Goal: Information Seeking & Learning: Learn about a topic

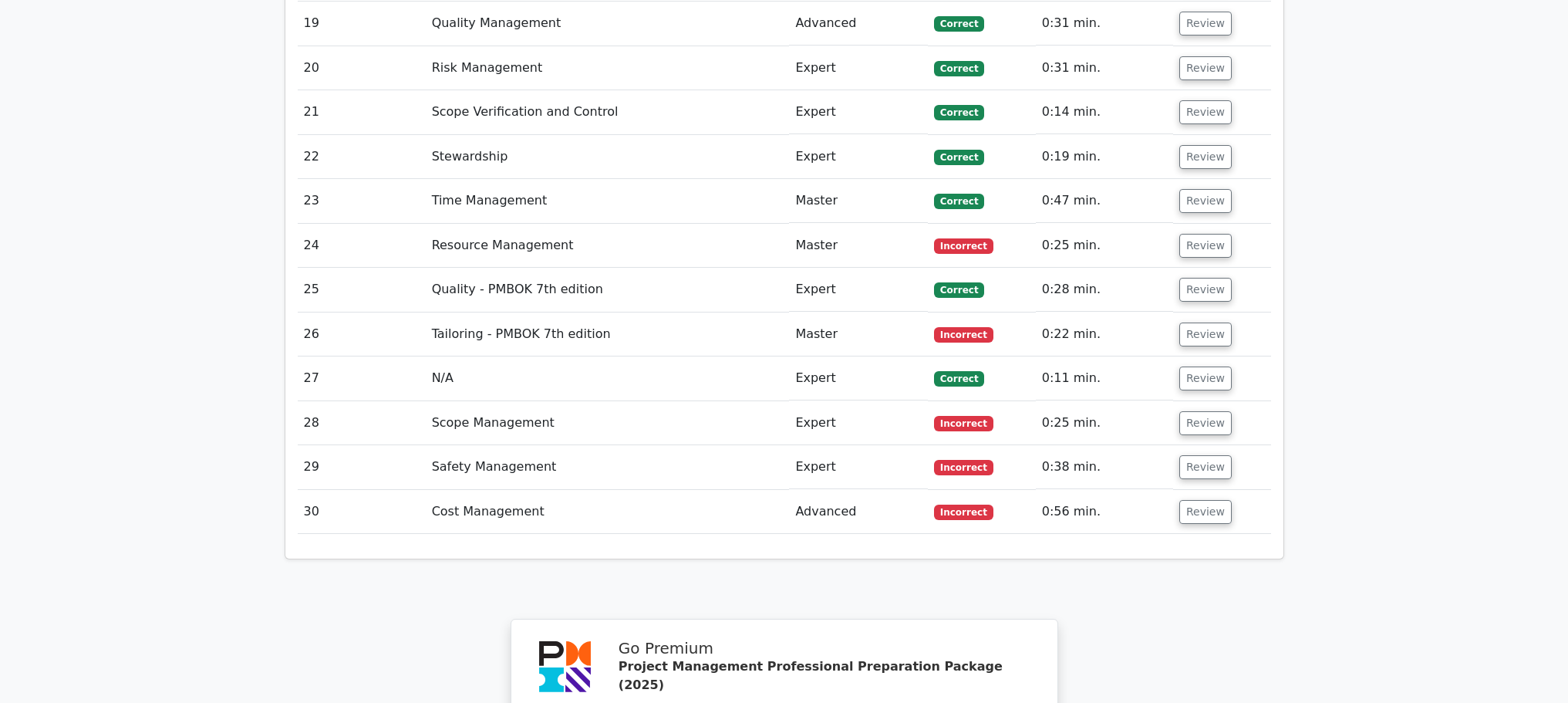
scroll to position [3872, 0]
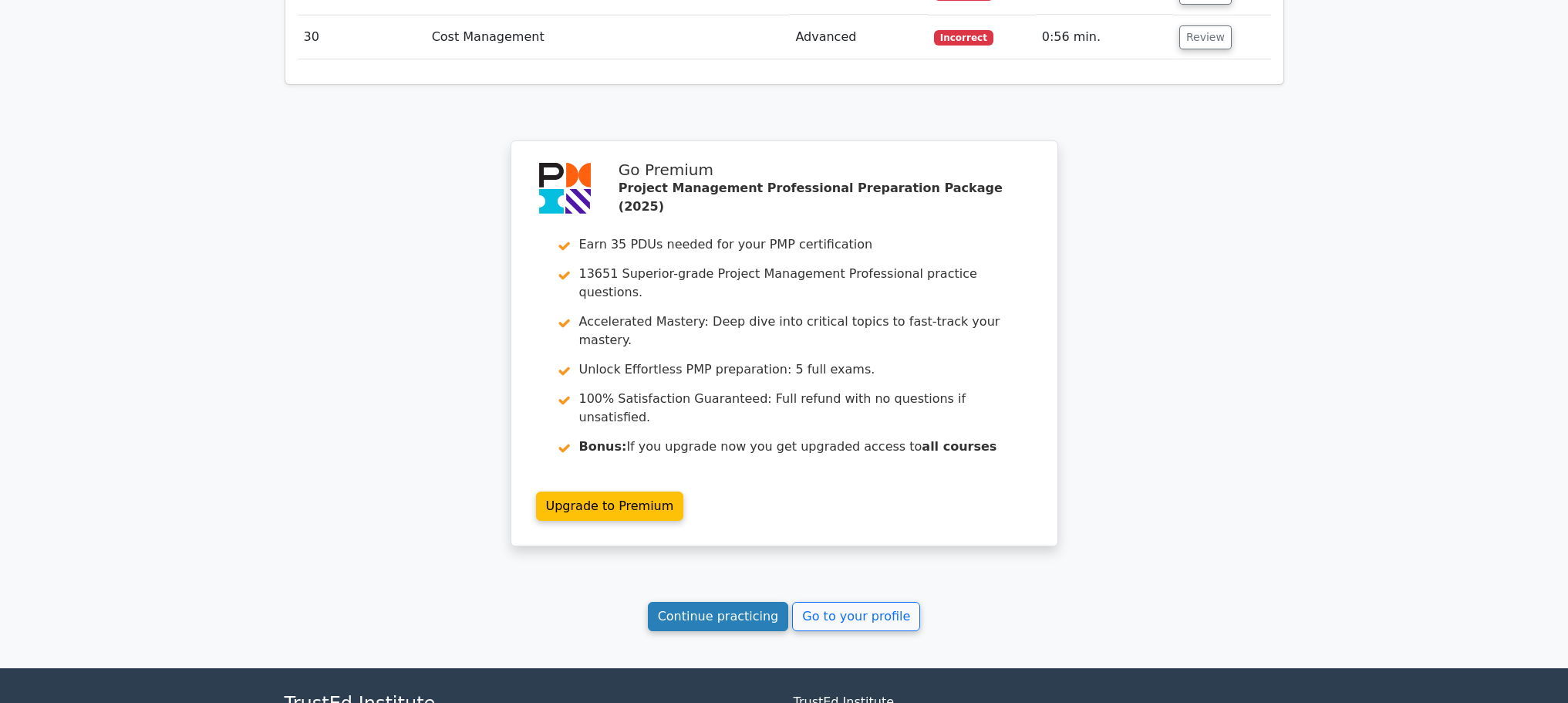
click at [697, 602] on link "Continue practicing" at bounding box center [718, 616] width 141 height 30
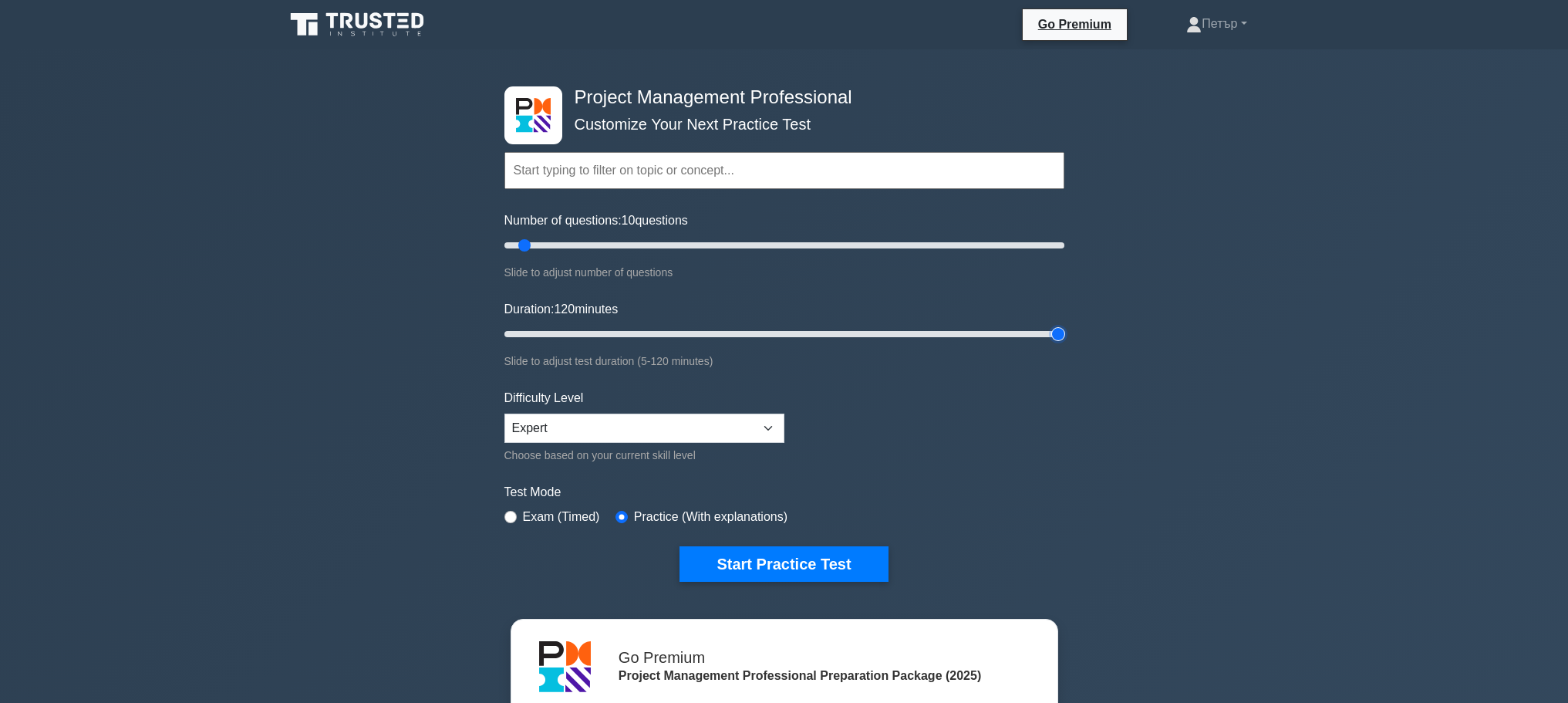
type input "120"
click at [1054, 331] on input "Duration: 120 minutes" at bounding box center [784, 334] width 560 height 18
click at [621, 243] on input "Number of questions: 45 questions" at bounding box center [784, 245] width 560 height 18
type input "50"
click at [631, 244] on input "Number of questions: 50 questions" at bounding box center [784, 245] width 560 height 18
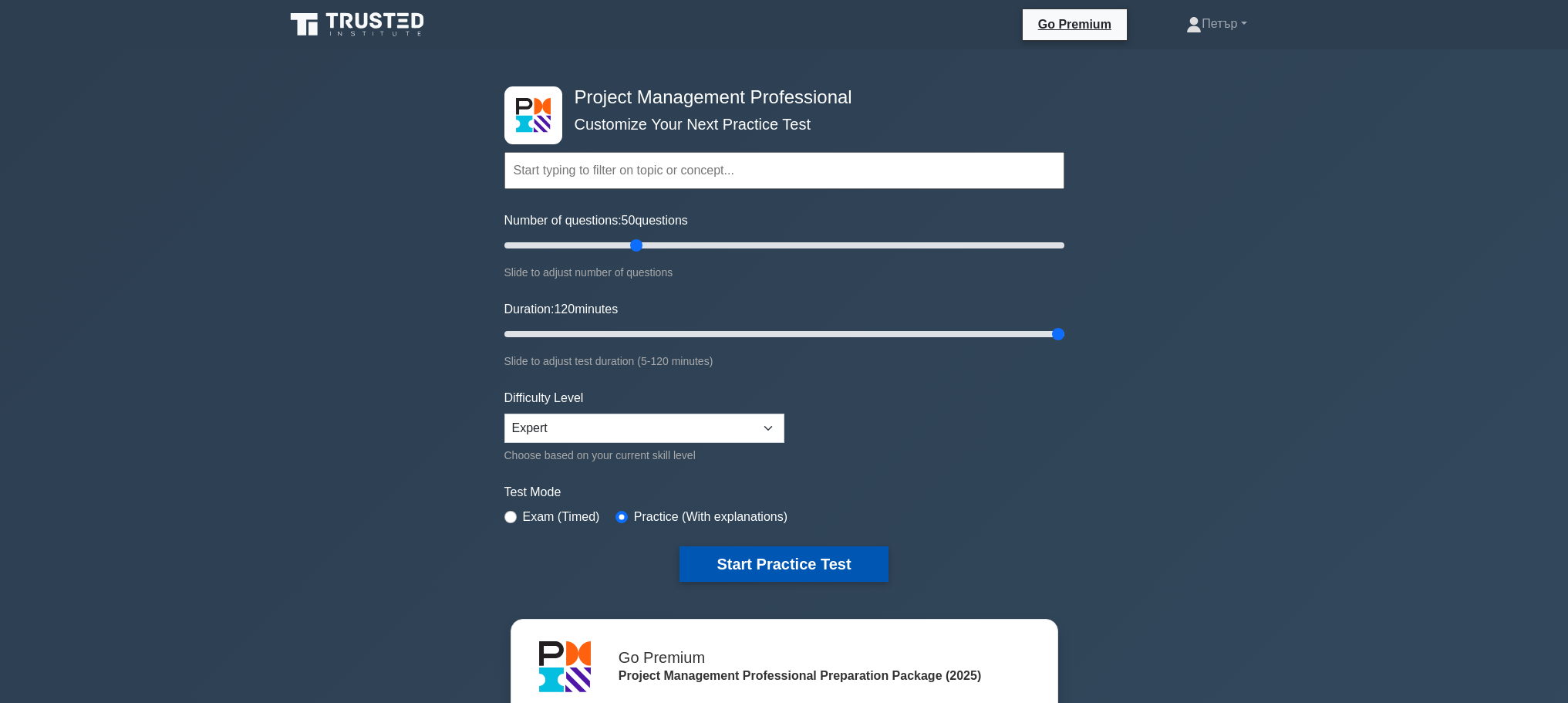
click at [847, 555] on button "Start Practice Test" at bounding box center [783, 564] width 208 height 35
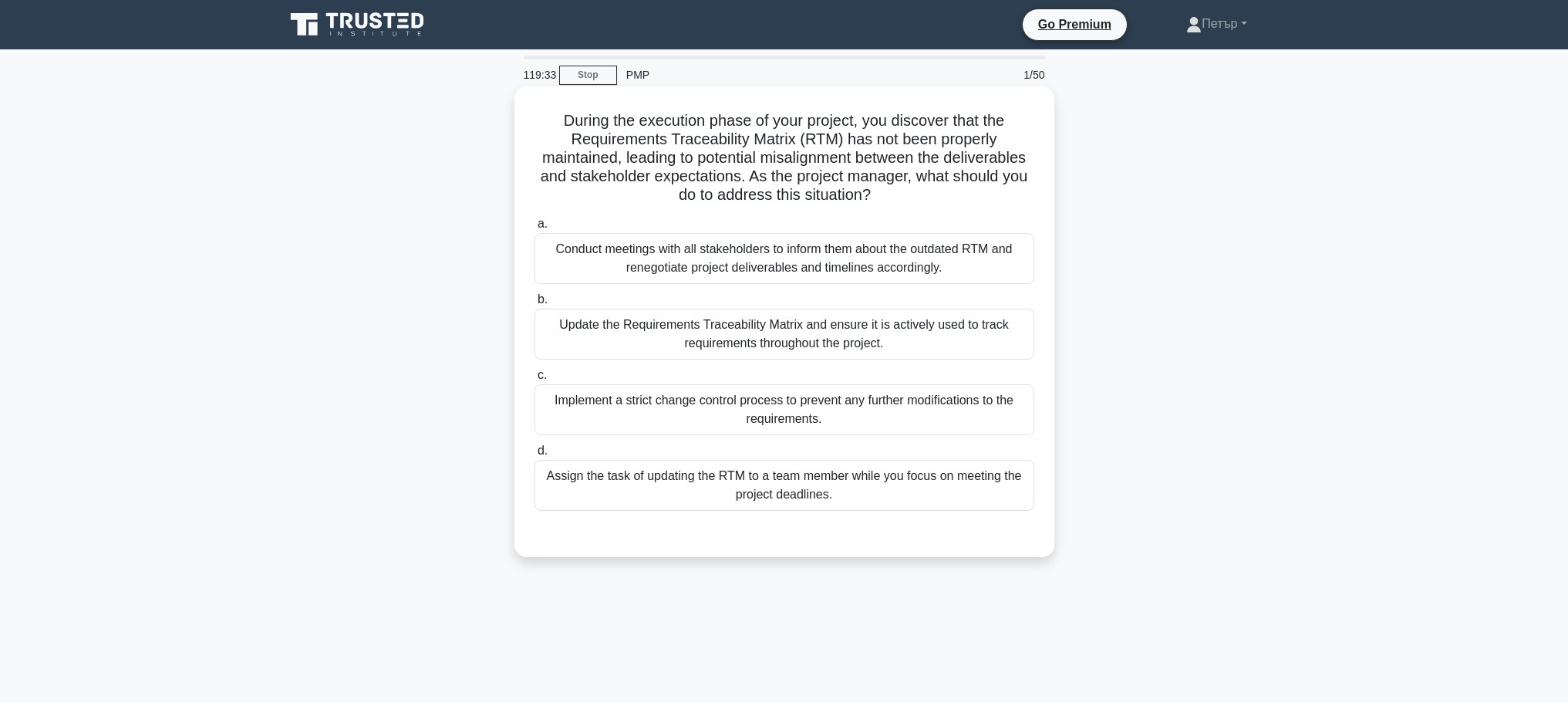
click at [980, 335] on div "Update the Requirements Traceability Matrix and ensure it is actively used to t…" at bounding box center [784, 333] width 500 height 51
click at [534, 304] on input "b. Update the Requirements Traceability Matrix and ensure it is actively used t…" at bounding box center [534, 299] width 0 height 10
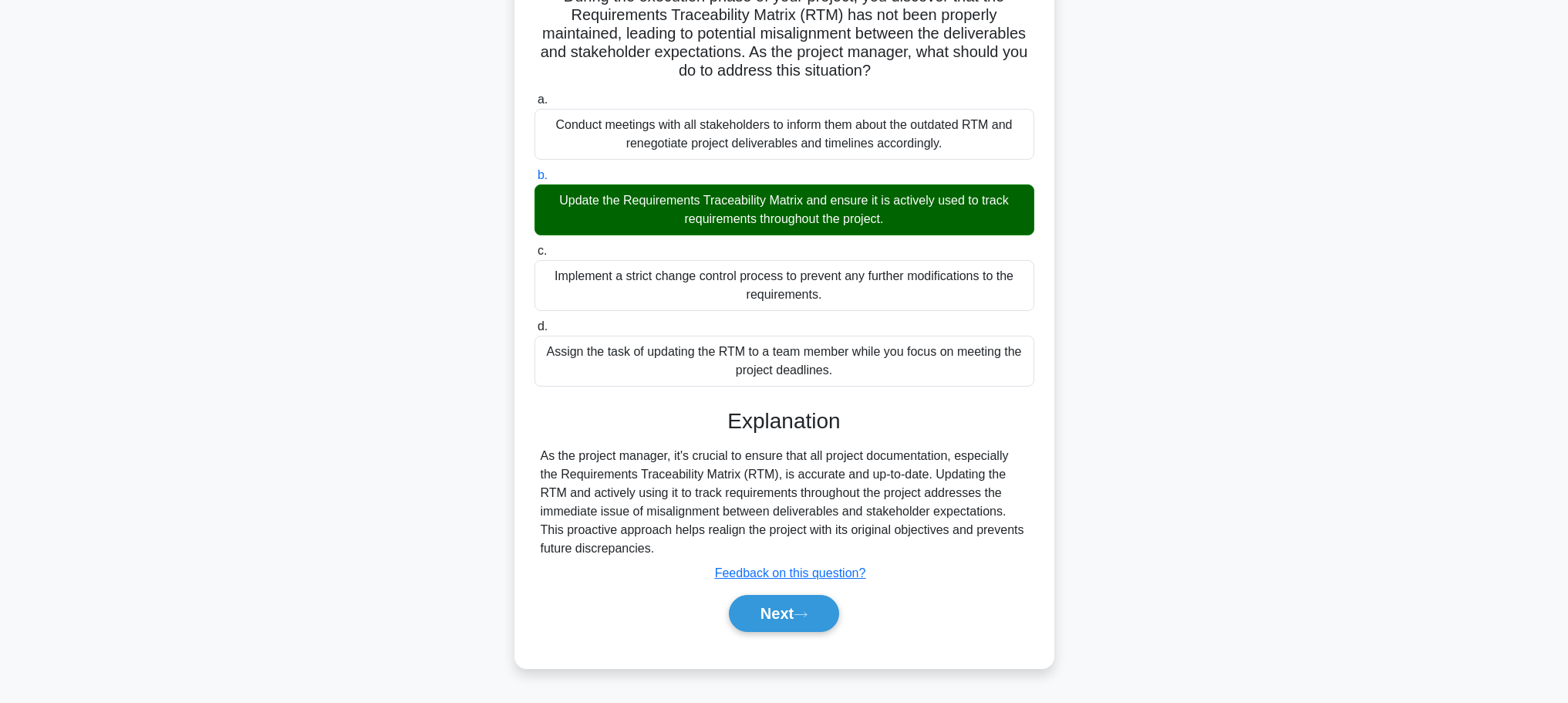
scroll to position [130, 0]
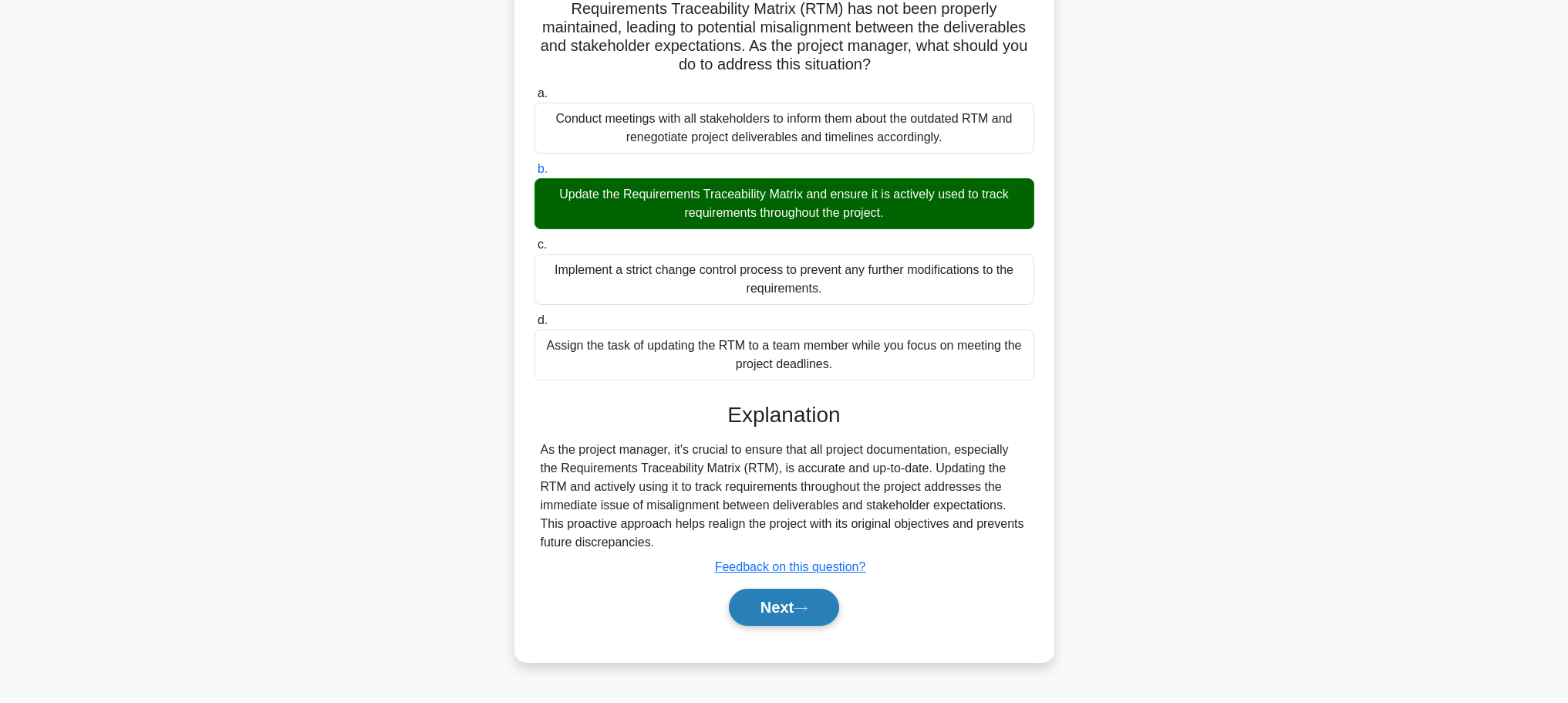
click at [757, 602] on button "Next" at bounding box center [784, 607] width 111 height 37
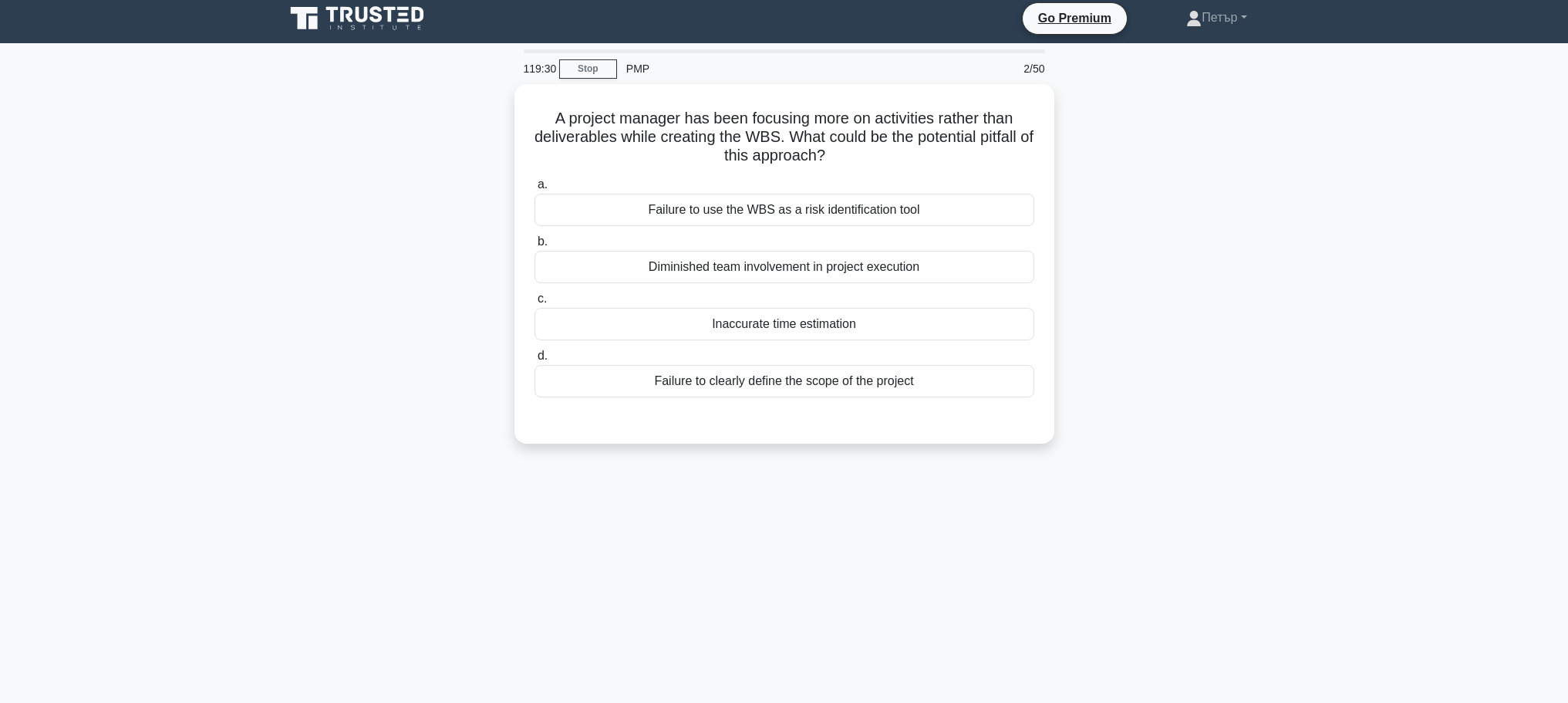
scroll to position [0, 0]
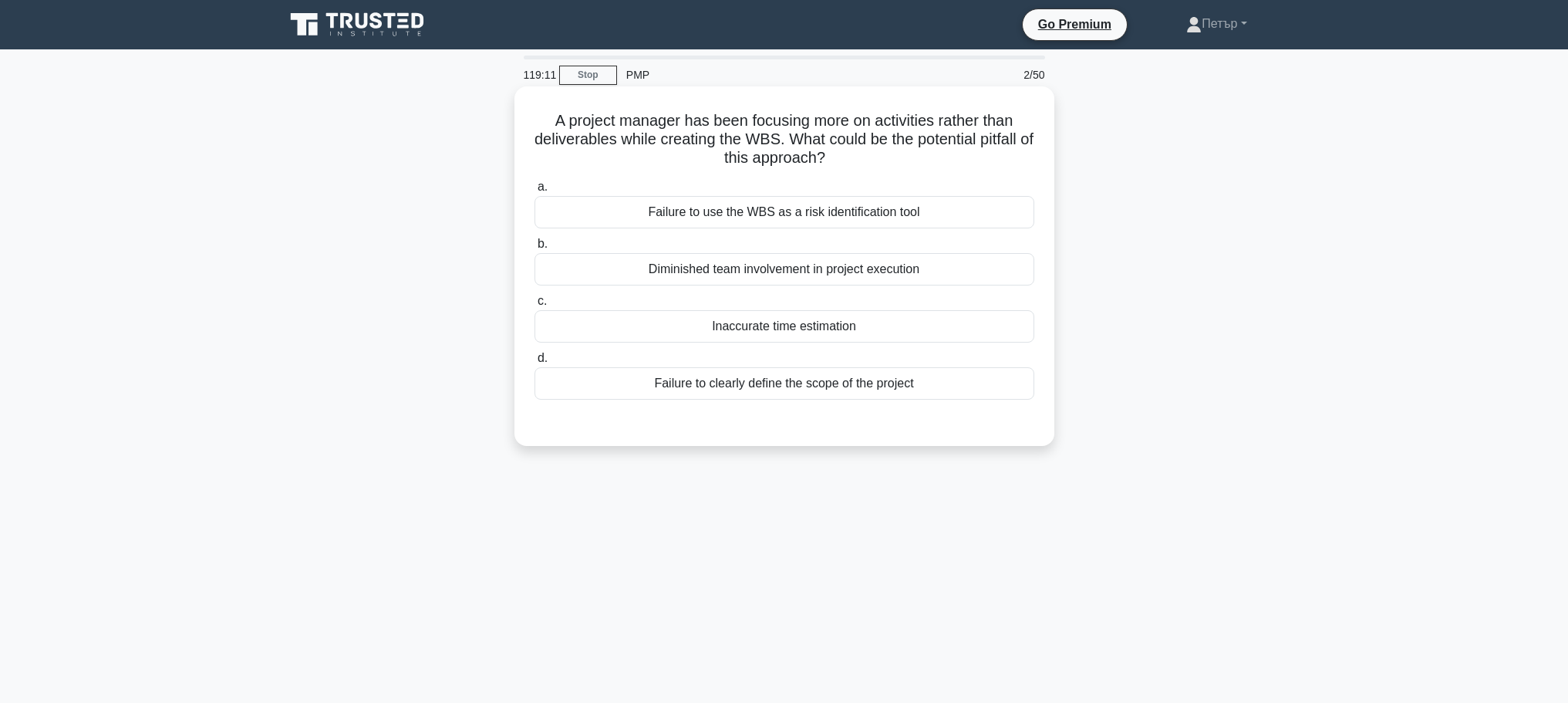
click at [914, 326] on div "Inaccurate time estimation" at bounding box center [784, 326] width 500 height 32
click at [534, 306] on input "c. Inaccurate time estimation" at bounding box center [534, 301] width 0 height 10
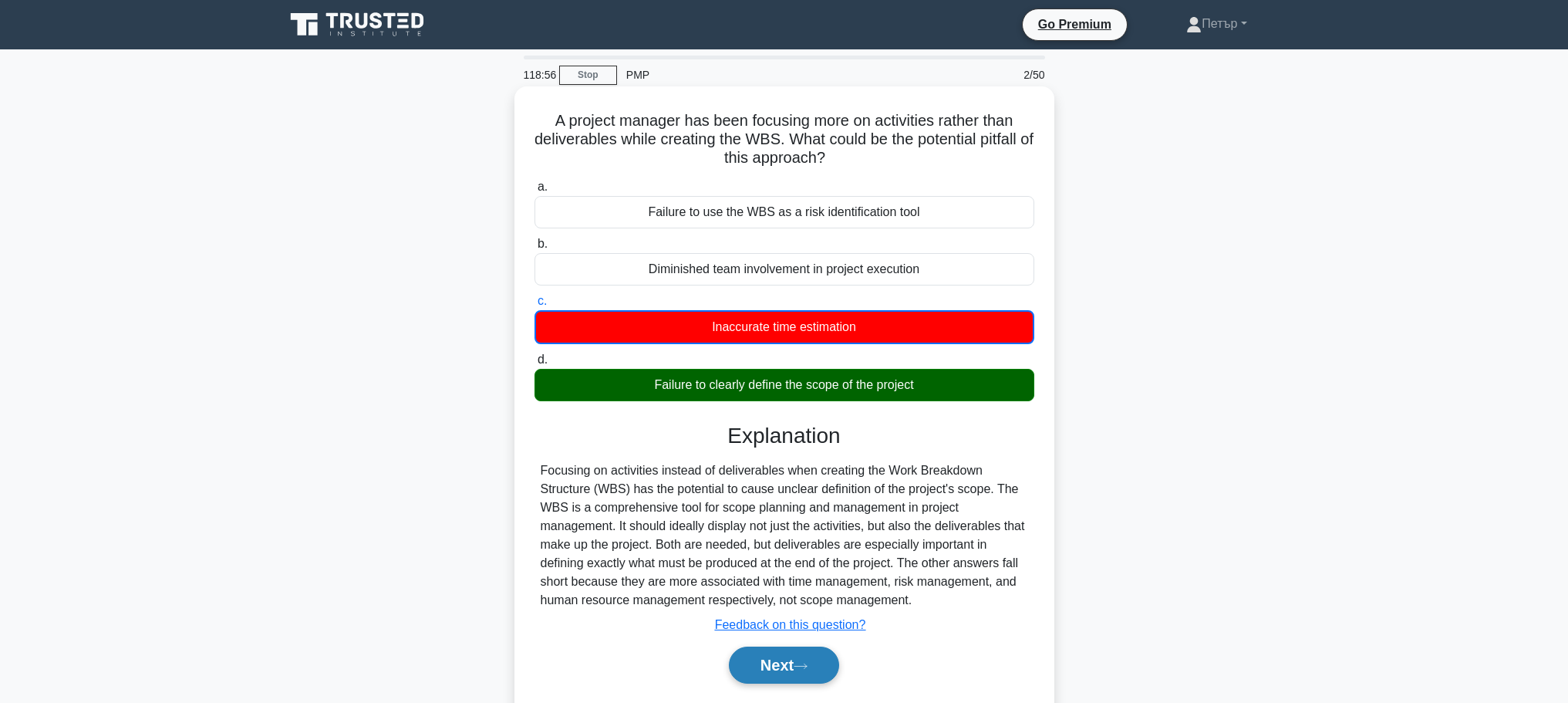
click at [797, 667] on button "Next" at bounding box center [784, 665] width 111 height 37
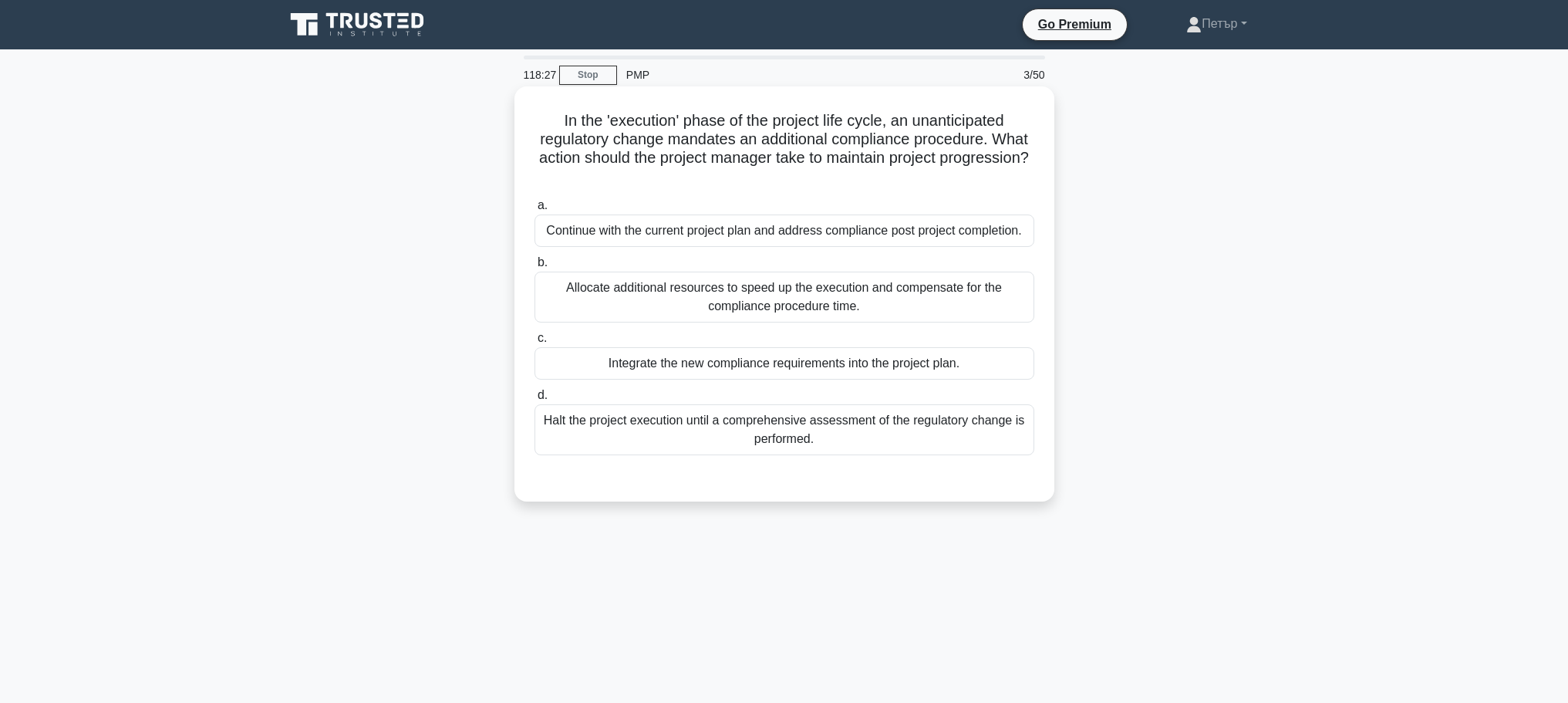
click at [977, 359] on div "Integrate the new compliance requirements into the project plan." at bounding box center [784, 363] width 500 height 32
click at [534, 343] on input "c. Integrate the new compliance requirements into the project plan." at bounding box center [534, 338] width 0 height 10
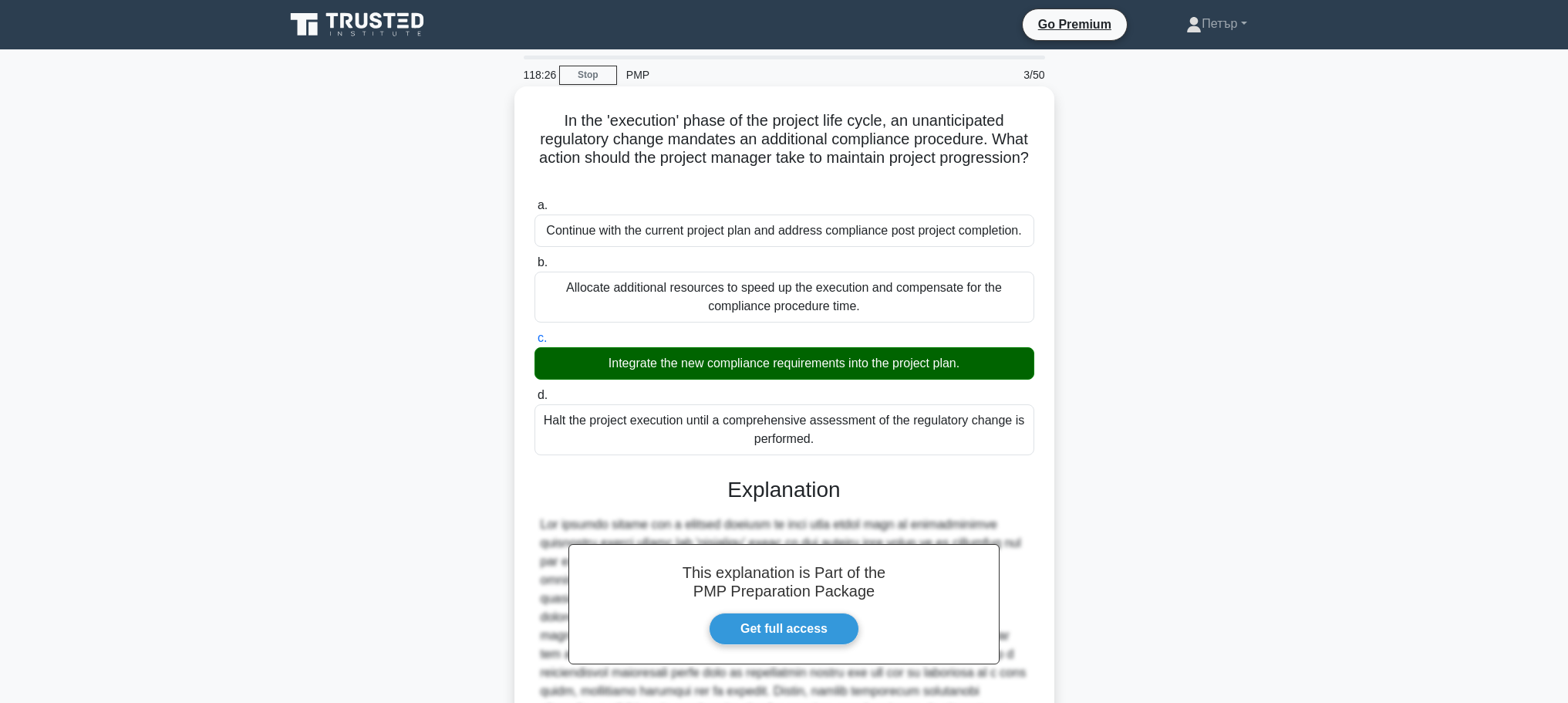
scroll to position [194, 0]
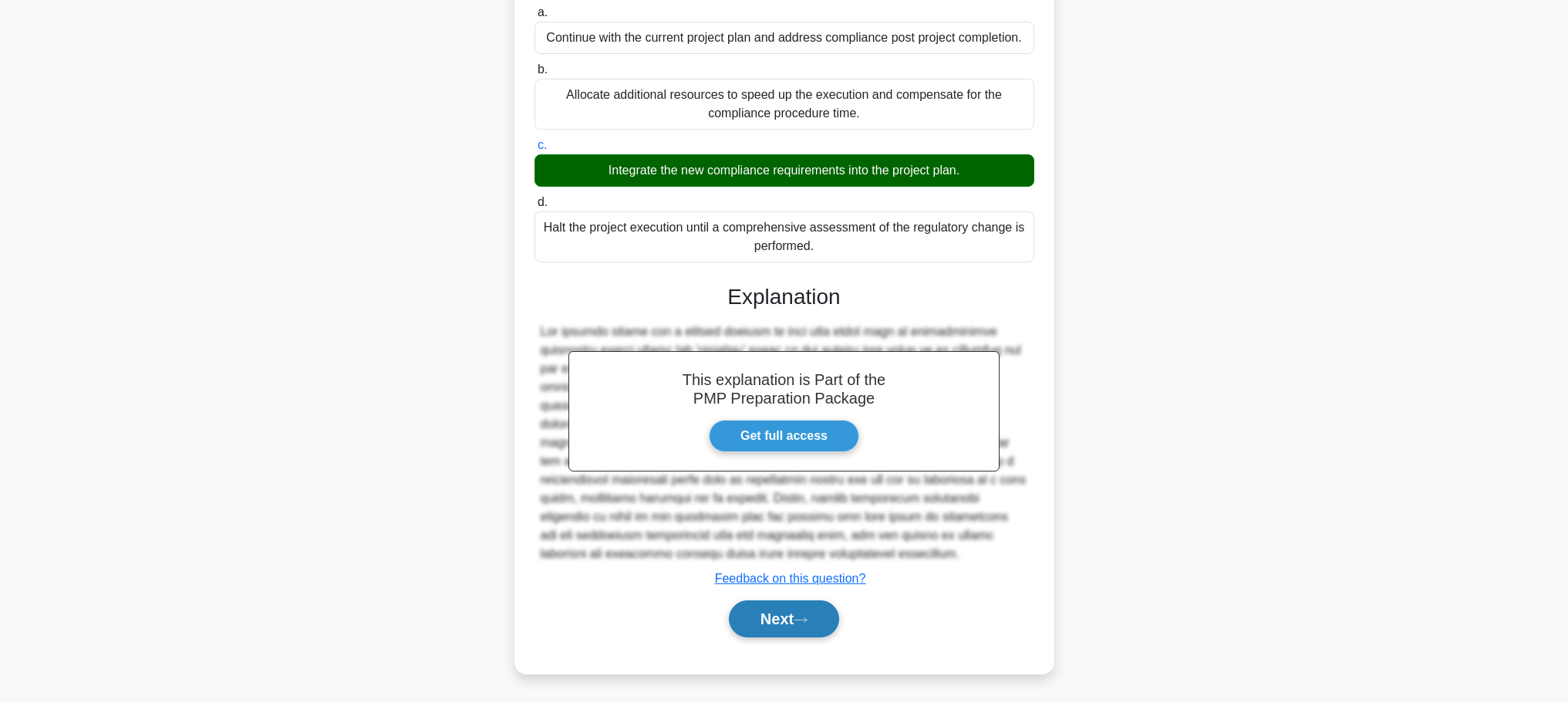
click at [774, 627] on button "Next" at bounding box center [784, 618] width 111 height 37
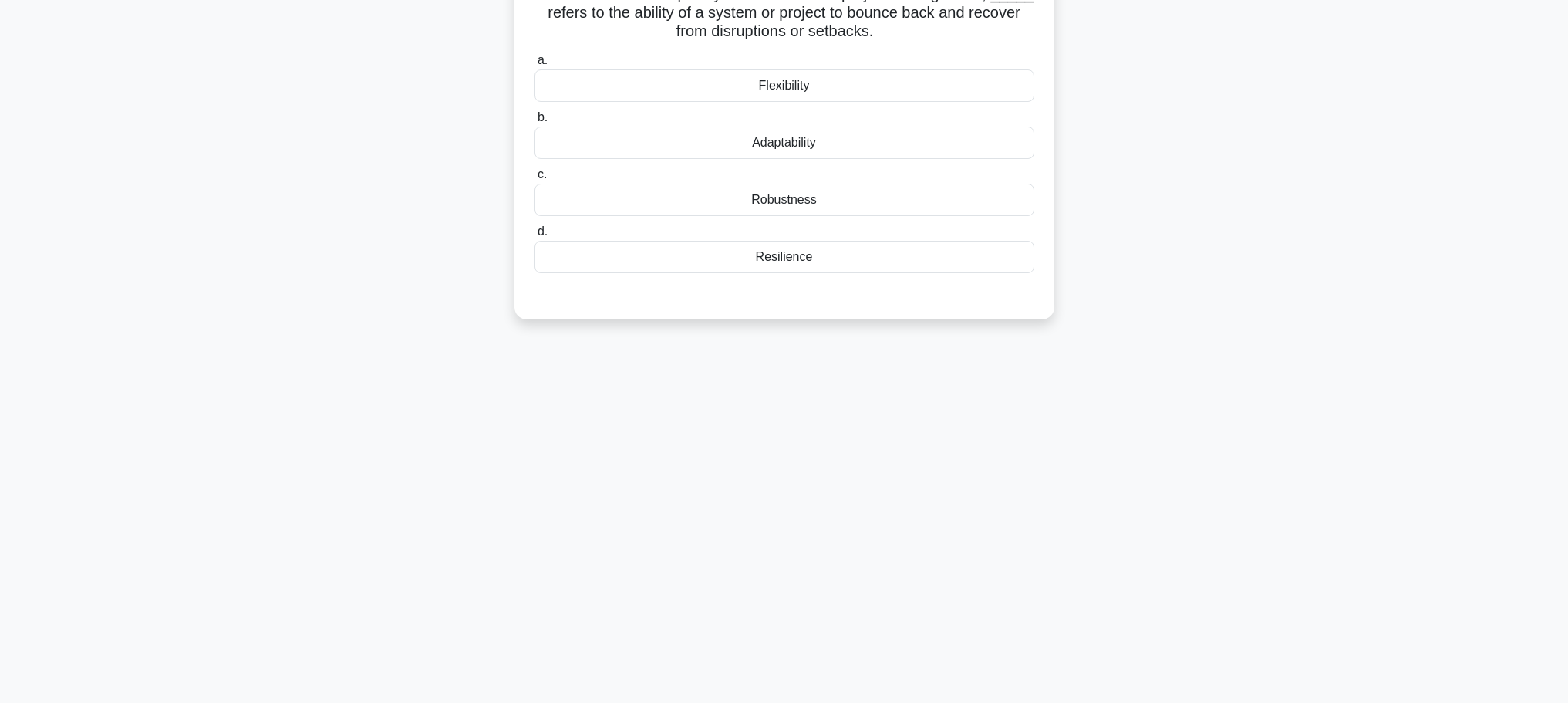
scroll to position [0, 0]
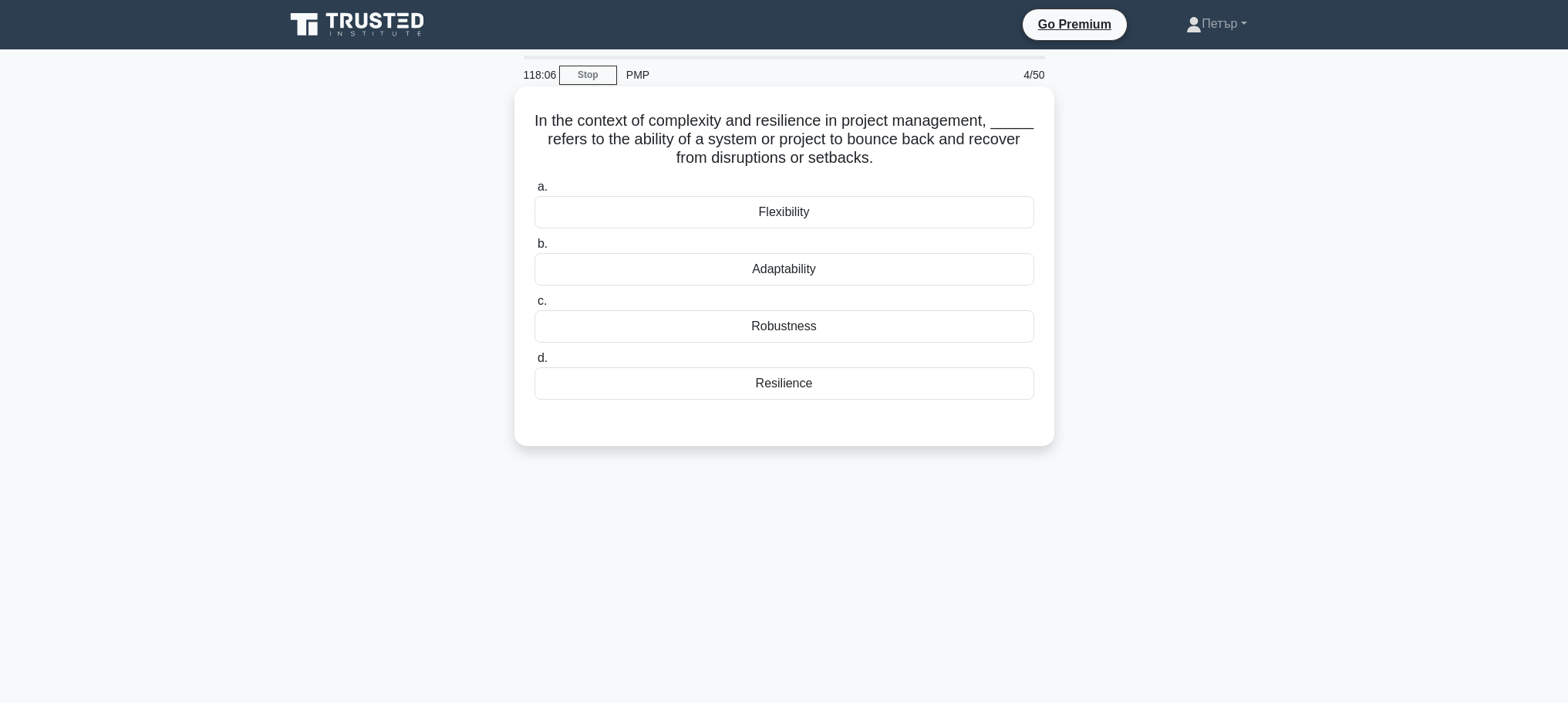
click at [896, 379] on div "Resilience" at bounding box center [784, 383] width 500 height 32
click at [534, 363] on input "d. Resilience" at bounding box center [534, 358] width 0 height 10
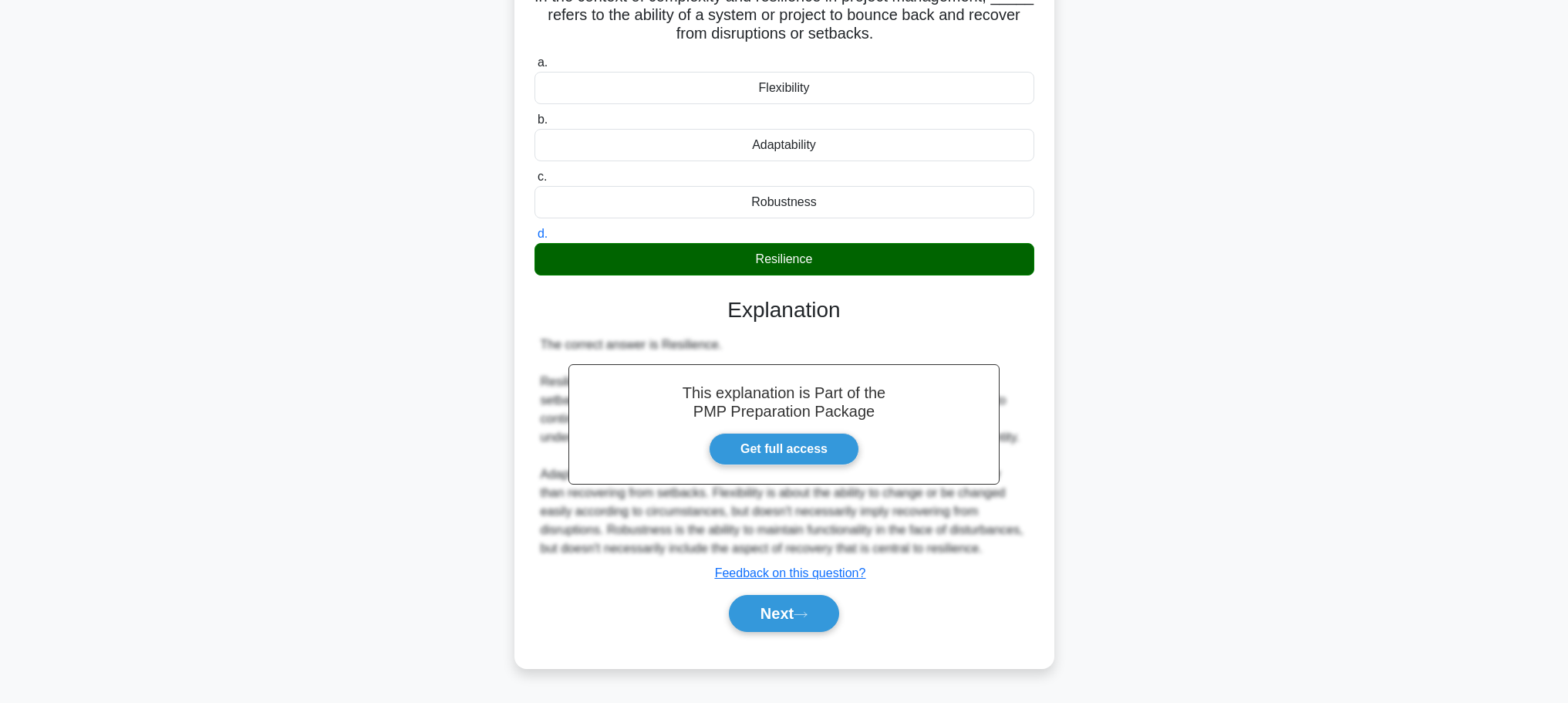
scroll to position [130, 0]
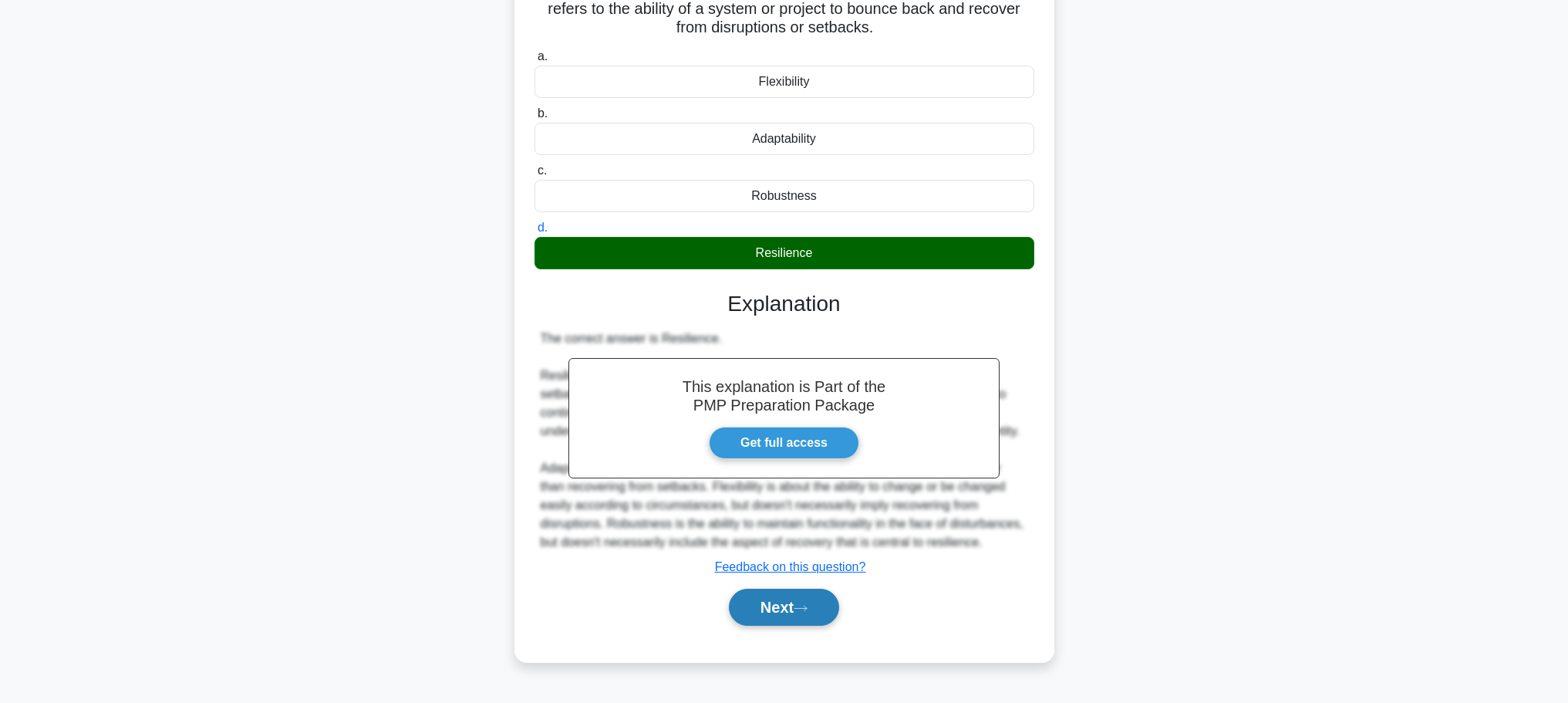
click at [832, 599] on button "Next" at bounding box center [784, 607] width 111 height 37
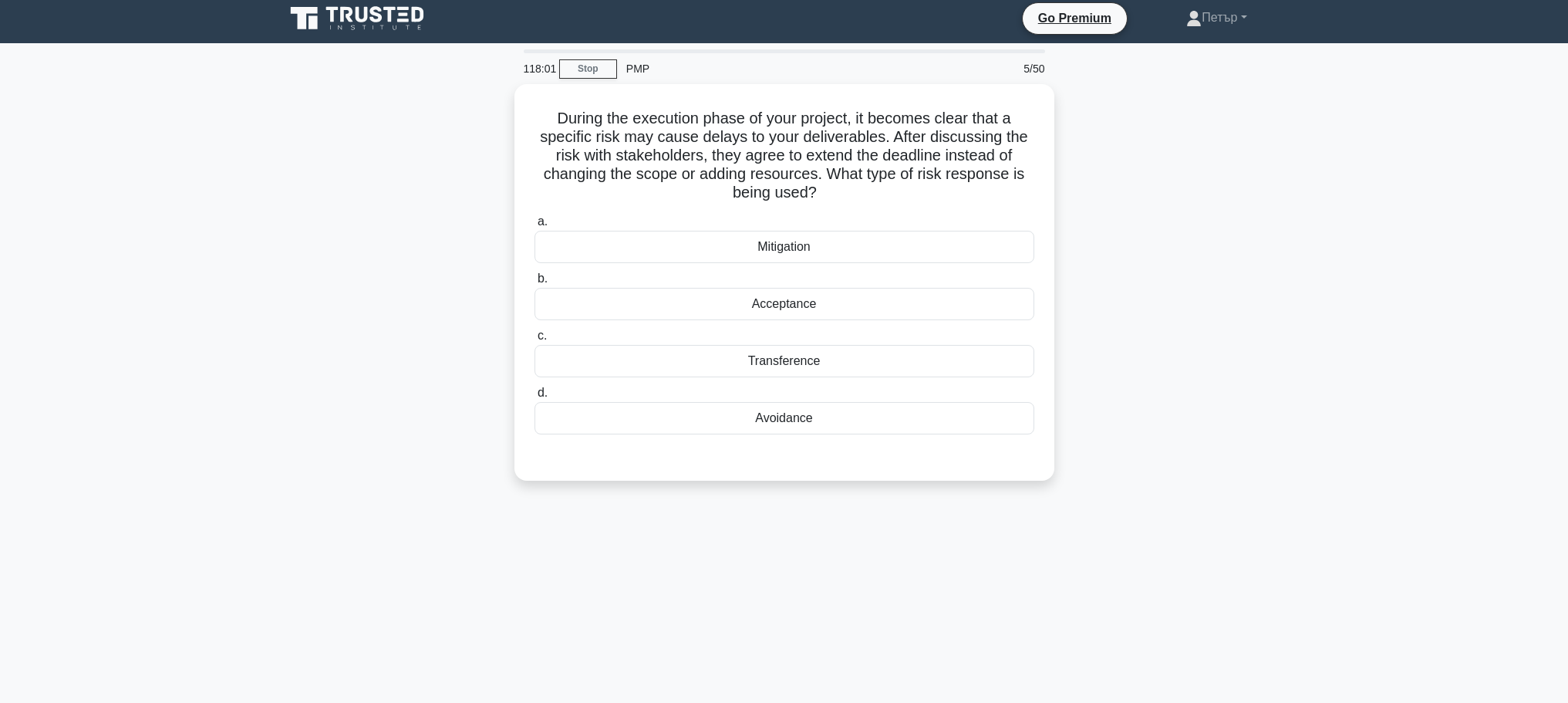
scroll to position [0, 0]
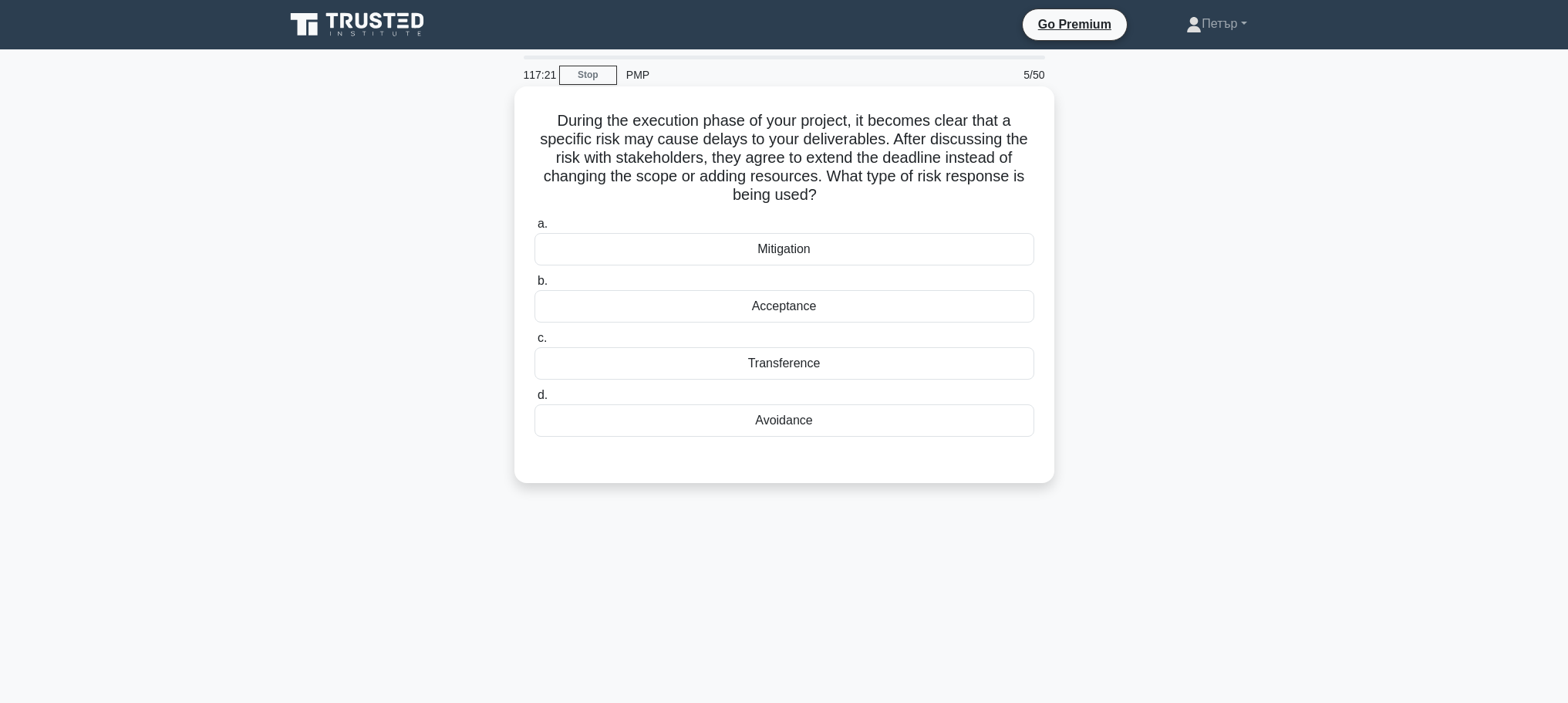
click at [944, 237] on div "Mitigation" at bounding box center [784, 248] width 500 height 32
click at [534, 229] on input "a. Mitigation" at bounding box center [534, 223] width 0 height 10
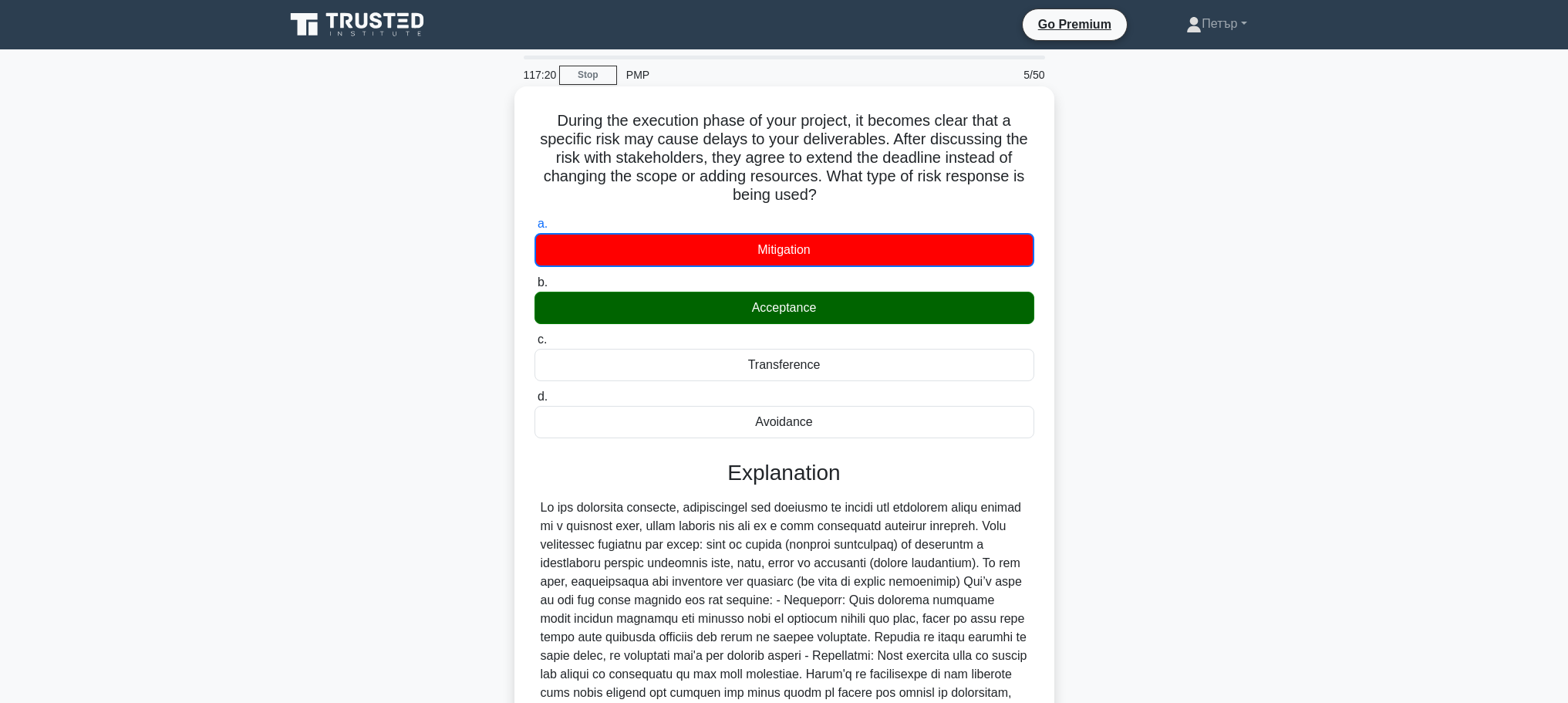
scroll to position [232, 0]
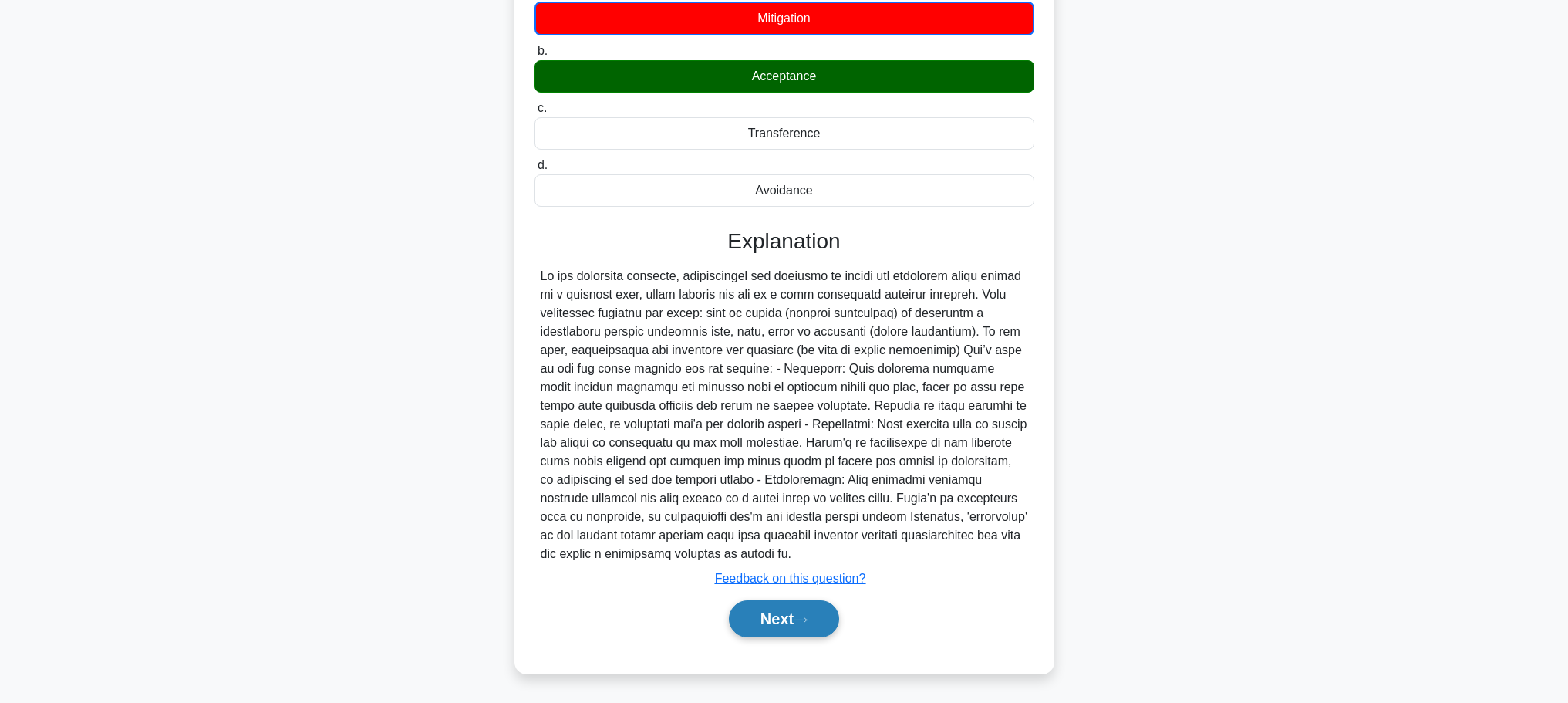
click at [809, 614] on button "Next" at bounding box center [784, 618] width 111 height 37
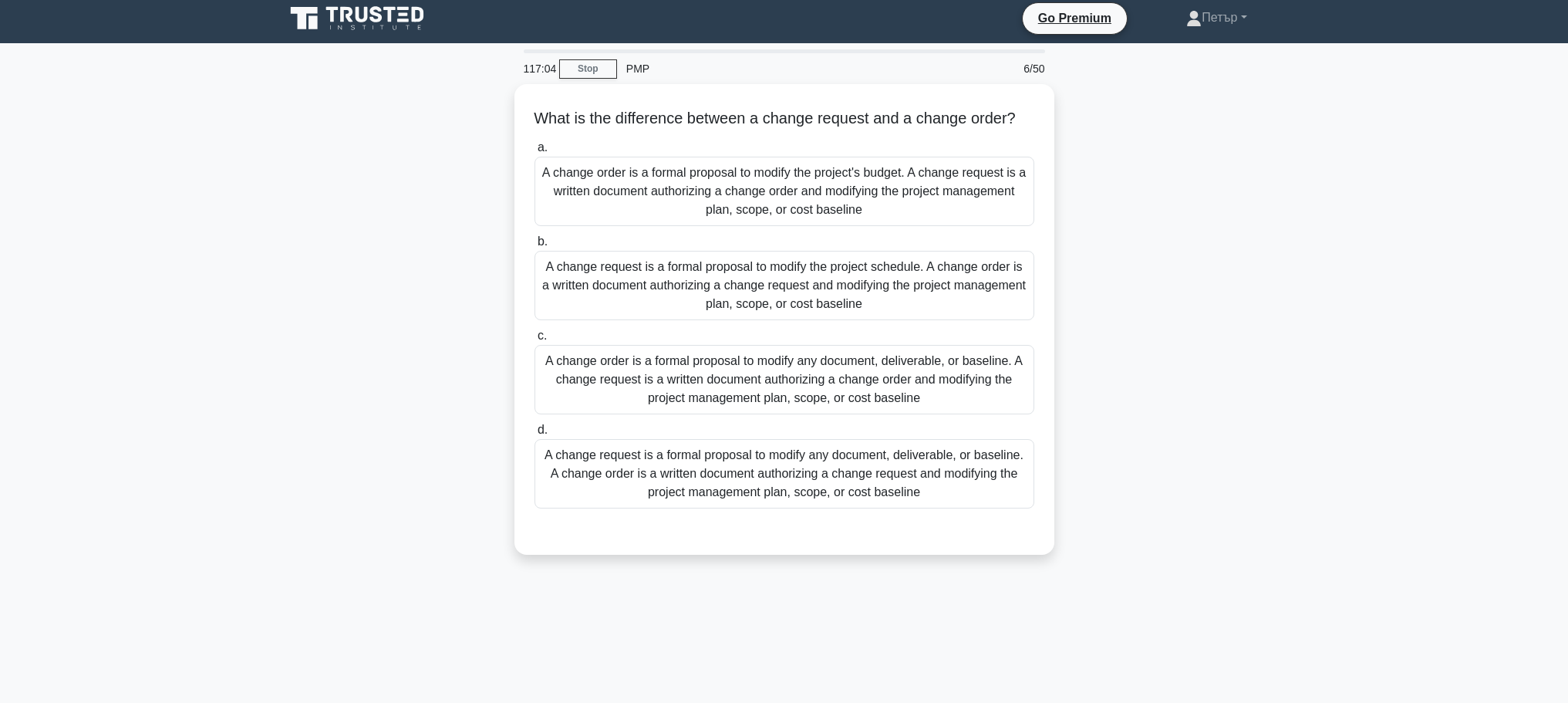
scroll to position [0, 0]
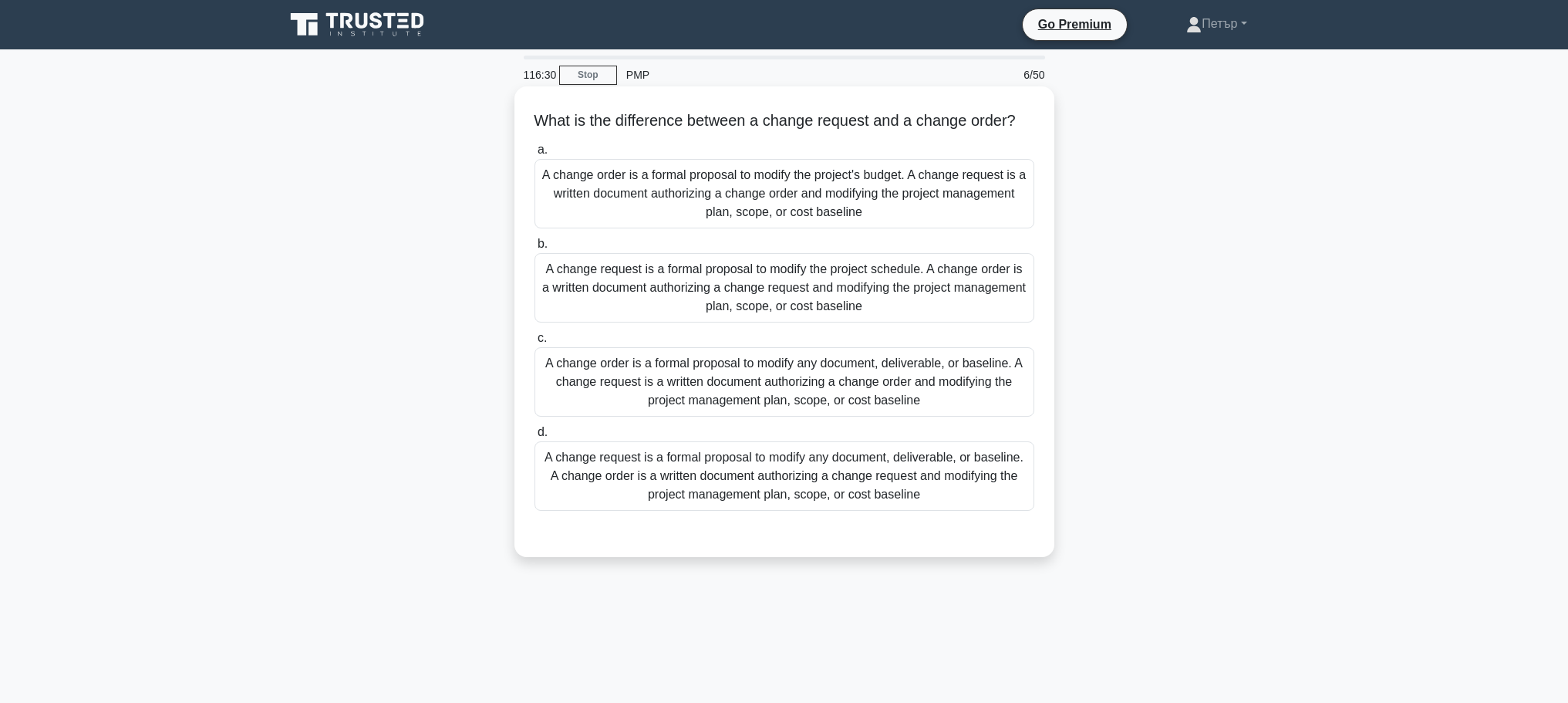
click at [998, 497] on div "A change request is a formal proposal to modify any document, deliverable, or b…" at bounding box center [784, 475] width 500 height 69
click at [534, 437] on input "d. A change request is a formal proposal to modify any document, deliverable, o…" at bounding box center [534, 432] width 0 height 10
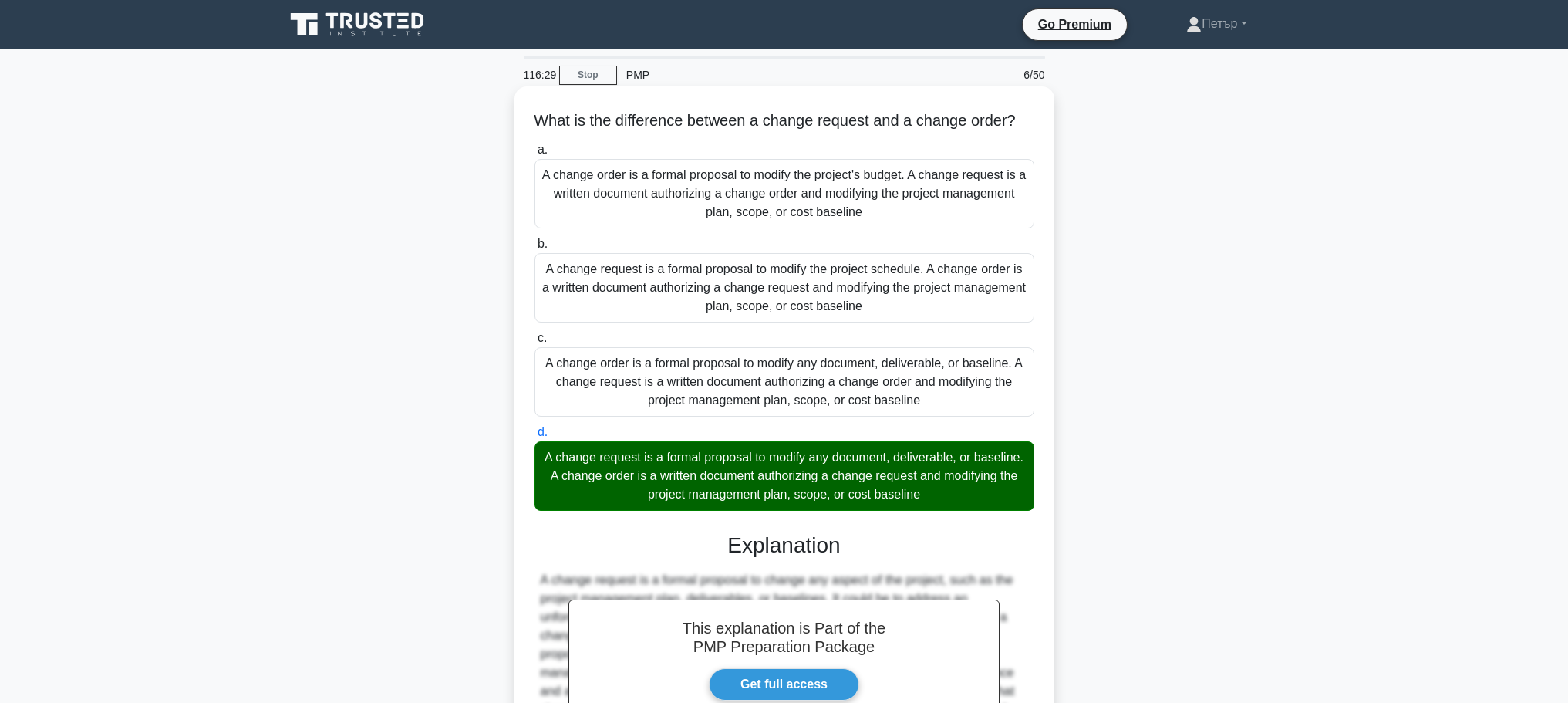
scroll to position [212, 0]
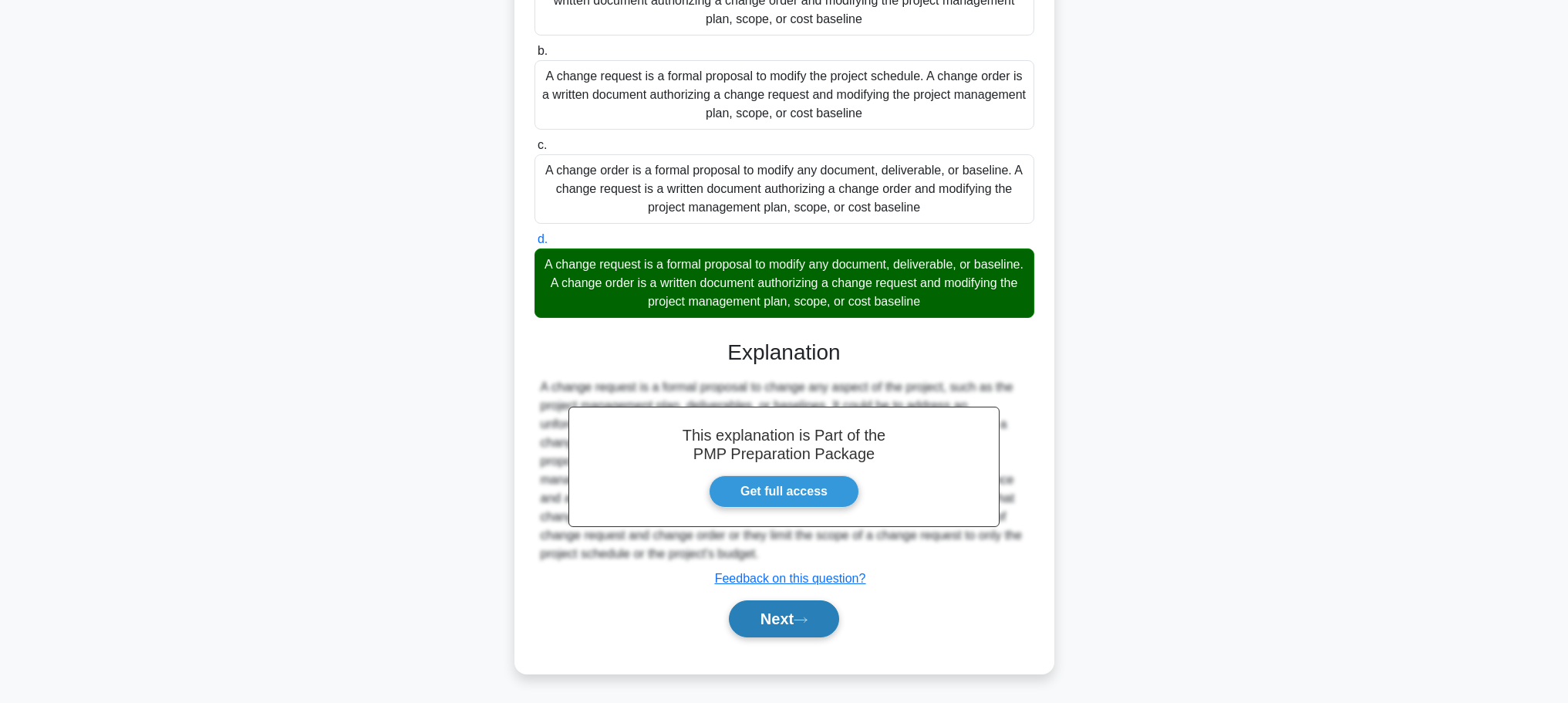
click at [797, 617] on button "Next" at bounding box center [784, 618] width 111 height 37
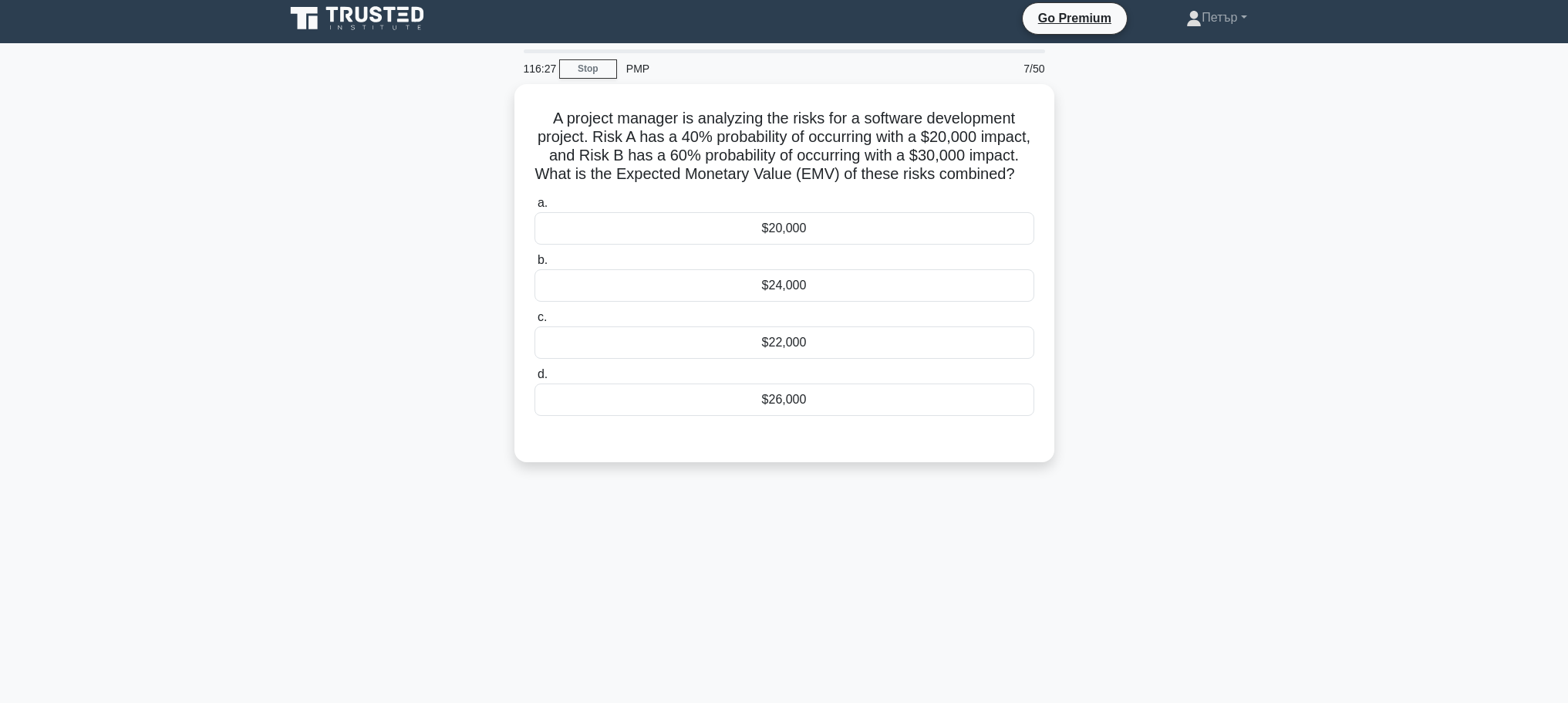
scroll to position [0, 0]
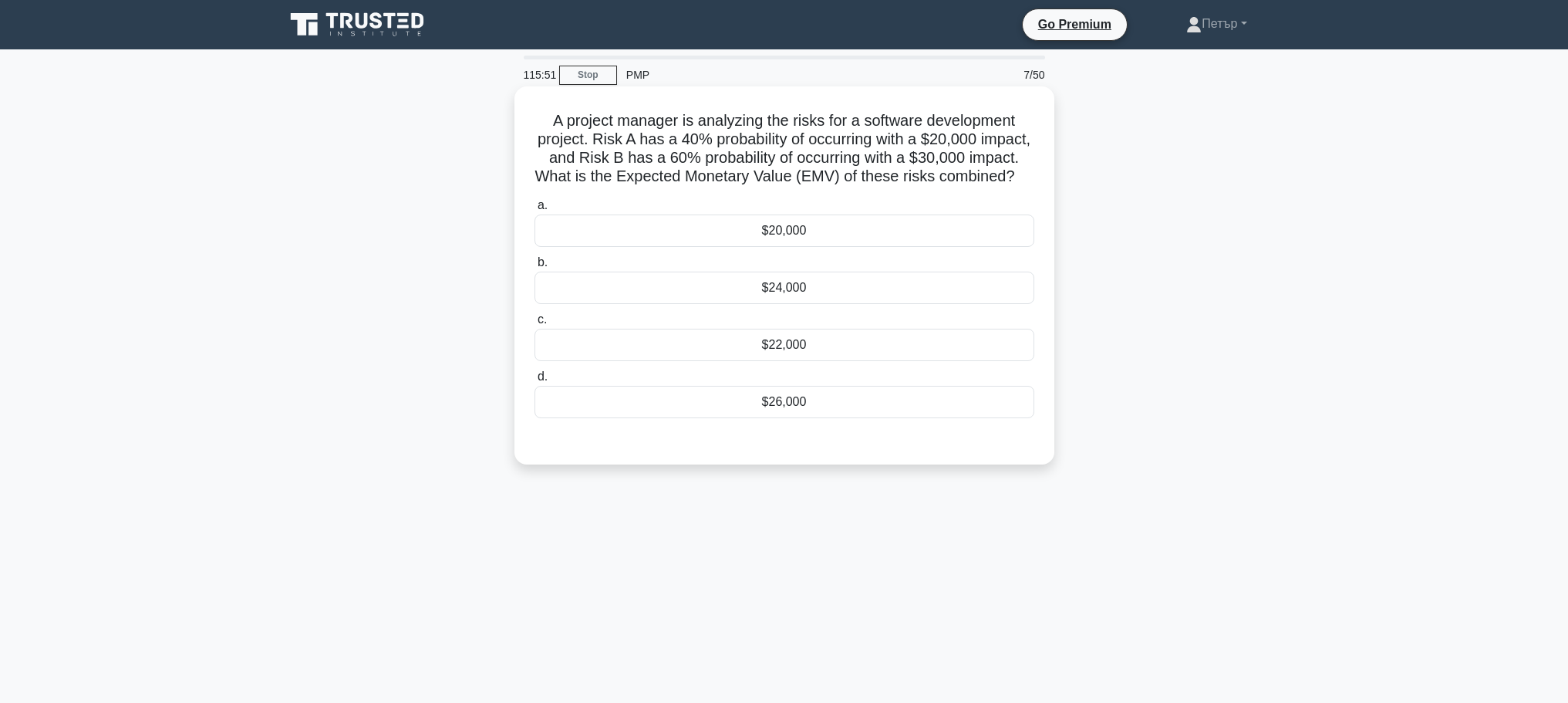
click at [867, 247] on div "$20,000" at bounding box center [784, 230] width 500 height 32
click at [534, 210] on input "a. $20,000" at bounding box center [534, 205] width 0 height 10
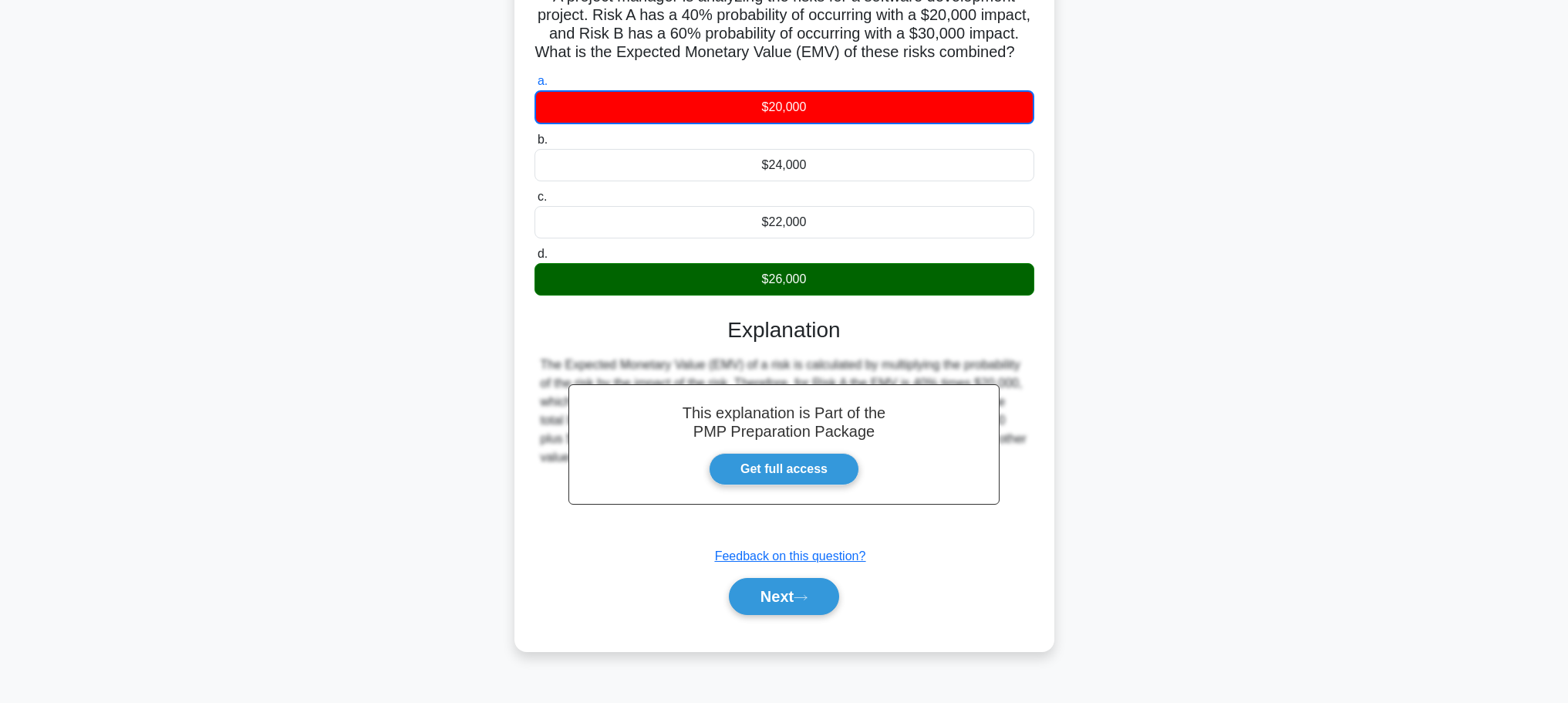
scroll to position [130, 0]
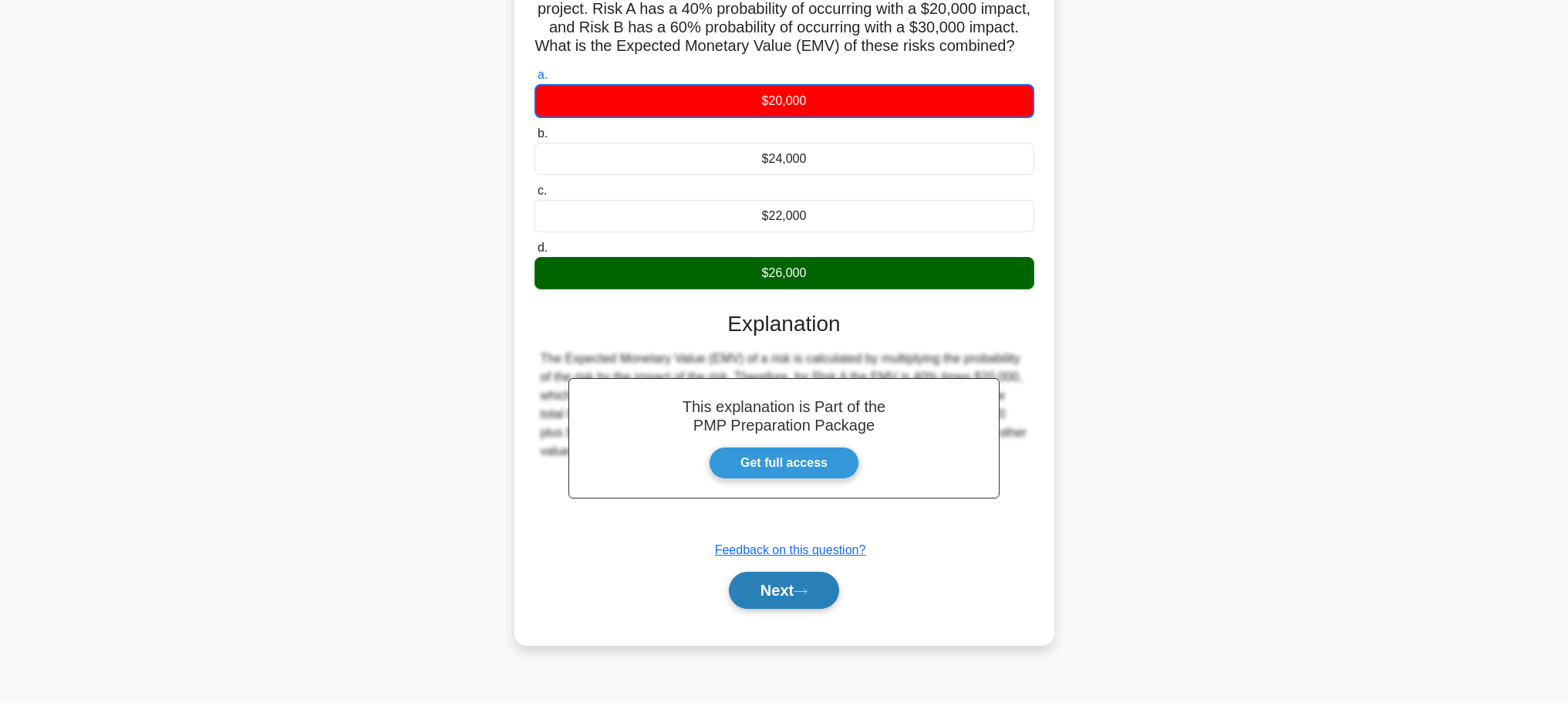
click at [807, 595] on icon at bounding box center [800, 590] width 14 height 8
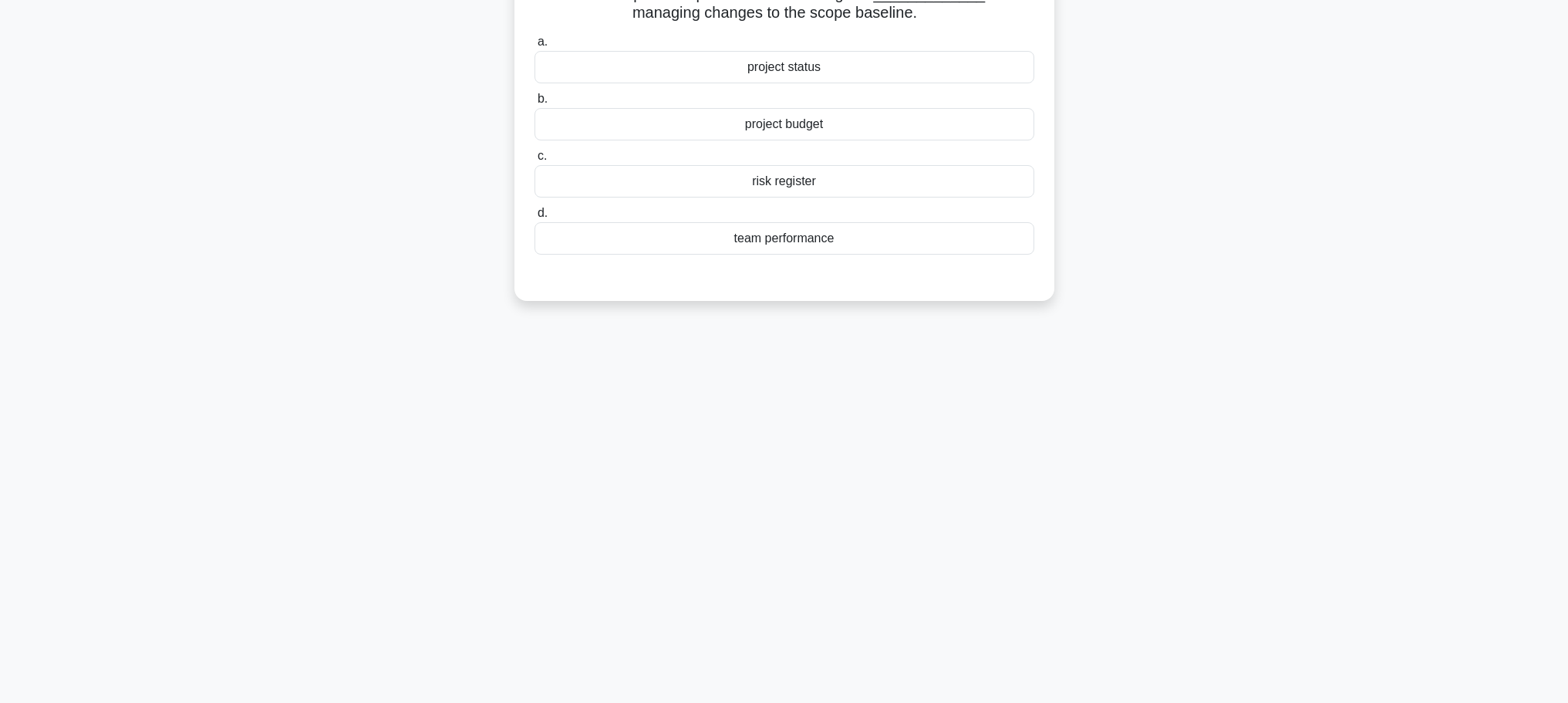
scroll to position [0, 0]
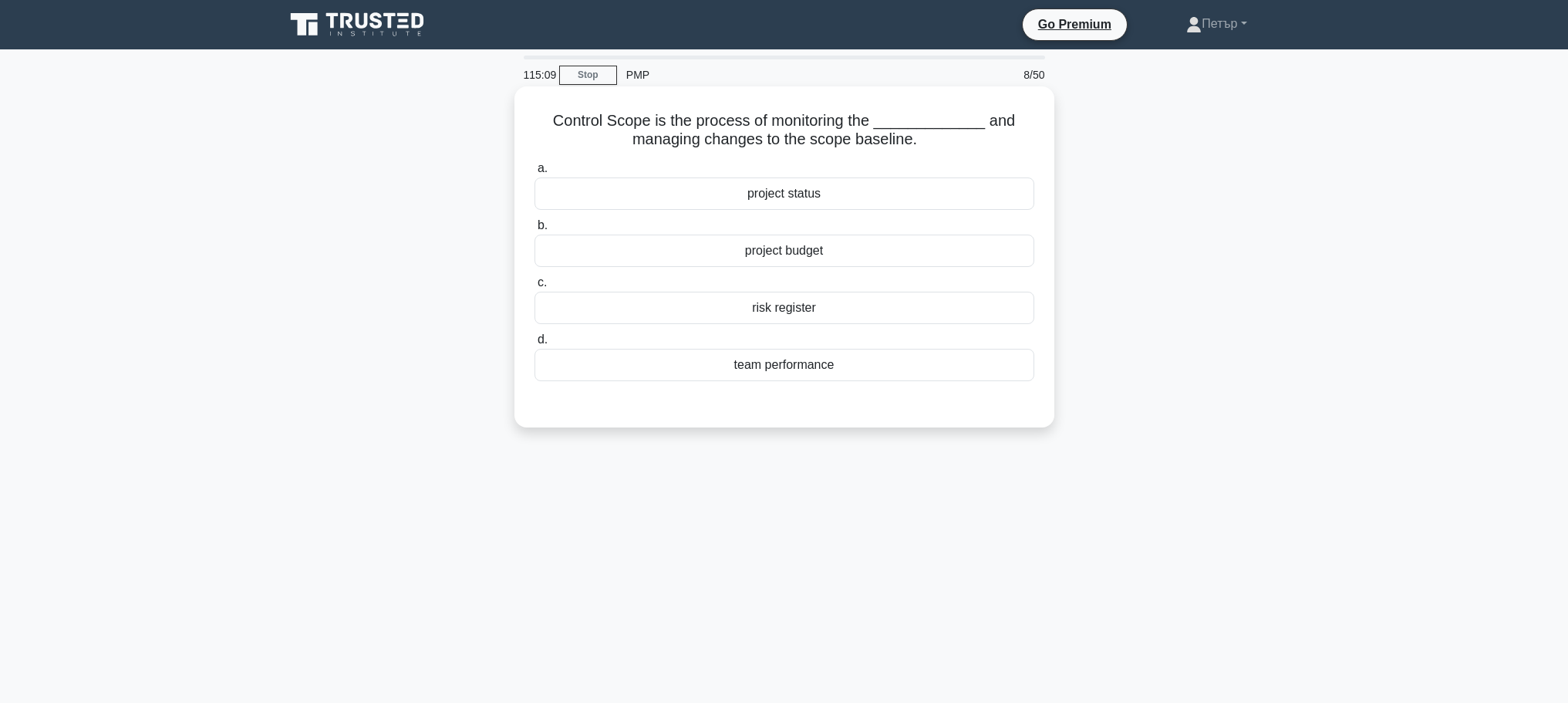
click at [1004, 200] on div "project status" at bounding box center [784, 193] width 500 height 32
click at [534, 173] on input "a. project status" at bounding box center [534, 168] width 0 height 10
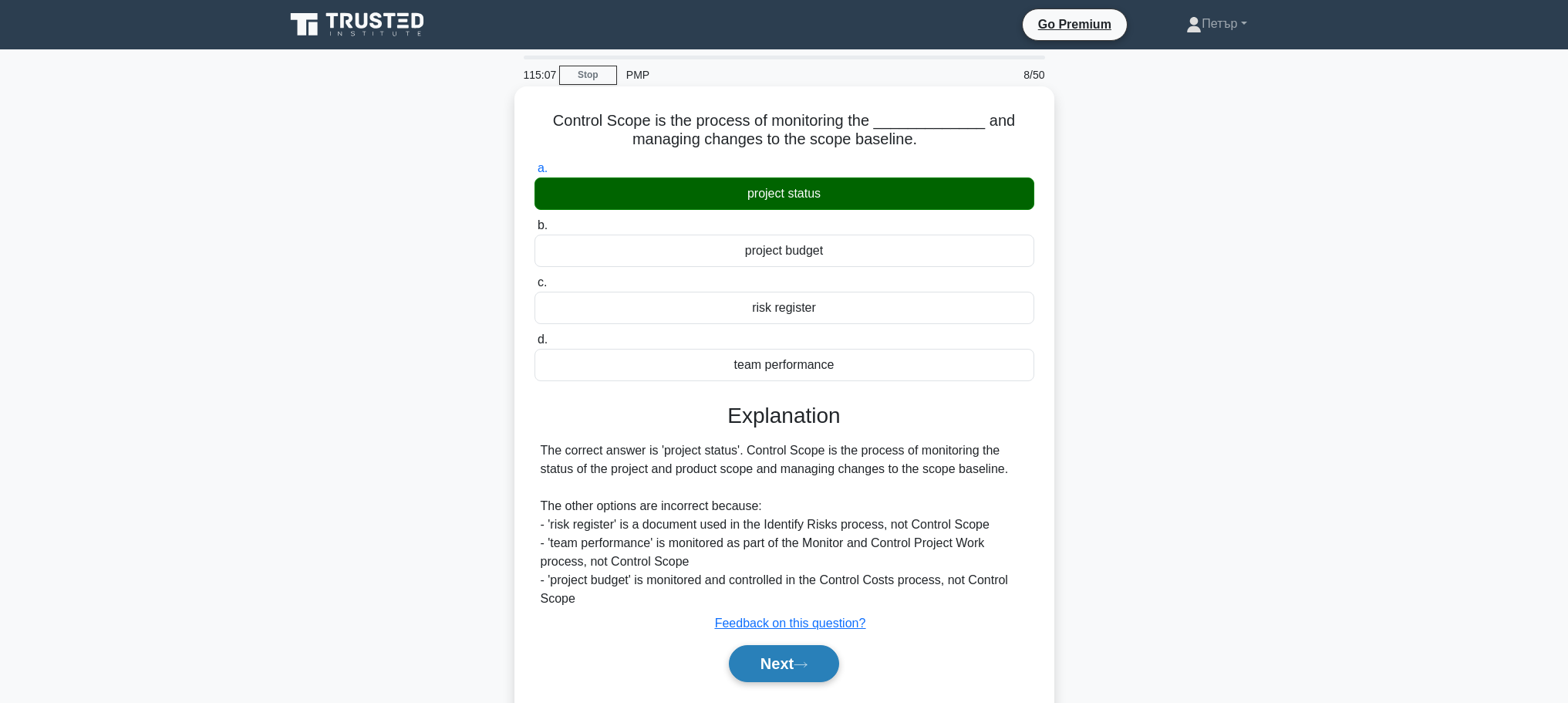
click at [764, 656] on button "Next" at bounding box center [784, 663] width 111 height 37
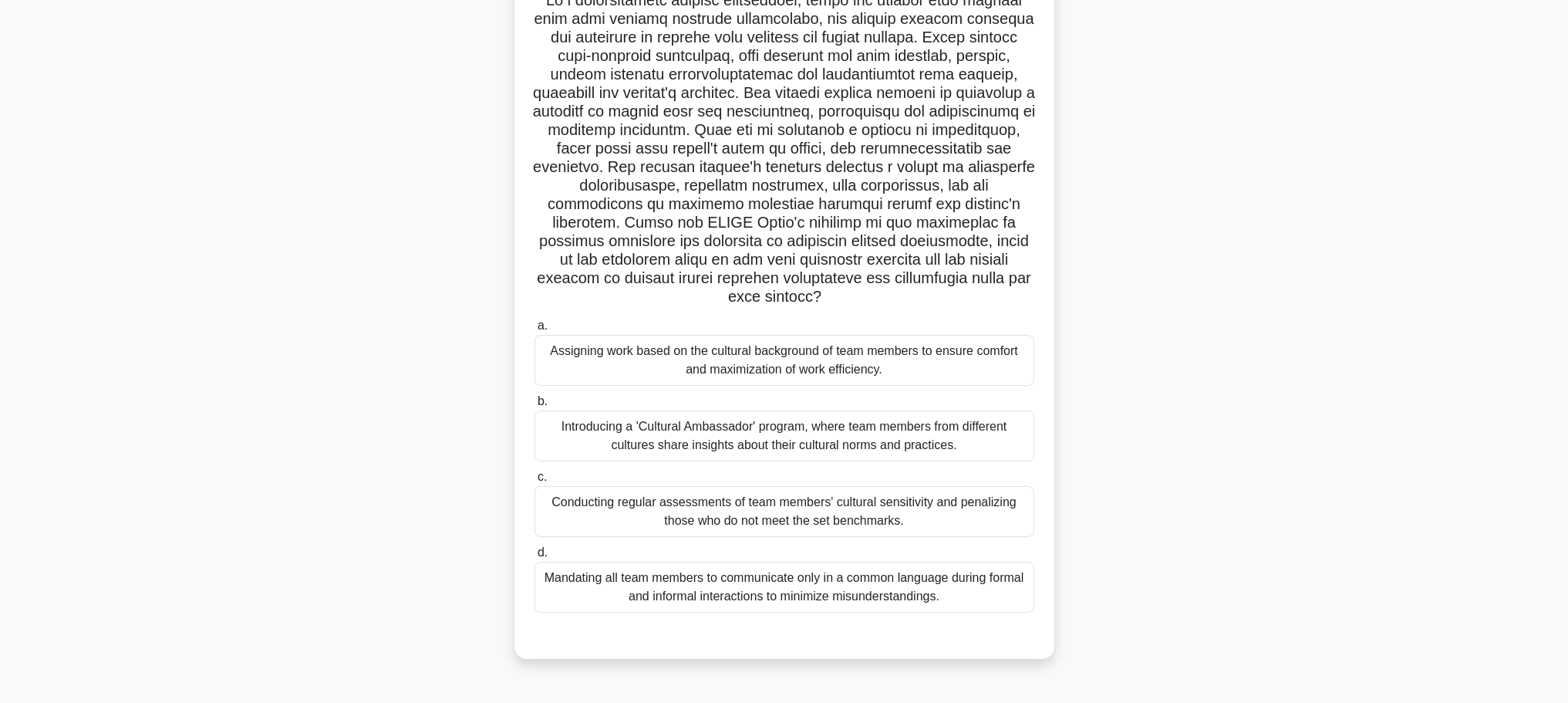
scroll to position [130, 0]
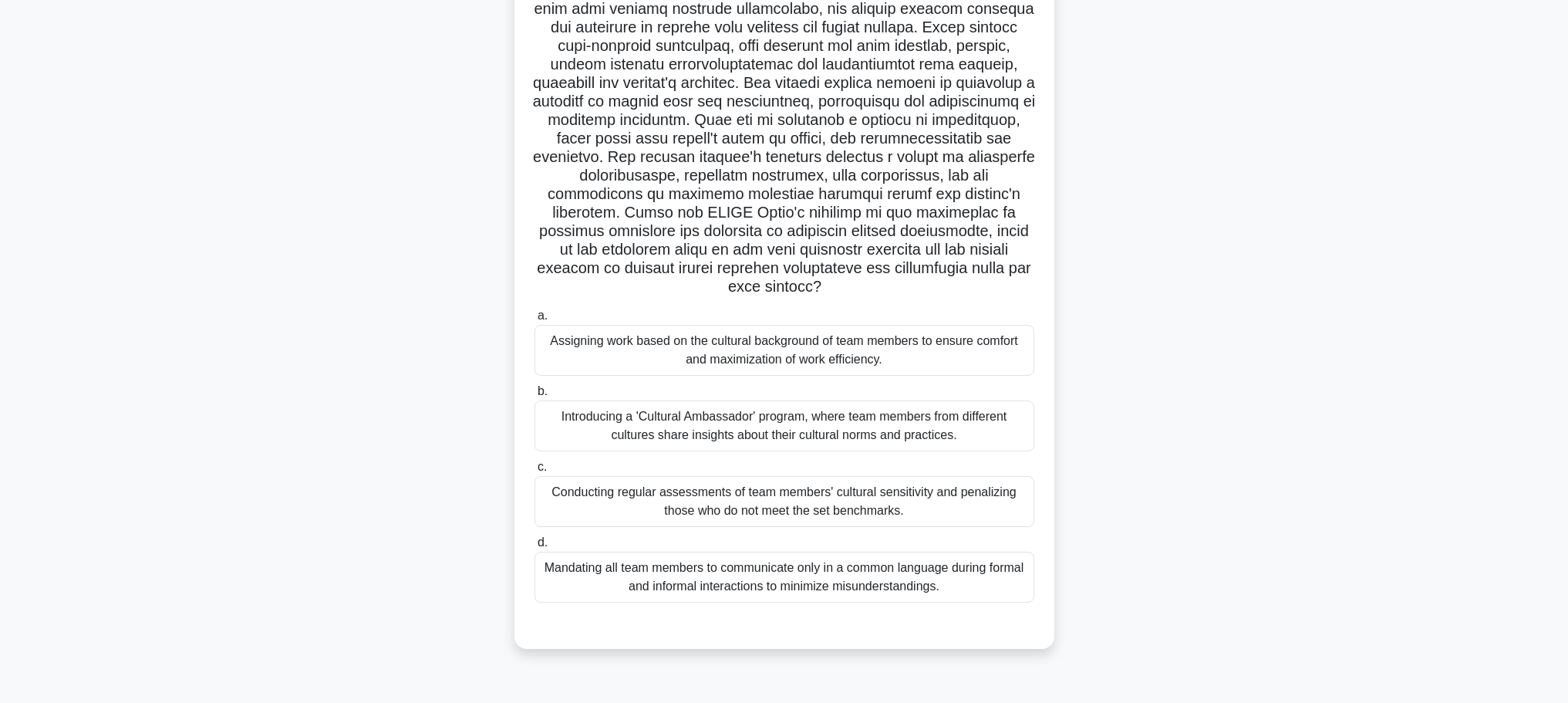
click at [957, 439] on div "Introducing a 'Cultural Ambassador' program, where team members from different …" at bounding box center [784, 425] width 500 height 51
click at [534, 397] on input "b. Introducing a 'Cultural Ambassador' program, where team members from differe…" at bounding box center [534, 391] width 0 height 10
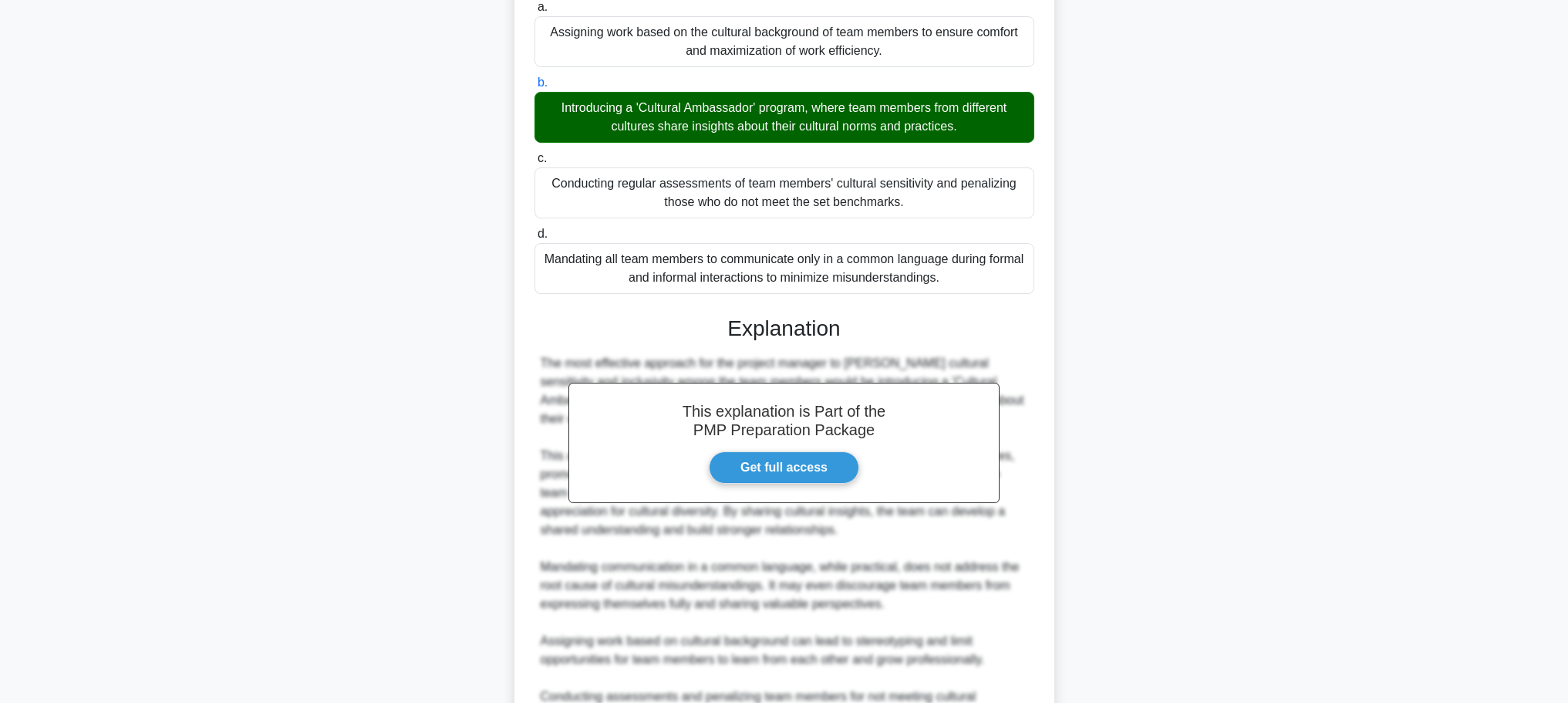
scroll to position [674, 0]
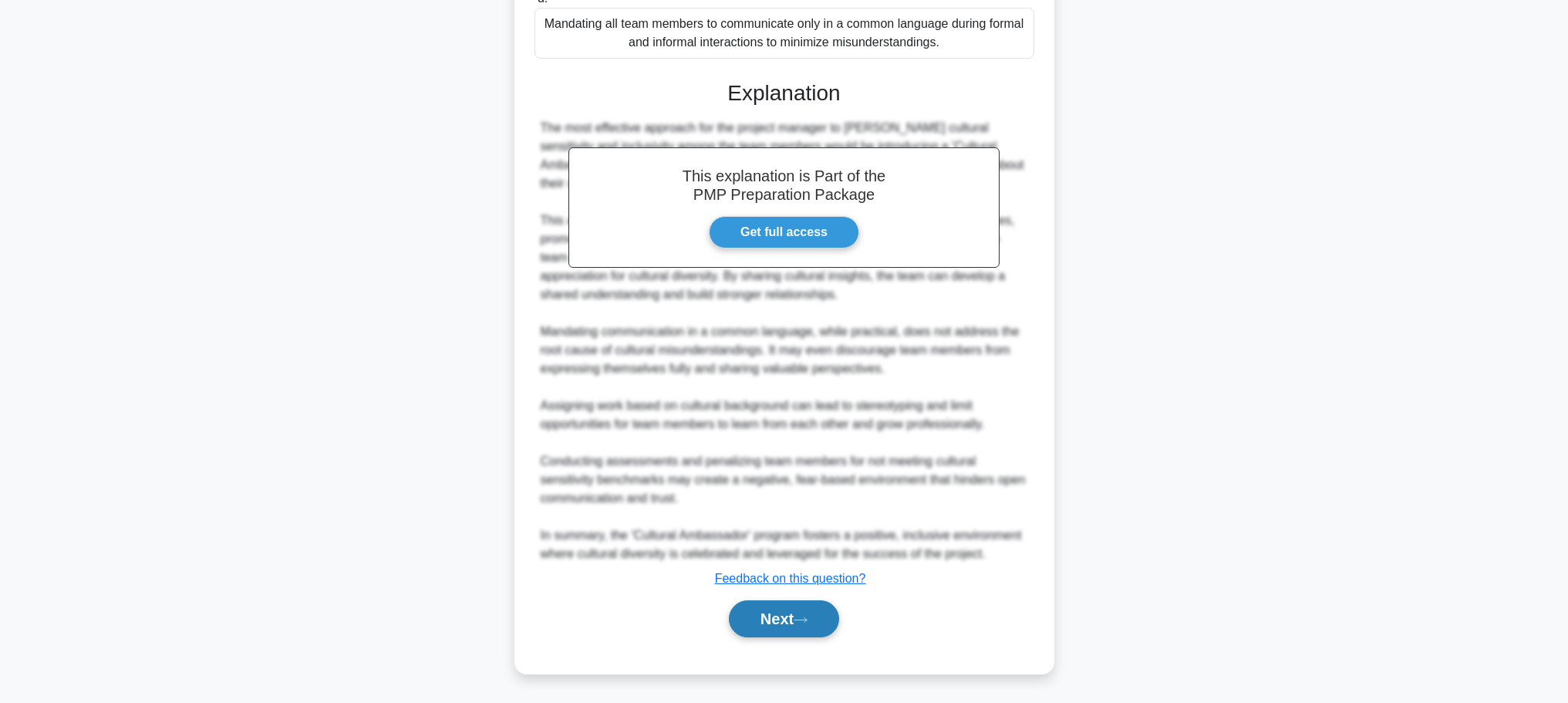
click at [785, 637] on button "Next" at bounding box center [784, 618] width 111 height 37
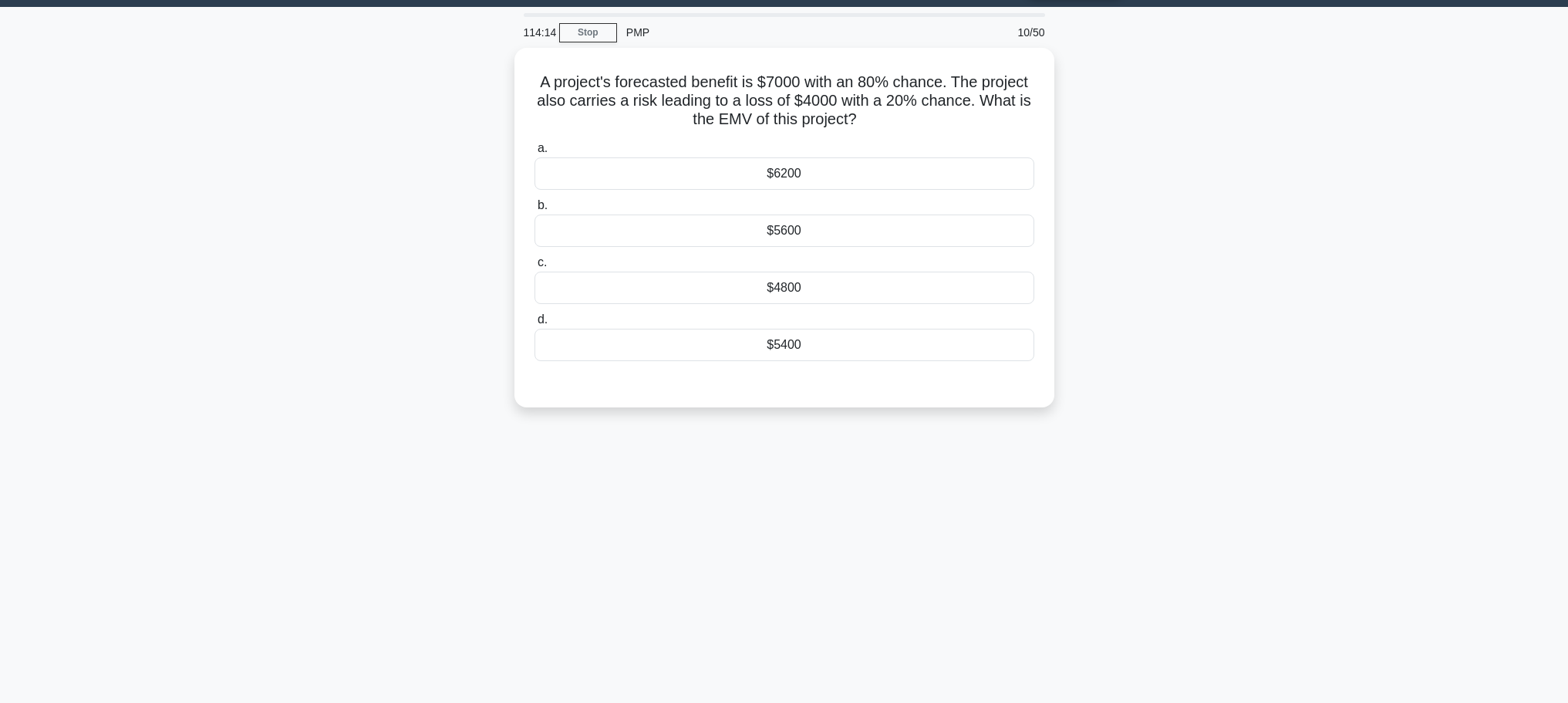
scroll to position [0, 0]
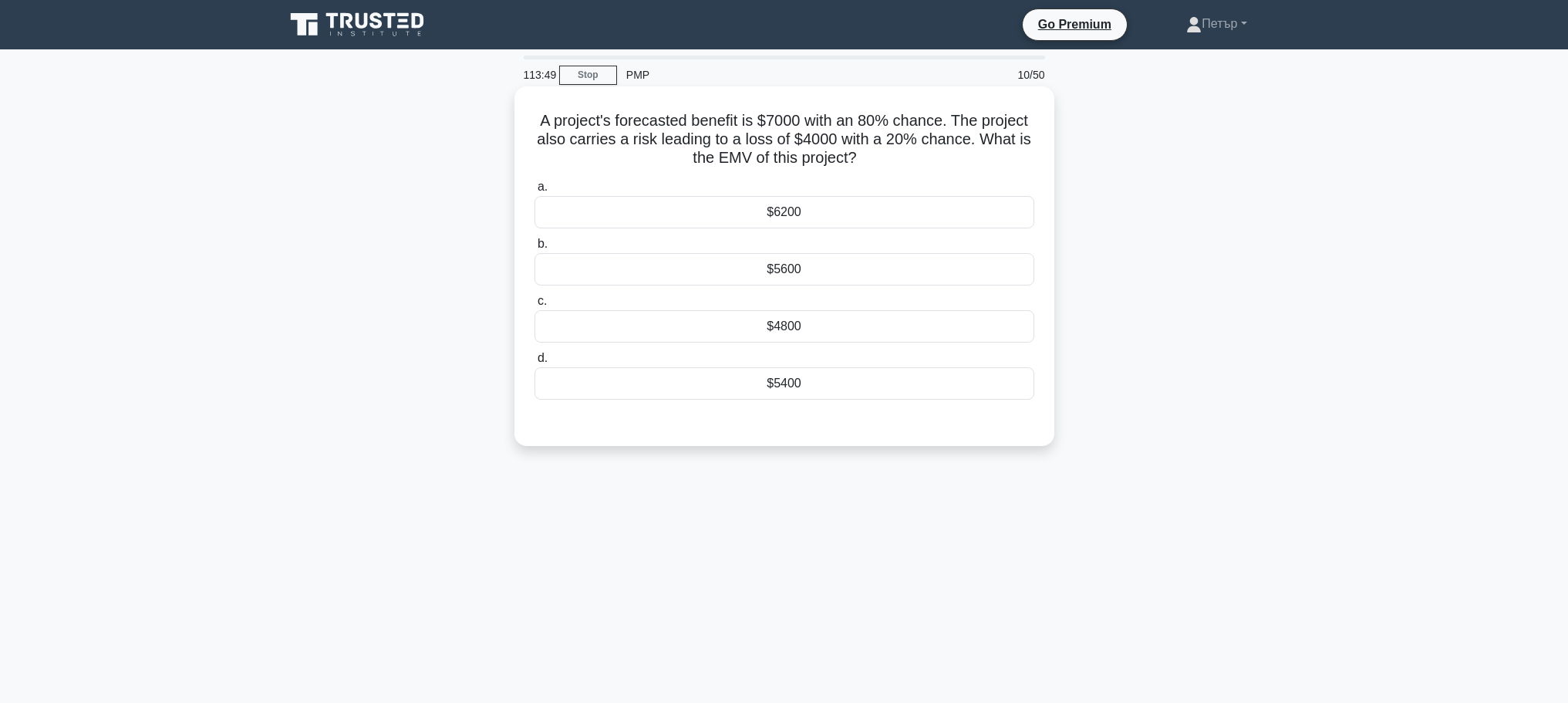
click at [899, 341] on div "$4800" at bounding box center [784, 326] width 500 height 32
click at [534, 306] on input "c. $4800" at bounding box center [534, 301] width 0 height 10
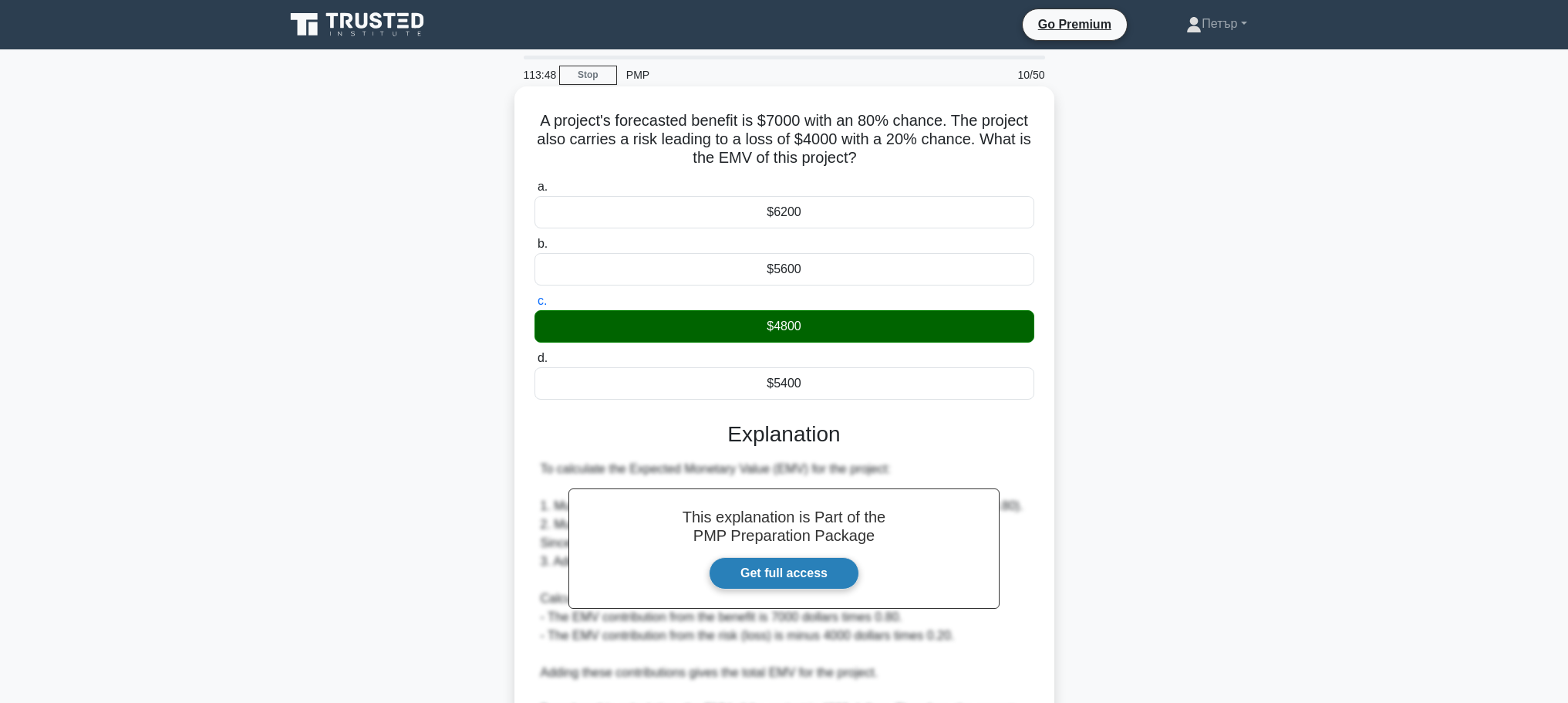
scroll to position [194, 0]
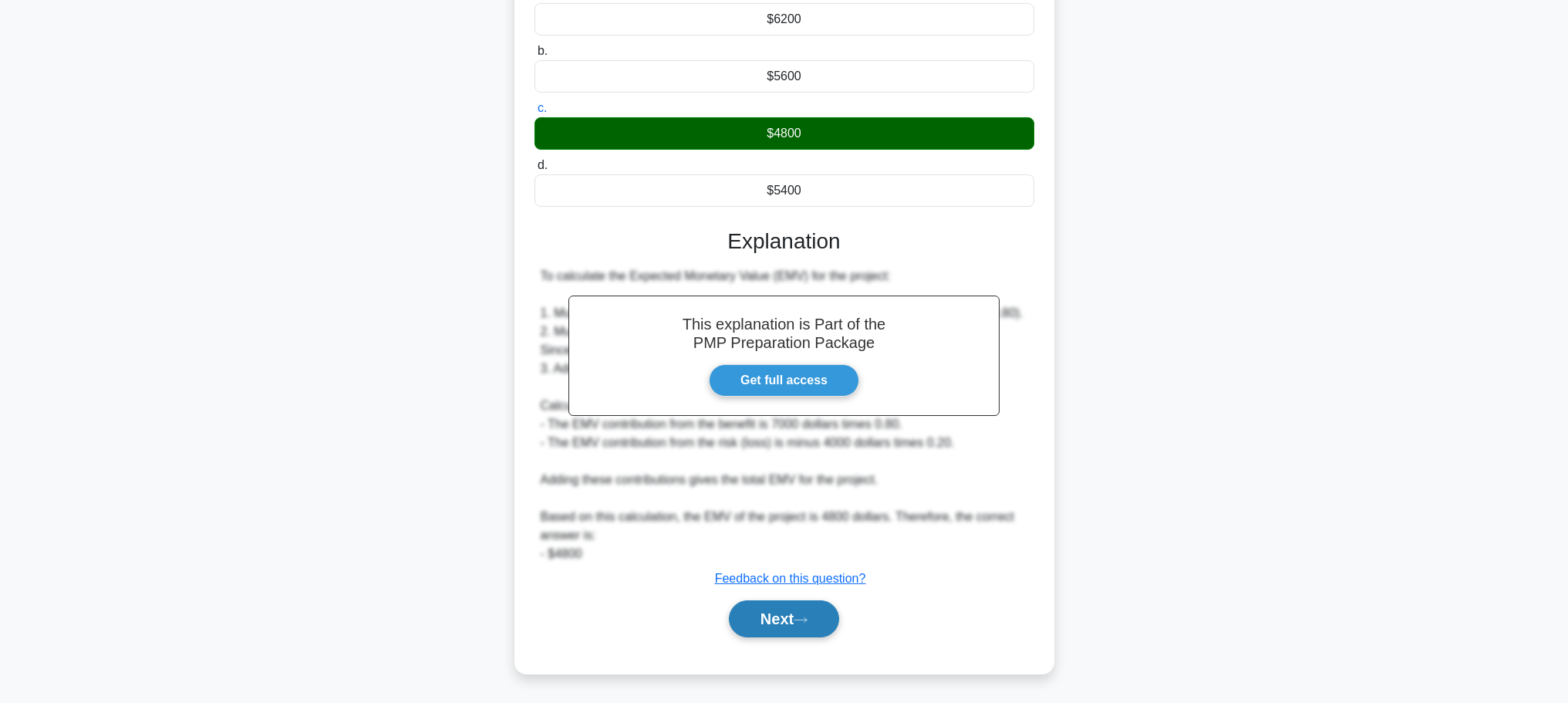
click at [807, 615] on icon at bounding box center [800, 619] width 14 height 8
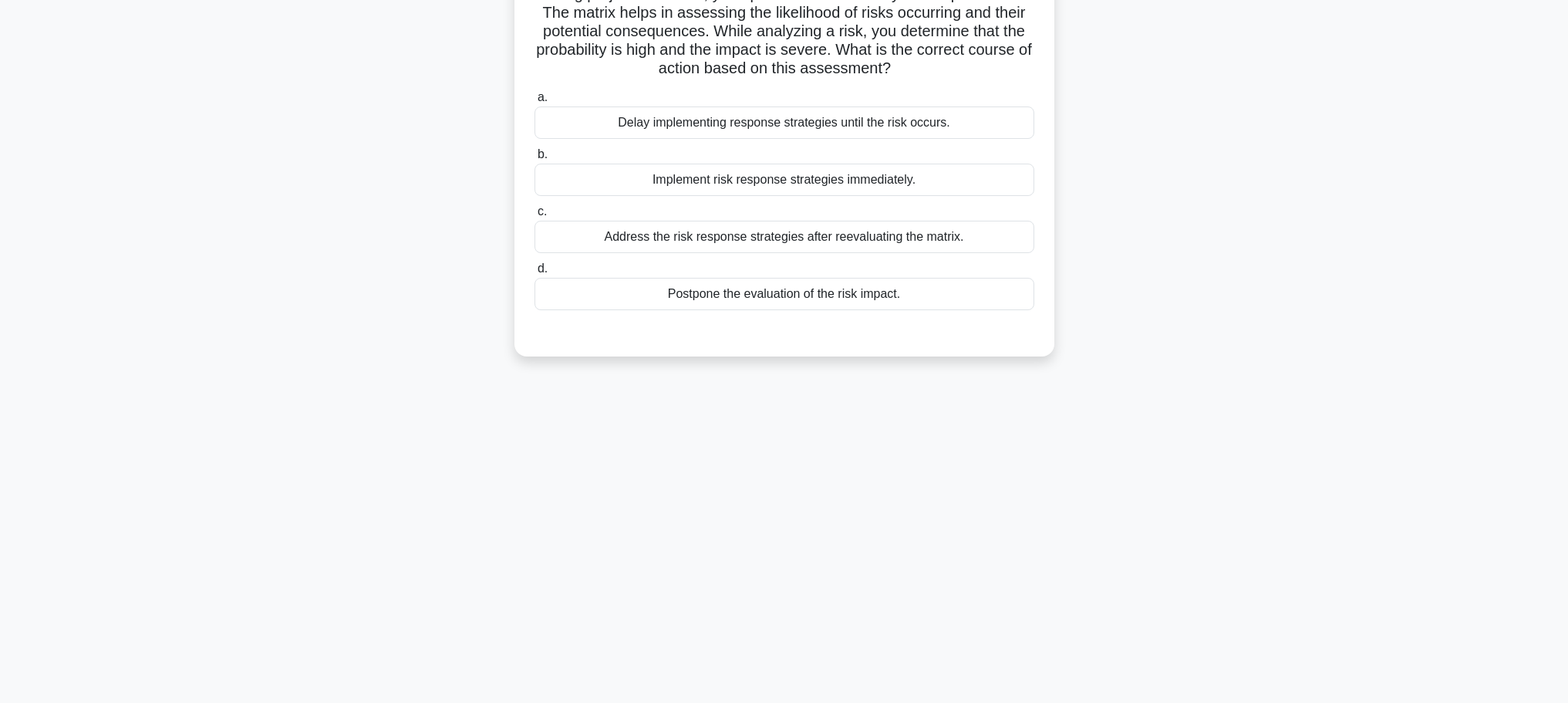
scroll to position [0, 0]
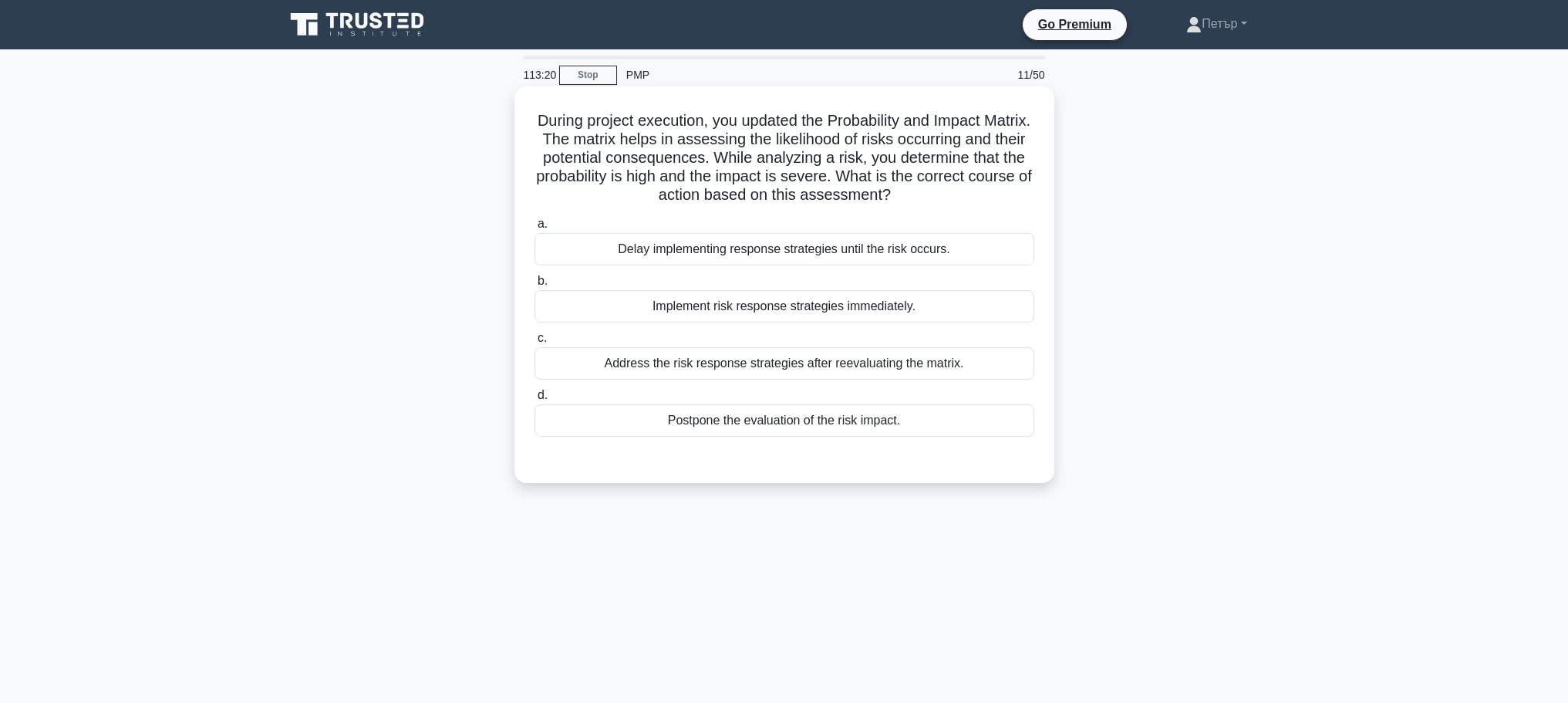
click at [996, 307] on div "Implement risk response strategies immediately." at bounding box center [784, 305] width 500 height 32
click at [534, 286] on input "b. Implement risk response strategies immediately." at bounding box center [534, 280] width 0 height 10
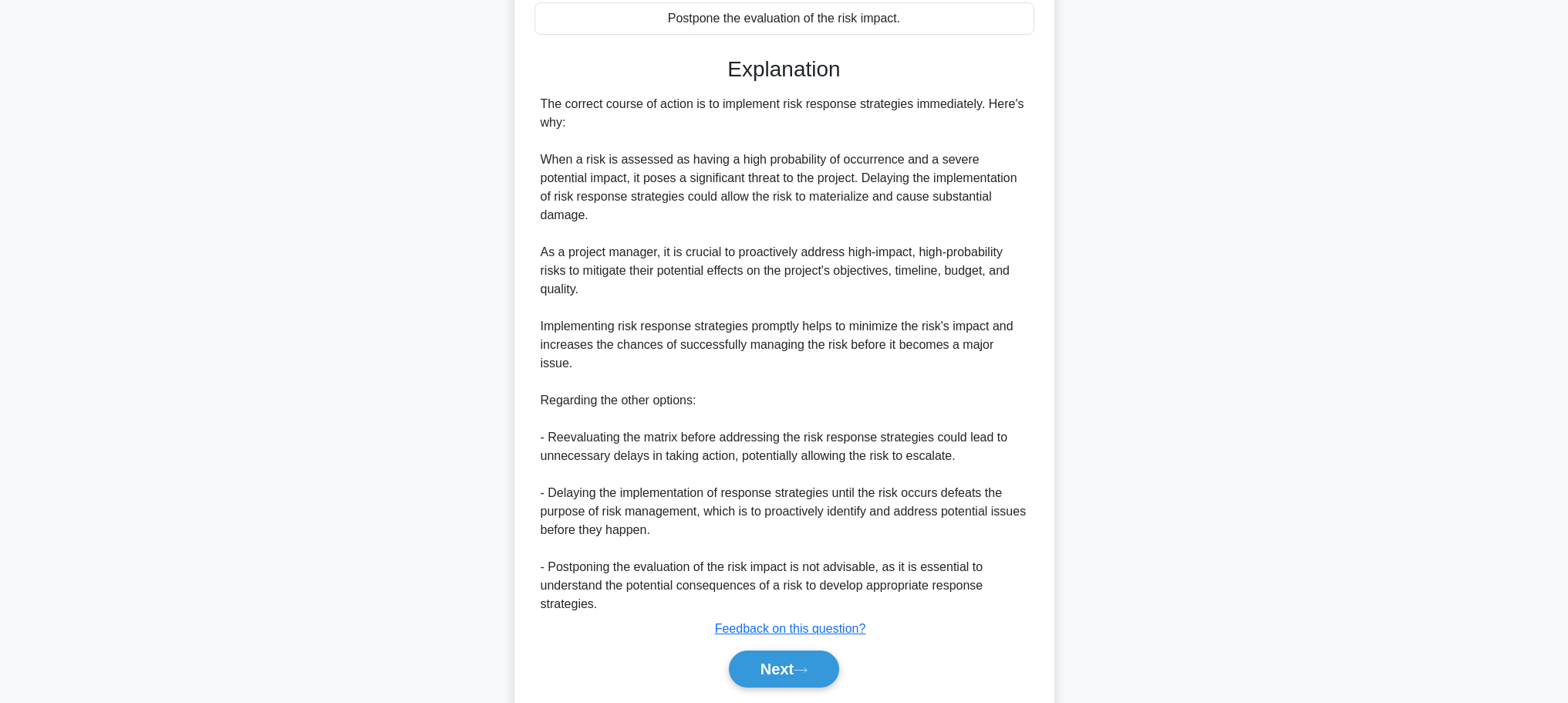
scroll to position [416, 0]
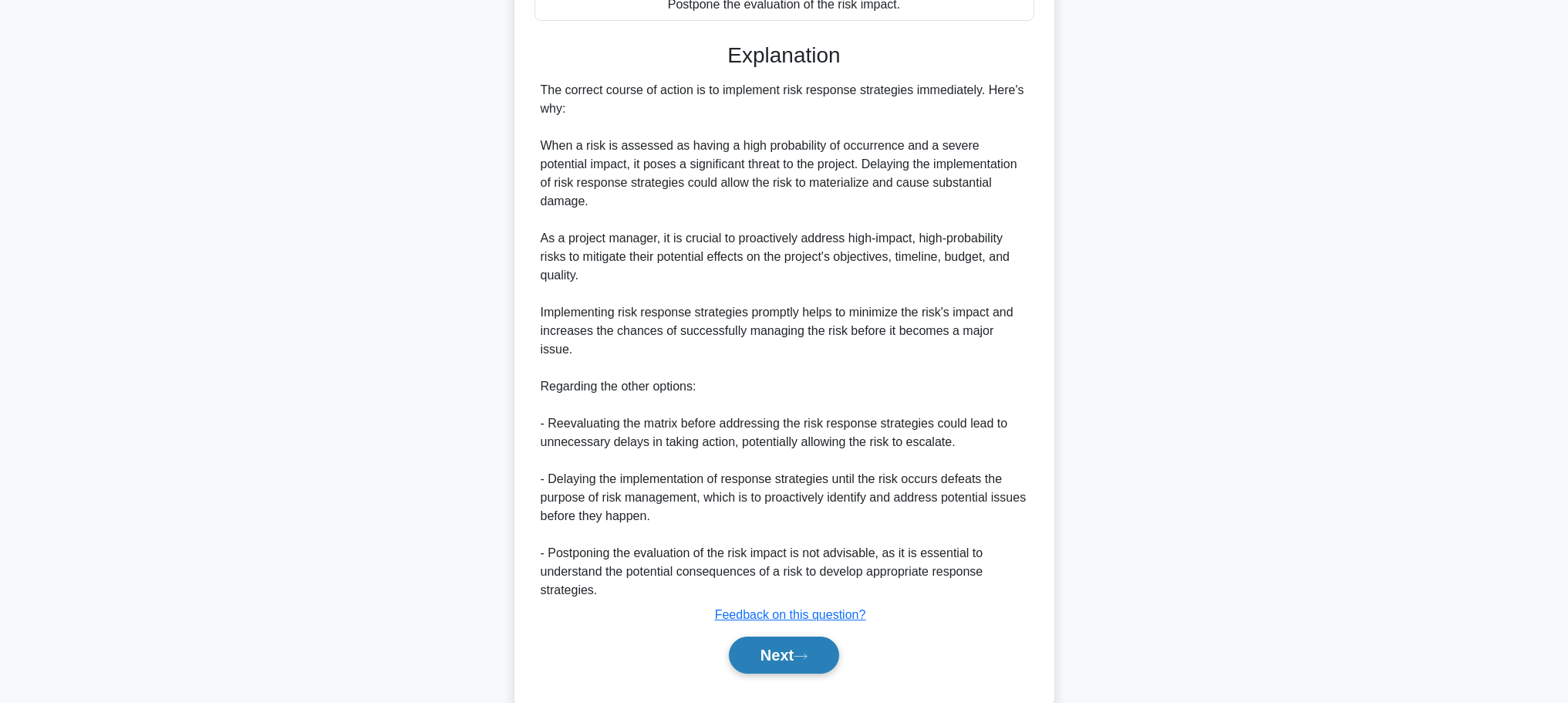
click at [820, 637] on button "Next" at bounding box center [784, 655] width 111 height 37
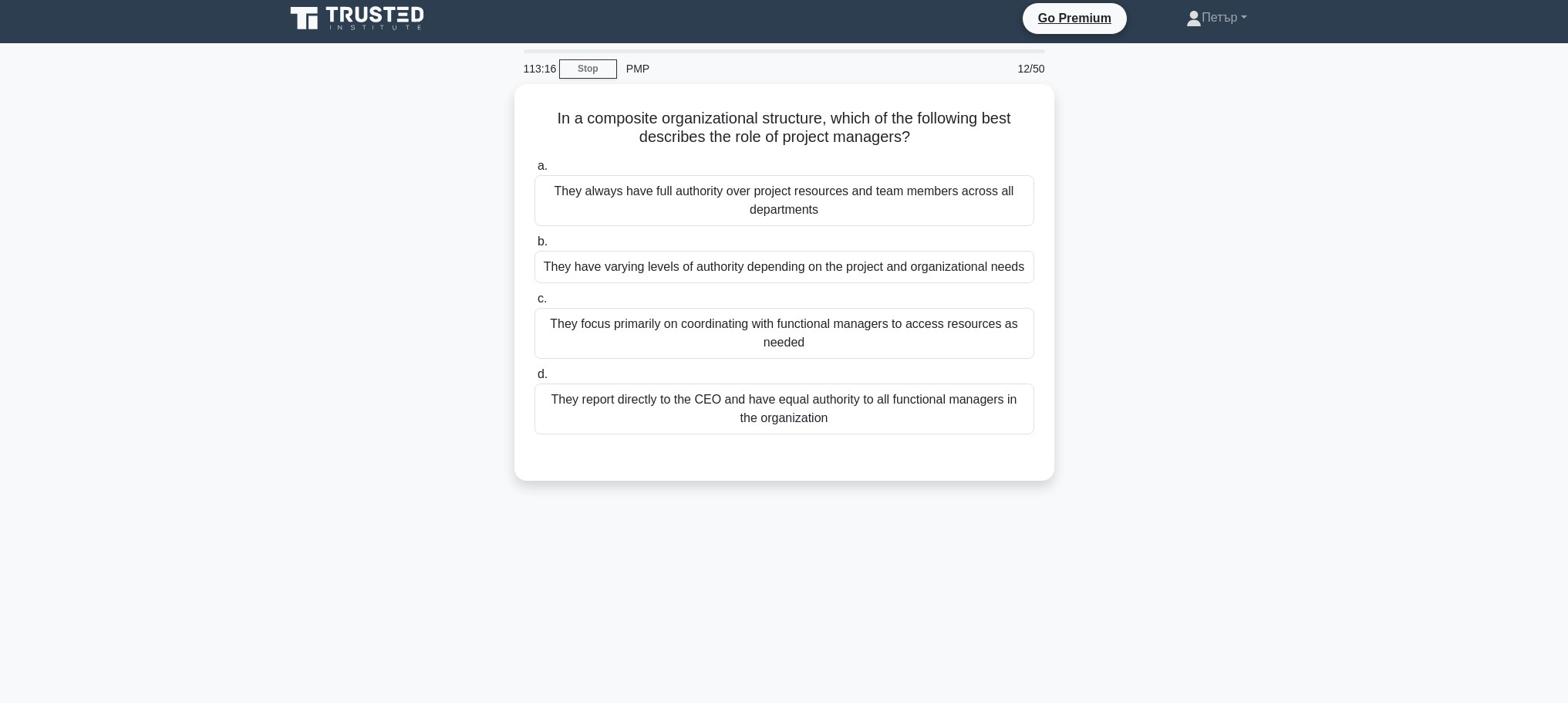
scroll to position [0, 0]
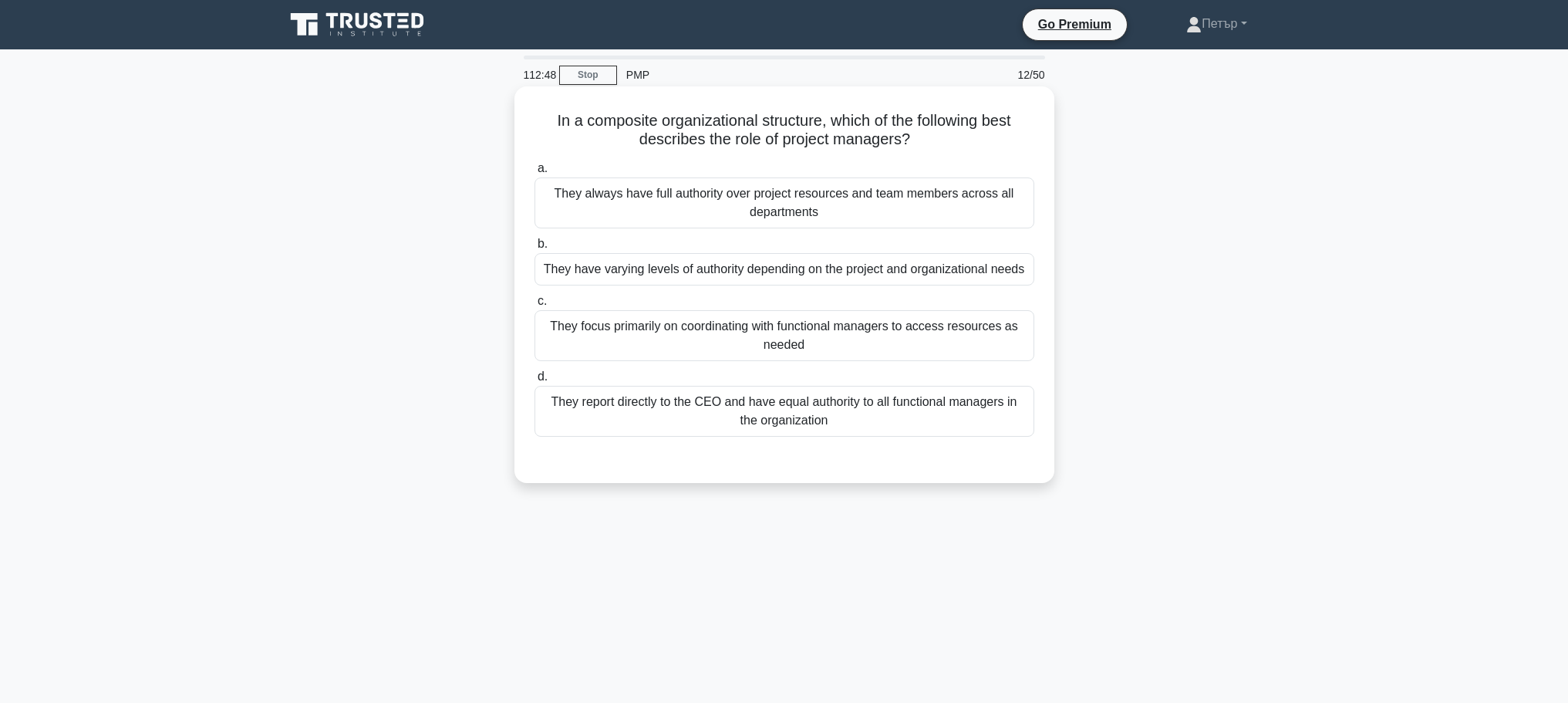
click at [915, 348] on div "They focus primarily on coordinating with functional managers to access resourc…" at bounding box center [784, 335] width 500 height 51
click at [534, 306] on input "c. They focus primarily on coordinating with functional managers to access reso…" at bounding box center [534, 301] width 0 height 10
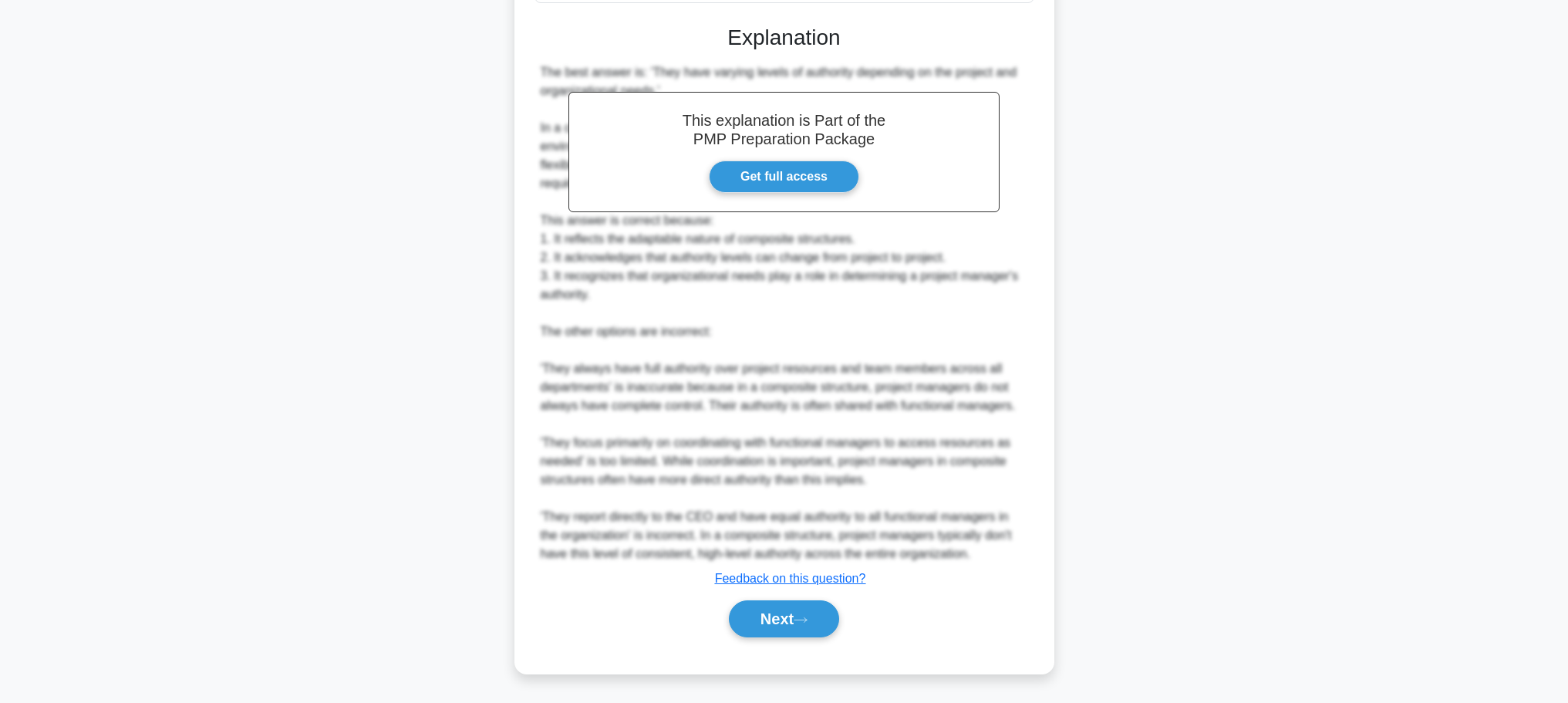
scroll to position [454, 0]
click at [768, 618] on button "Next" at bounding box center [784, 618] width 111 height 37
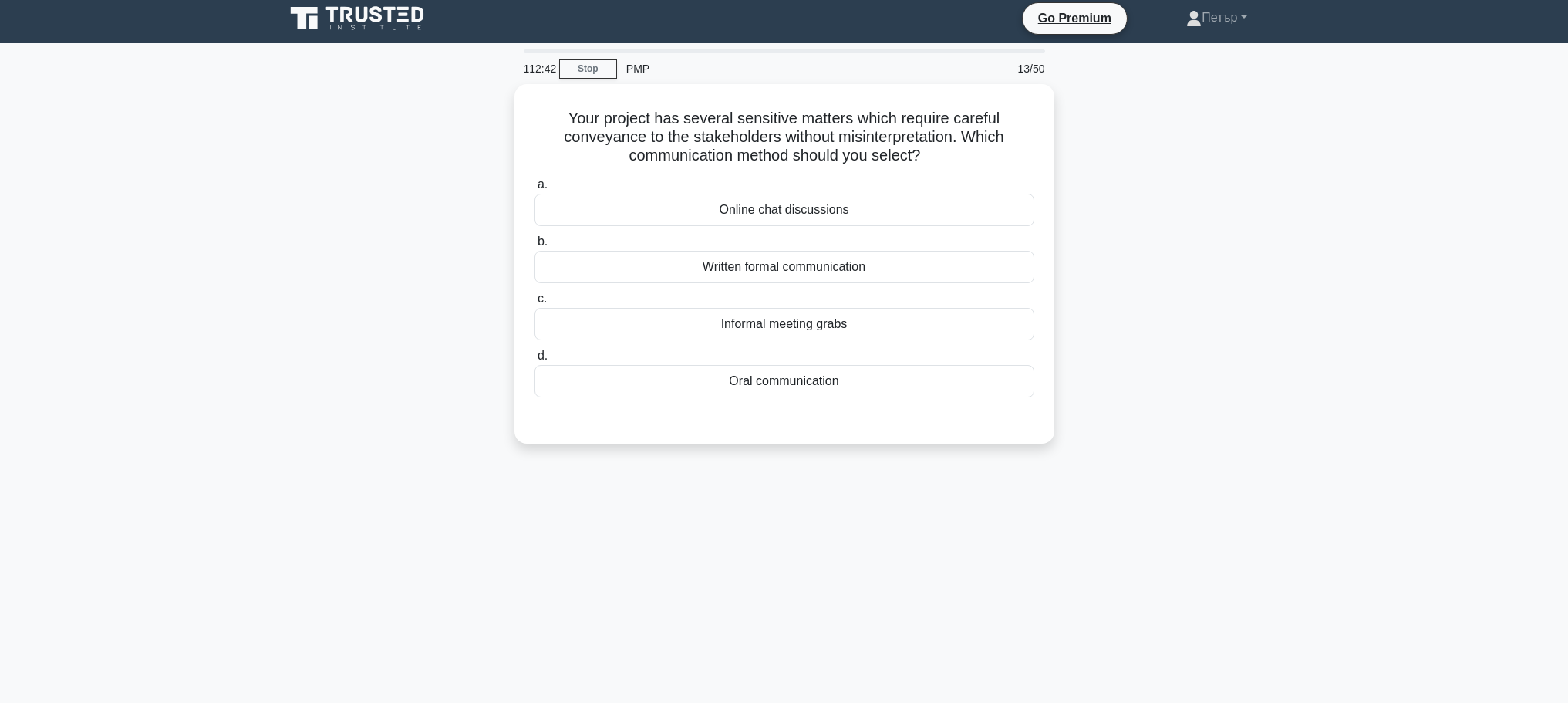
scroll to position [0, 0]
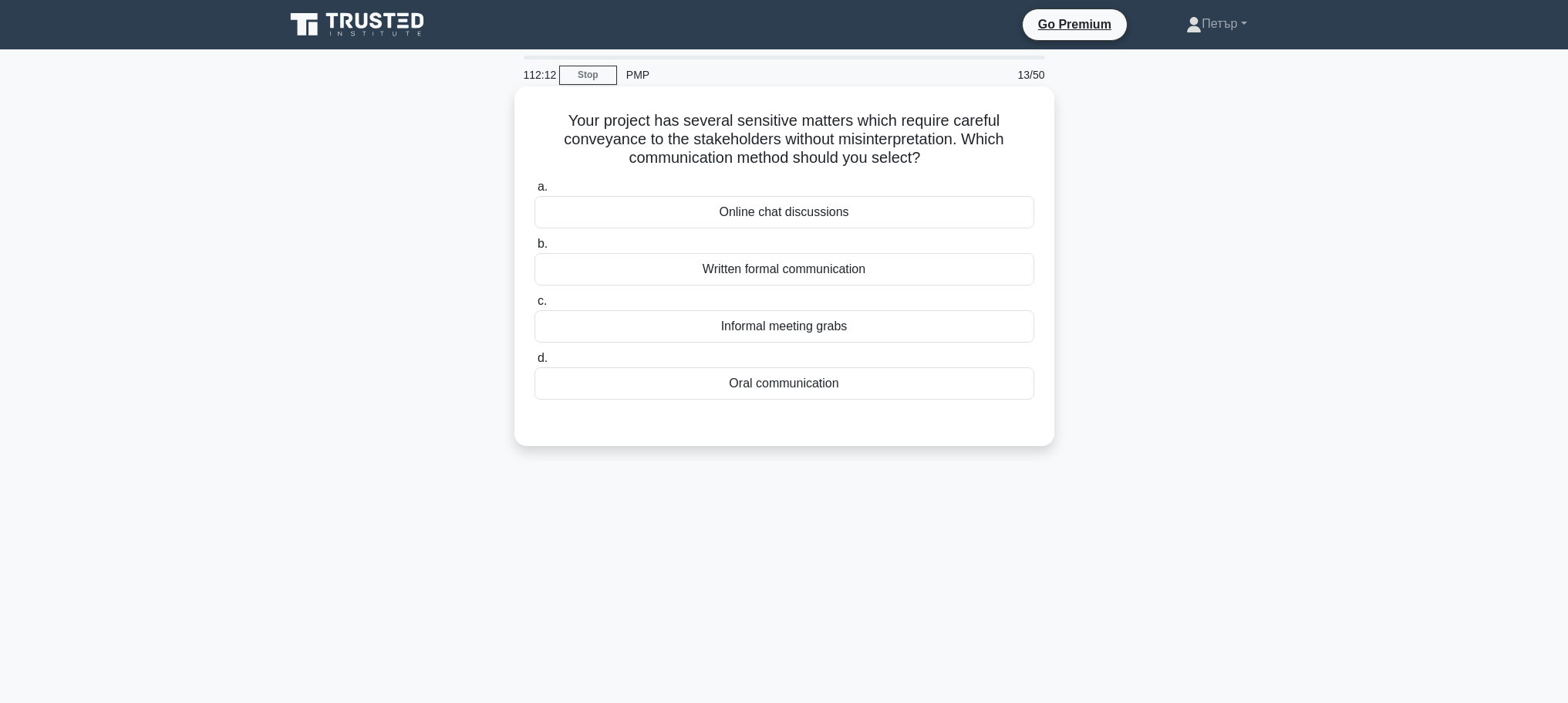
click at [952, 279] on div "Written formal communication" at bounding box center [784, 268] width 500 height 32
click at [534, 249] on input "b. Written formal communication" at bounding box center [534, 244] width 0 height 10
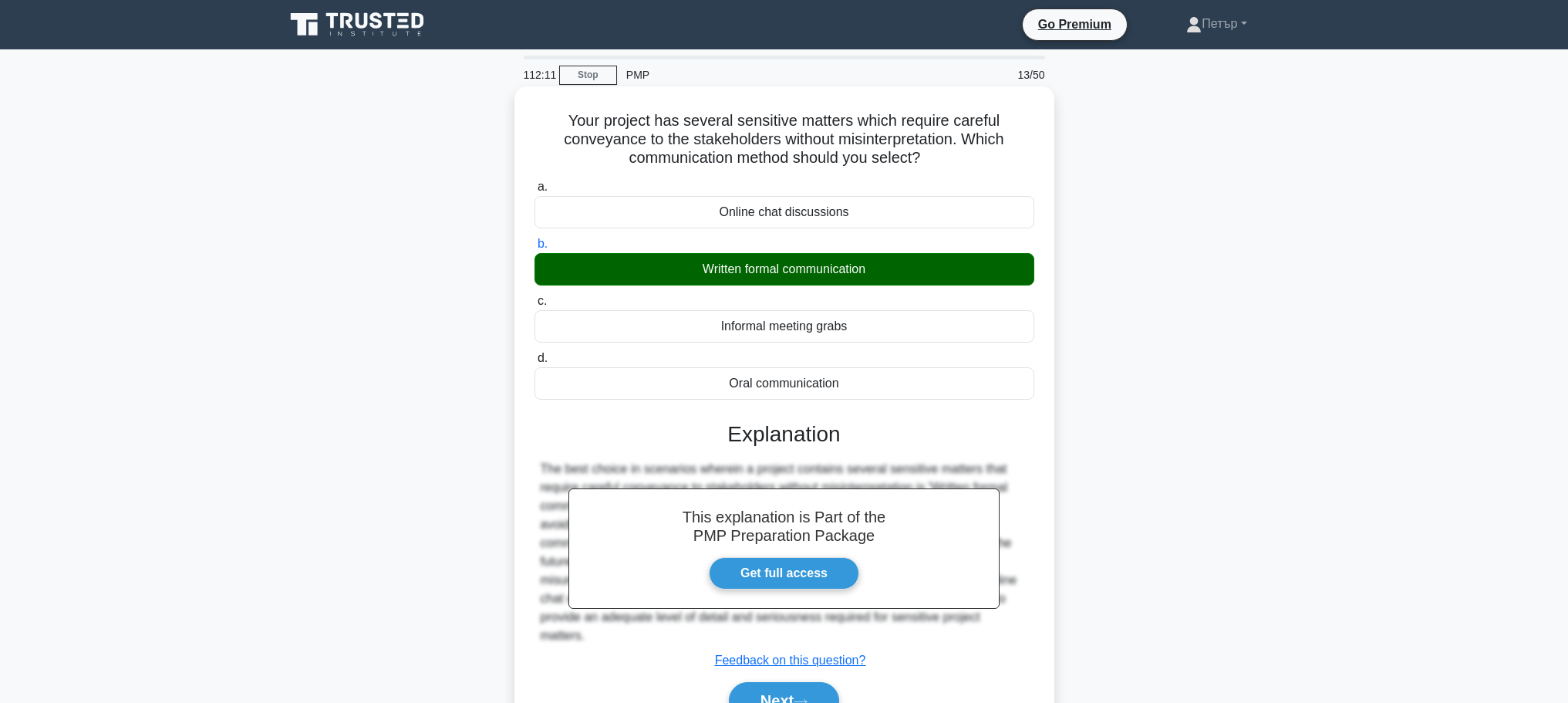
scroll to position [130, 0]
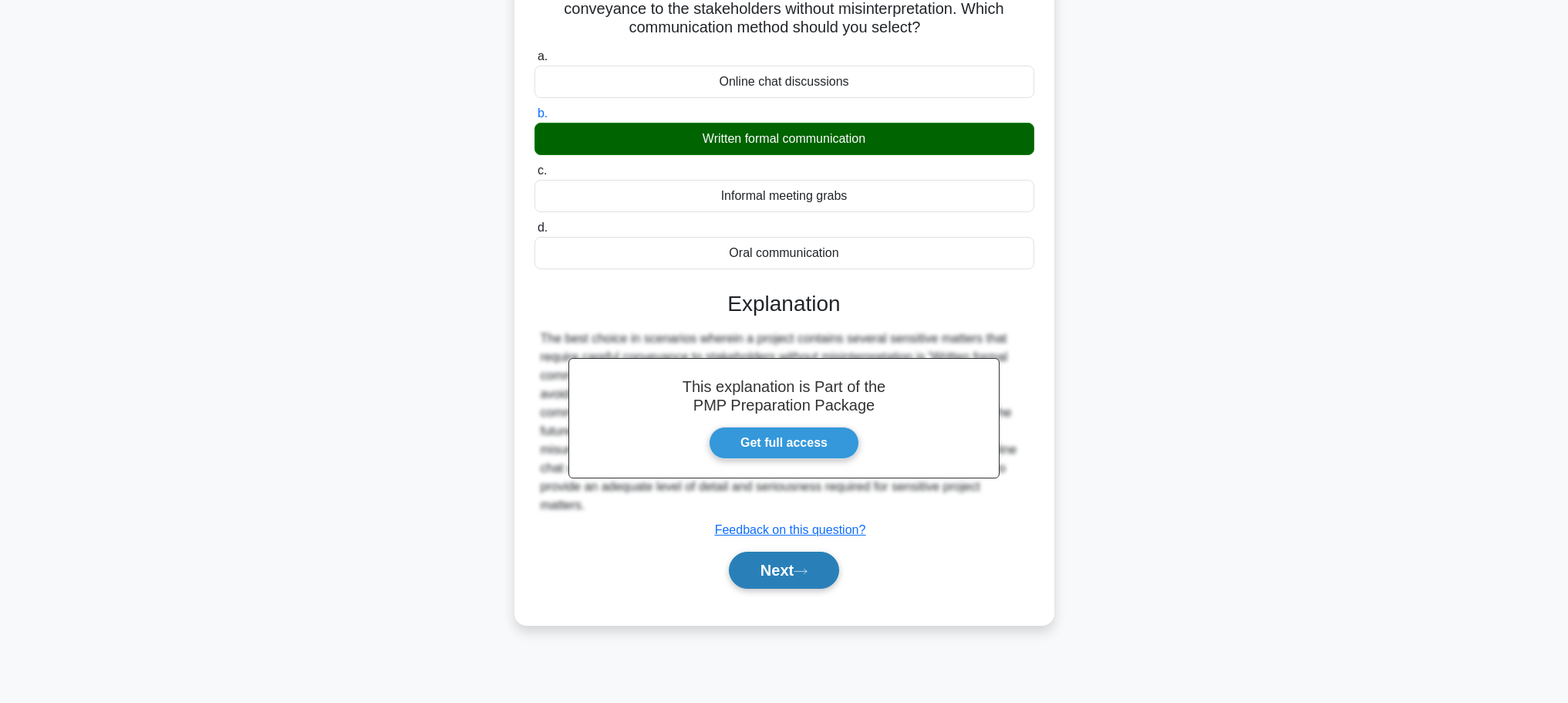
click at [772, 561] on button "Next" at bounding box center [784, 570] width 111 height 37
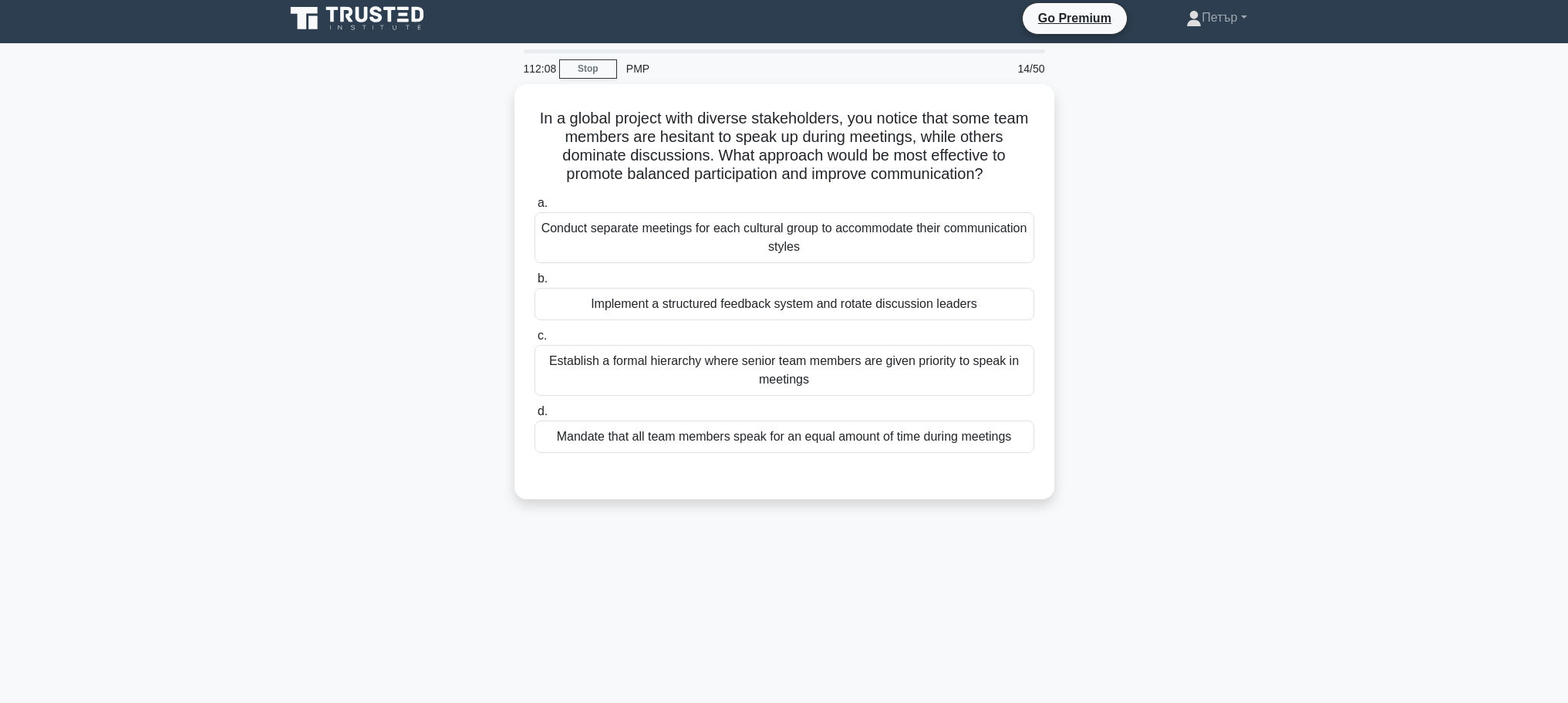
scroll to position [0, 0]
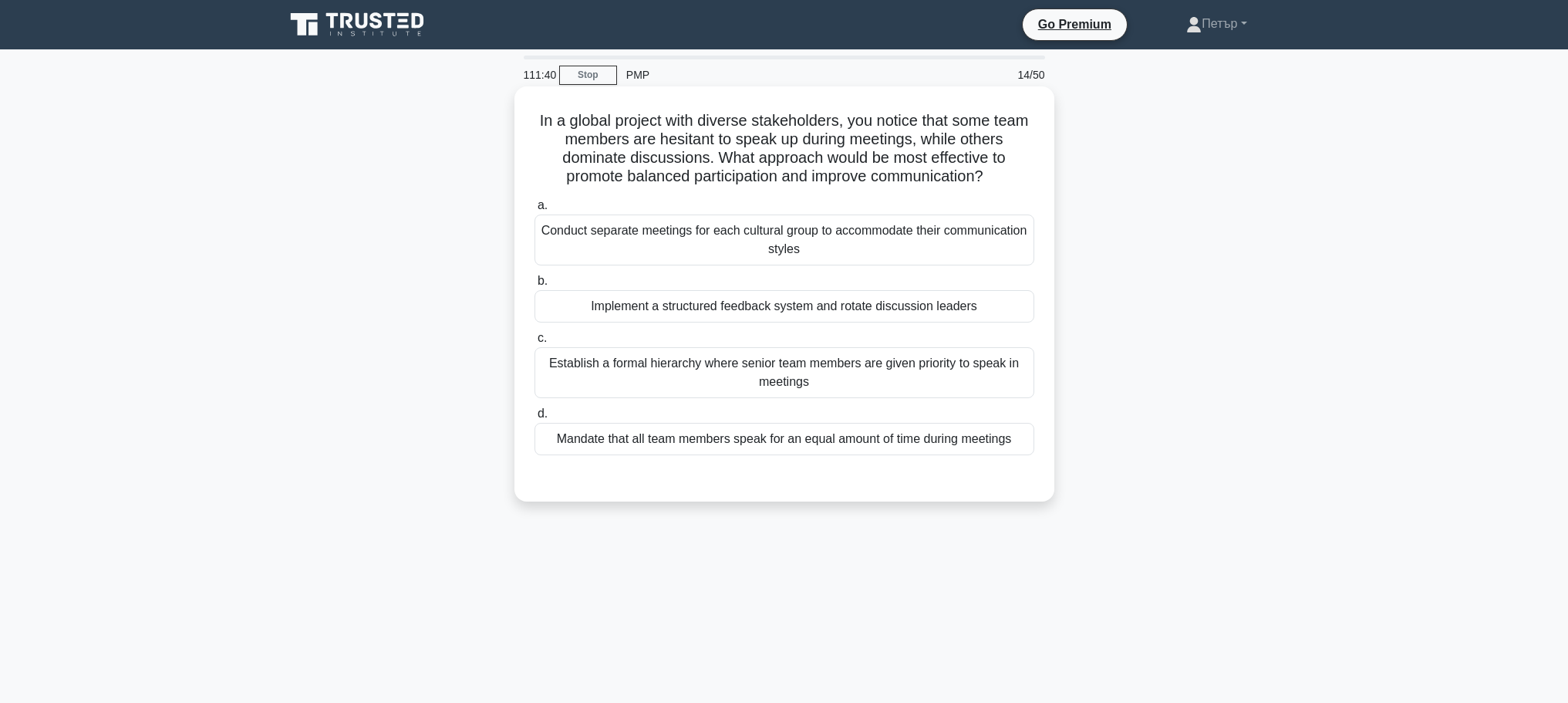
click at [1007, 310] on div "Implement a structured feedback system and rotate discussion leaders" at bounding box center [784, 305] width 500 height 32
click at [534, 286] on input "b. Implement a structured feedback system and rotate discussion leaders" at bounding box center [534, 280] width 0 height 10
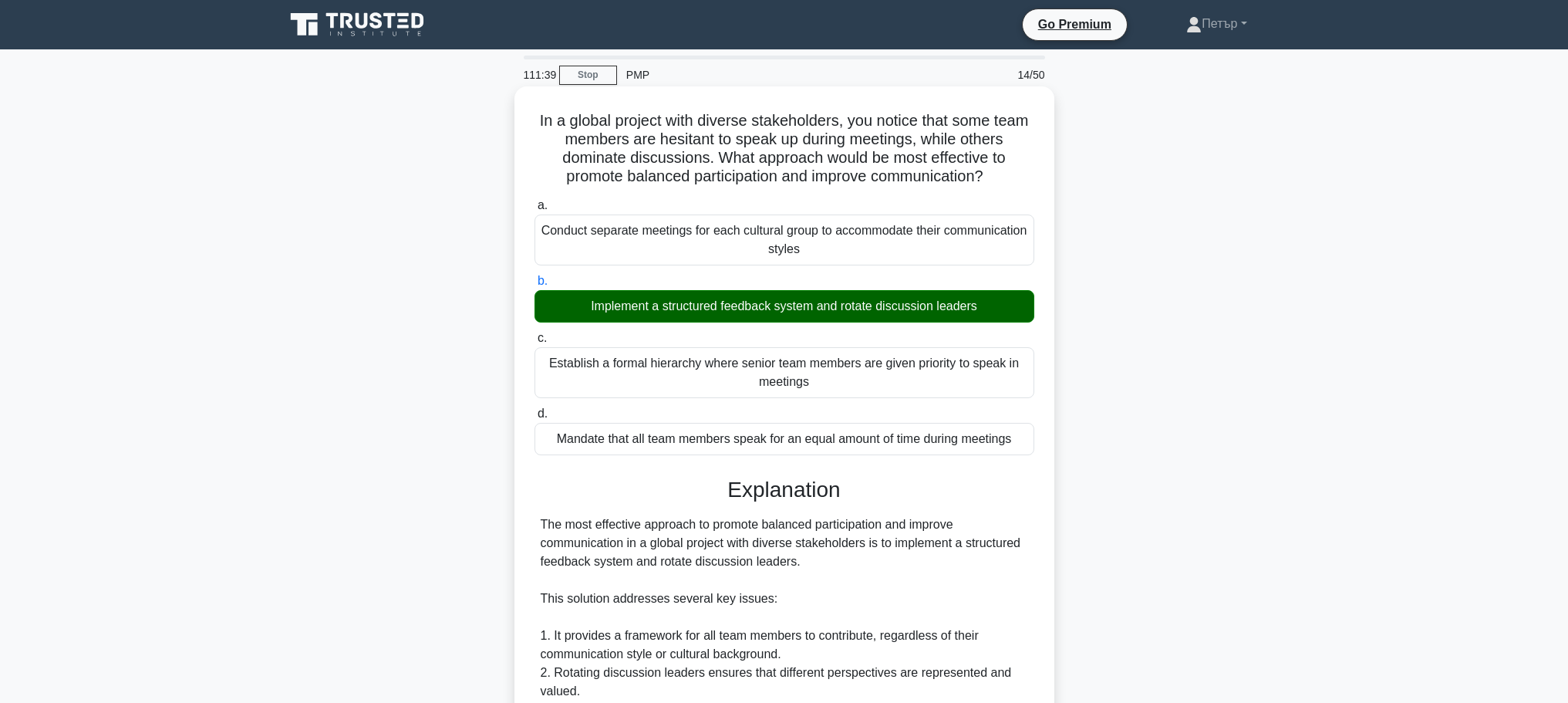
scroll to position [508, 0]
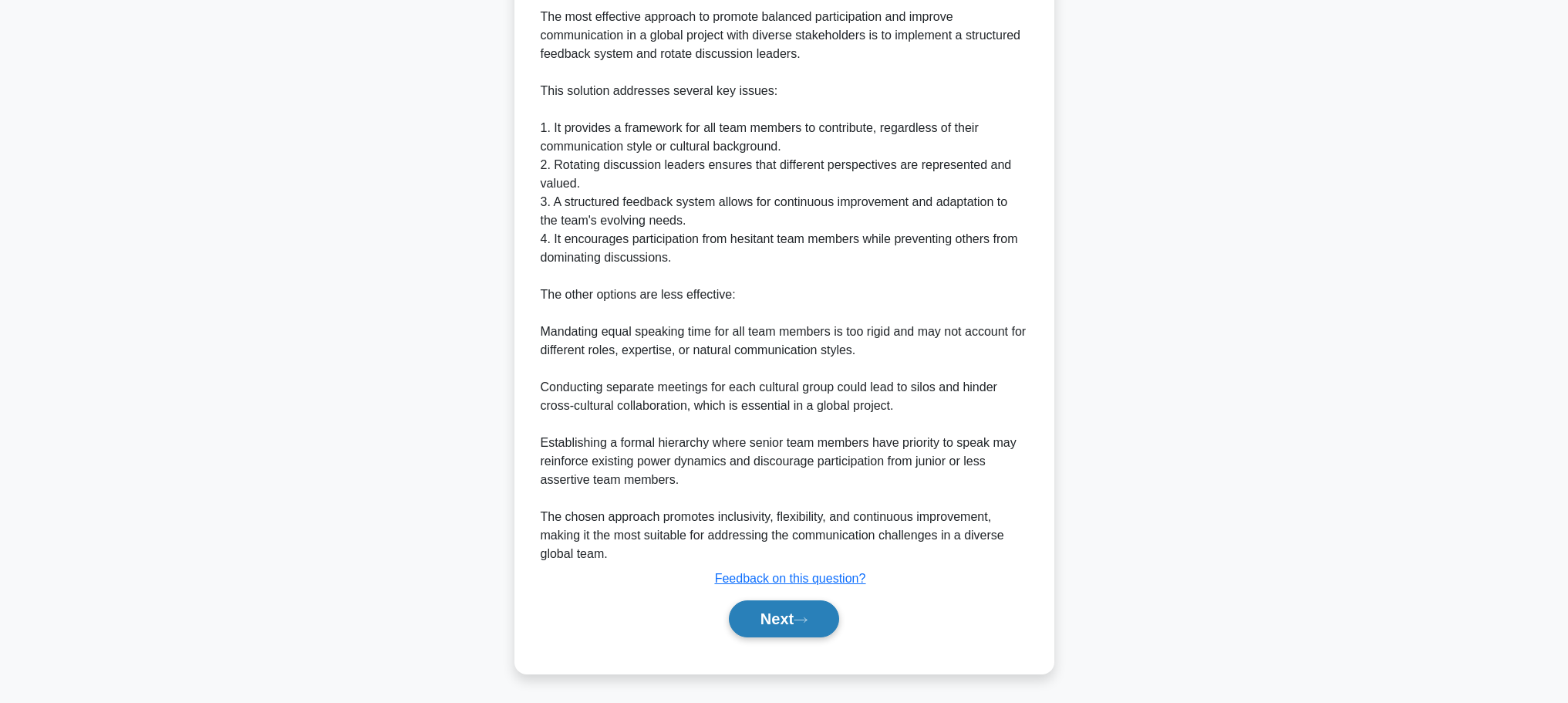
click at [792, 602] on button "Next" at bounding box center [784, 618] width 111 height 37
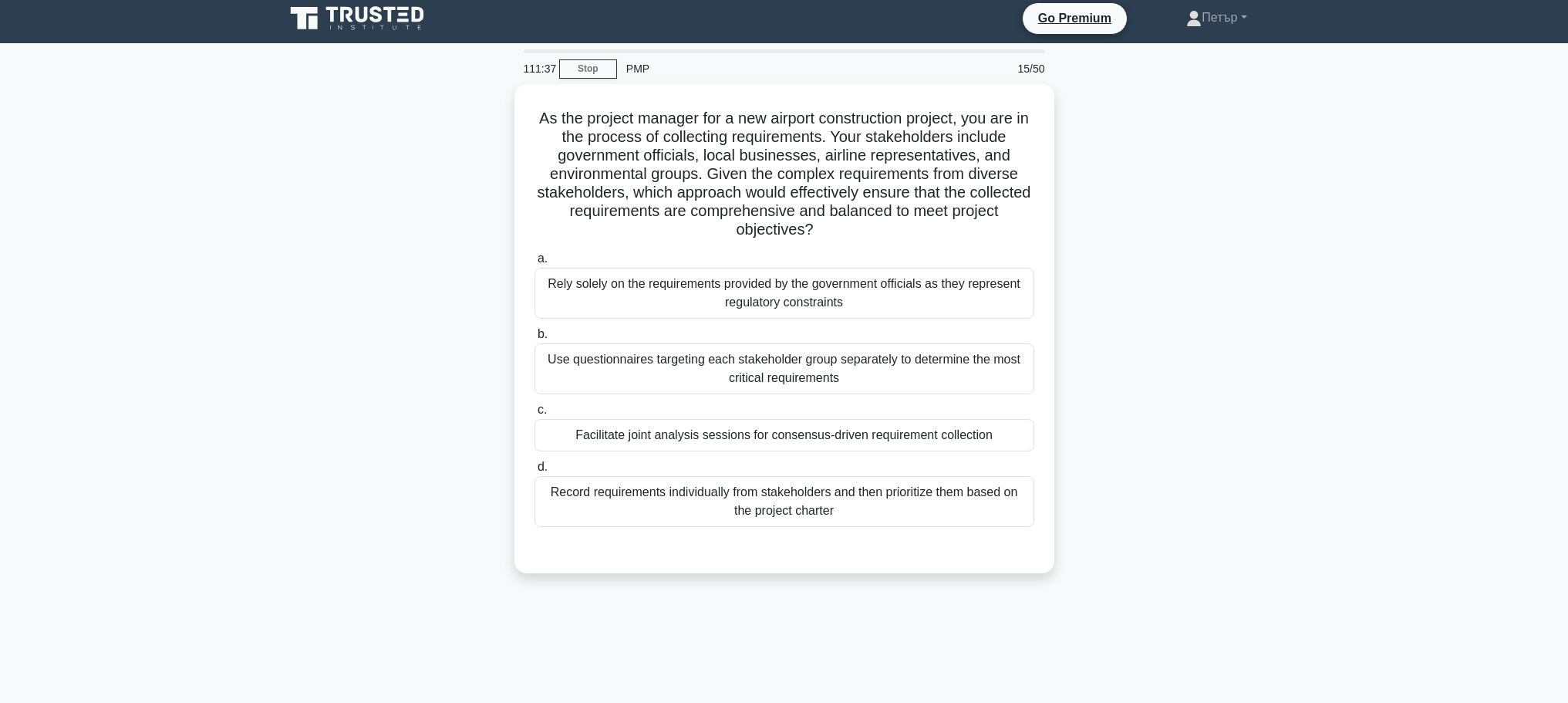
scroll to position [0, 0]
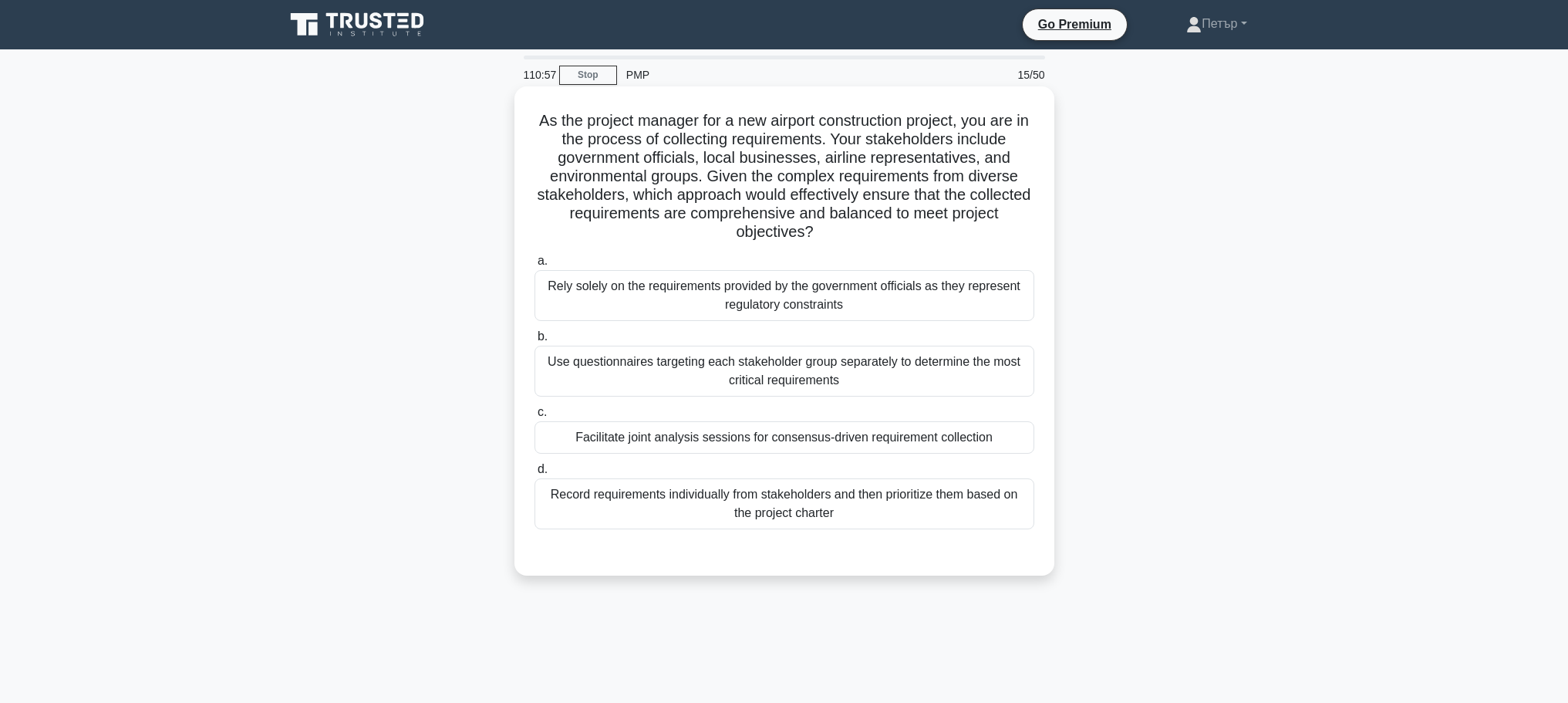
click at [928, 447] on div "Facilitate joint analysis sessions for consensus-driven requirement collection" at bounding box center [784, 436] width 500 height 32
click at [534, 417] on input "c. Facilitate joint analysis sessions for consensus-driven requirement collecti…" at bounding box center [534, 411] width 0 height 10
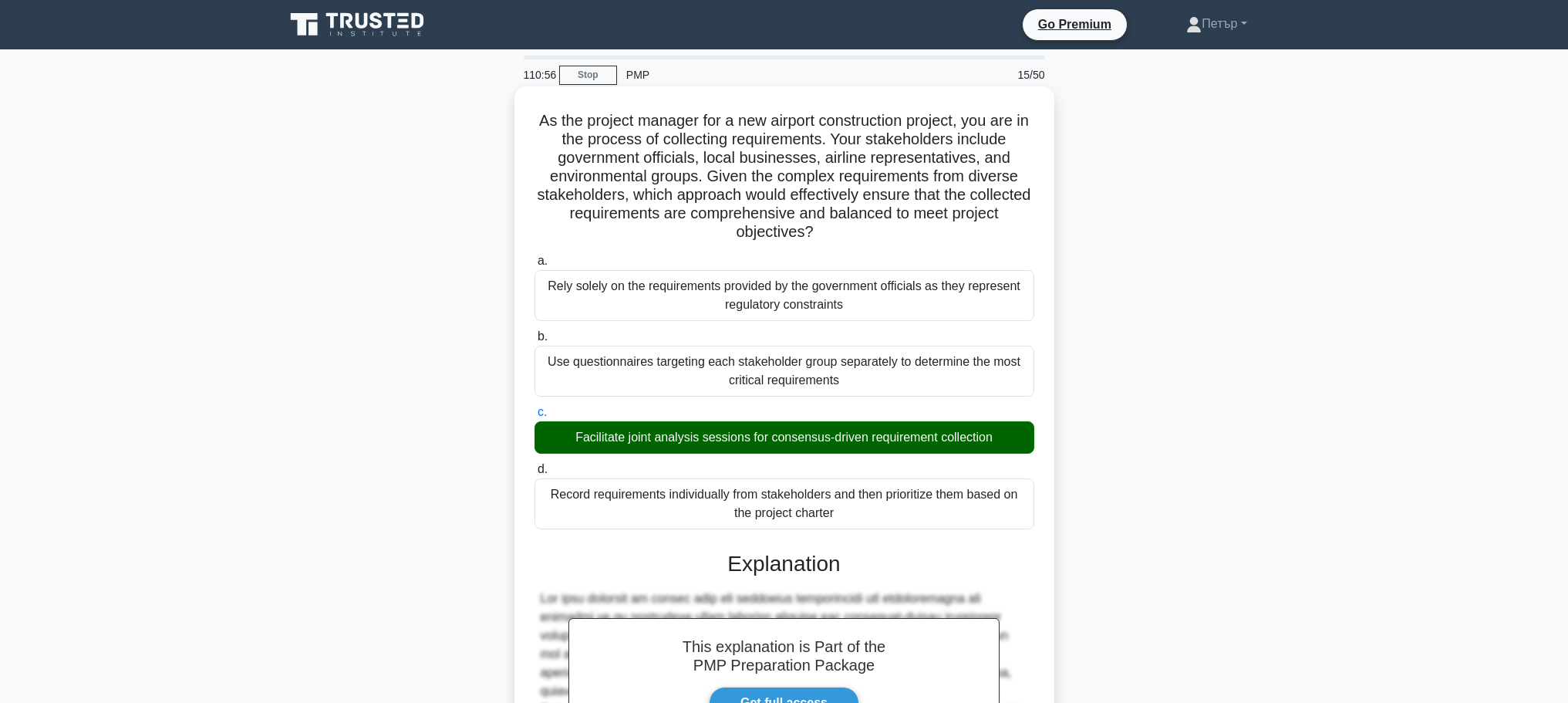
scroll to position [304, 0]
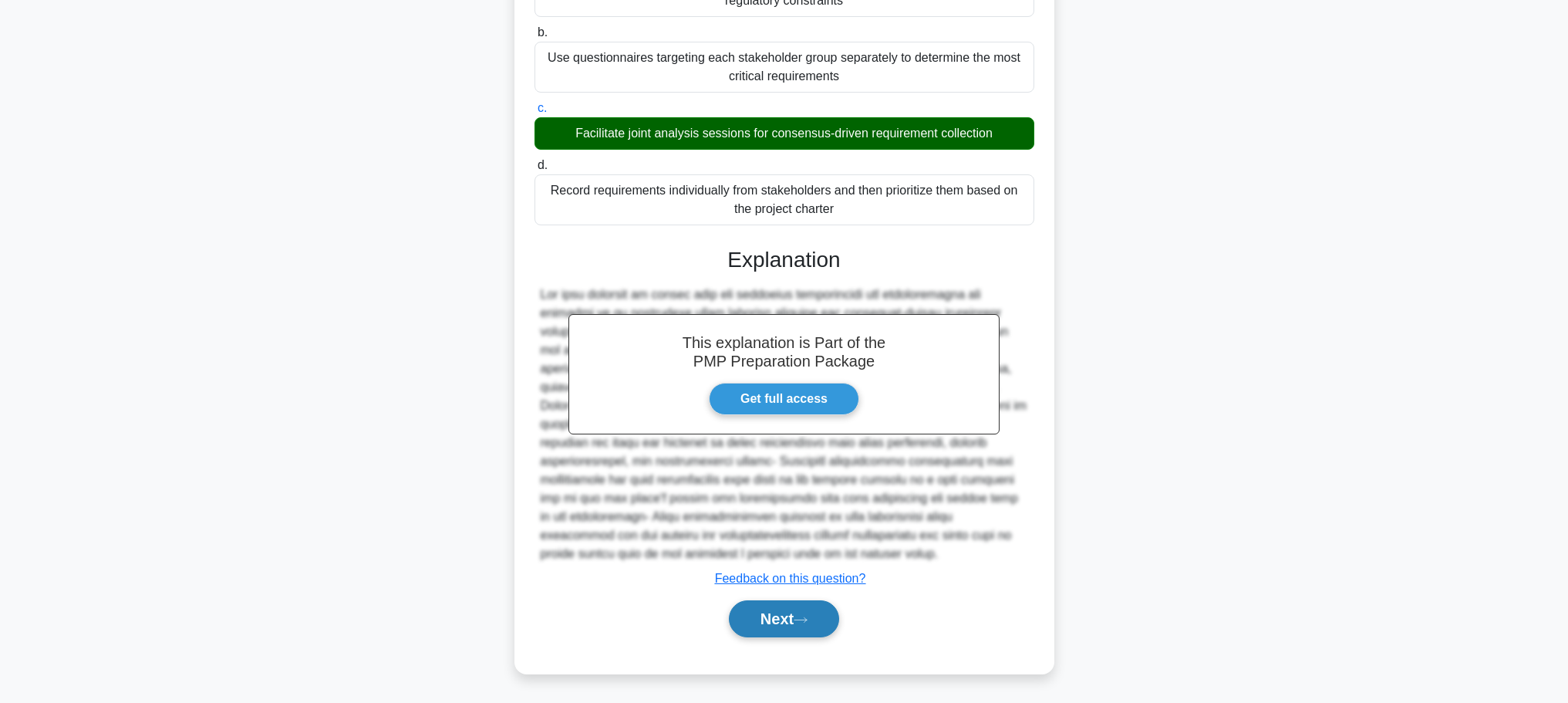
click at [828, 625] on button "Next" at bounding box center [784, 618] width 111 height 37
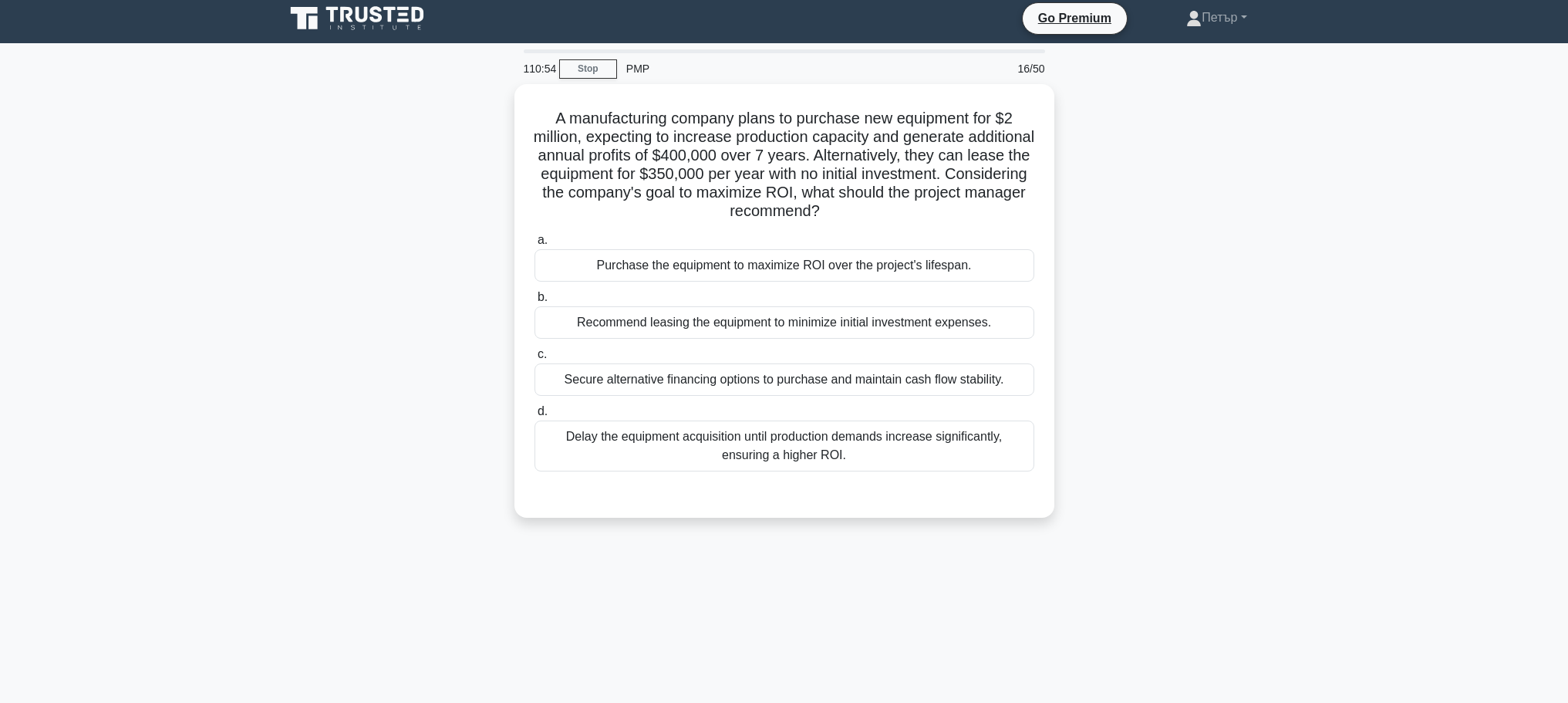
scroll to position [0, 0]
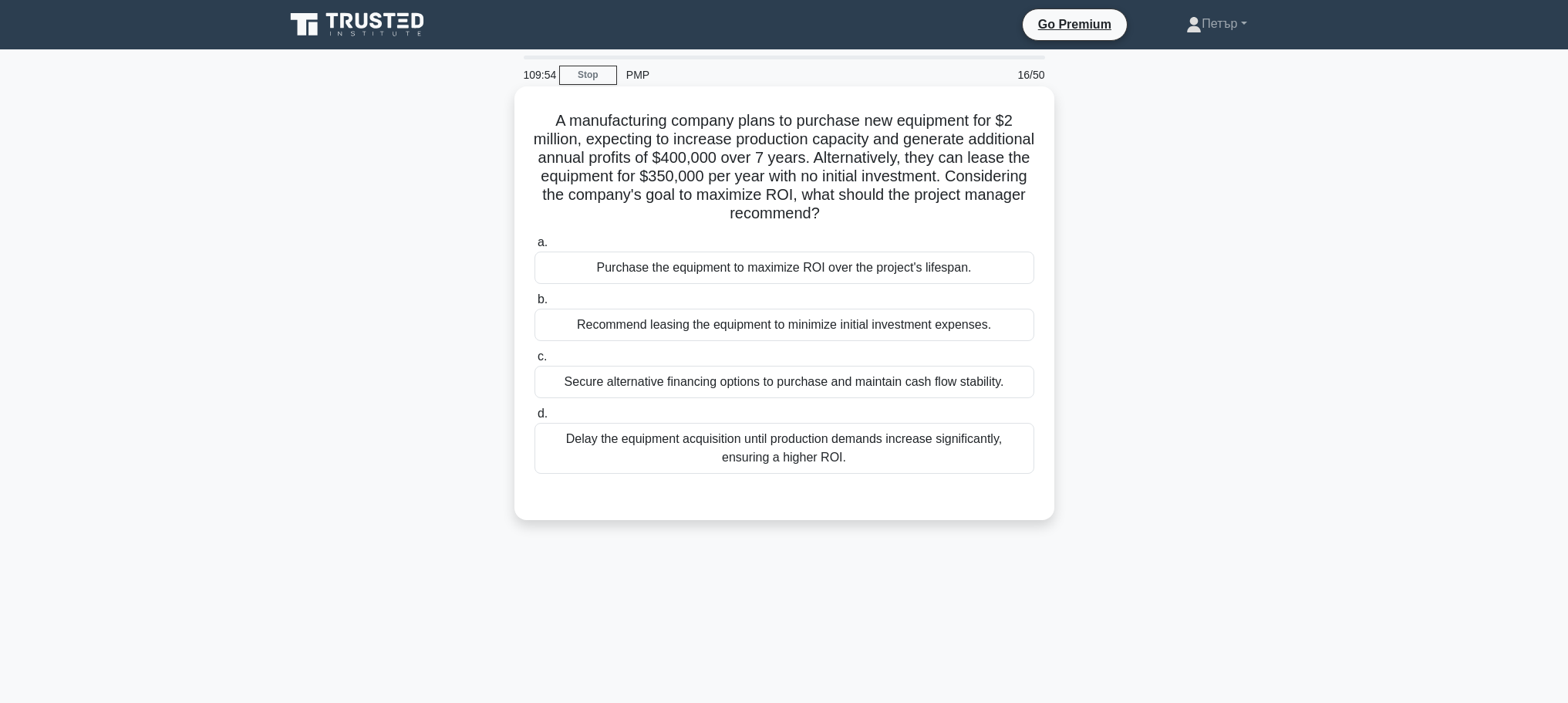
click at [746, 268] on div "Purchase the equipment to maximize ROI over the project's lifespan." at bounding box center [784, 268] width 500 height 32
click at [534, 247] on input "a. Purchase the equipment to maximize ROI over the project's lifespan." at bounding box center [534, 242] width 0 height 10
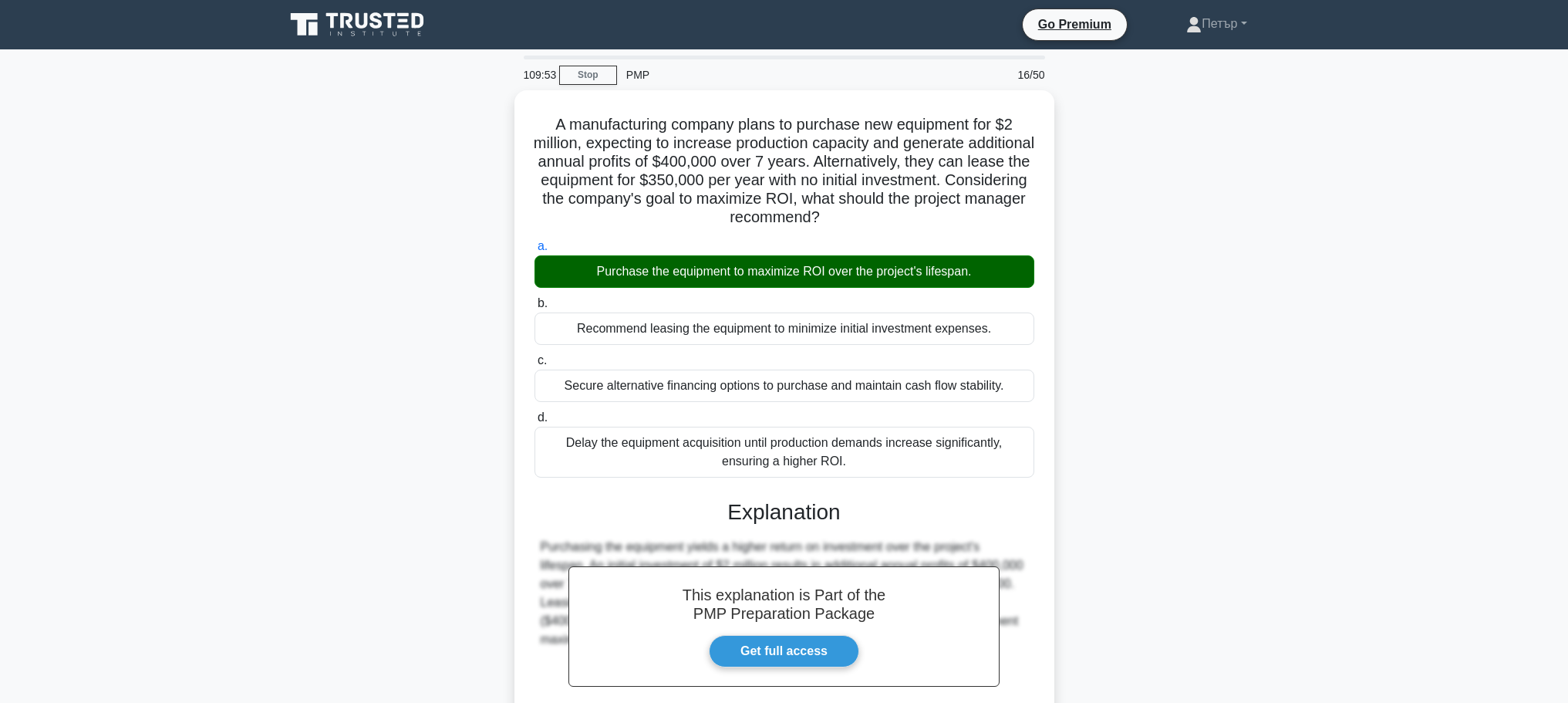
scroll to position [157, 0]
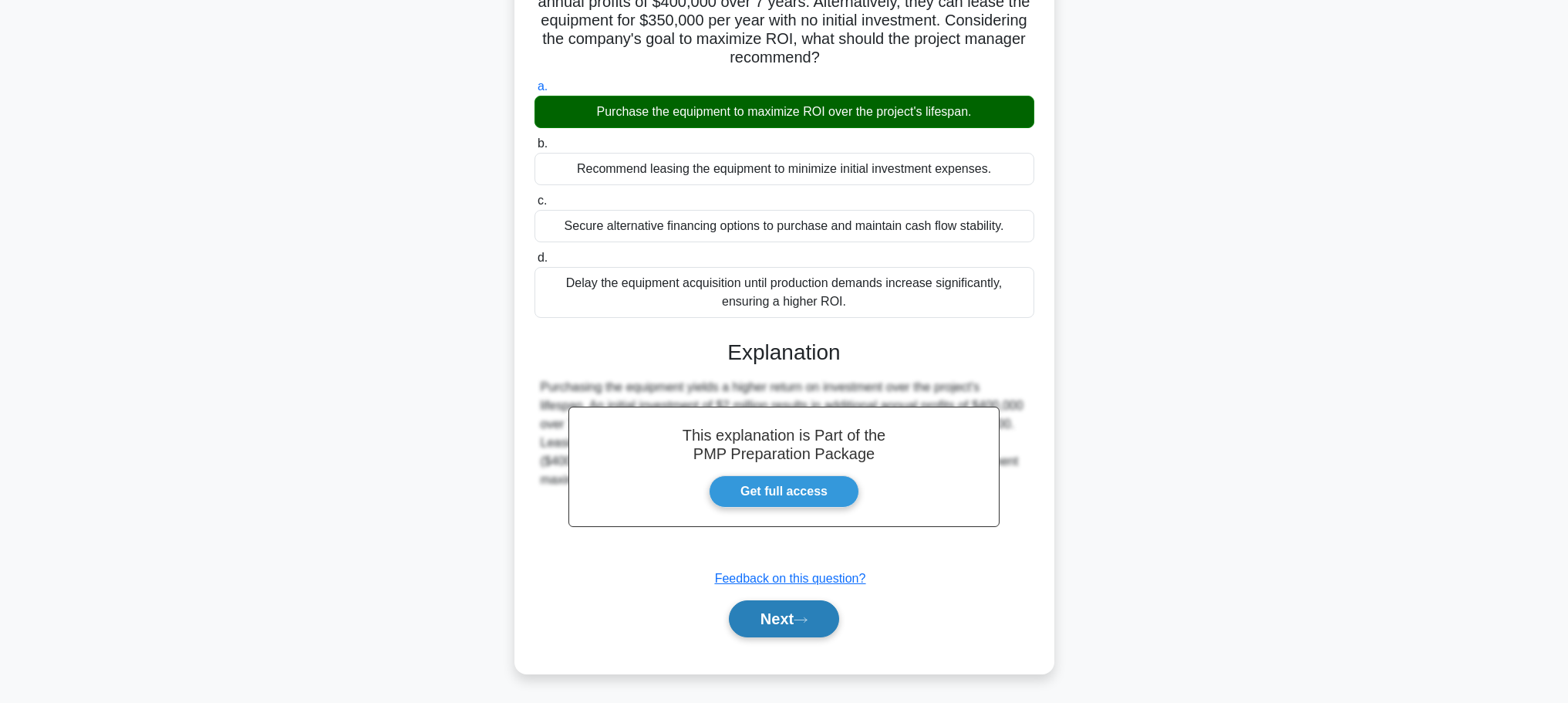
click at [742, 632] on button "Next" at bounding box center [784, 618] width 111 height 37
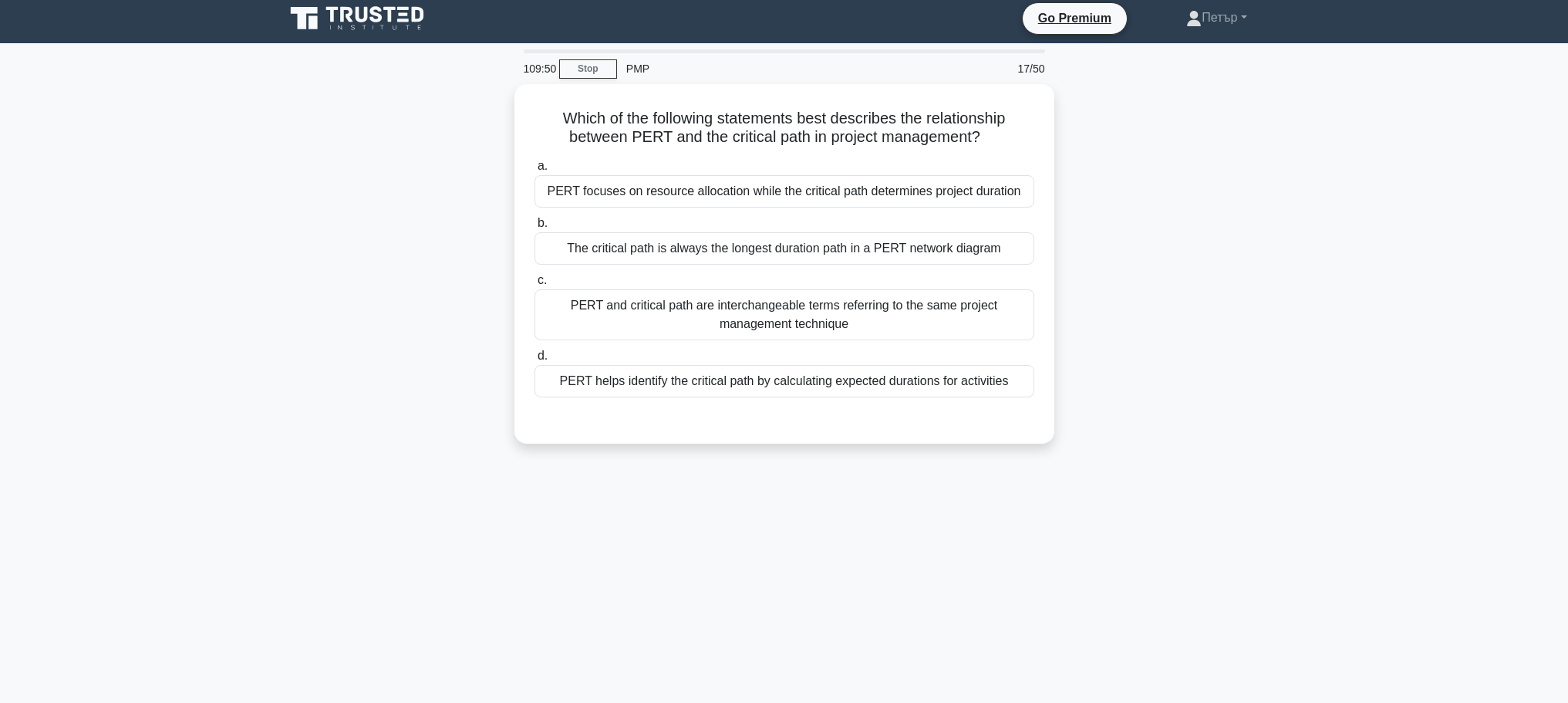
scroll to position [0, 0]
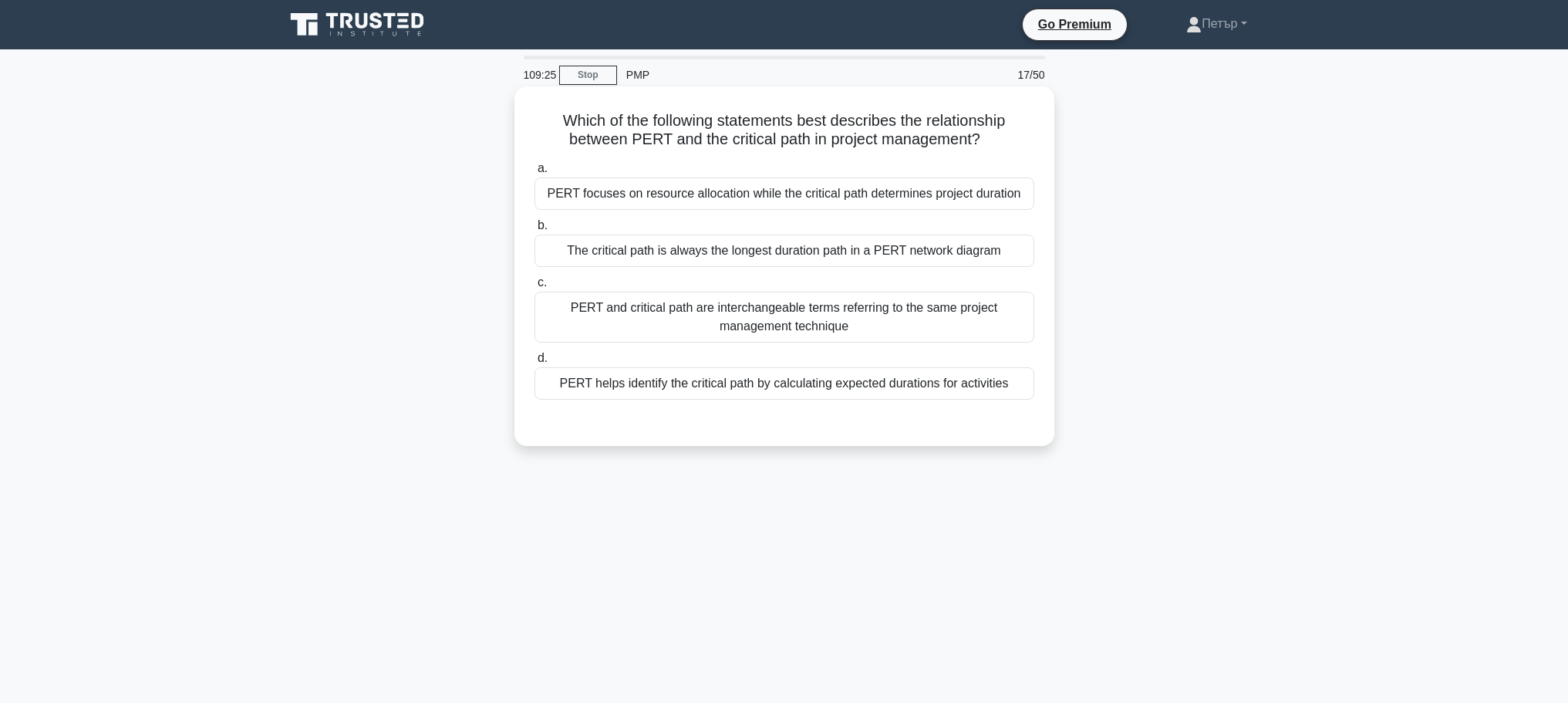
click at [825, 185] on div "PERT focuses on resource allocation while the critical path determines project …" at bounding box center [784, 193] width 500 height 32
click at [534, 173] on input "a. PERT focuses on resource allocation while the critical path determines proje…" at bounding box center [534, 168] width 0 height 10
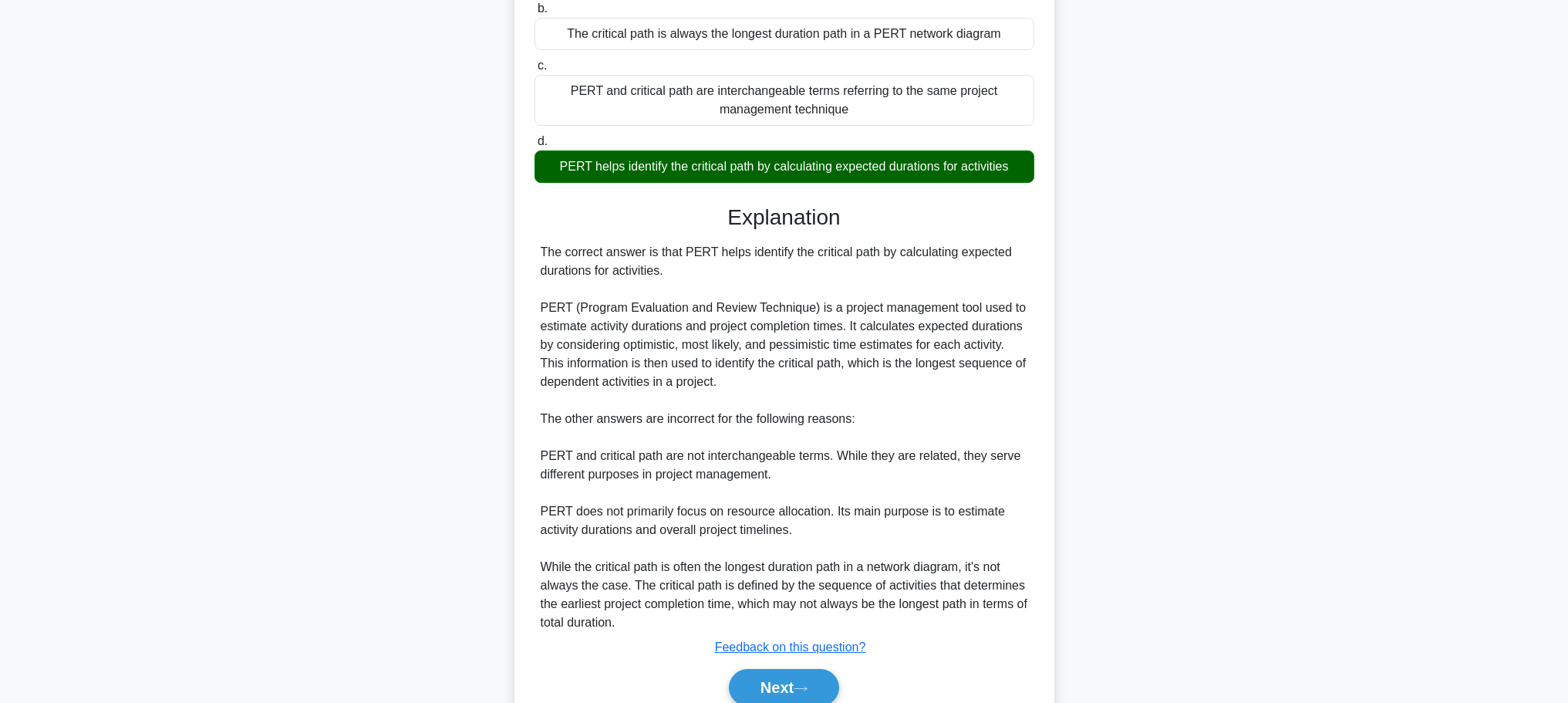
scroll to position [288, 0]
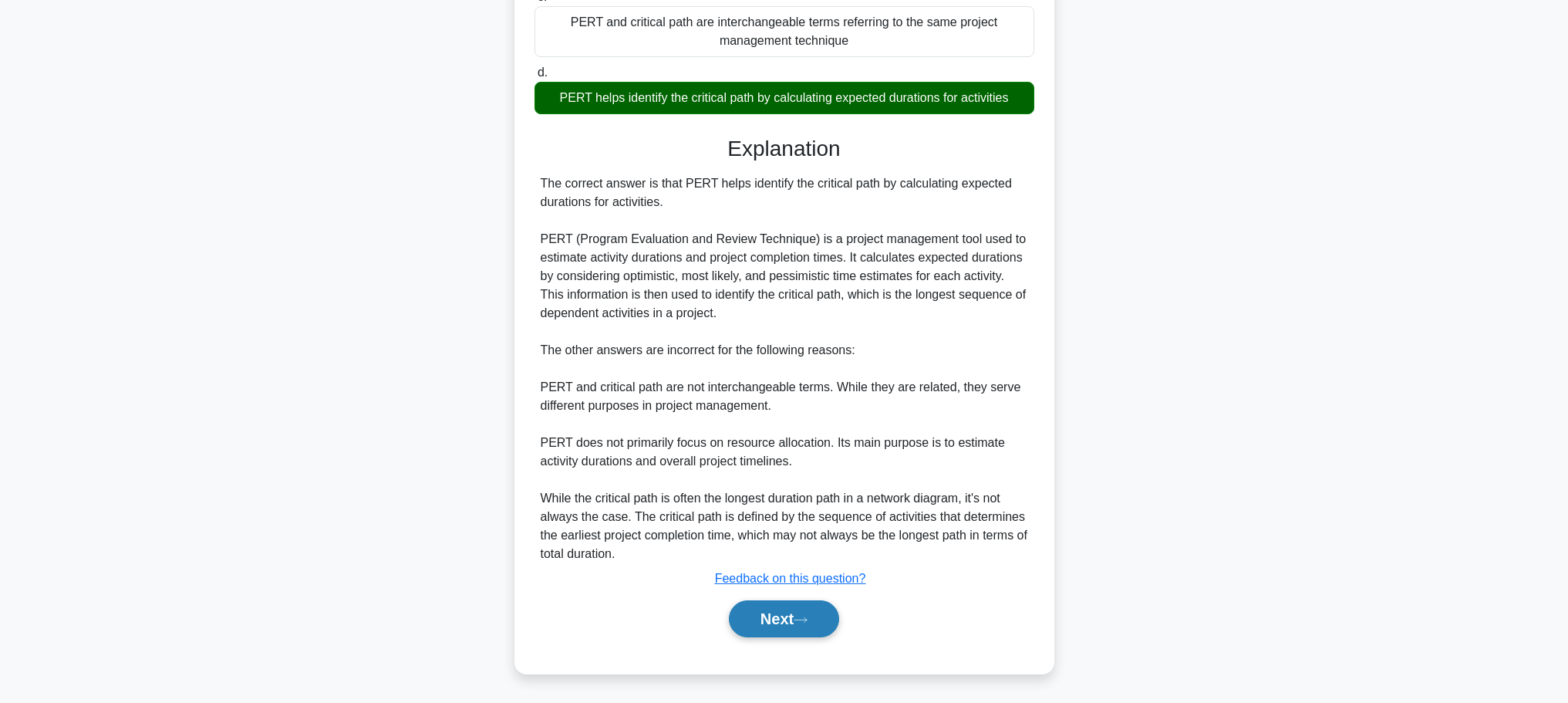
click at [797, 621] on button "Next" at bounding box center [784, 618] width 111 height 37
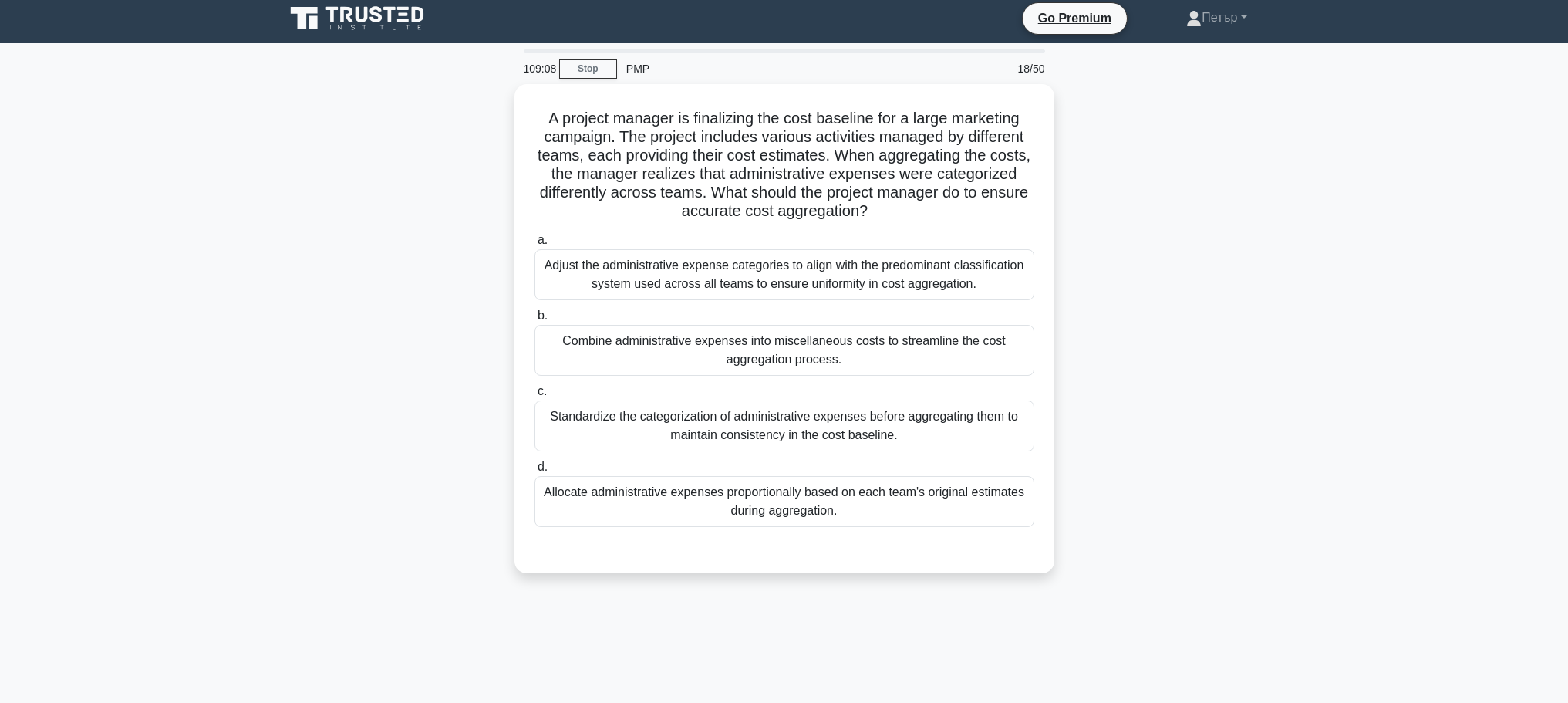
scroll to position [0, 0]
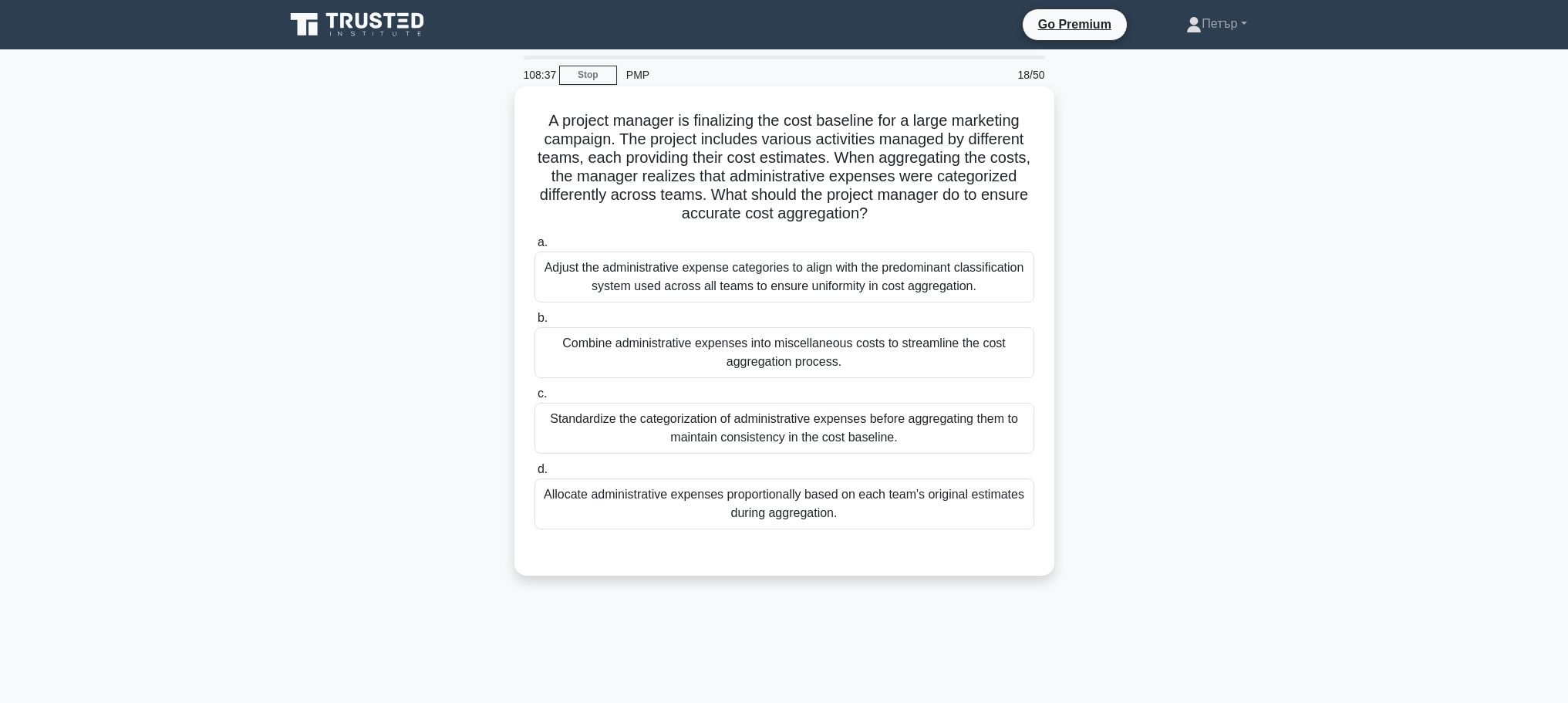
click at [946, 435] on div "Standardize the categorization of administrative expenses before aggregating th…" at bounding box center [784, 427] width 500 height 51
click at [534, 399] on input "c. Standardize the categorization of administrative expenses before aggregating…" at bounding box center [534, 393] width 0 height 10
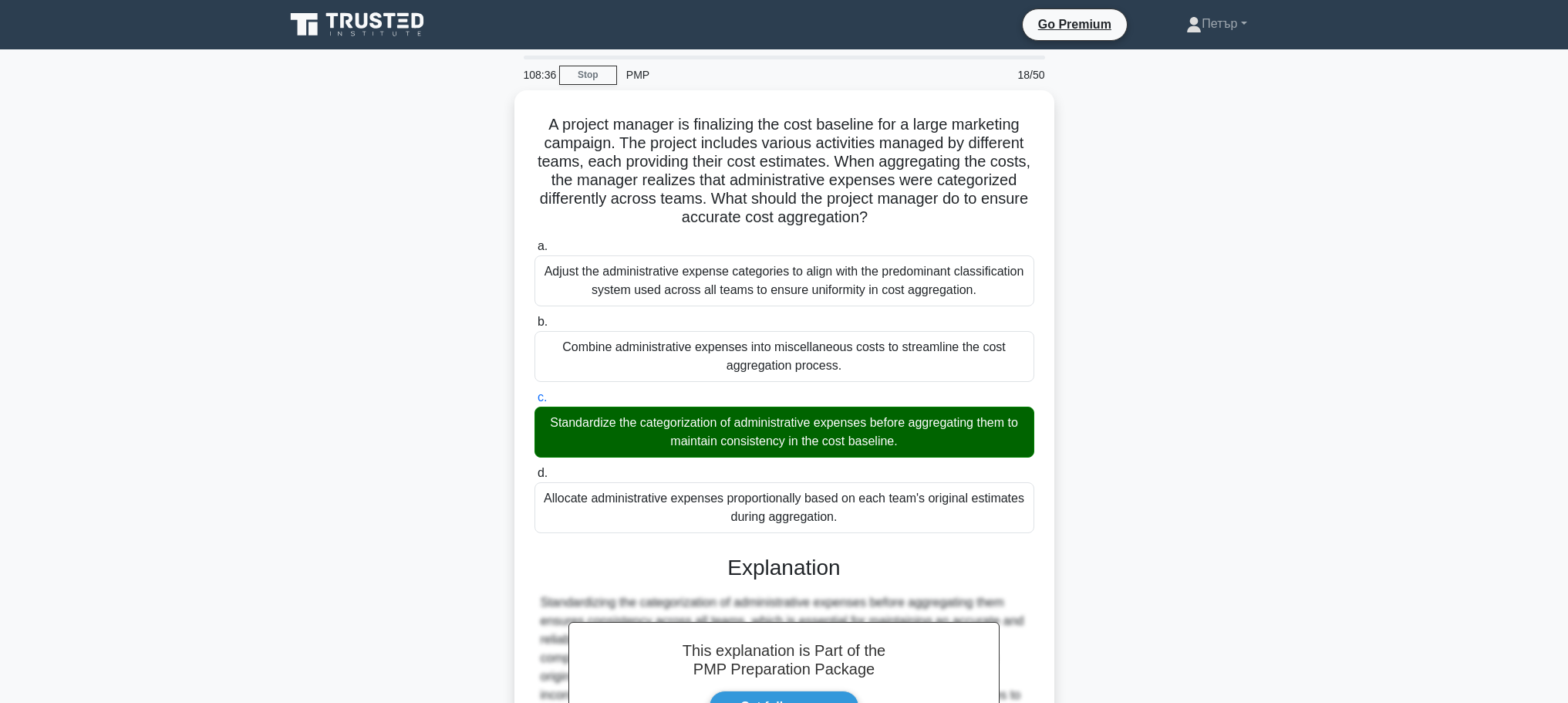
scroll to position [212, 0]
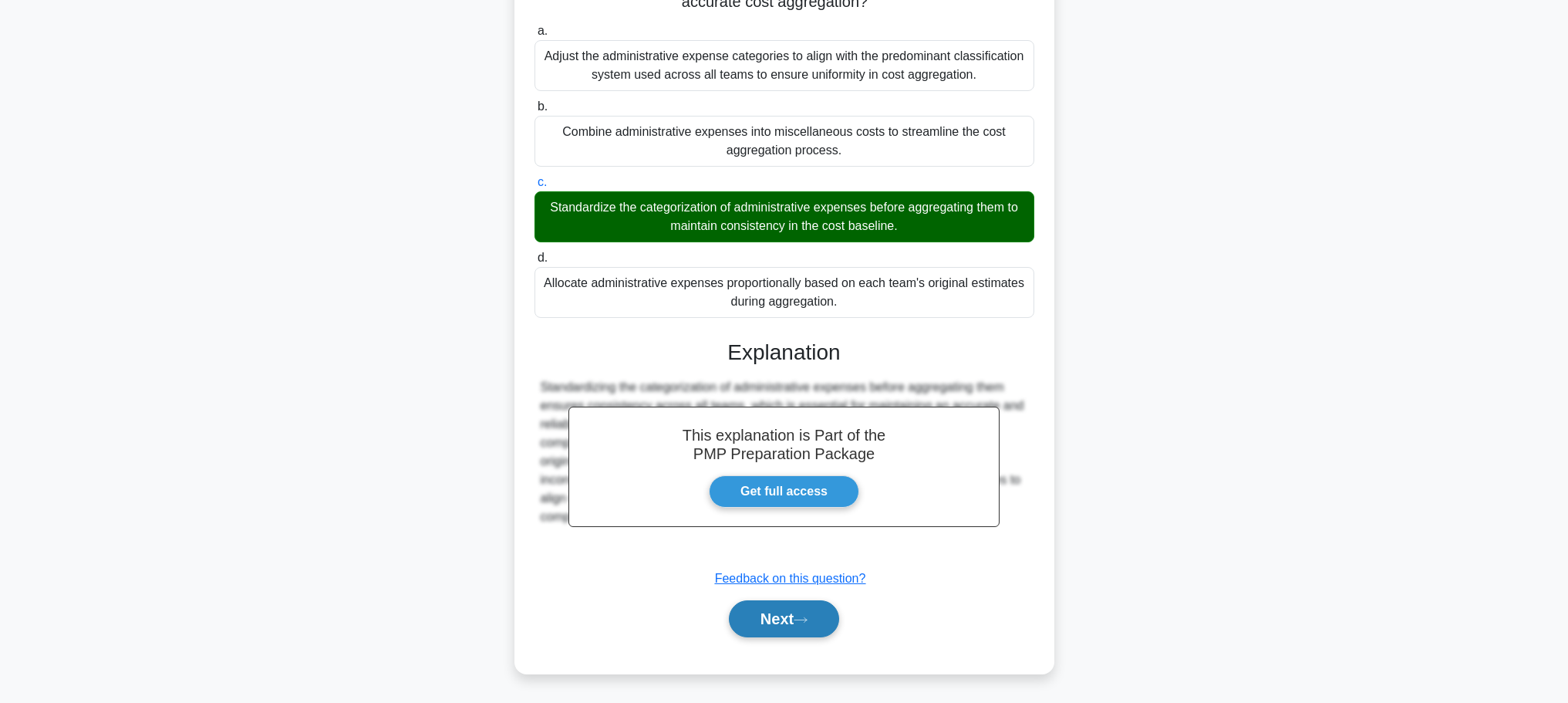
click at [745, 621] on button "Next" at bounding box center [784, 618] width 111 height 37
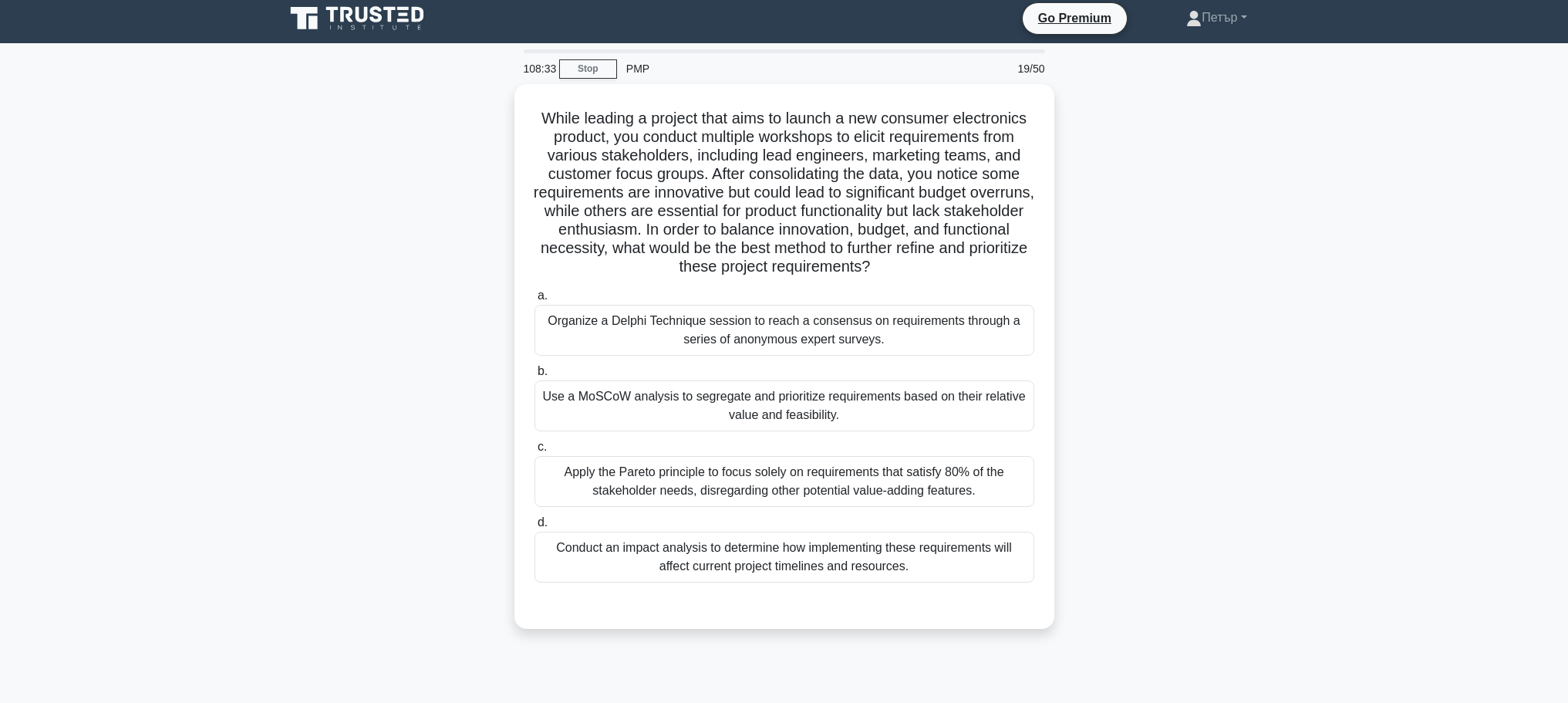
scroll to position [0, 0]
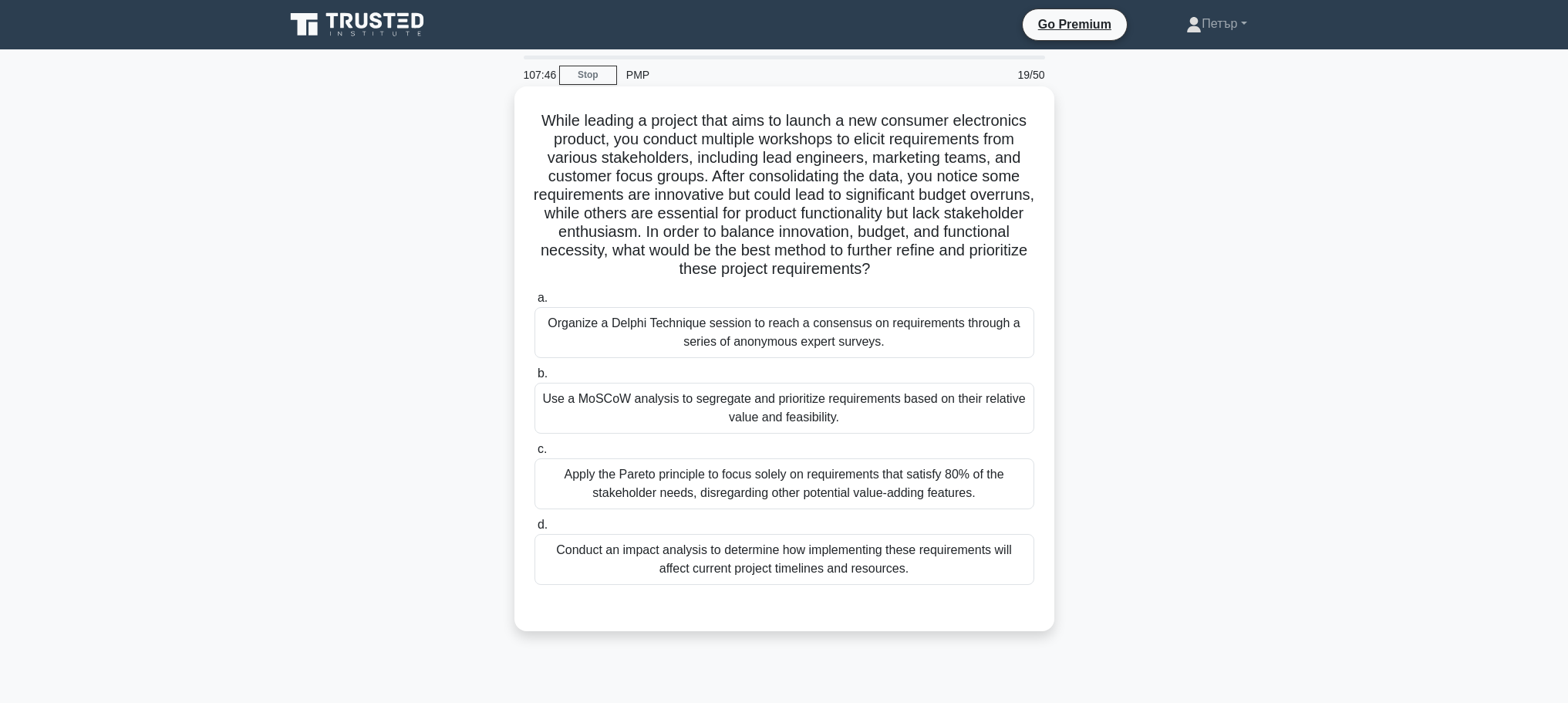
click at [976, 421] on div "Use a MoSCoW analysis to segregate and prioritize requirements based on their r…" at bounding box center [784, 408] width 500 height 51
click at [534, 378] on input "b. Use a MoSCoW analysis to segregate and prioritize requirements based on thei…" at bounding box center [534, 374] width 0 height 10
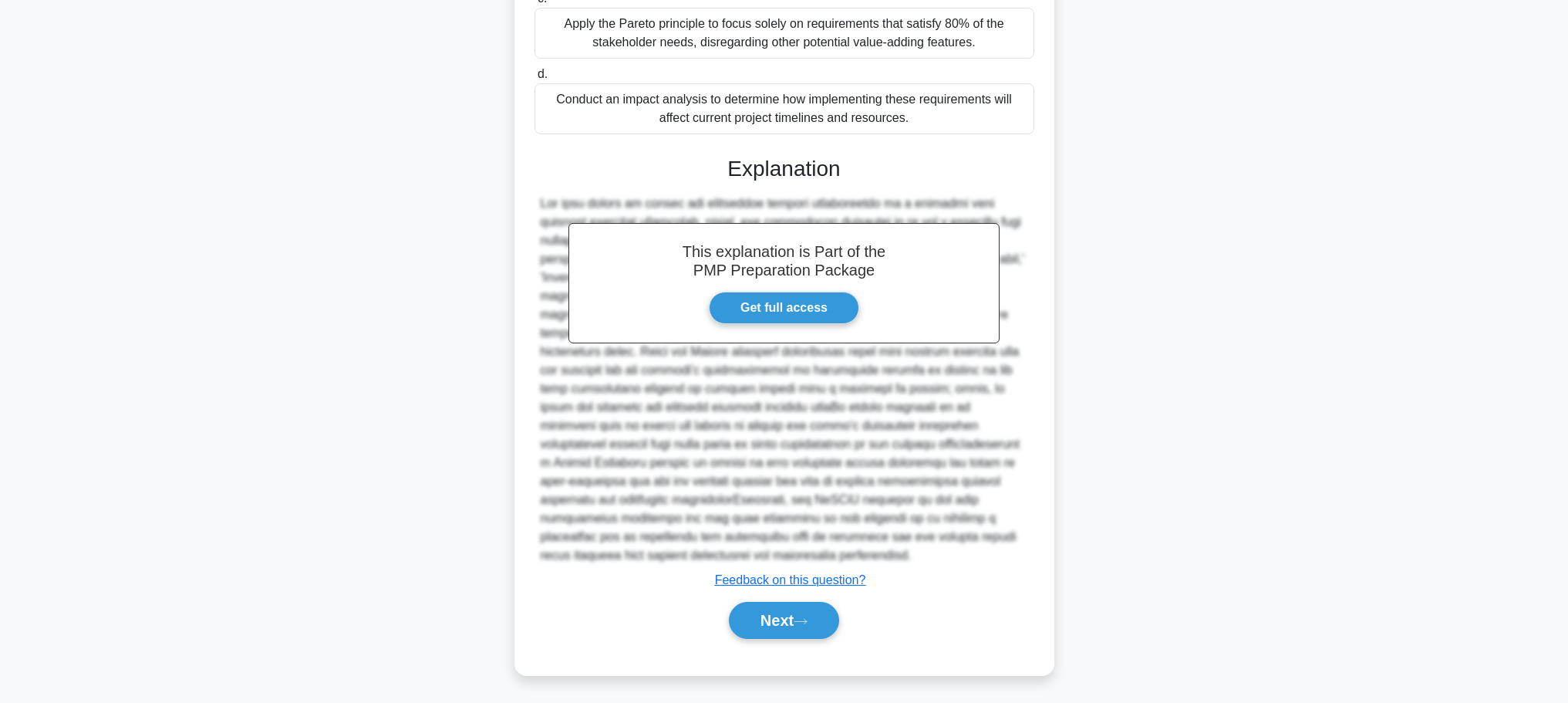
scroll to position [453, 0]
click at [830, 606] on button "Next" at bounding box center [784, 618] width 111 height 37
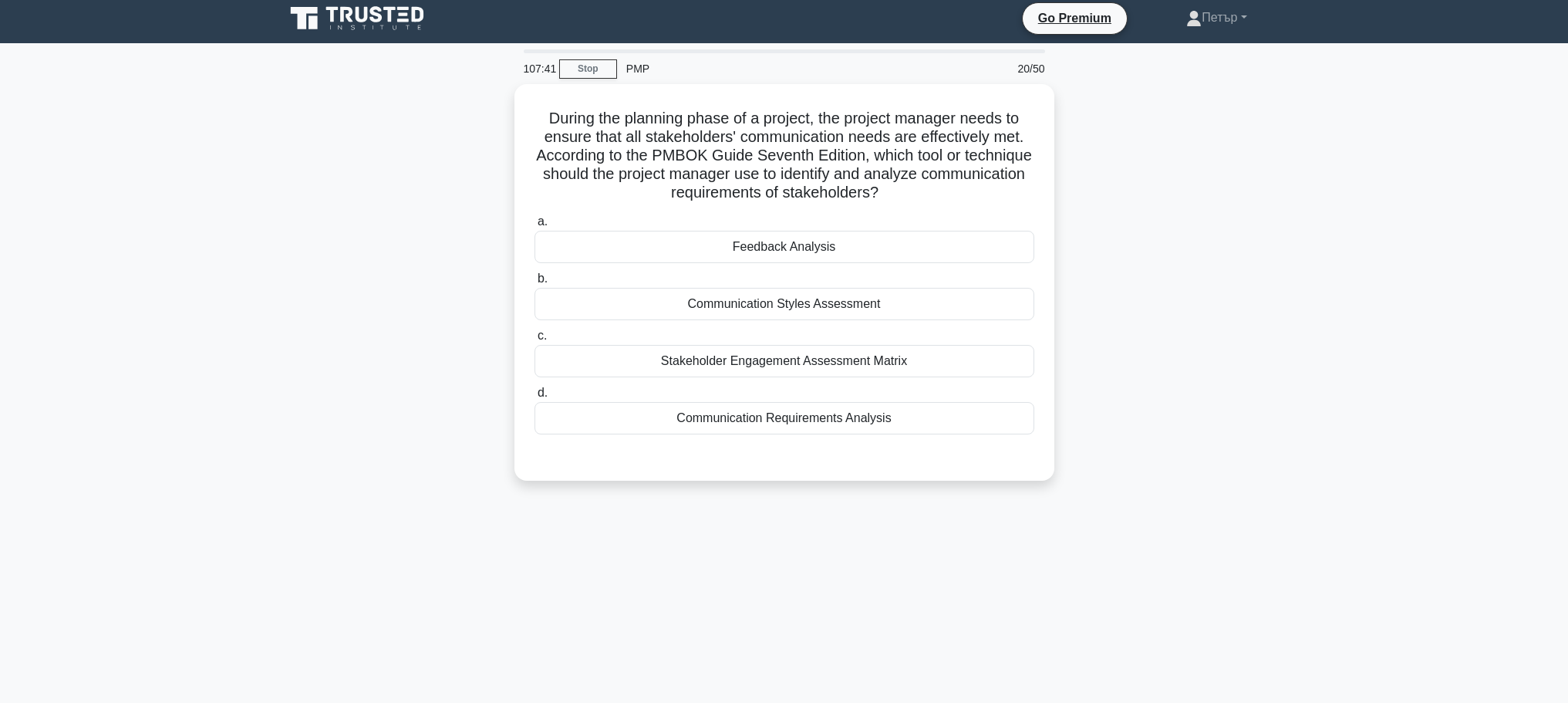
scroll to position [0, 0]
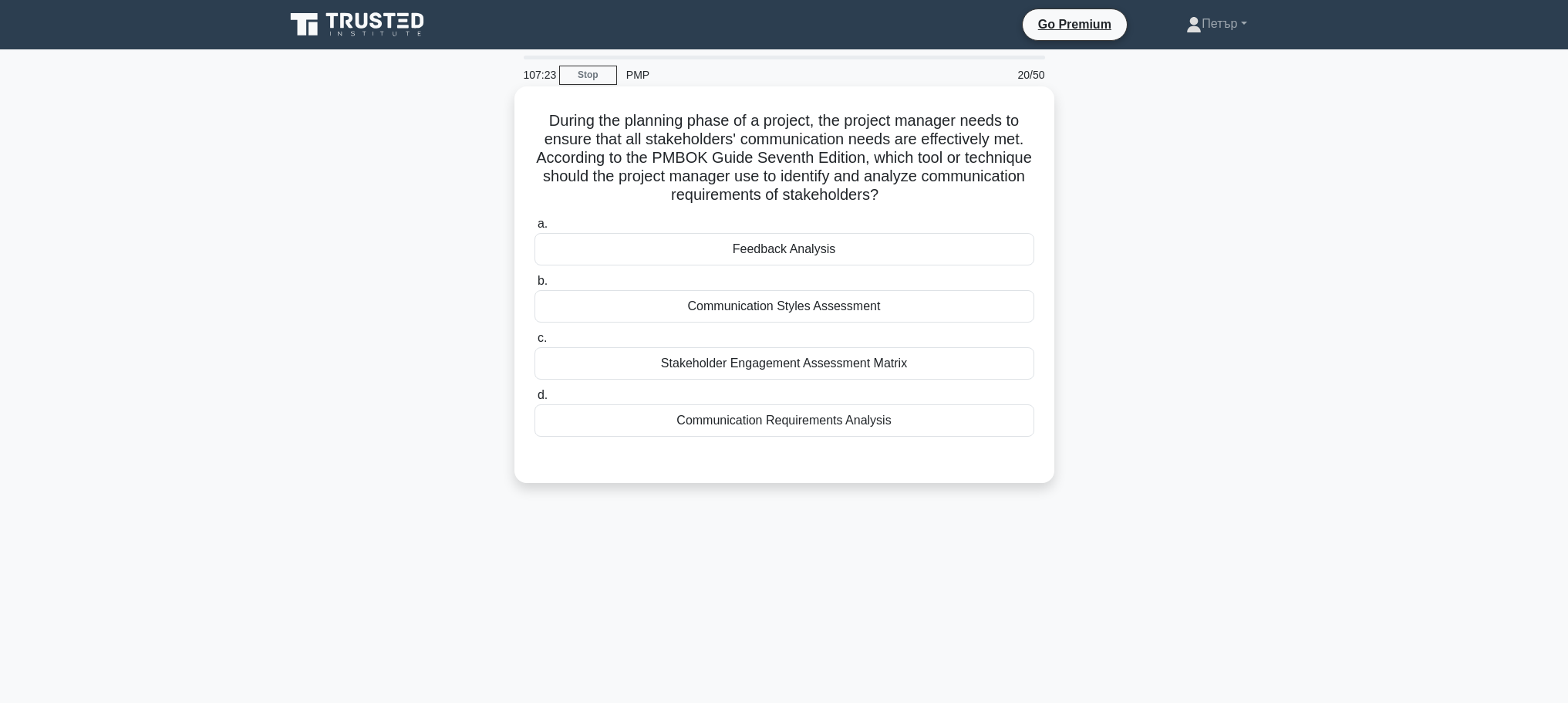
click at [961, 432] on div "Communication Requirements Analysis" at bounding box center [784, 420] width 500 height 32
click at [534, 400] on input "d. Communication Requirements Analysis" at bounding box center [534, 395] width 0 height 10
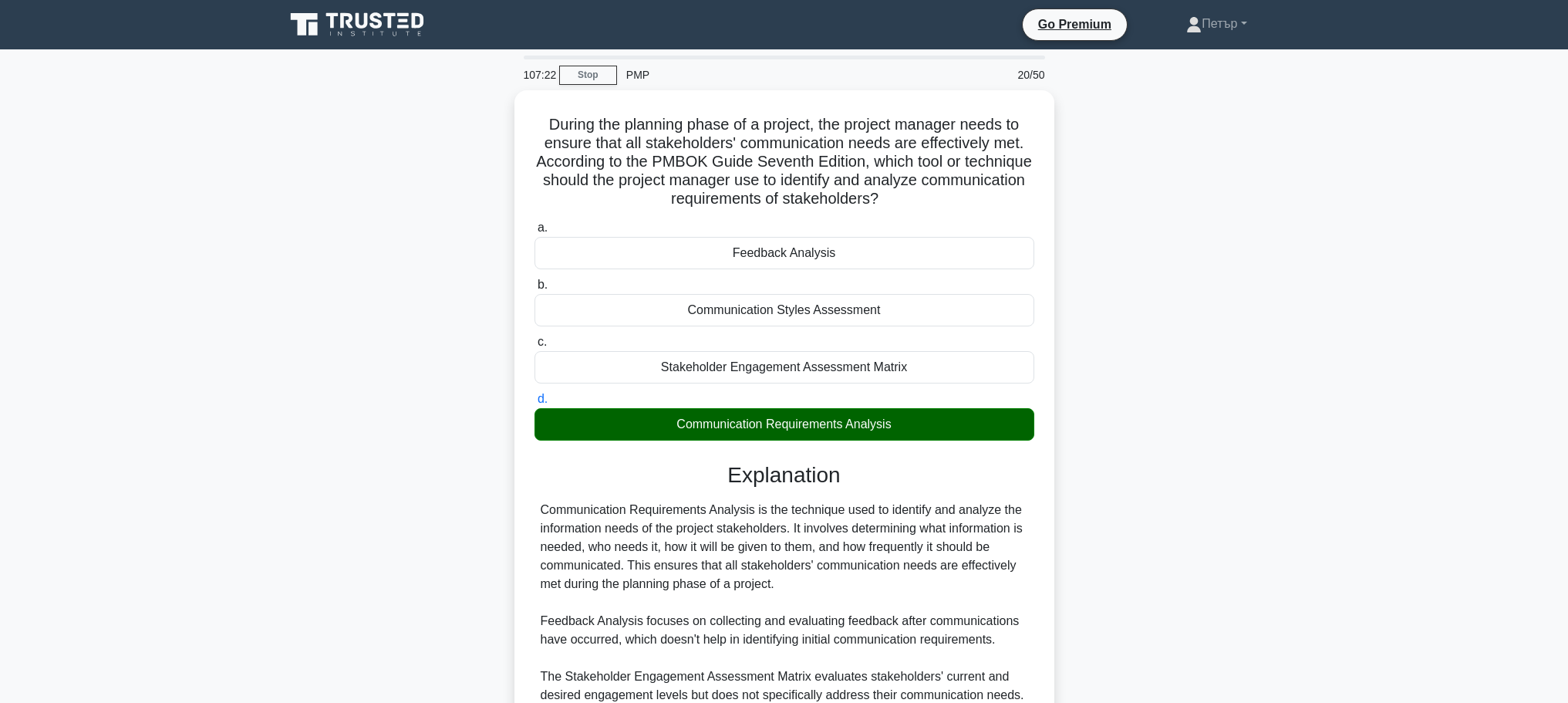
scroll to position [212, 0]
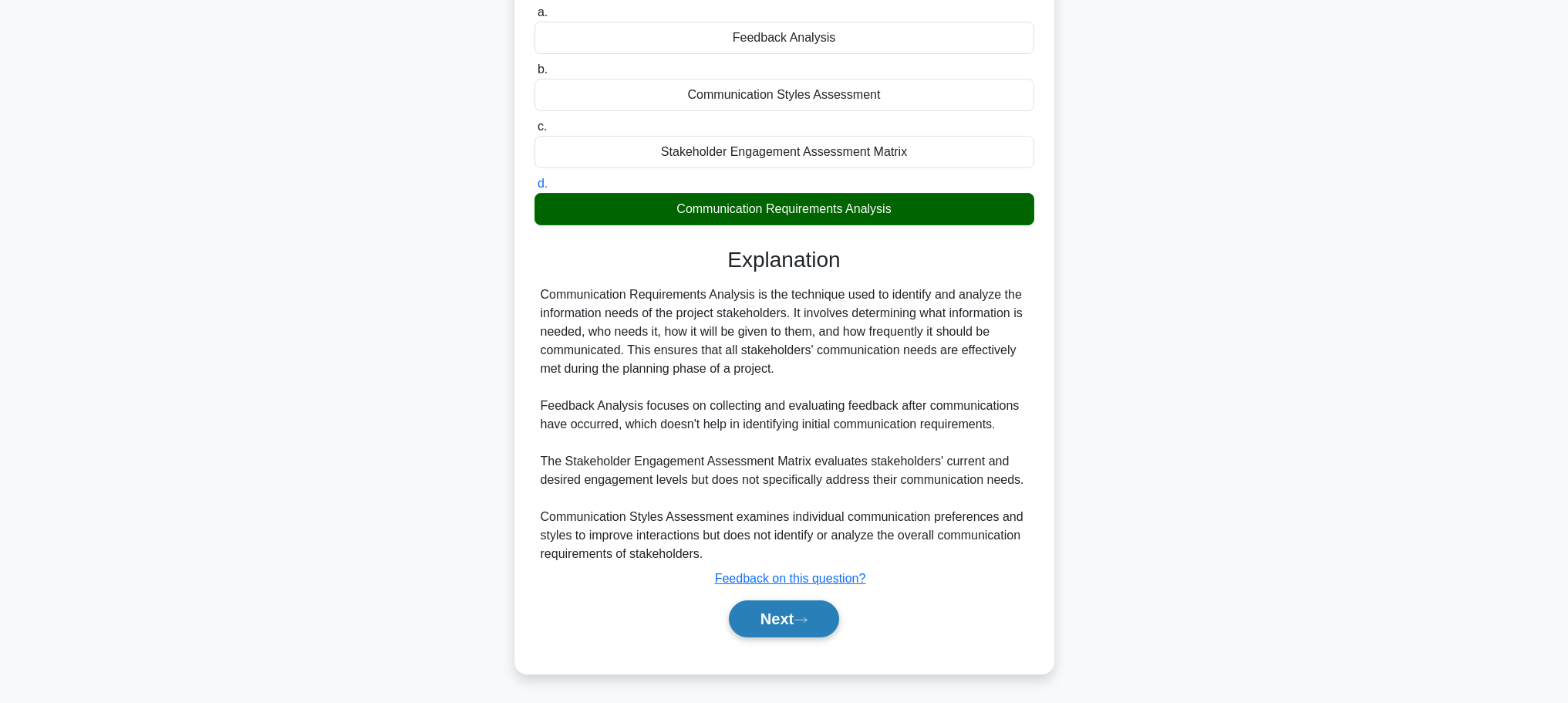
click at [803, 617] on icon at bounding box center [800, 619] width 14 height 8
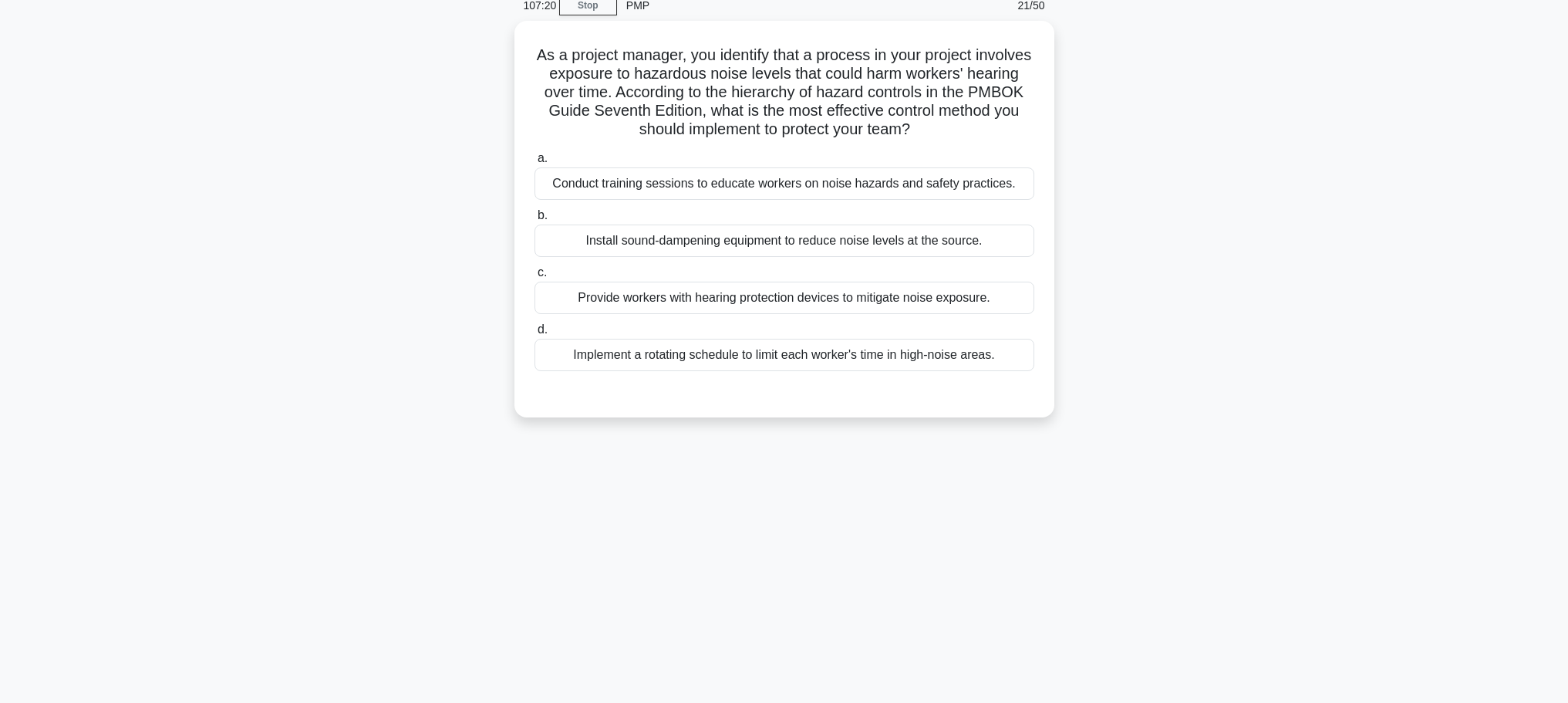
scroll to position [0, 0]
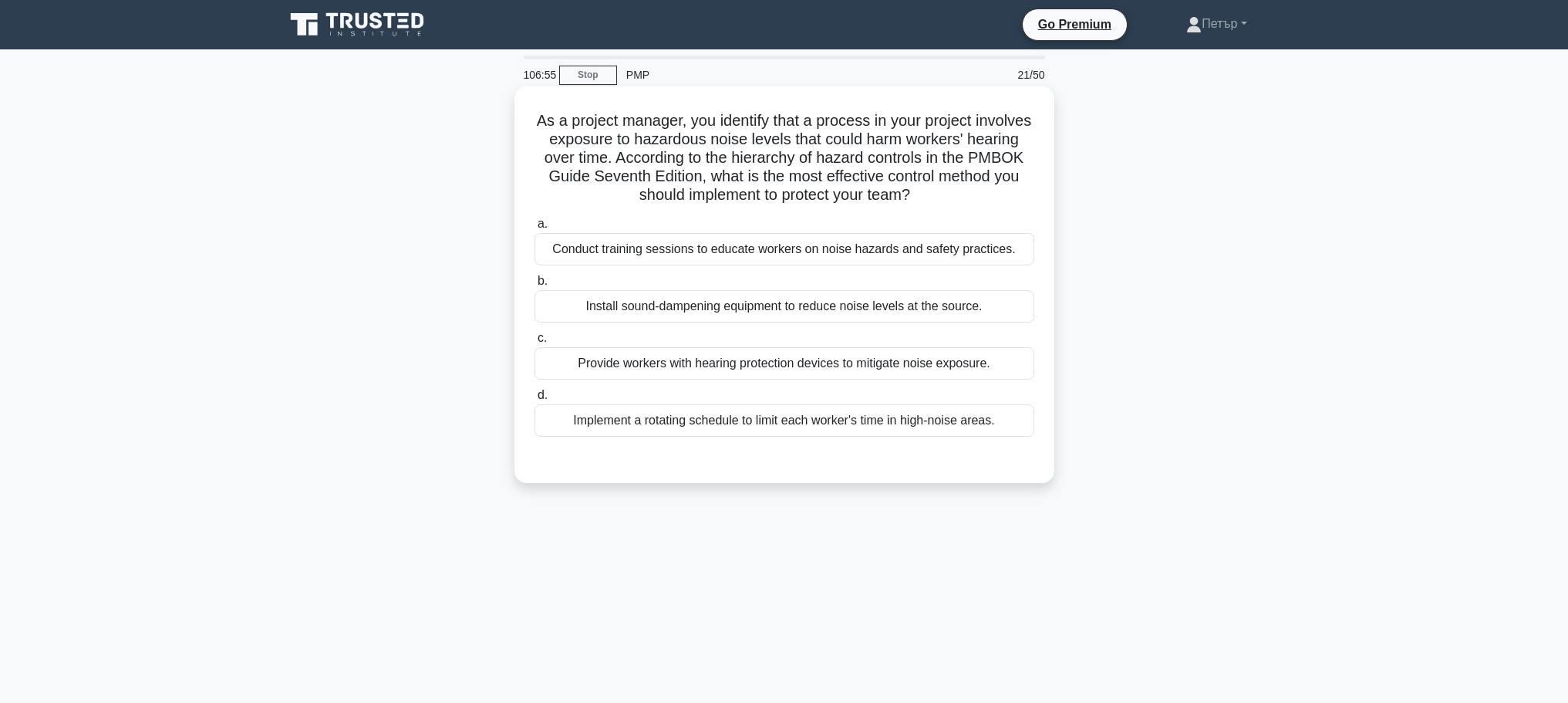
click at [987, 289] on label "b. Install sound-dampening equipment to reduce noise levels at the source." at bounding box center [784, 296] width 500 height 51
click at [534, 286] on input "b. Install sound-dampening equipment to reduce noise levels at the source." at bounding box center [534, 280] width 0 height 10
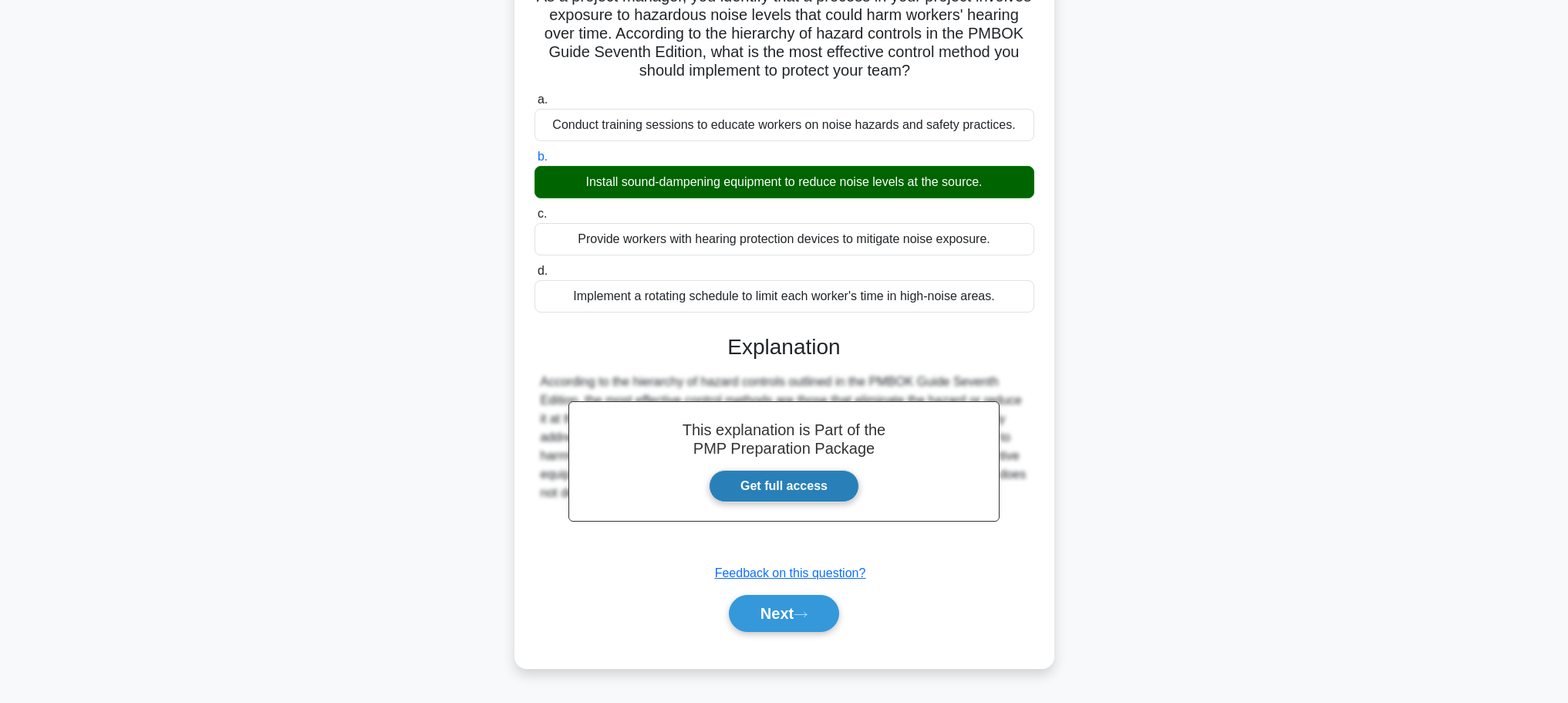
scroll to position [130, 0]
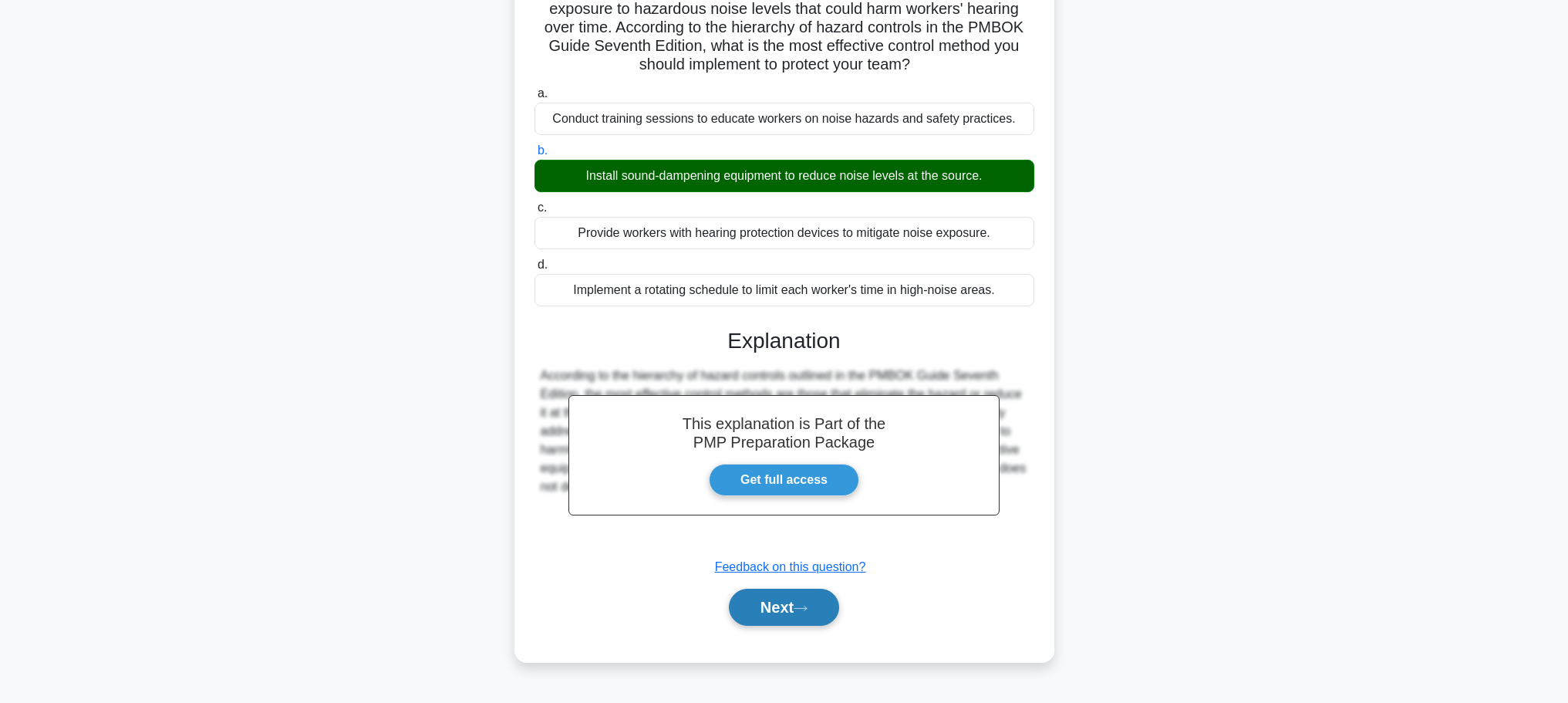
click at [806, 590] on button "Next" at bounding box center [784, 607] width 111 height 37
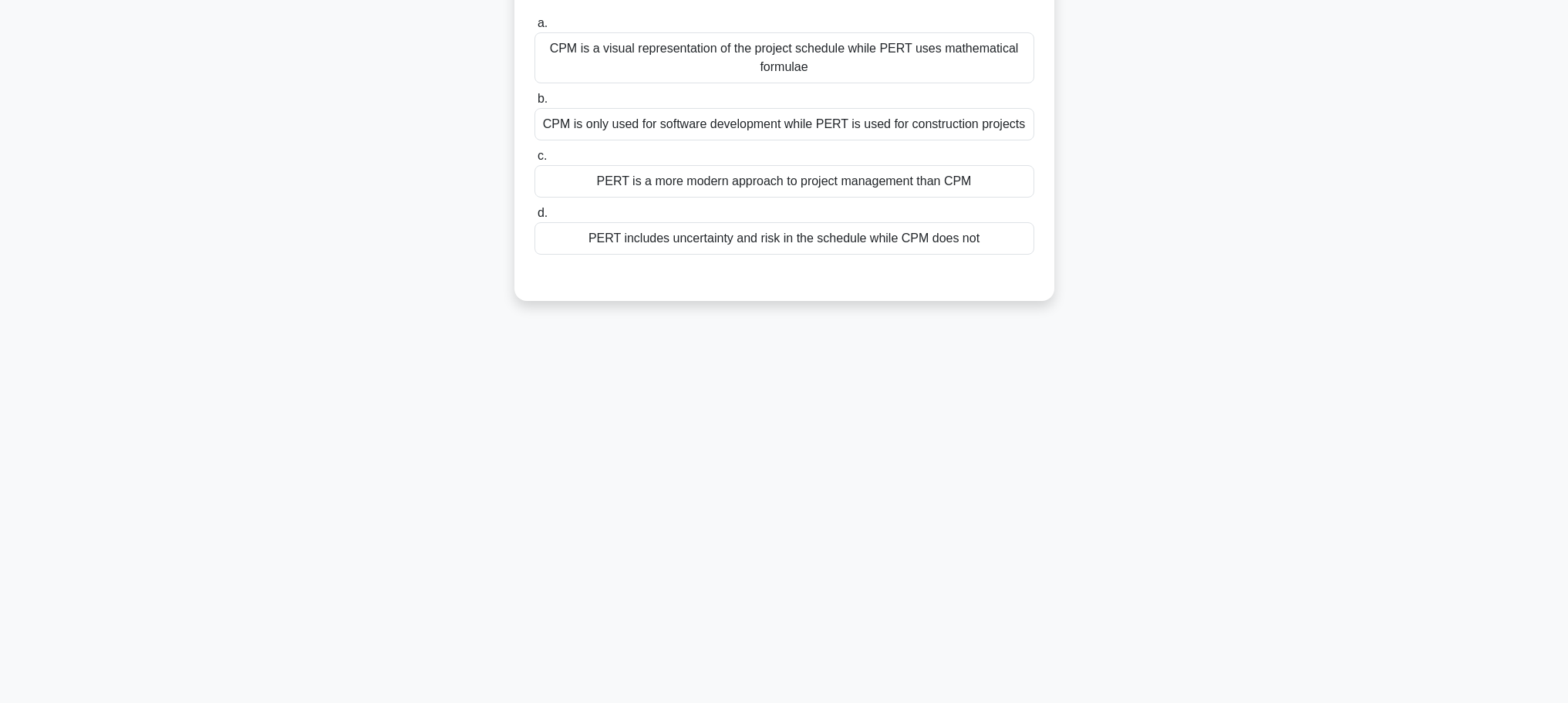
scroll to position [0, 0]
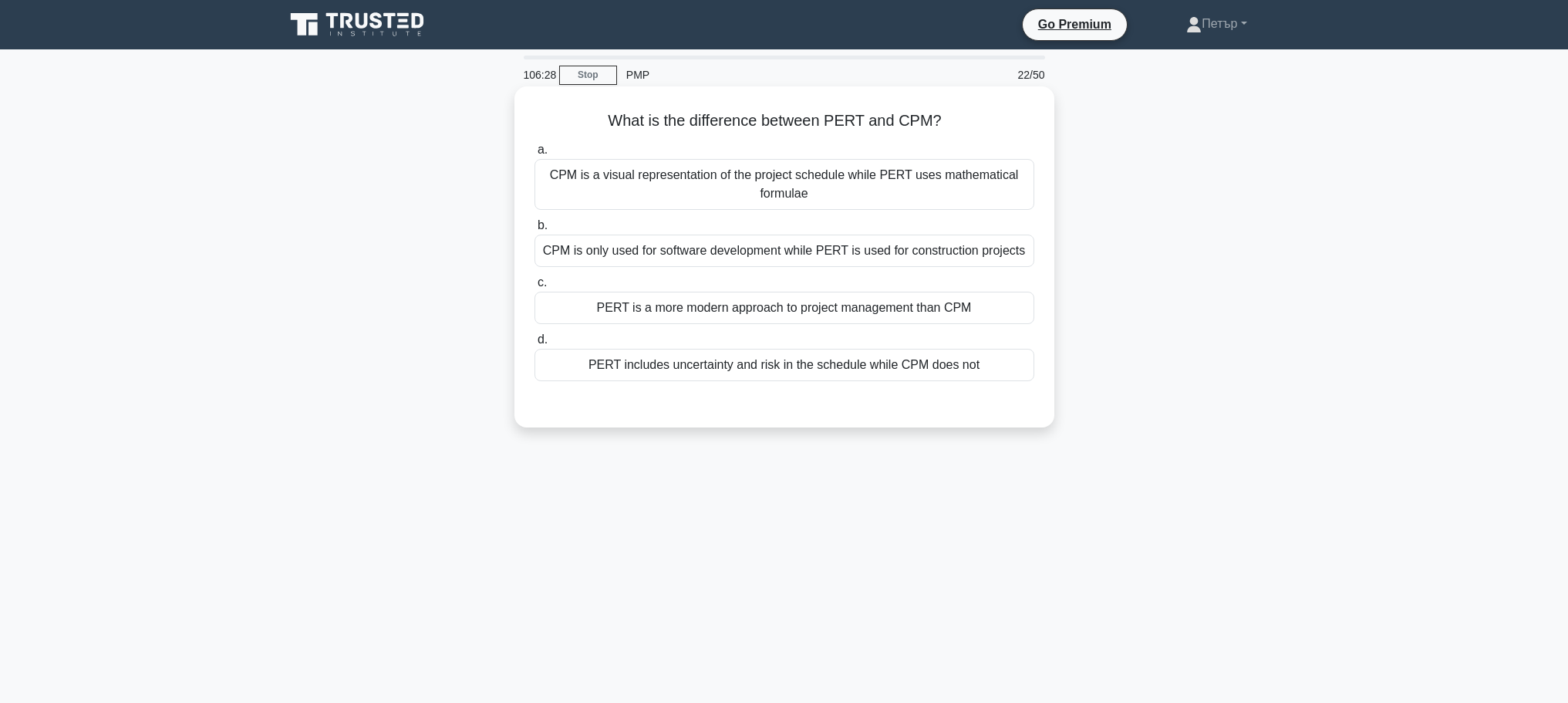
click at [812, 364] on div "PERT includes uncertainty and risk in the schedule while CPM does not" at bounding box center [784, 364] width 500 height 32
click at [534, 345] on input "d. PERT includes uncertainty and risk in the schedule while CPM does not" at bounding box center [534, 340] width 0 height 10
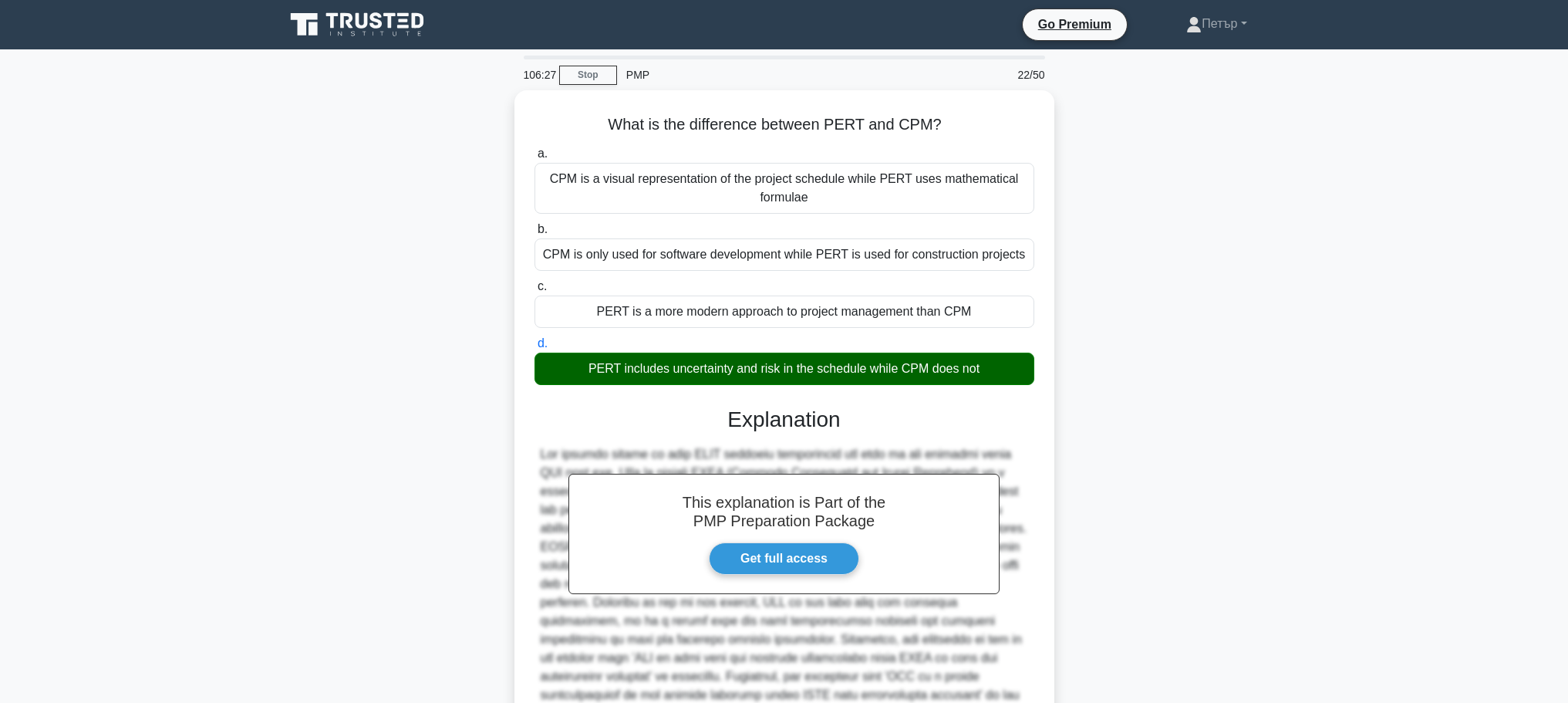
scroll to position [231, 0]
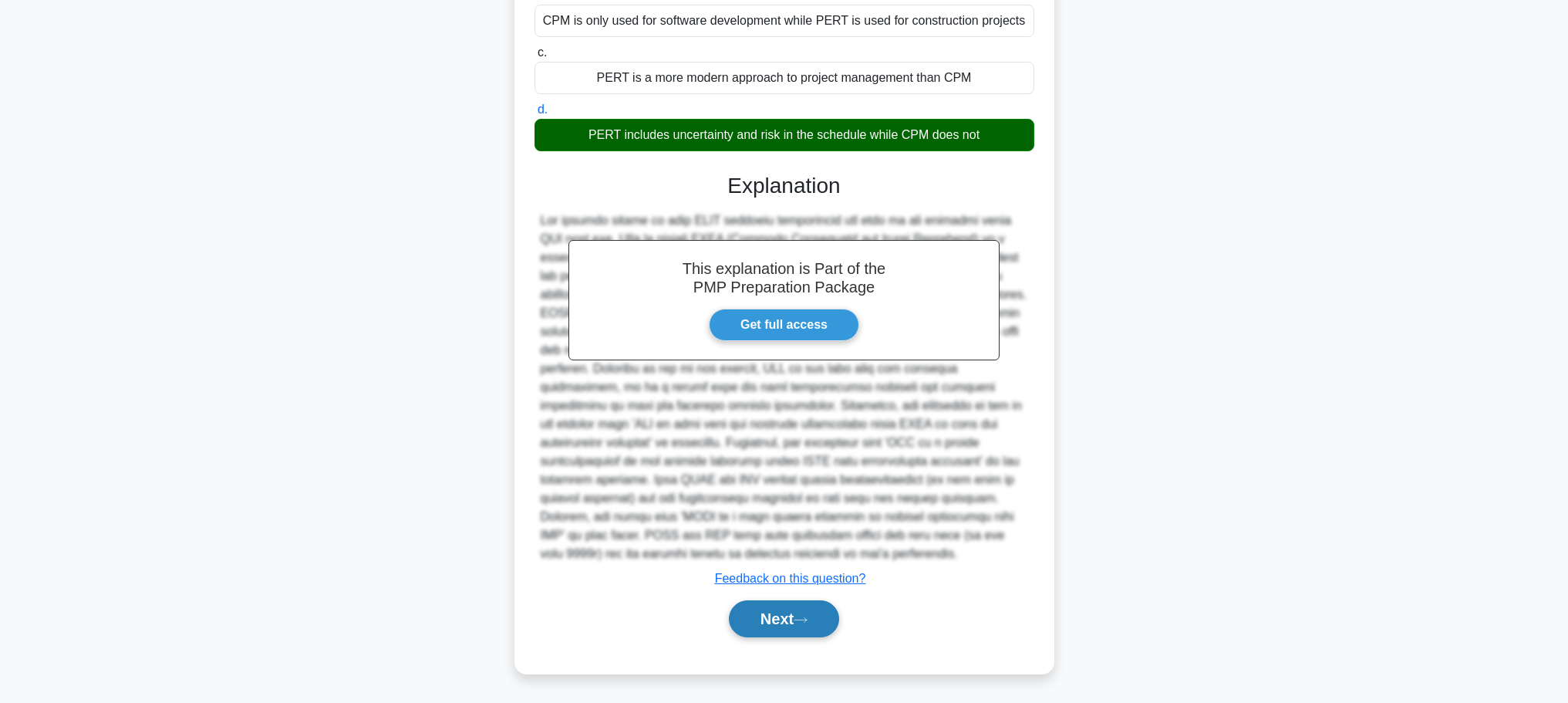
click at [764, 621] on button "Next" at bounding box center [784, 618] width 111 height 37
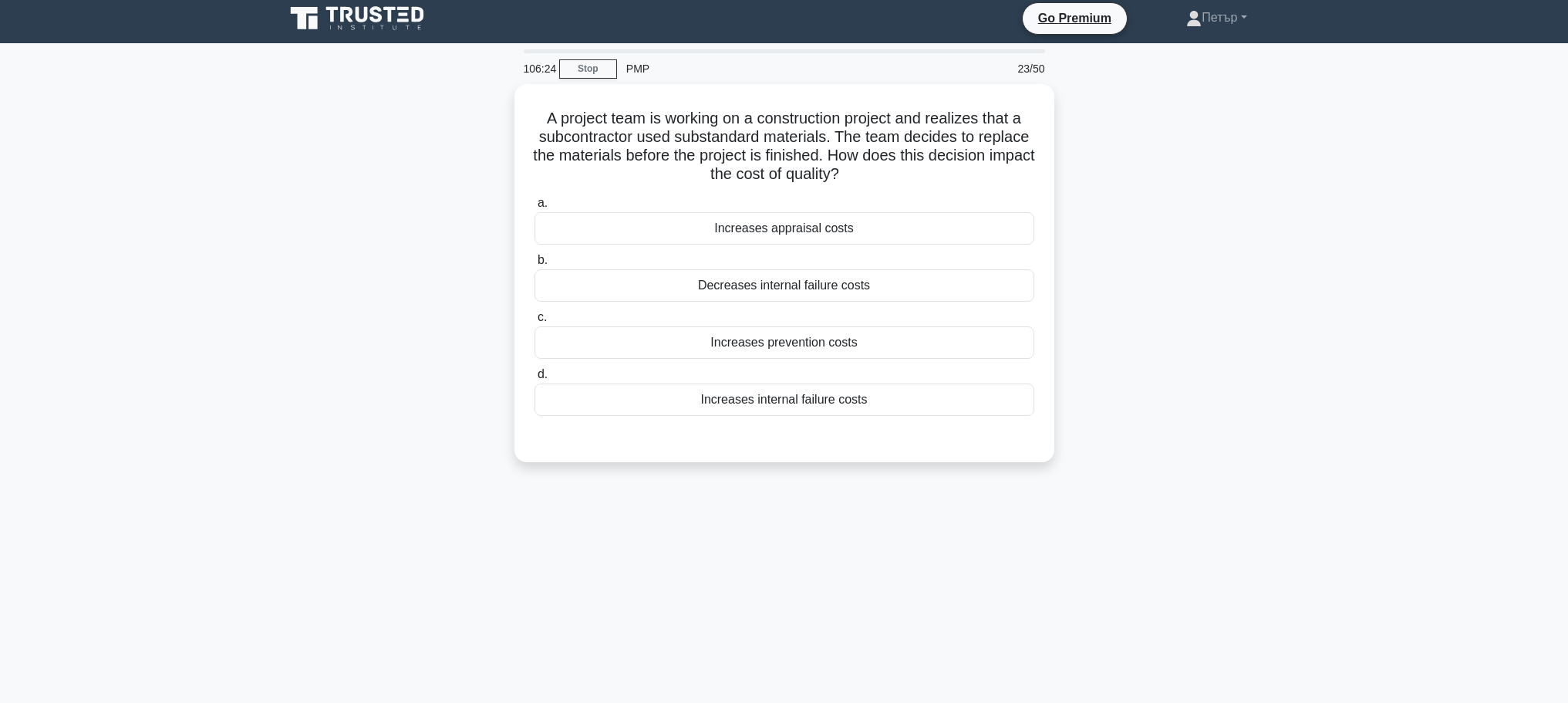
scroll to position [0, 0]
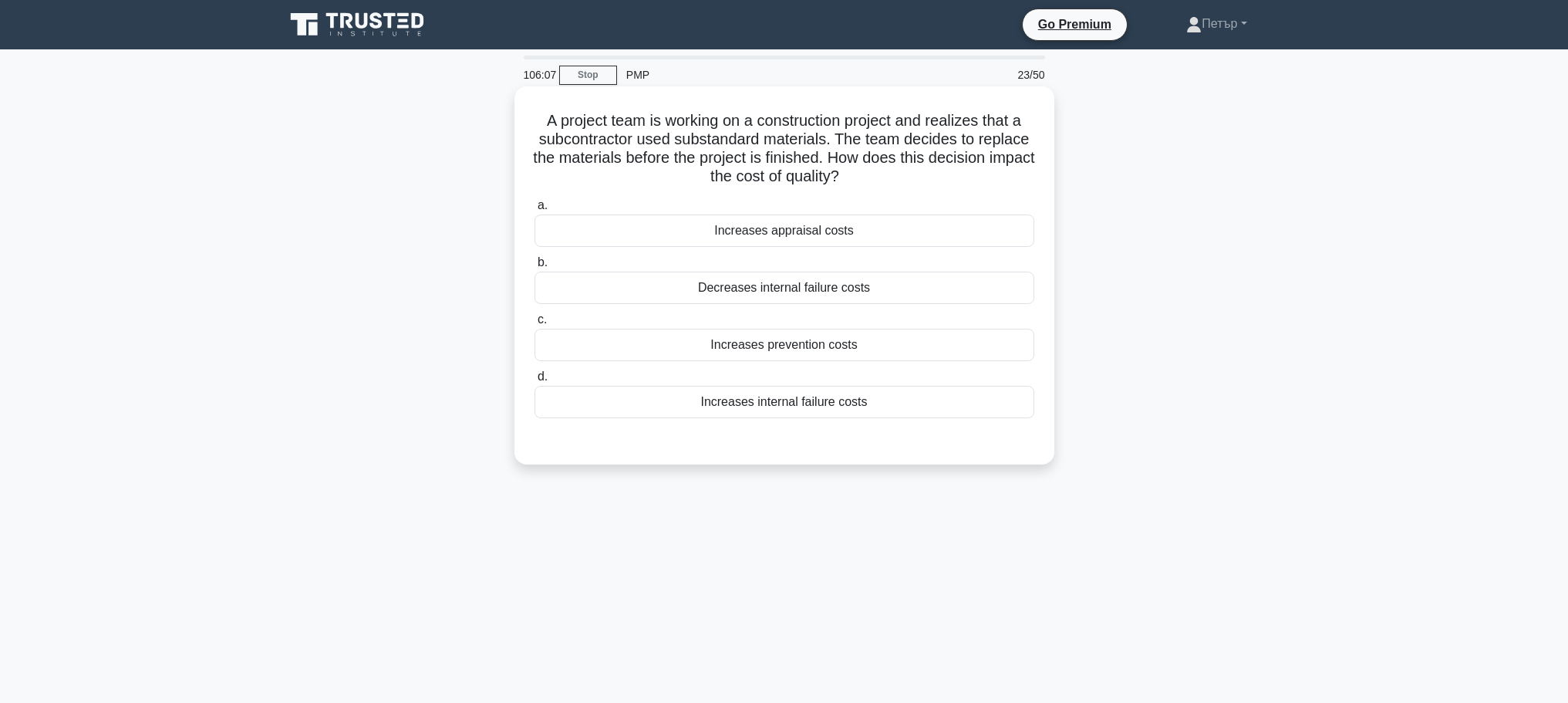
click at [956, 420] on div "a. Increases appraisal costs b. Decreases internal failure costs c. d." at bounding box center [784, 306] width 518 height 228
click at [959, 412] on div "Increases internal failure costs" at bounding box center [784, 401] width 500 height 32
click at [534, 382] on input "d. Increases internal failure costs" at bounding box center [534, 376] width 0 height 10
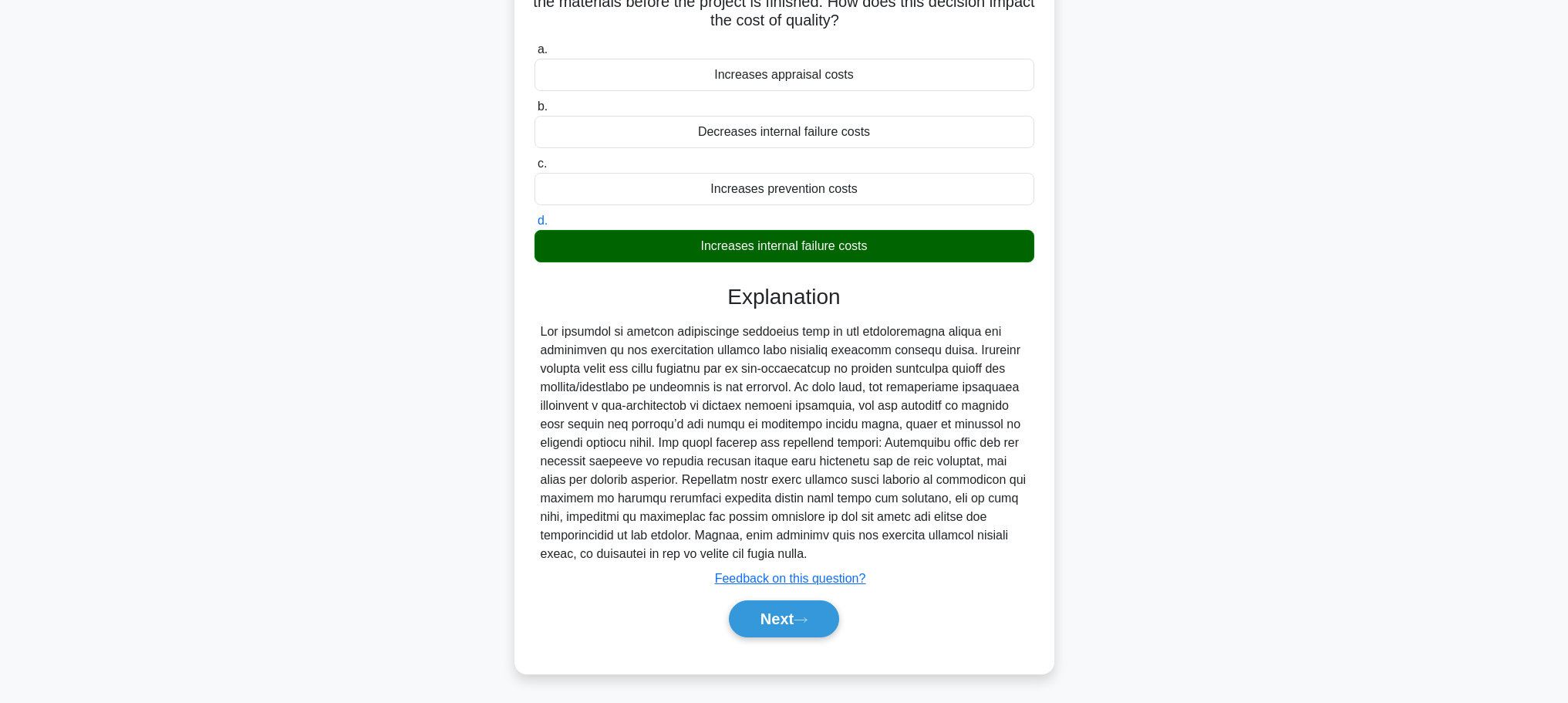
scroll to position [157, 0]
click at [800, 626] on button "Next" at bounding box center [784, 618] width 111 height 37
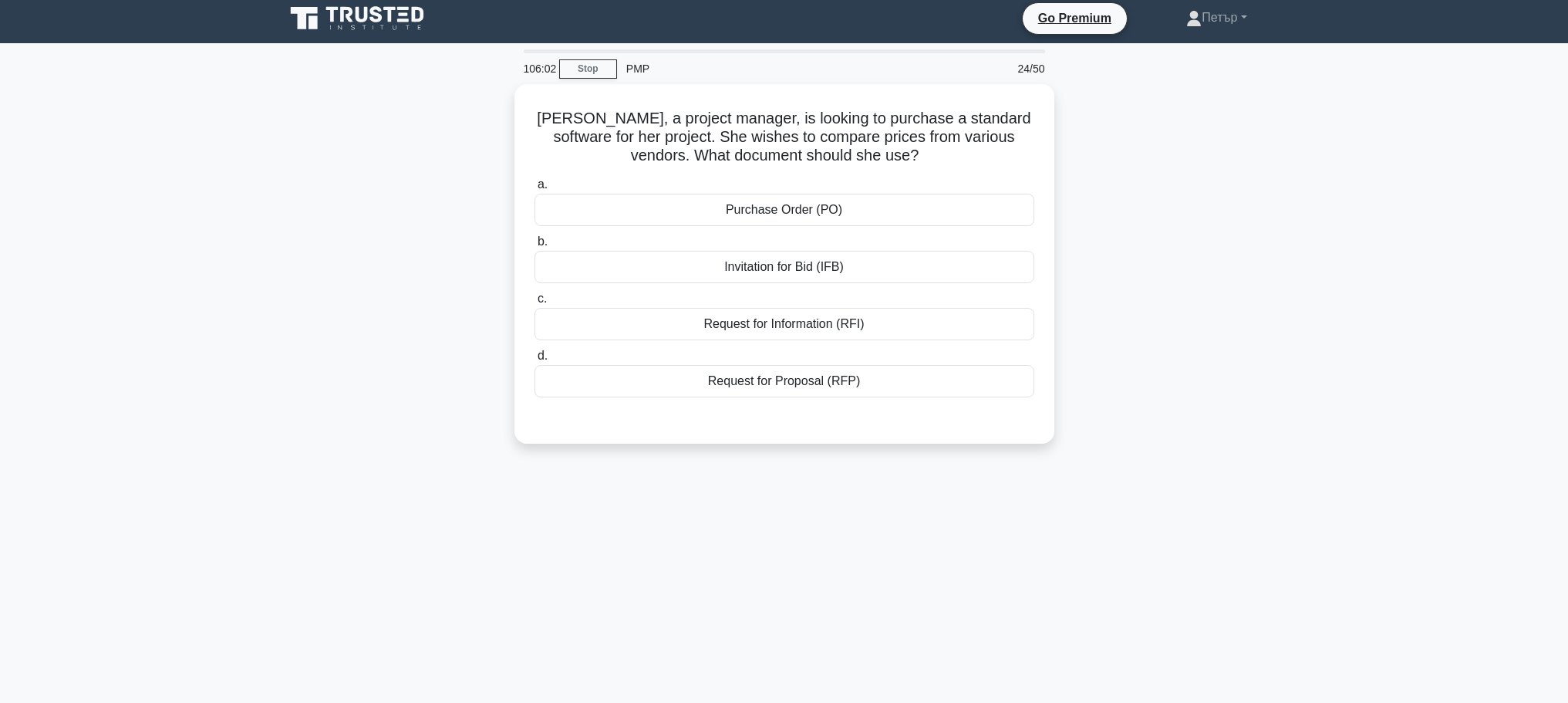
scroll to position [0, 0]
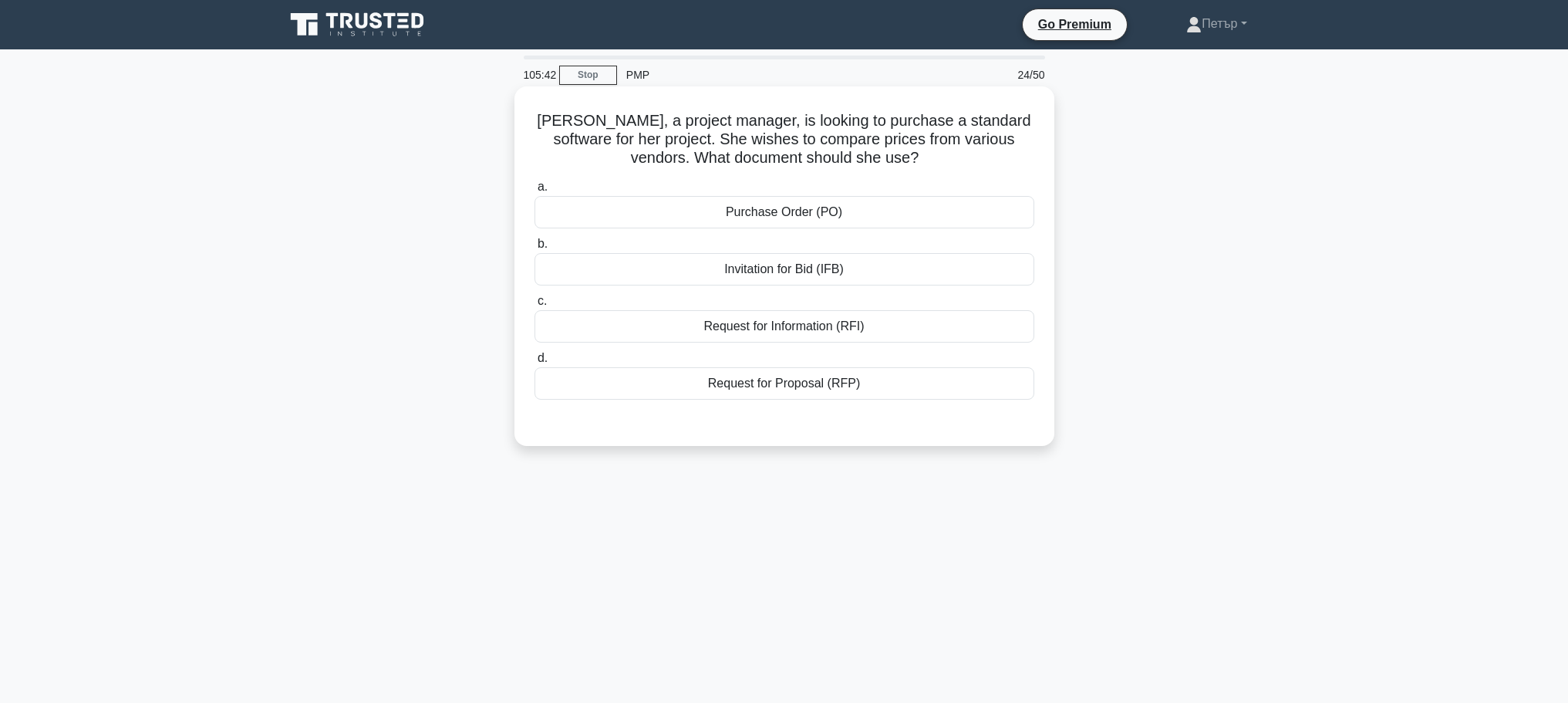
click at [903, 266] on div "Invitation for Bid (IFB)" at bounding box center [784, 268] width 500 height 32
click at [534, 249] on input "b. Invitation for Bid (IFB)" at bounding box center [534, 244] width 0 height 10
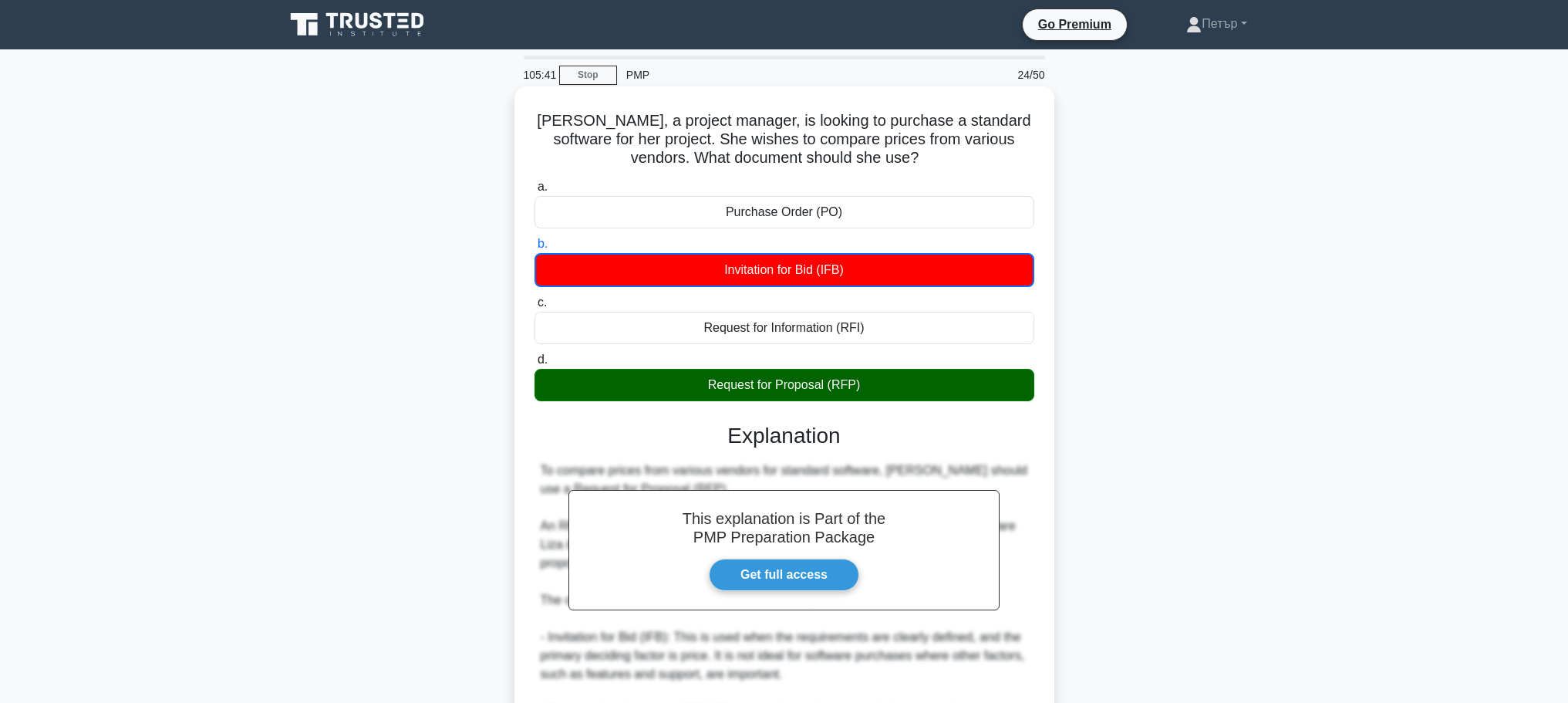
scroll to position [343, 0]
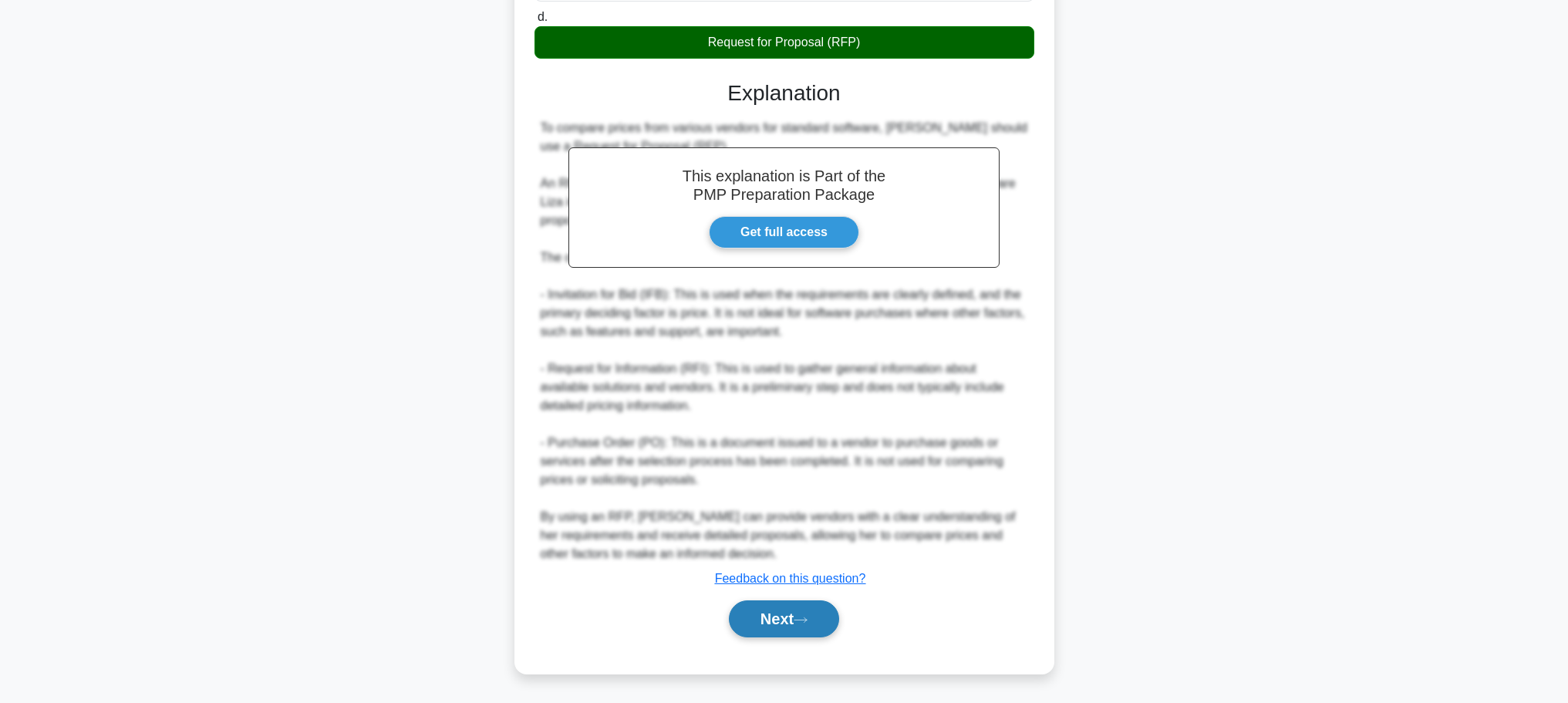
click at [766, 609] on button "Next" at bounding box center [784, 618] width 111 height 37
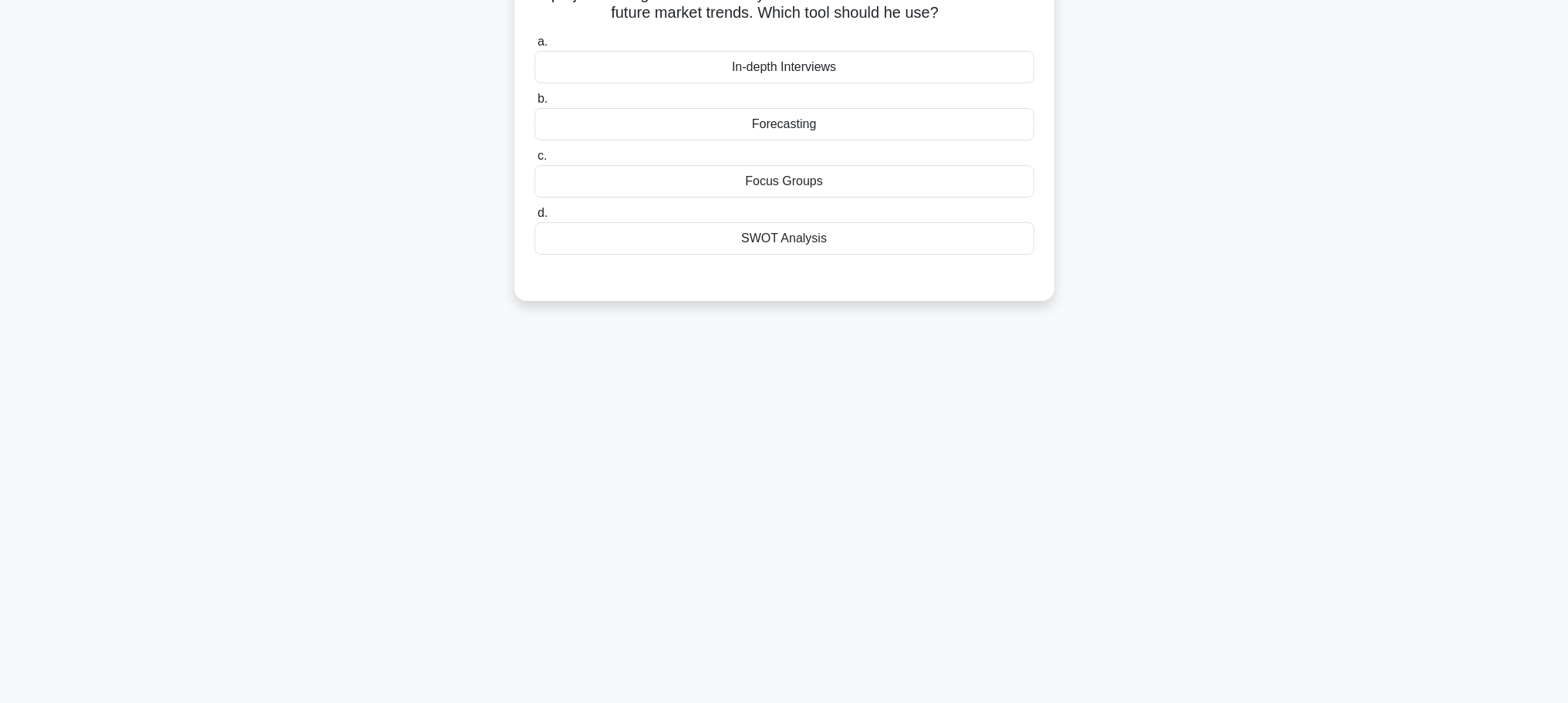
scroll to position [0, 0]
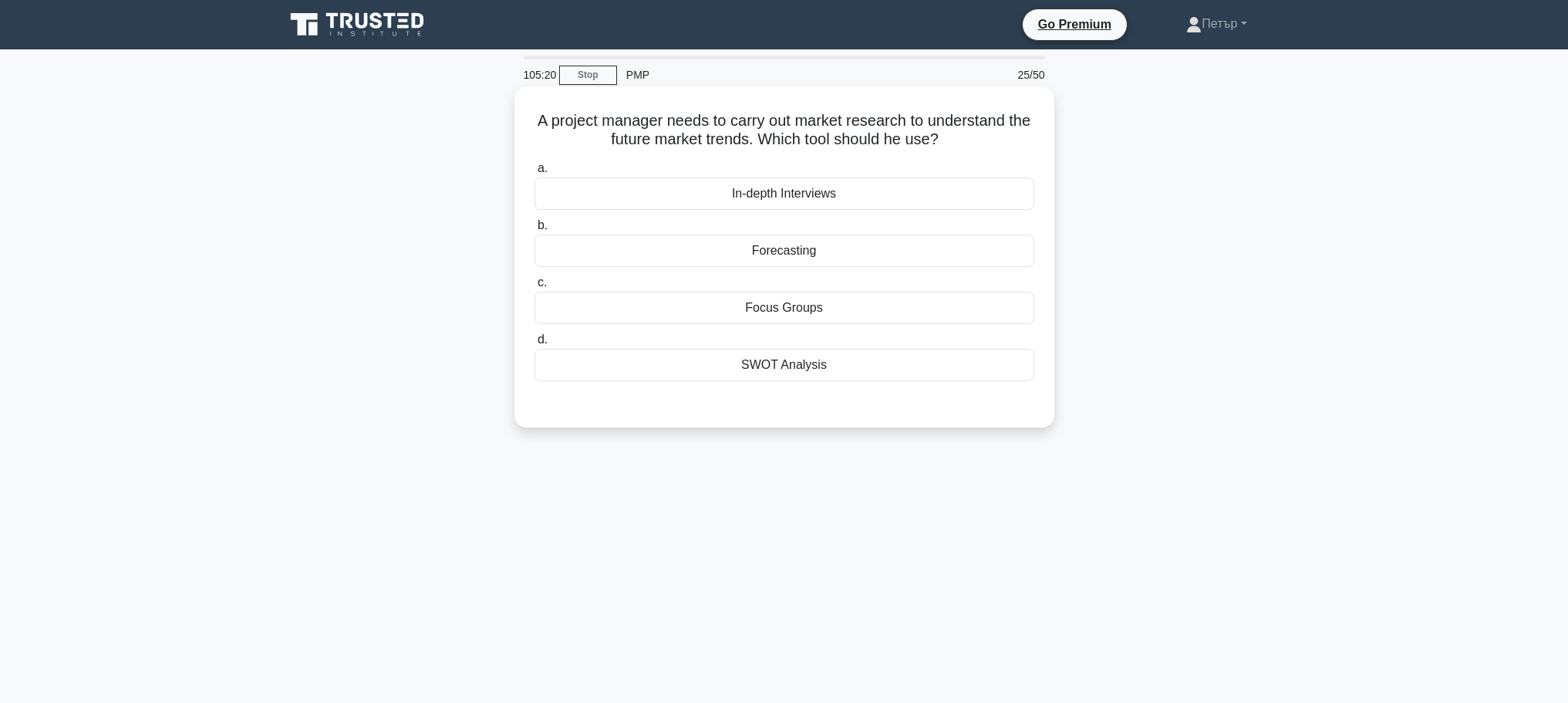
click at [999, 197] on div "In-depth Interviews" at bounding box center [784, 193] width 500 height 32
click at [534, 173] on input "a. In-depth Interviews" at bounding box center [534, 168] width 0 height 10
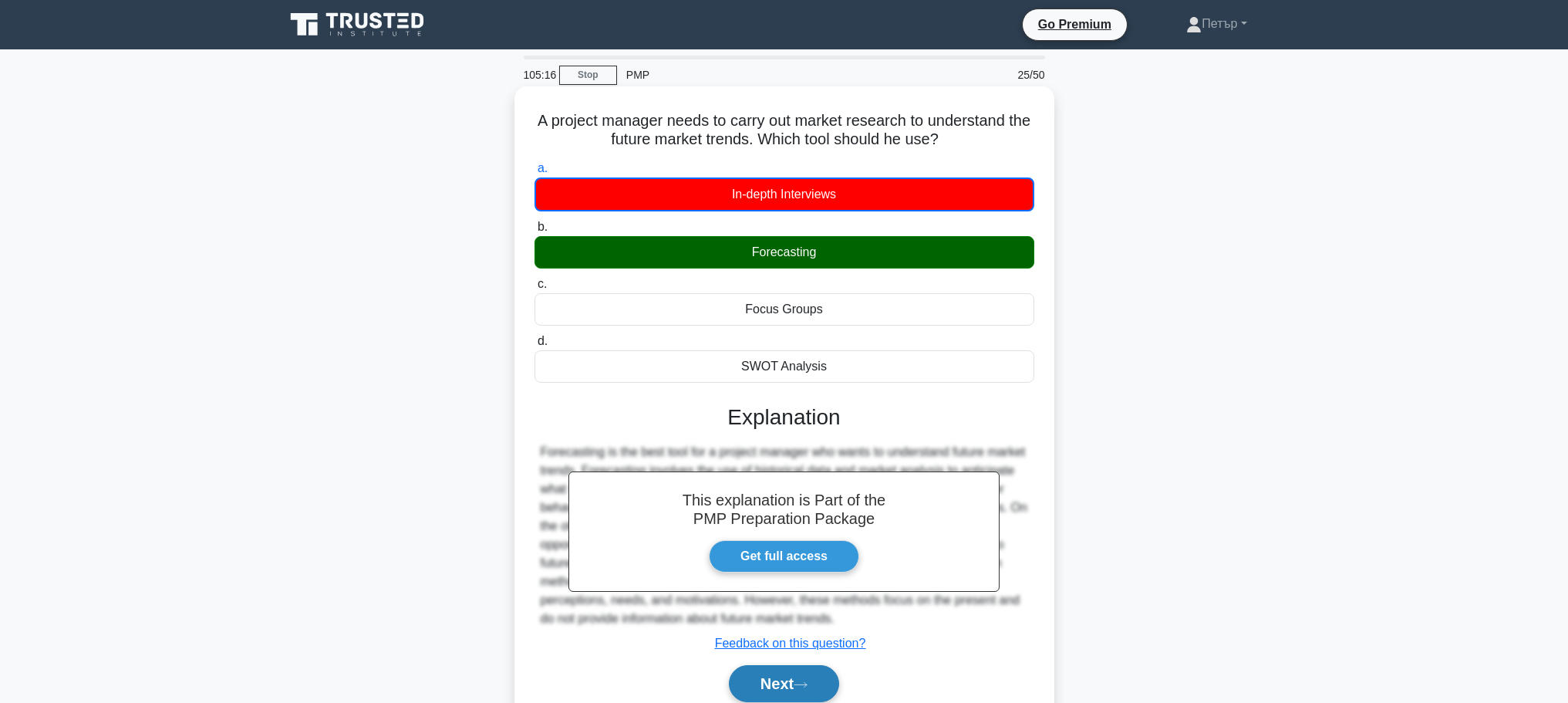
click at [766, 684] on button "Next" at bounding box center [784, 684] width 111 height 37
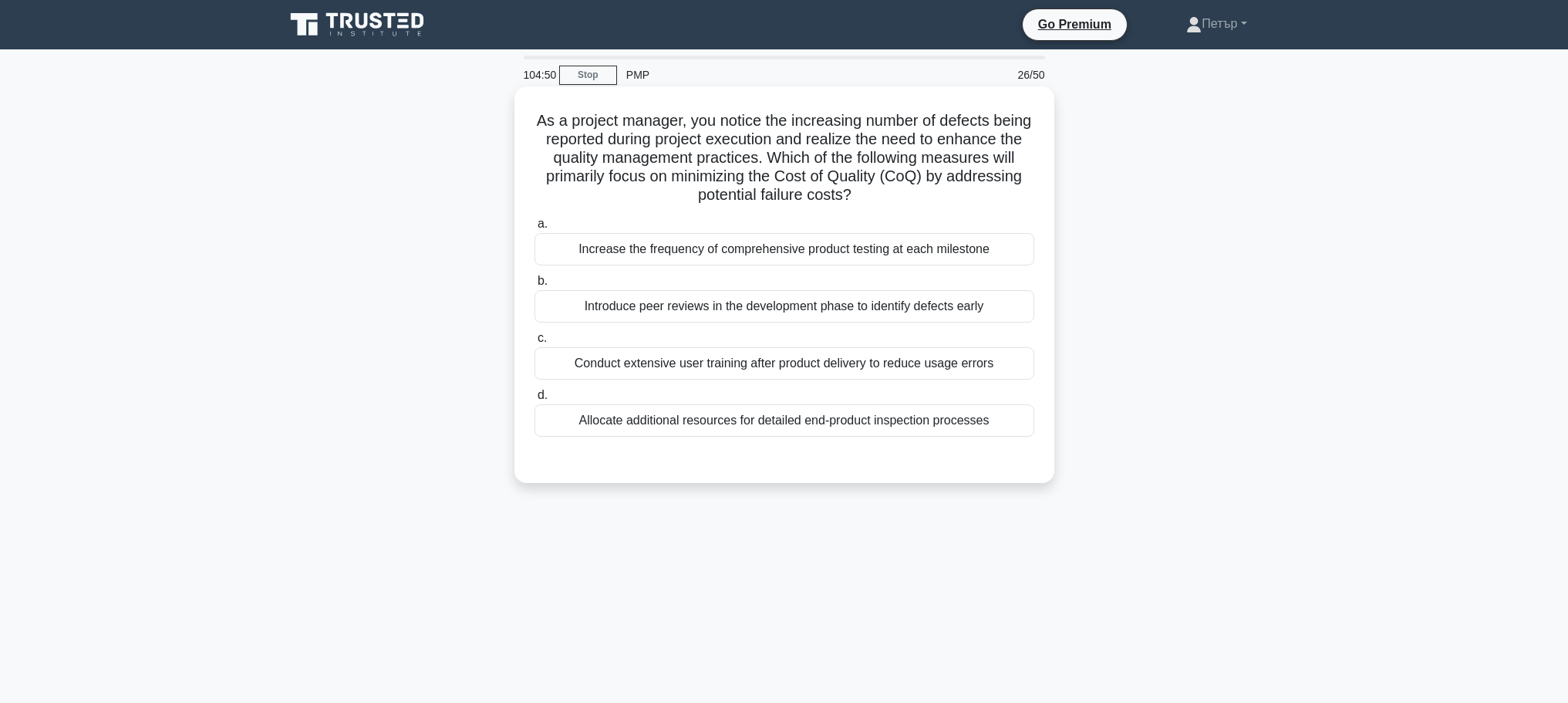
click at [1006, 318] on div "Introduce peer reviews in the development phase to identify defects early" at bounding box center [784, 305] width 500 height 32
click at [534, 286] on input "b. Introduce peer reviews in the development phase to identify defects early" at bounding box center [534, 280] width 0 height 10
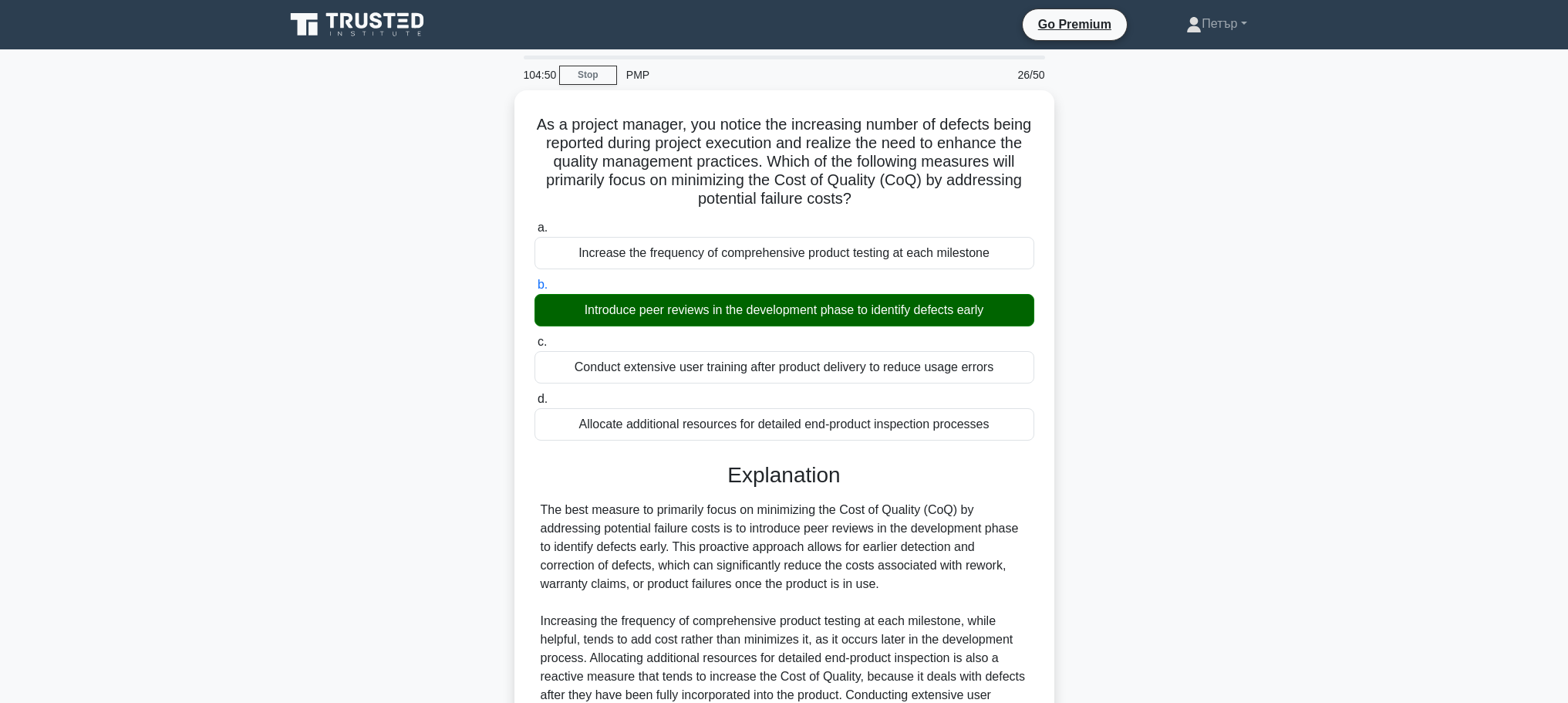
scroll to position [212, 0]
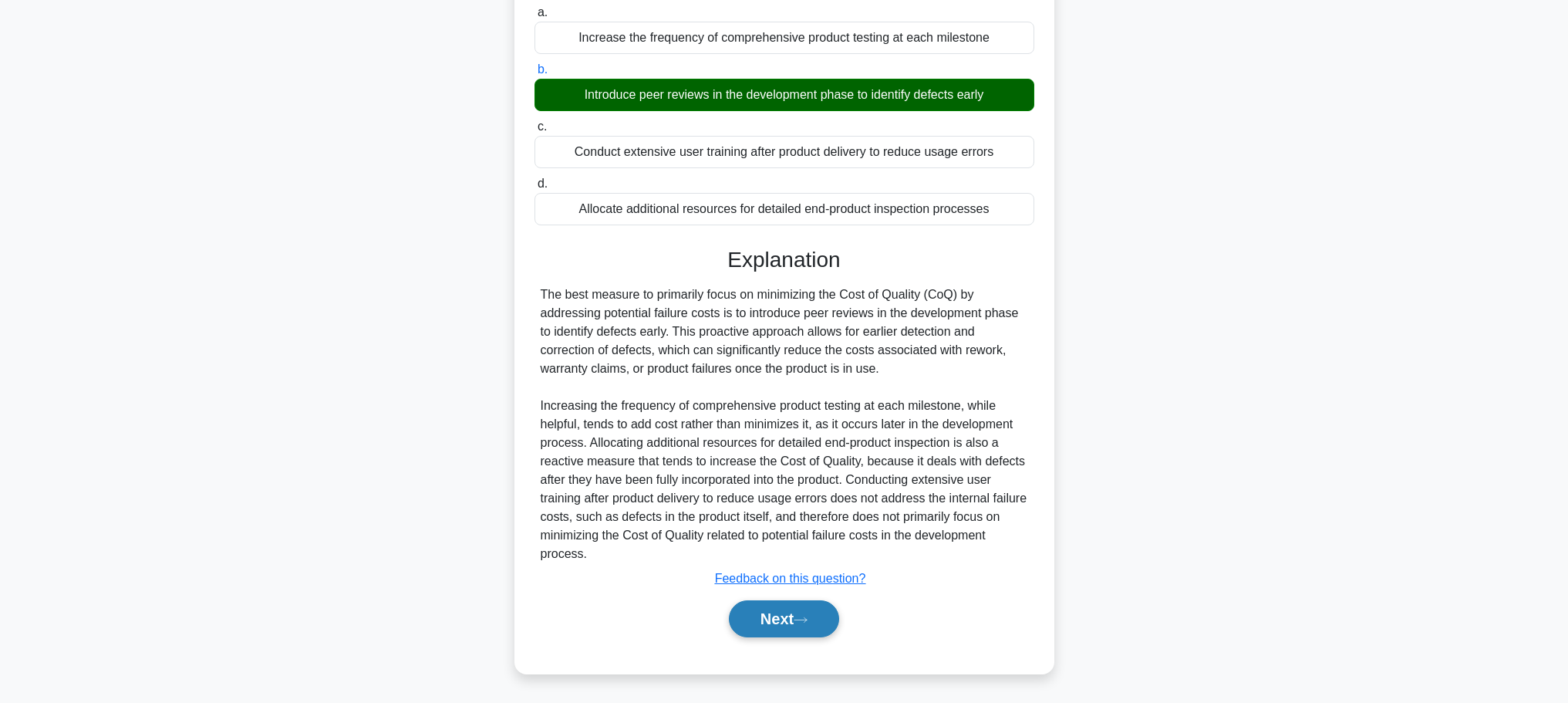
click at [782, 602] on button "Next" at bounding box center [784, 618] width 111 height 37
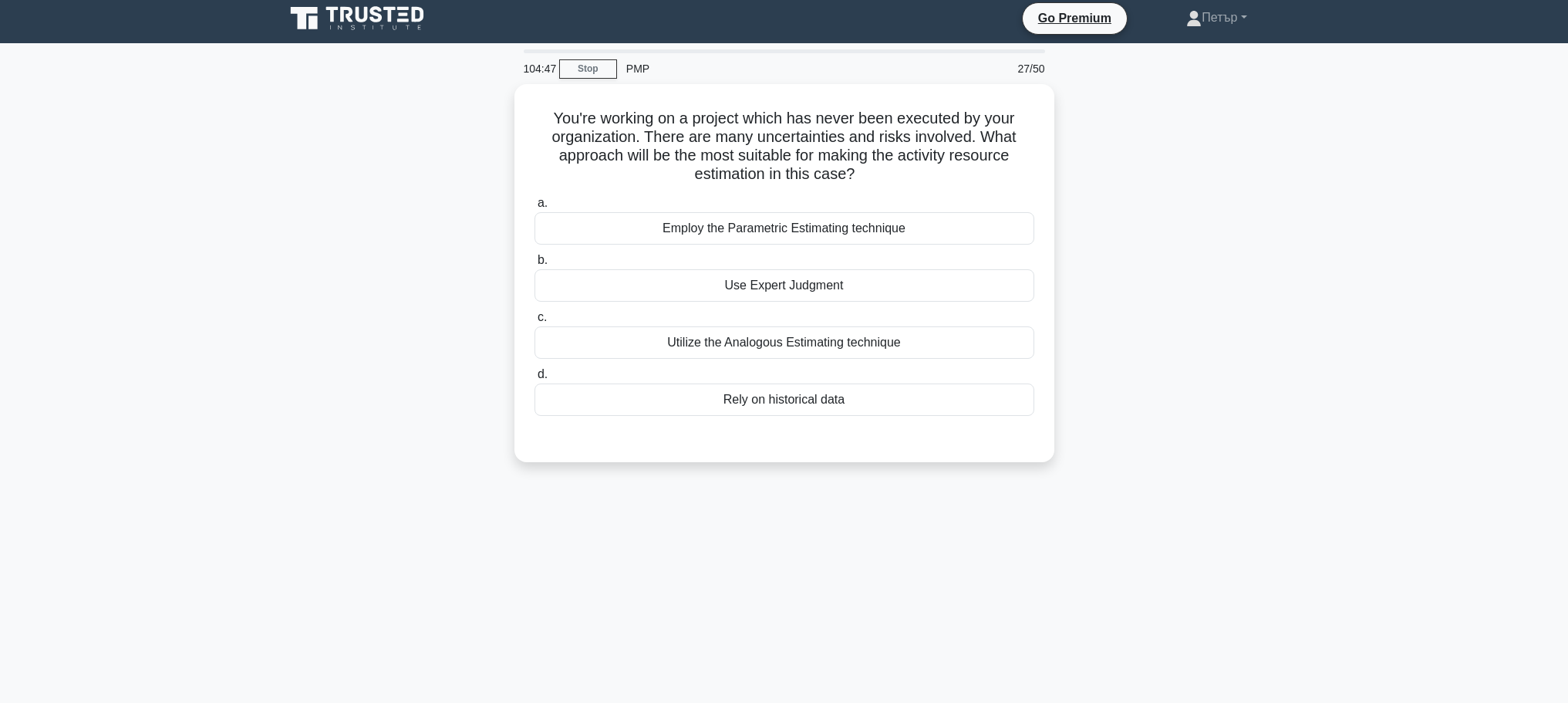
scroll to position [0, 0]
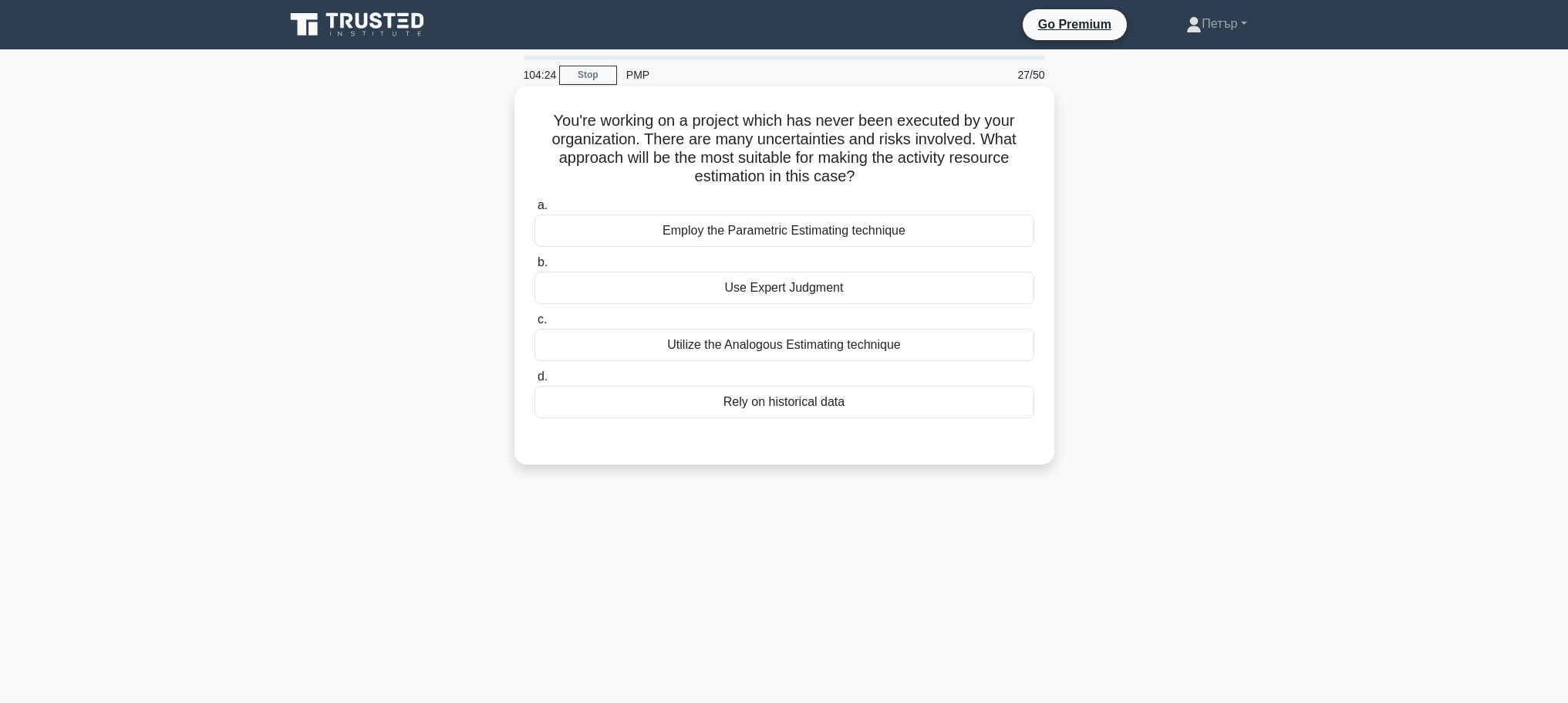
click at [1012, 231] on div "Employ the Parametric Estimating technique" at bounding box center [784, 230] width 500 height 32
click at [534, 210] on input "a. Employ the Parametric Estimating technique" at bounding box center [534, 205] width 0 height 10
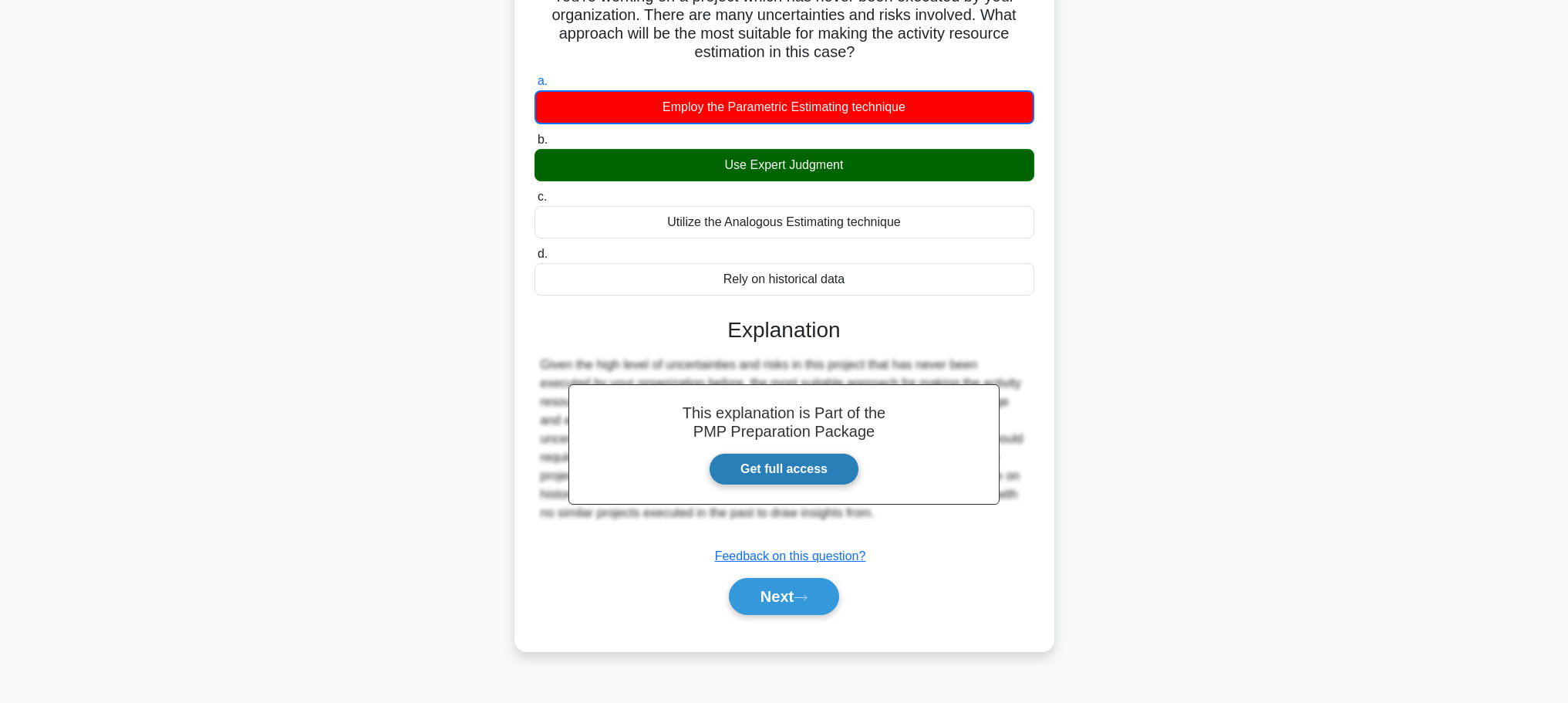
scroll to position [130, 0]
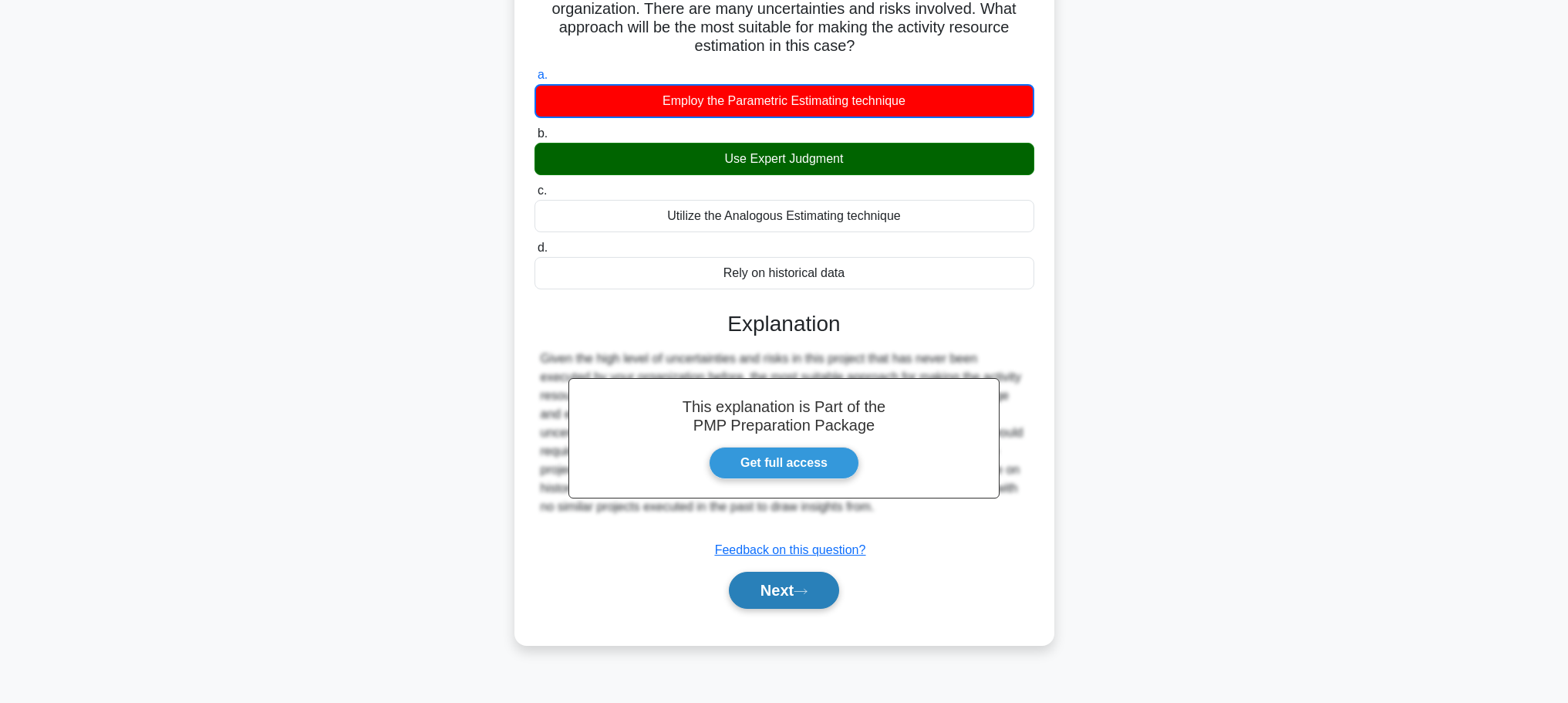
click at [820, 573] on button "Next" at bounding box center [784, 590] width 111 height 37
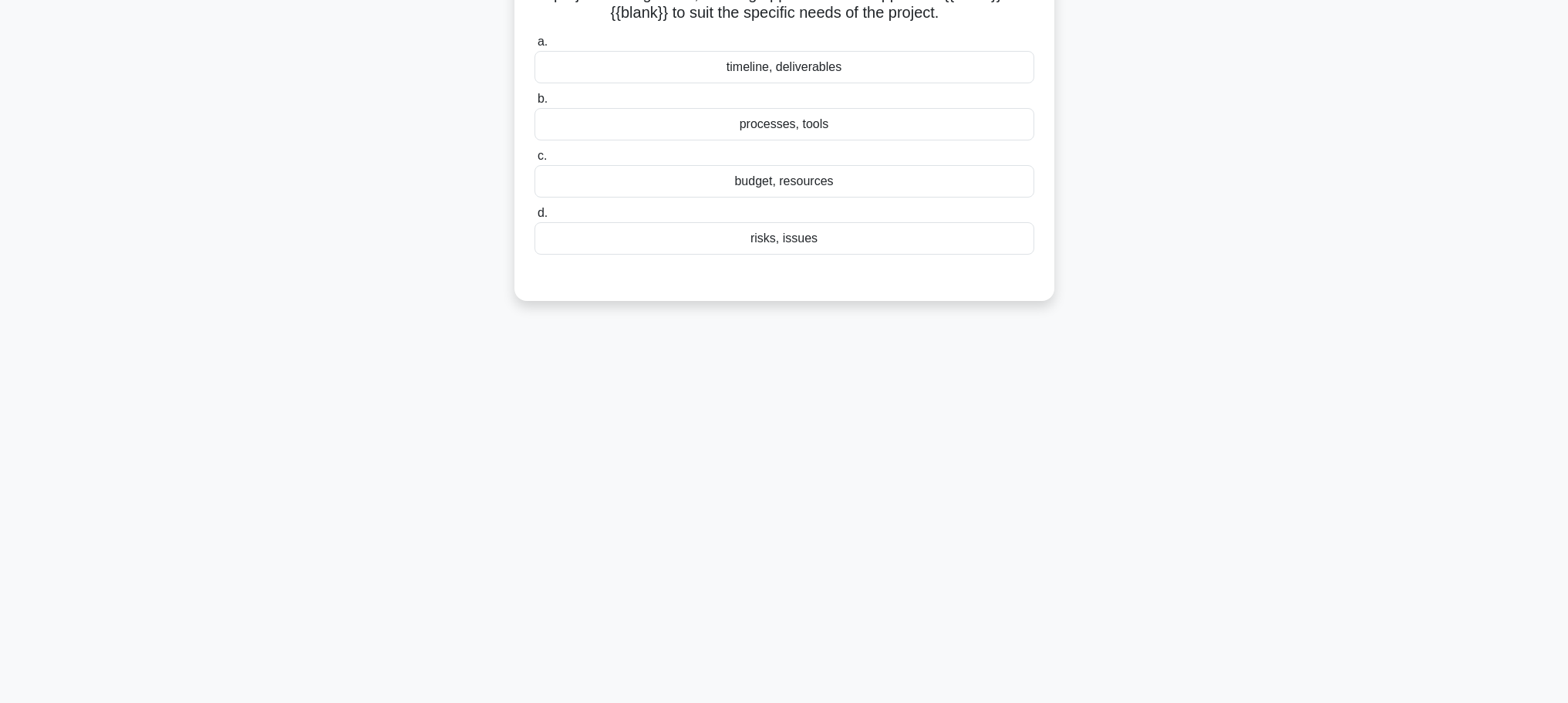
scroll to position [0, 0]
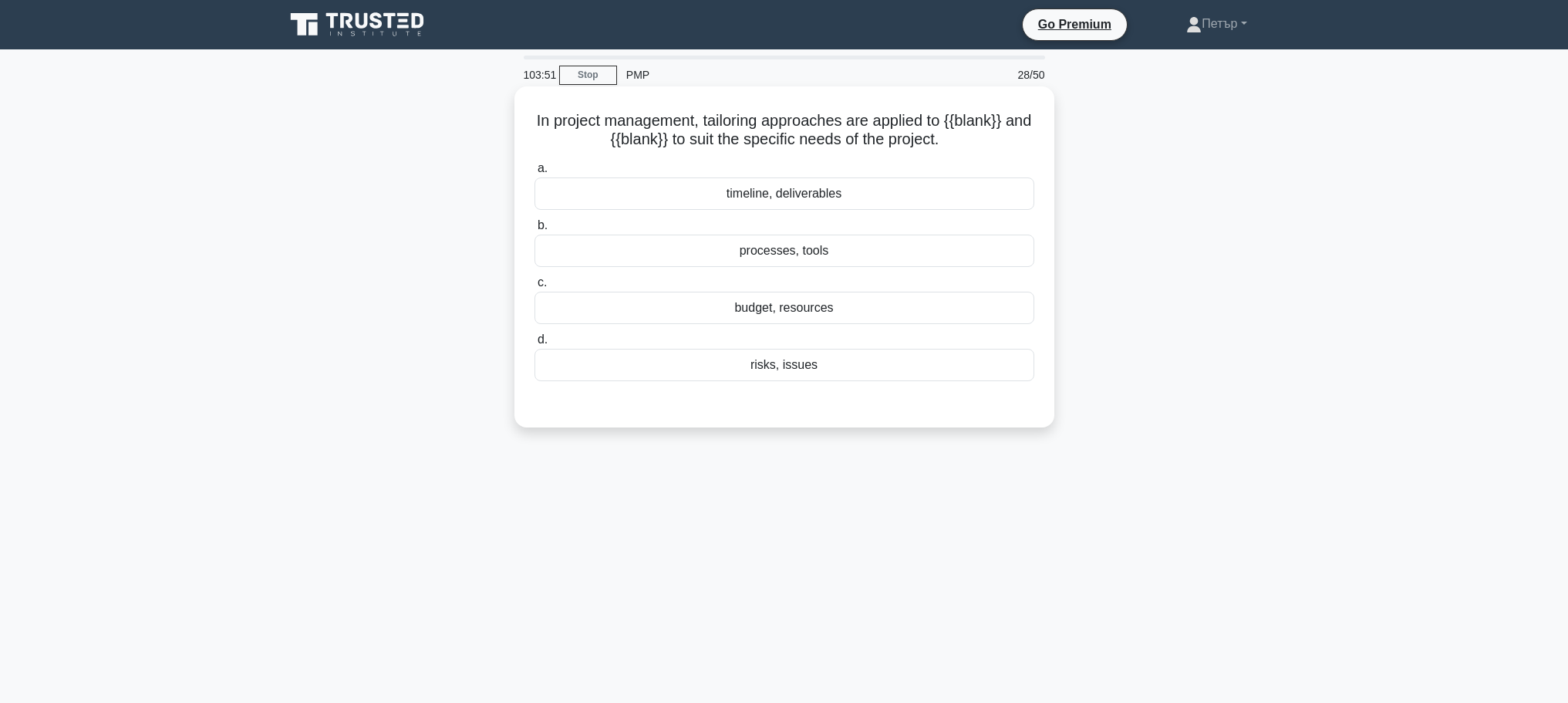
click at [937, 251] on div "processes, tools" at bounding box center [784, 250] width 500 height 32
click at [534, 231] on input "b. processes, tools" at bounding box center [534, 225] width 0 height 10
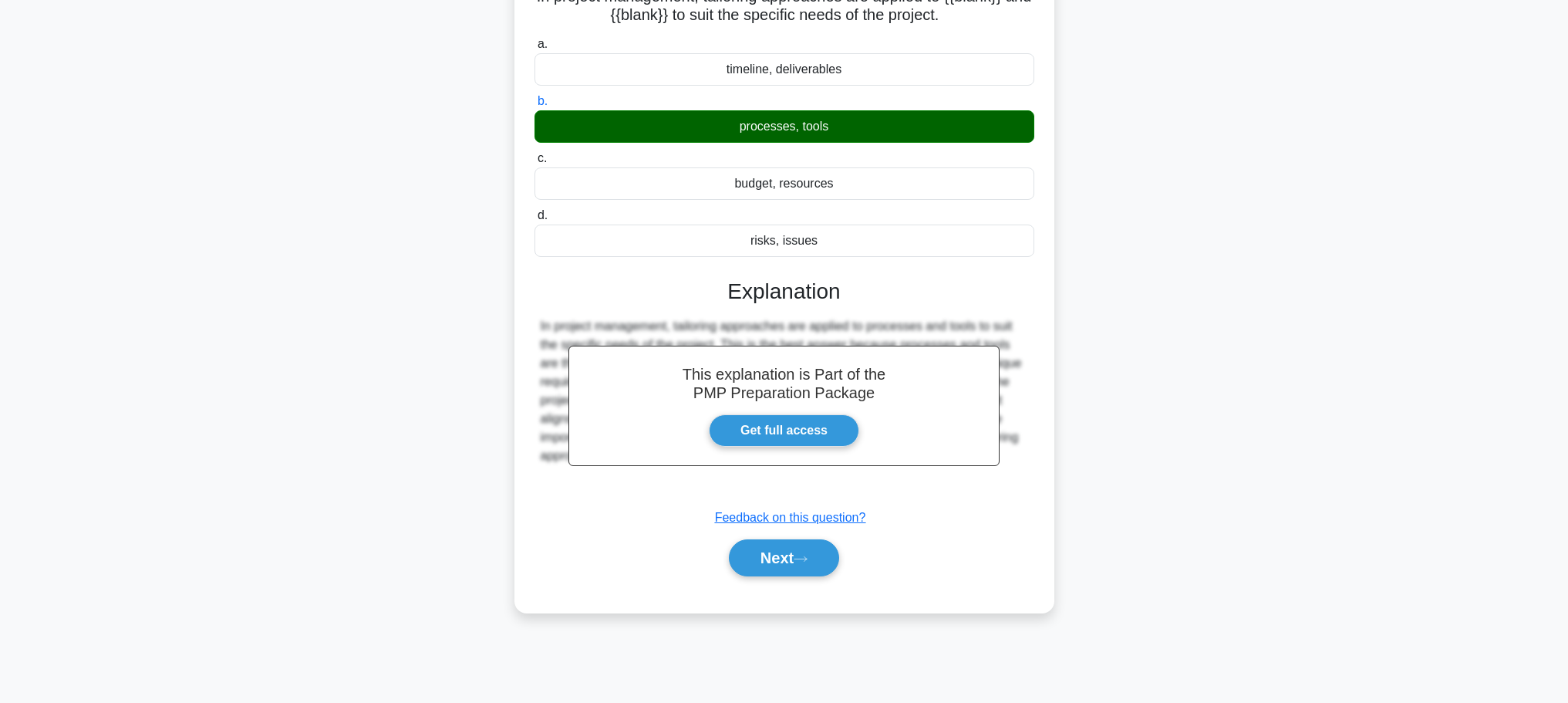
scroll to position [130, 0]
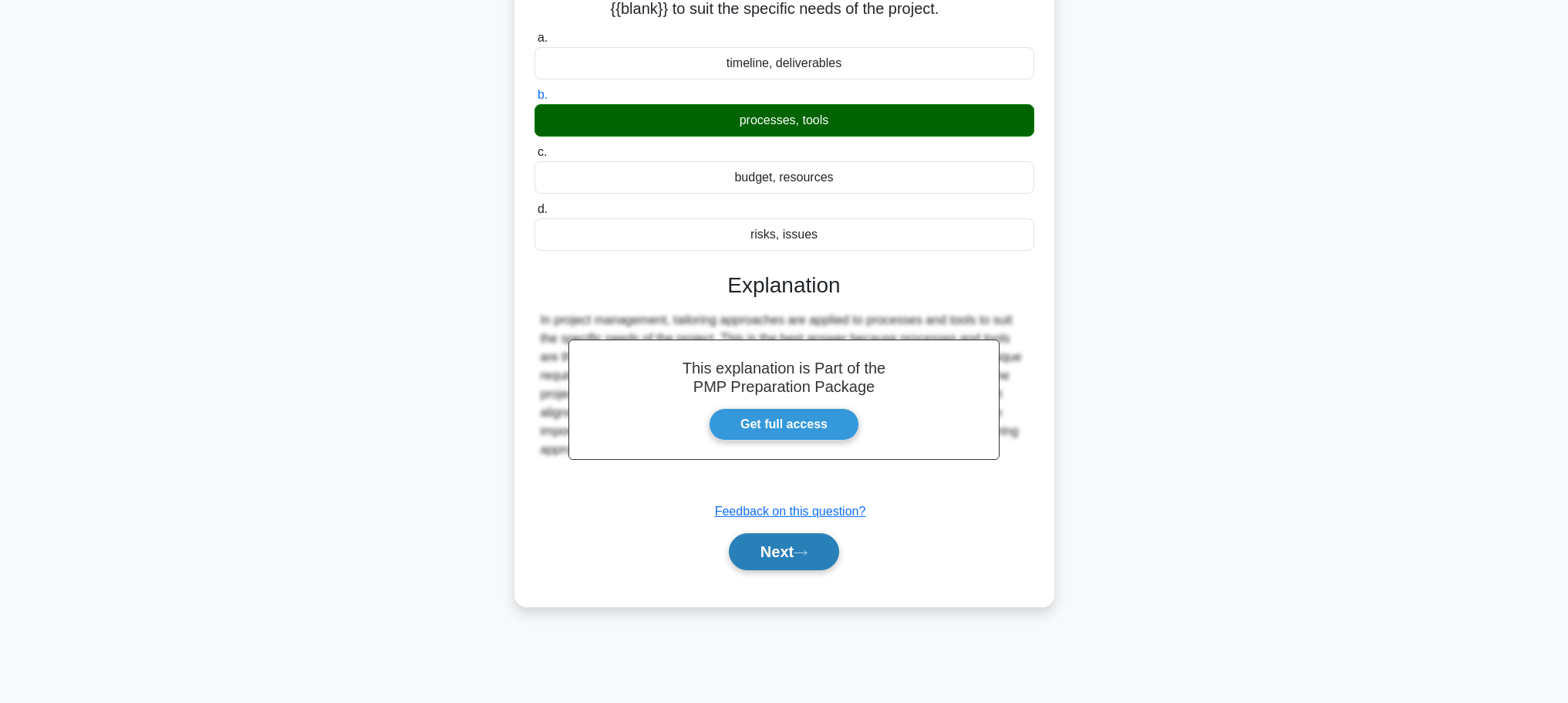
click at [754, 558] on button "Next" at bounding box center [784, 552] width 111 height 37
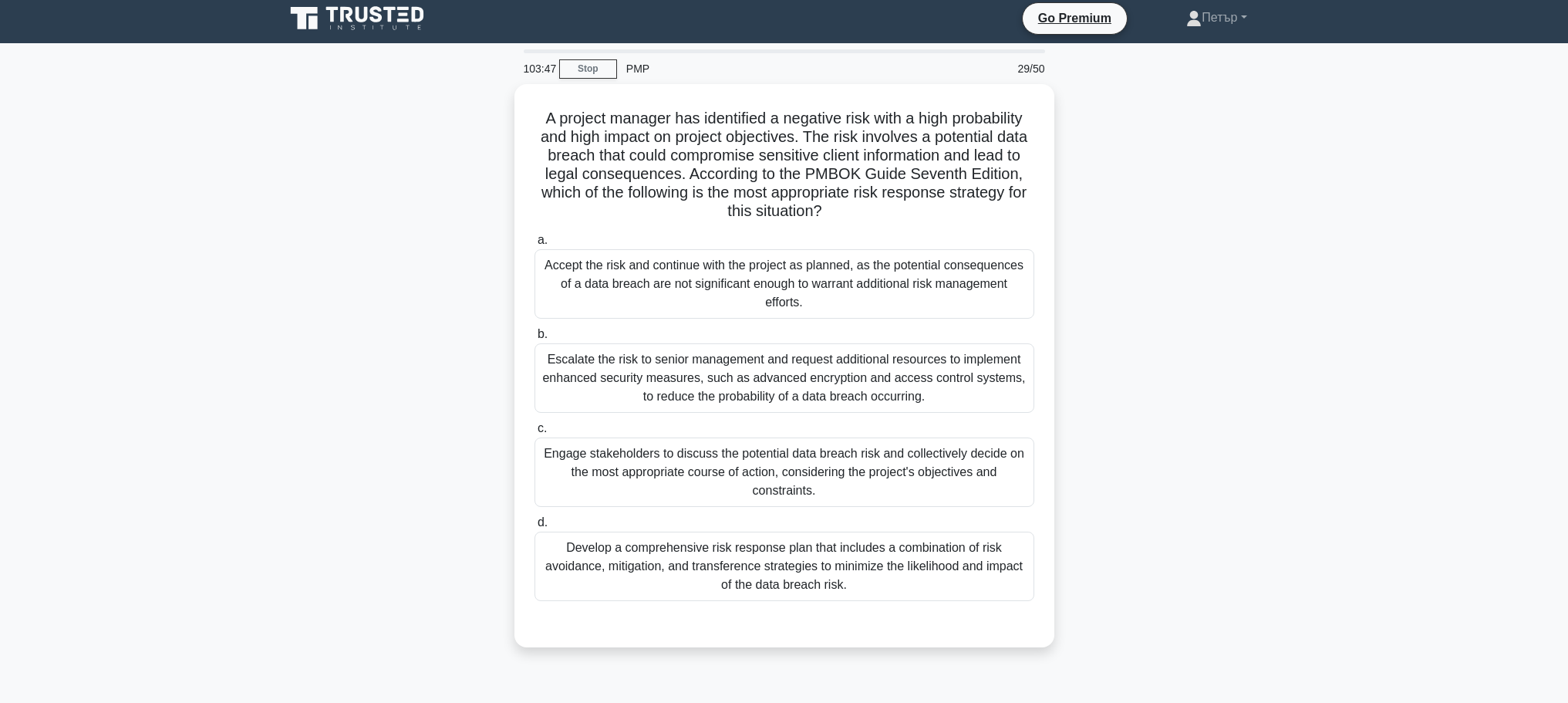
scroll to position [0, 0]
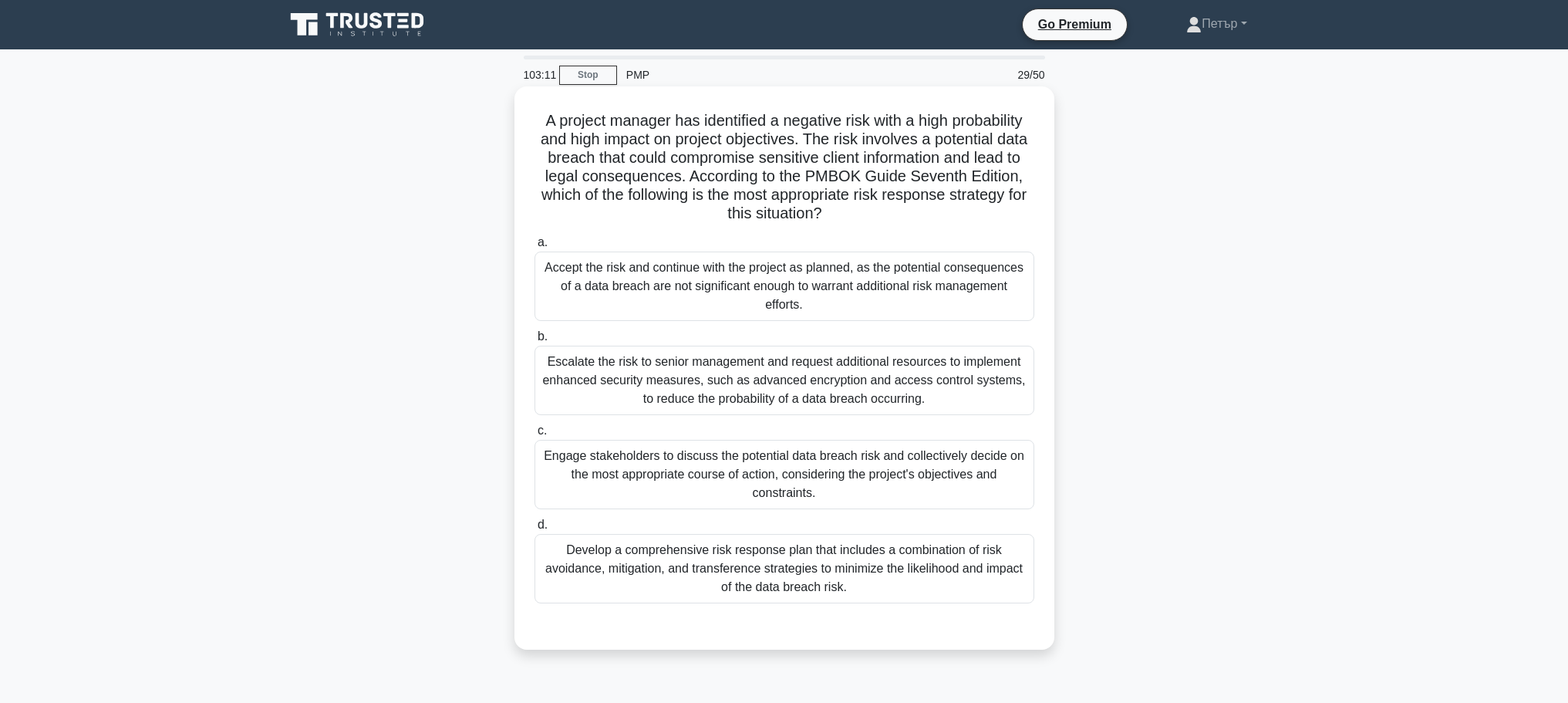
click at [947, 580] on div "Develop a comprehensive risk response plan that includes a combination of risk …" at bounding box center [784, 567] width 500 height 69
click at [534, 530] on input "d. Develop a comprehensive risk response plan that includes a combination of ri…" at bounding box center [534, 524] width 0 height 10
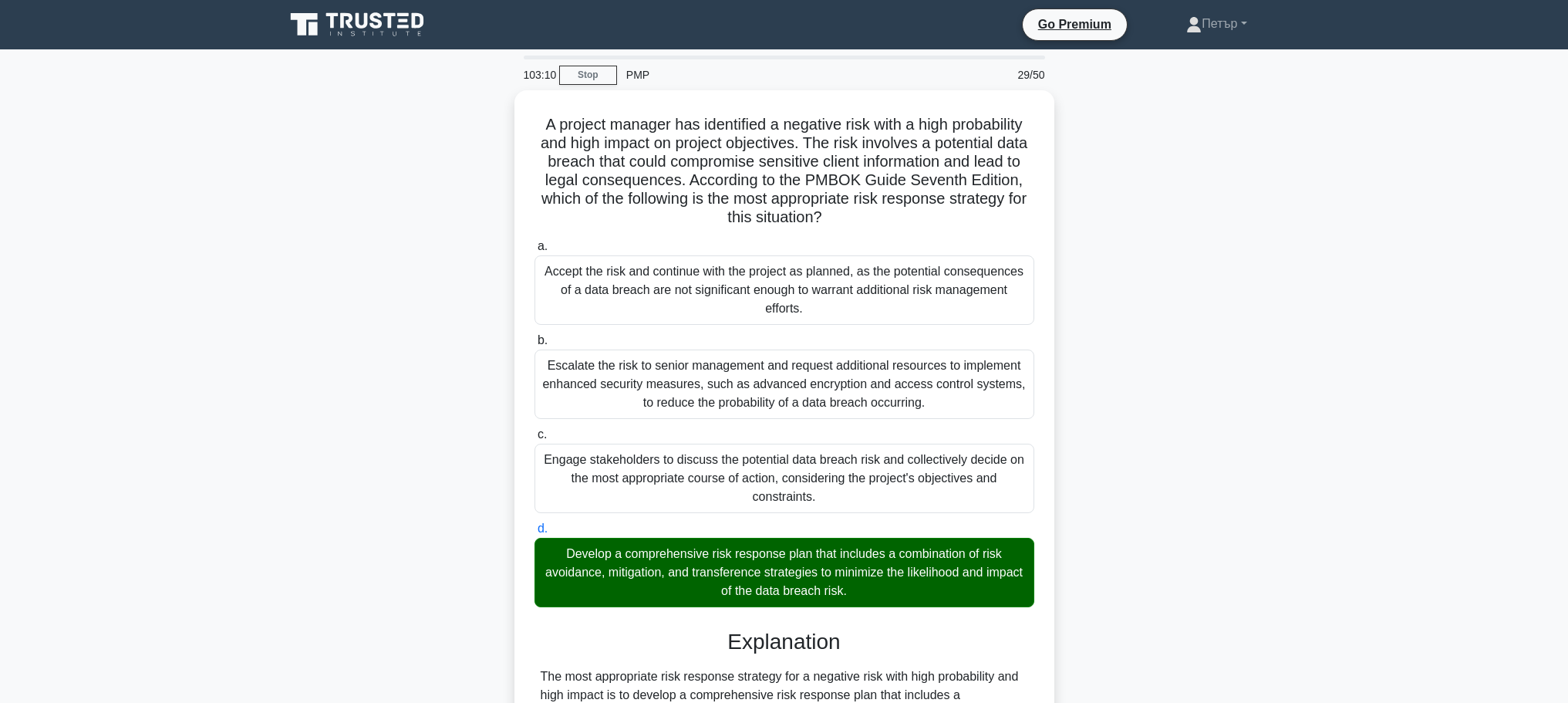
scroll to position [508, 0]
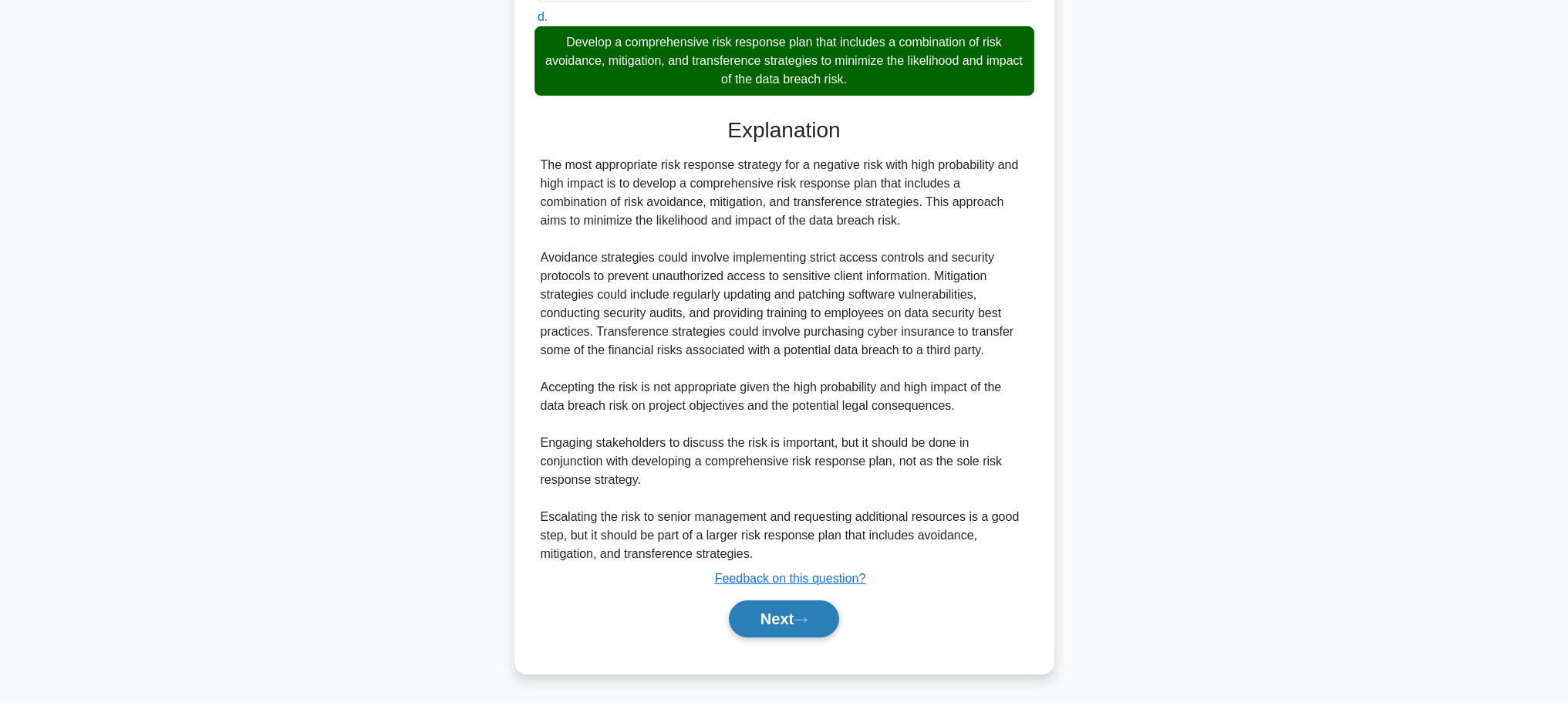
click at [807, 618] on icon at bounding box center [800, 619] width 14 height 8
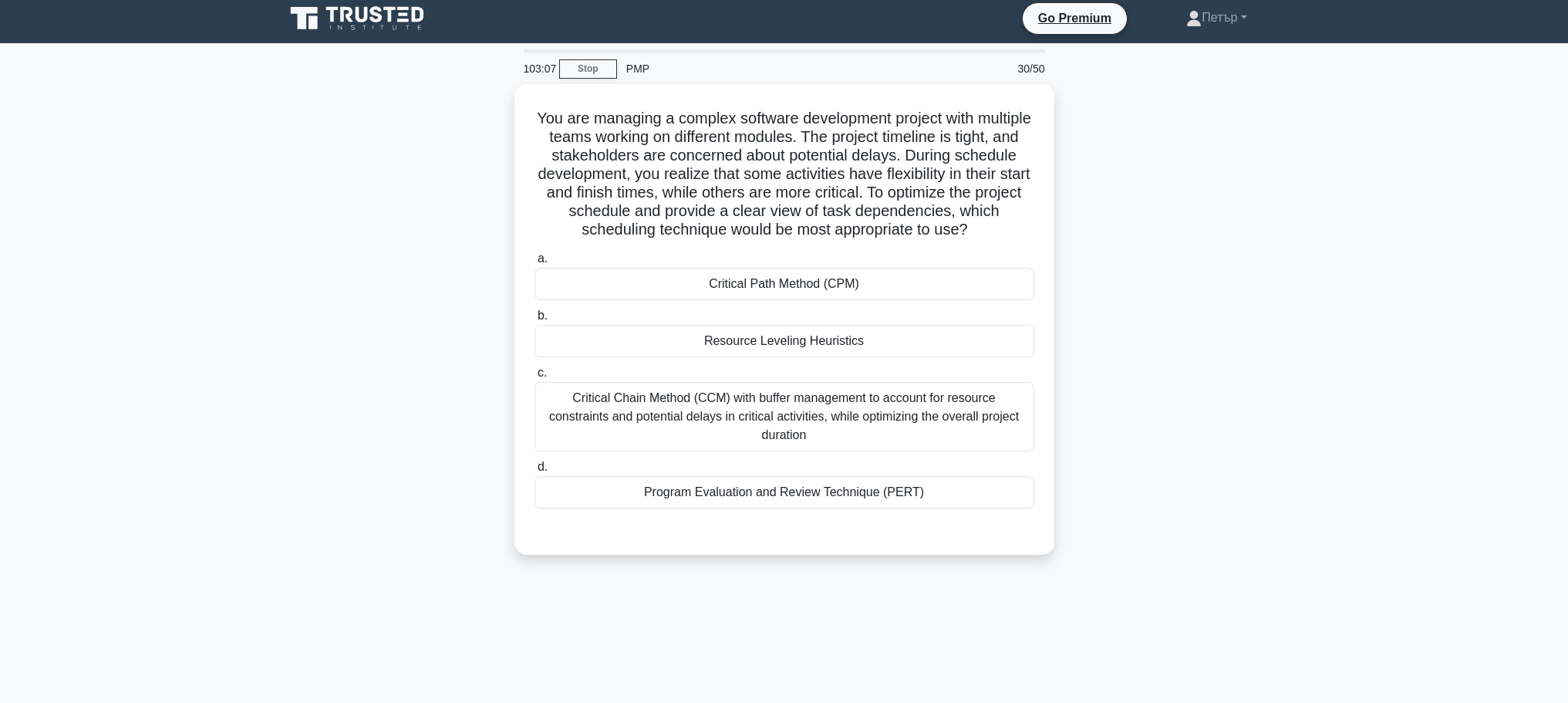
scroll to position [0, 0]
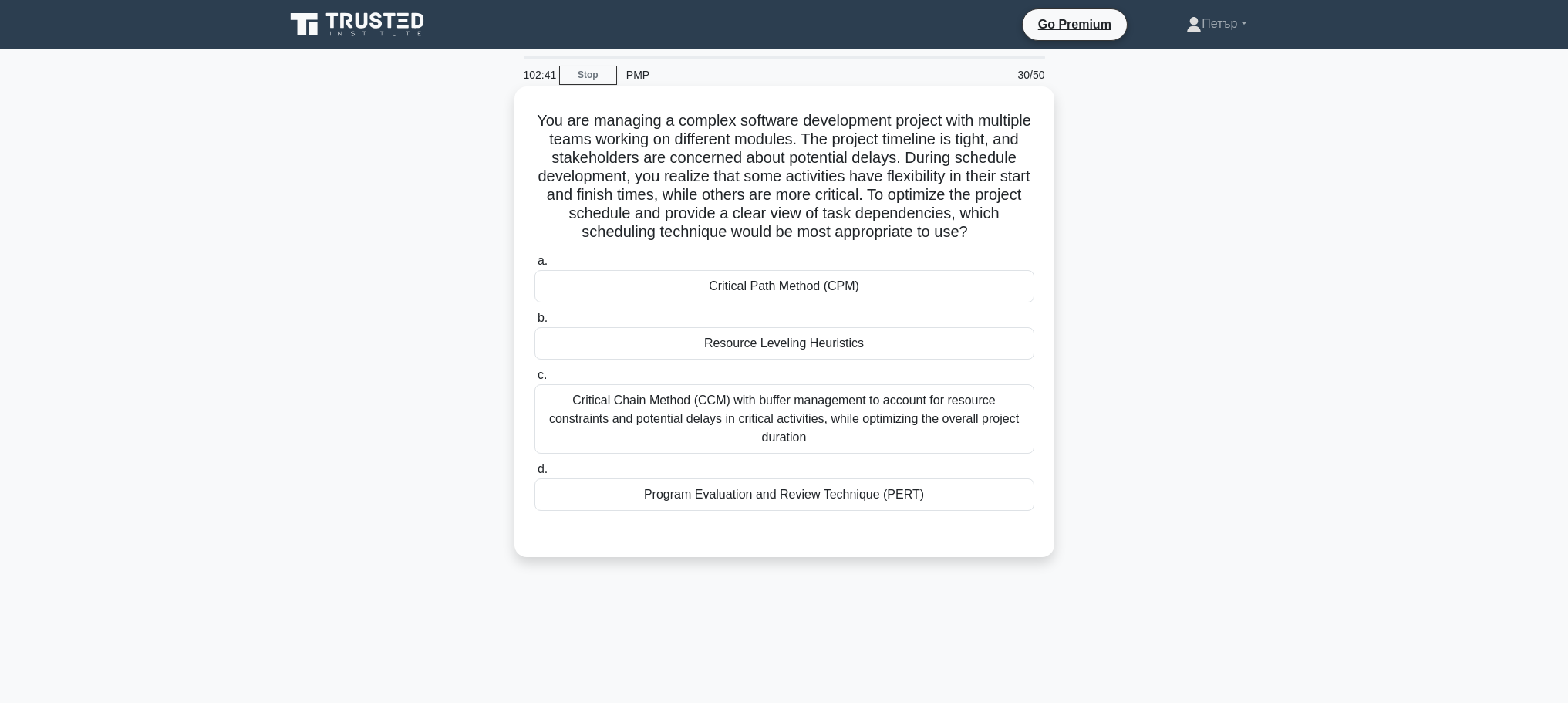
click at [810, 414] on div "Critical Chain Method (CCM) with buffer management to account for resource cons…" at bounding box center [784, 418] width 500 height 69
click at [534, 380] on input "c. Critical Chain Method (CCM) with buffer management to account for resource c…" at bounding box center [534, 375] width 0 height 10
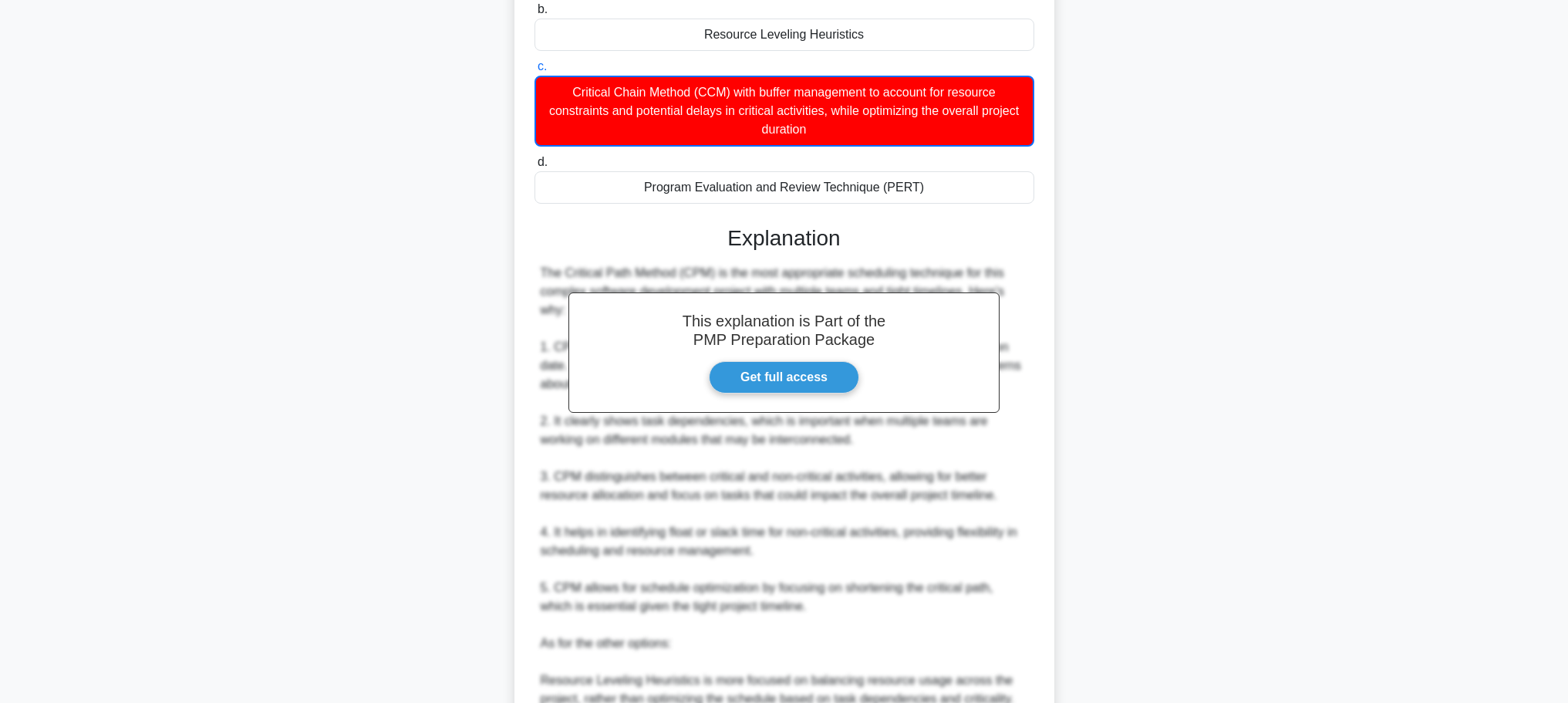
scroll to position [602, 0]
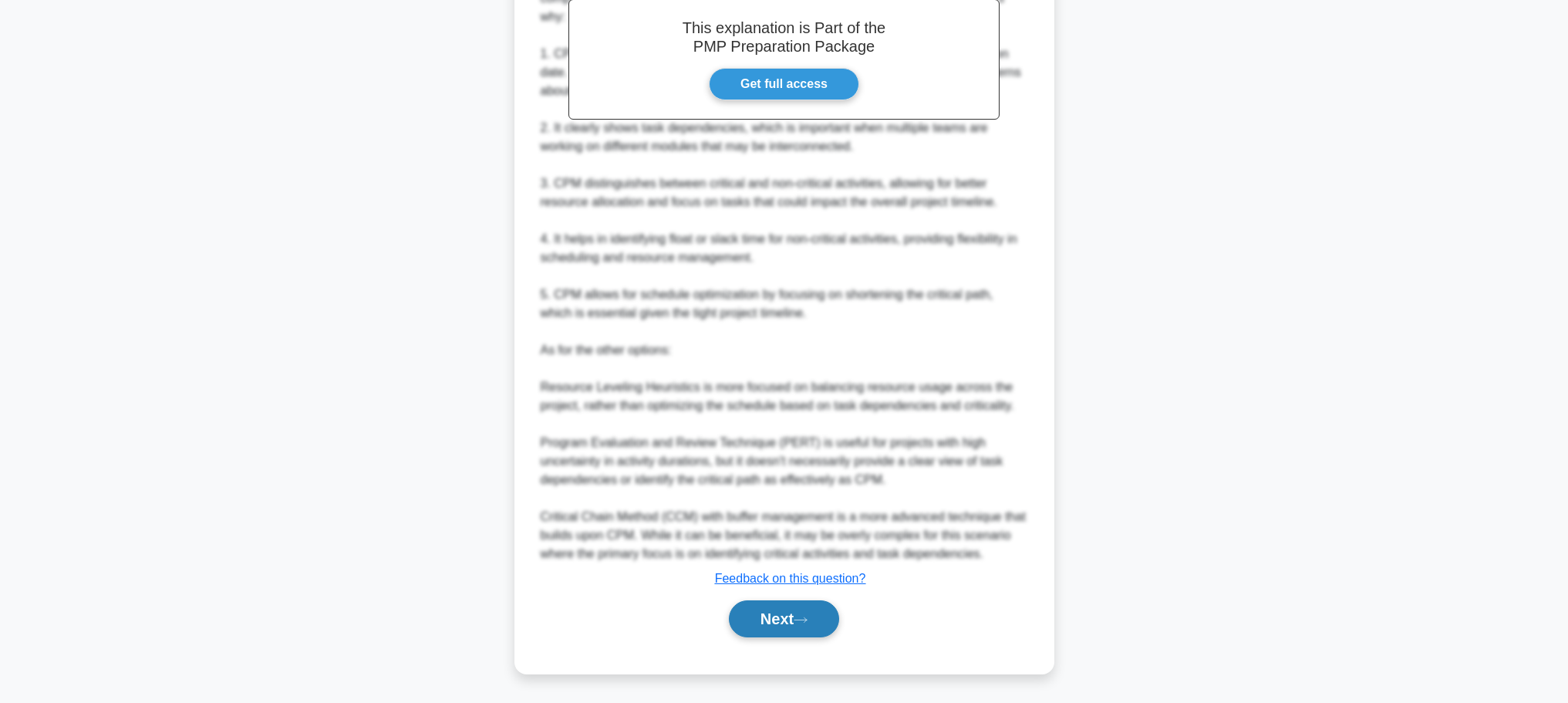
click at [835, 624] on button "Next" at bounding box center [784, 618] width 111 height 37
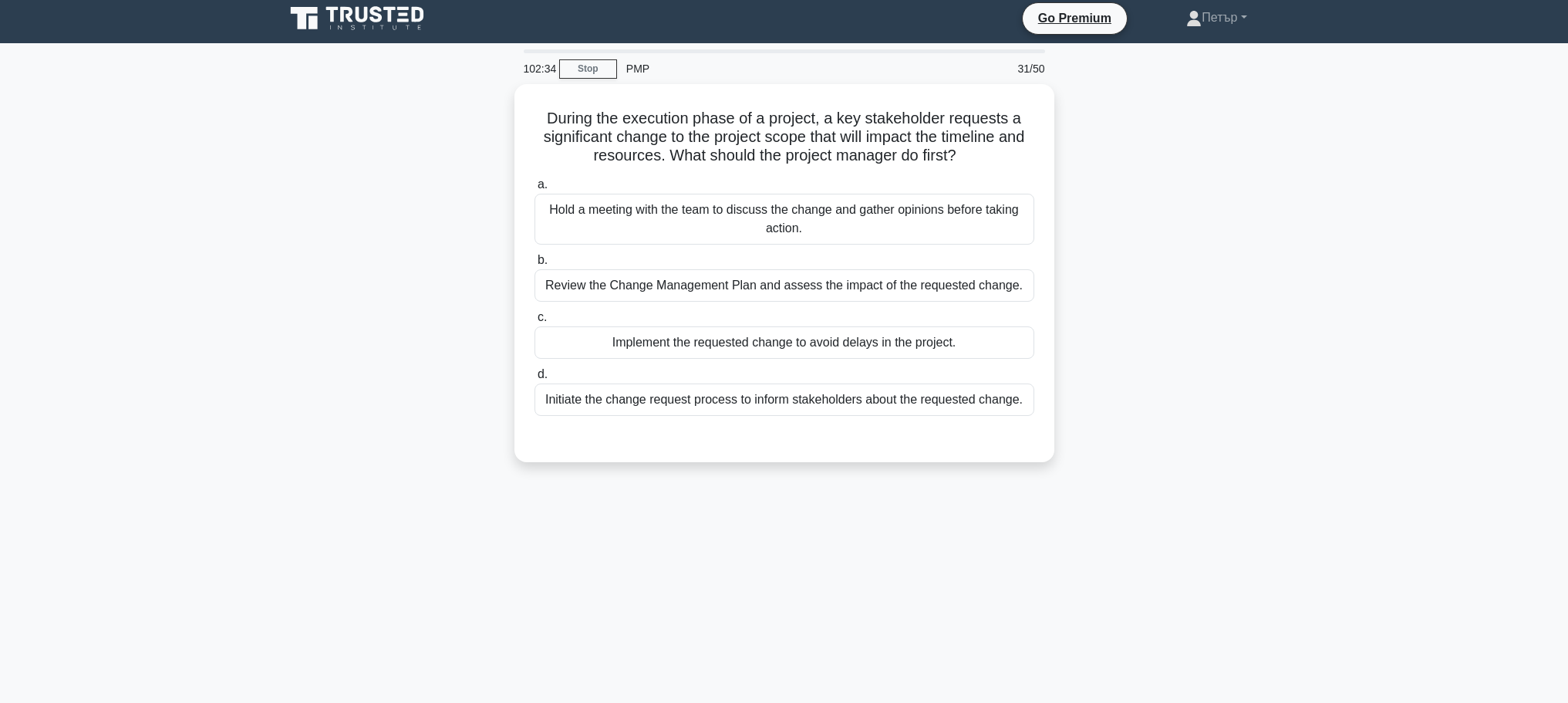
scroll to position [0, 0]
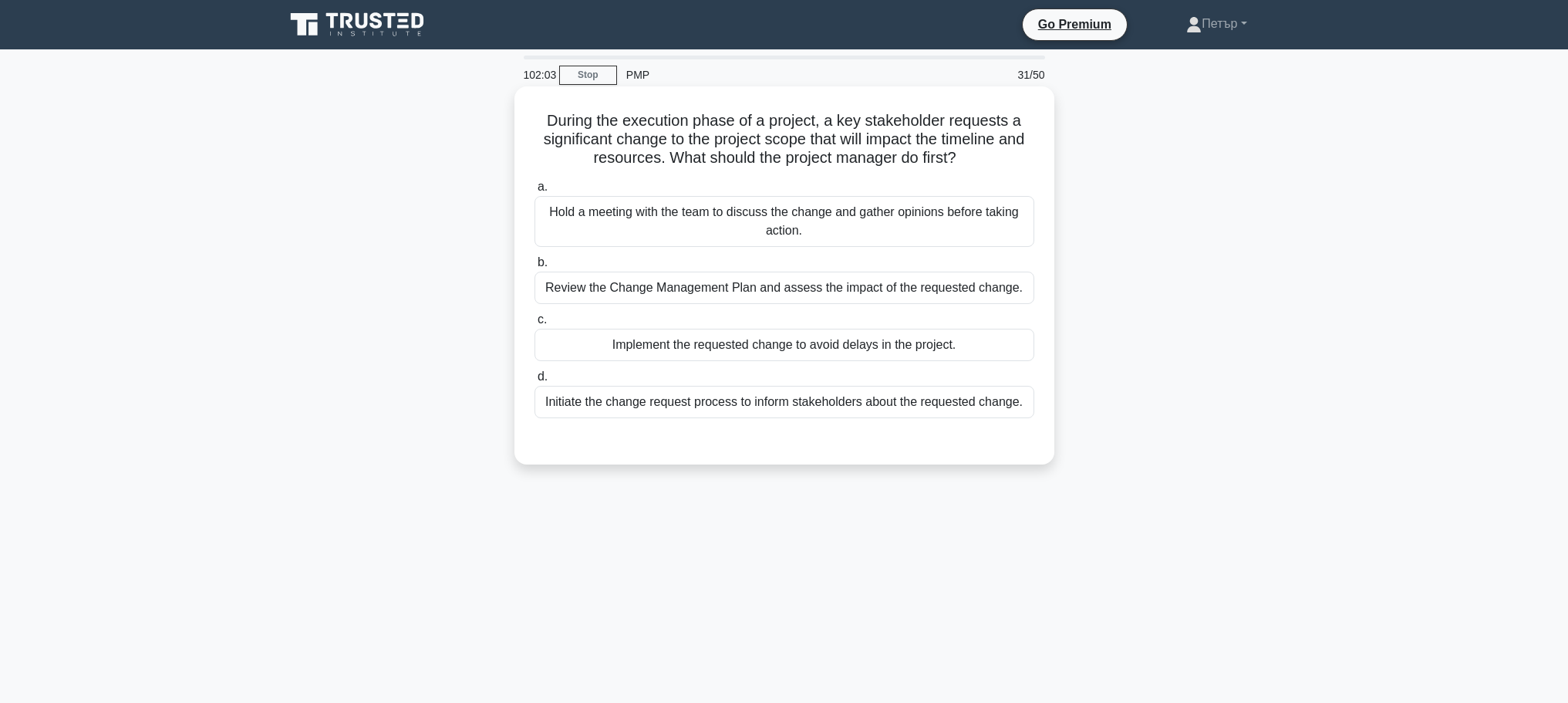
click at [973, 280] on div "Review the Change Management Plan and assess the impact of the requested change." at bounding box center [784, 287] width 500 height 32
click at [534, 268] on input "b. Review the Change Management Plan and assess the impact of the requested cha…" at bounding box center [534, 262] width 0 height 10
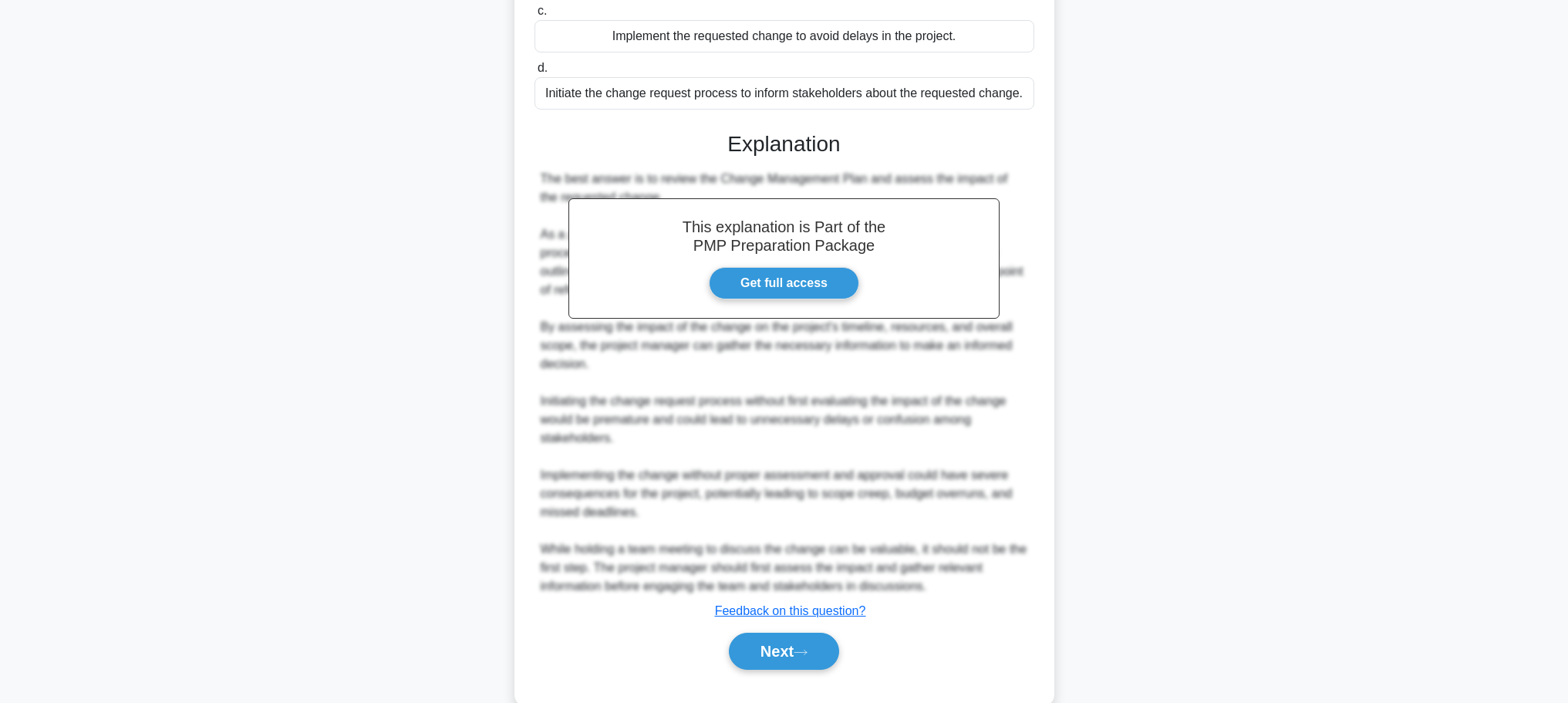
scroll to position [341, 0]
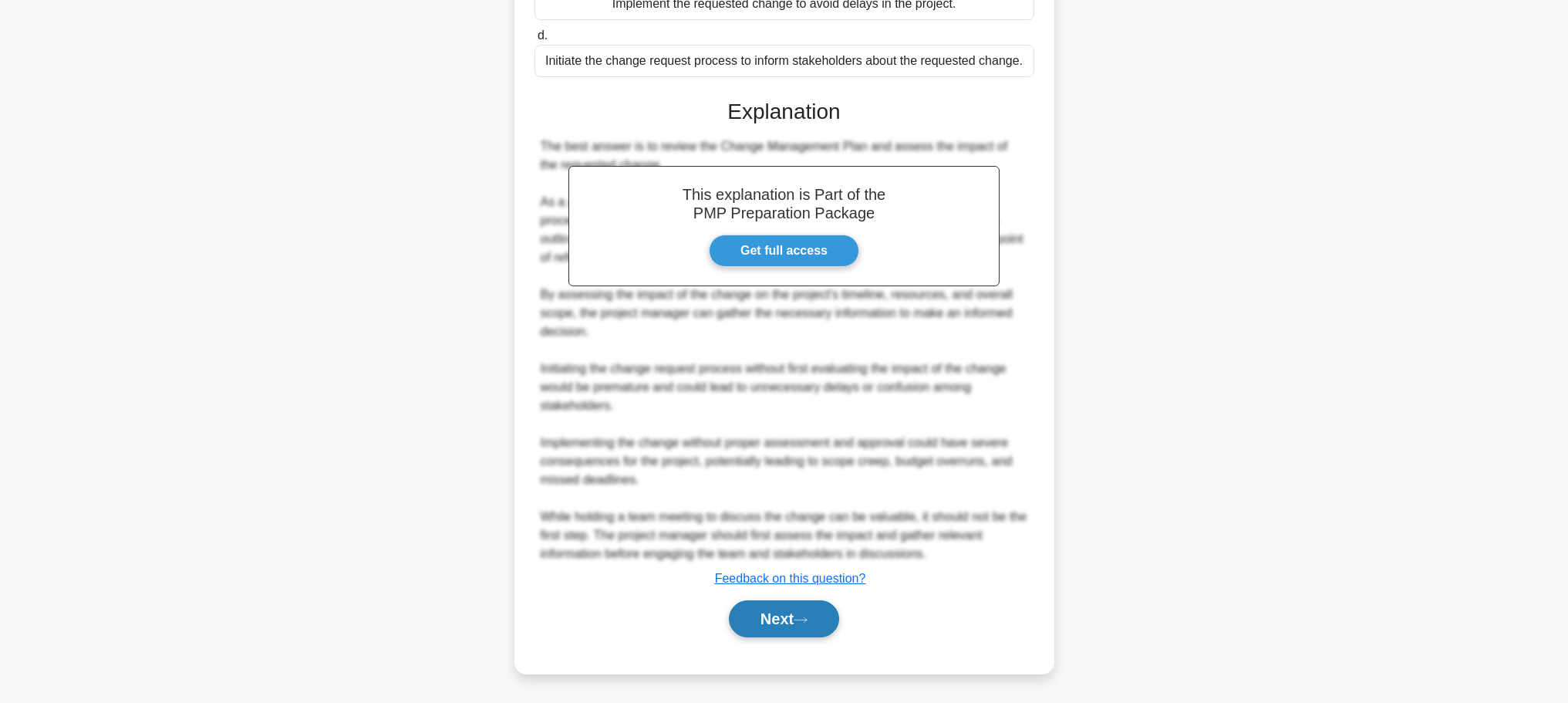
click at [735, 610] on button "Next" at bounding box center [784, 618] width 111 height 37
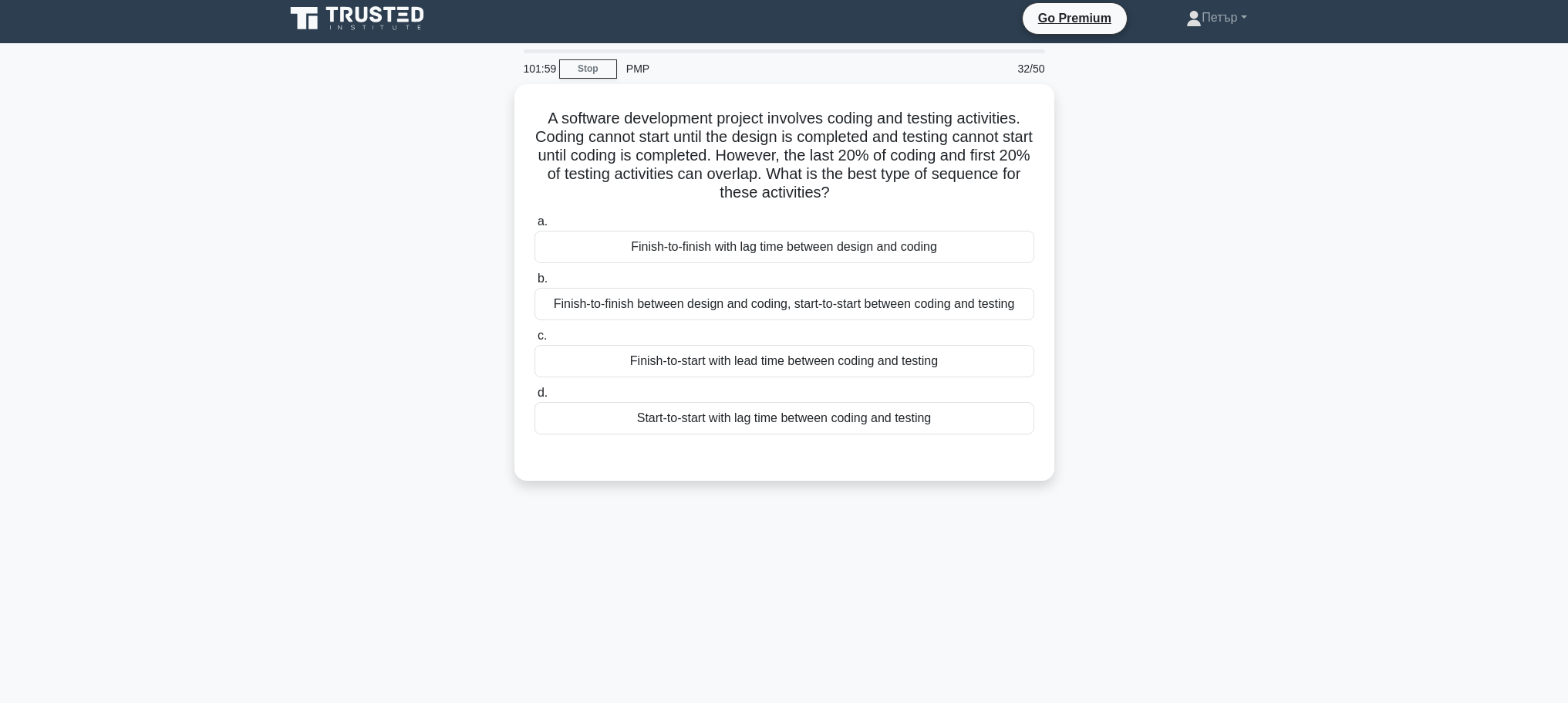
scroll to position [0, 0]
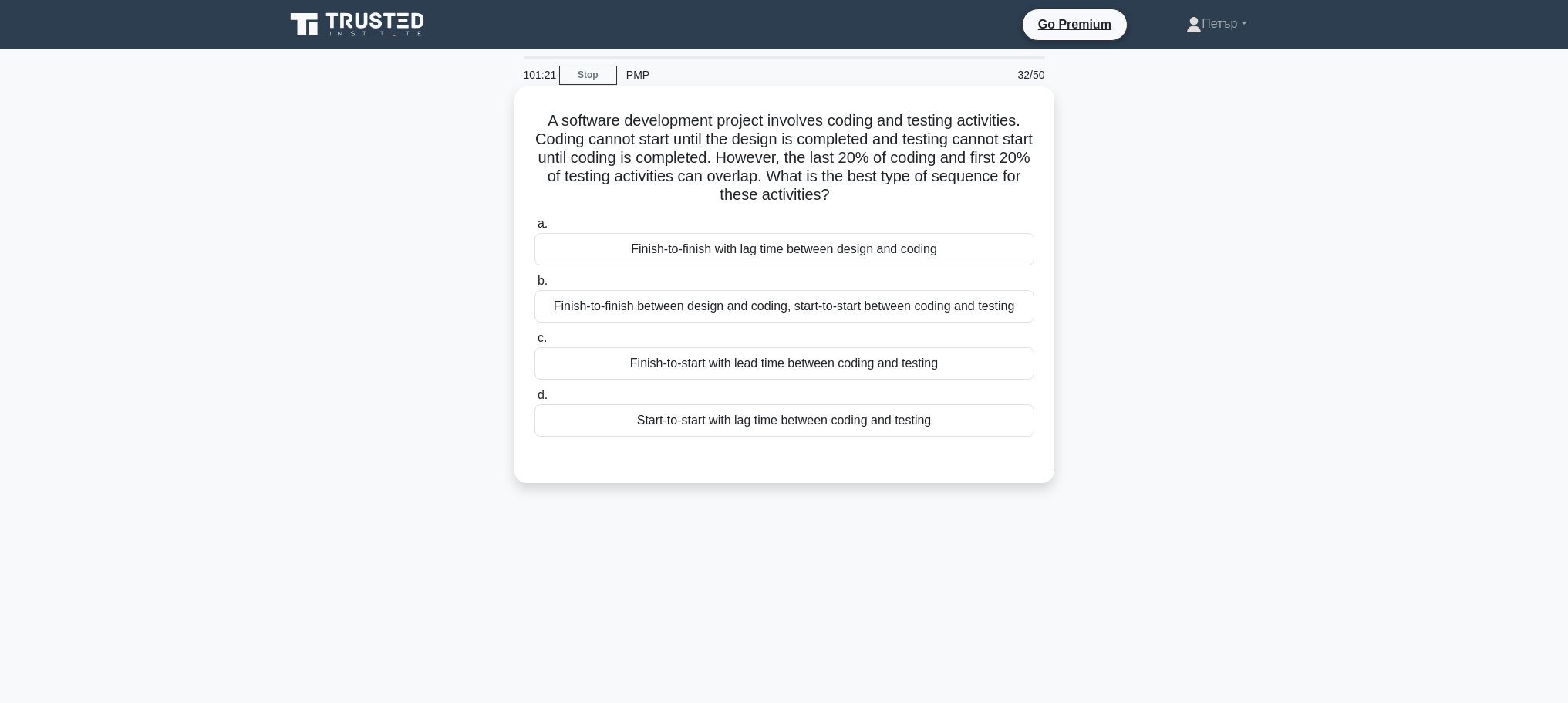
click at [980, 427] on div "Start-to-start with lag time between coding and testing" at bounding box center [784, 420] width 500 height 32
click at [534, 400] on input "d. Start-to-start with lag time between coding and testing" at bounding box center [534, 395] width 0 height 10
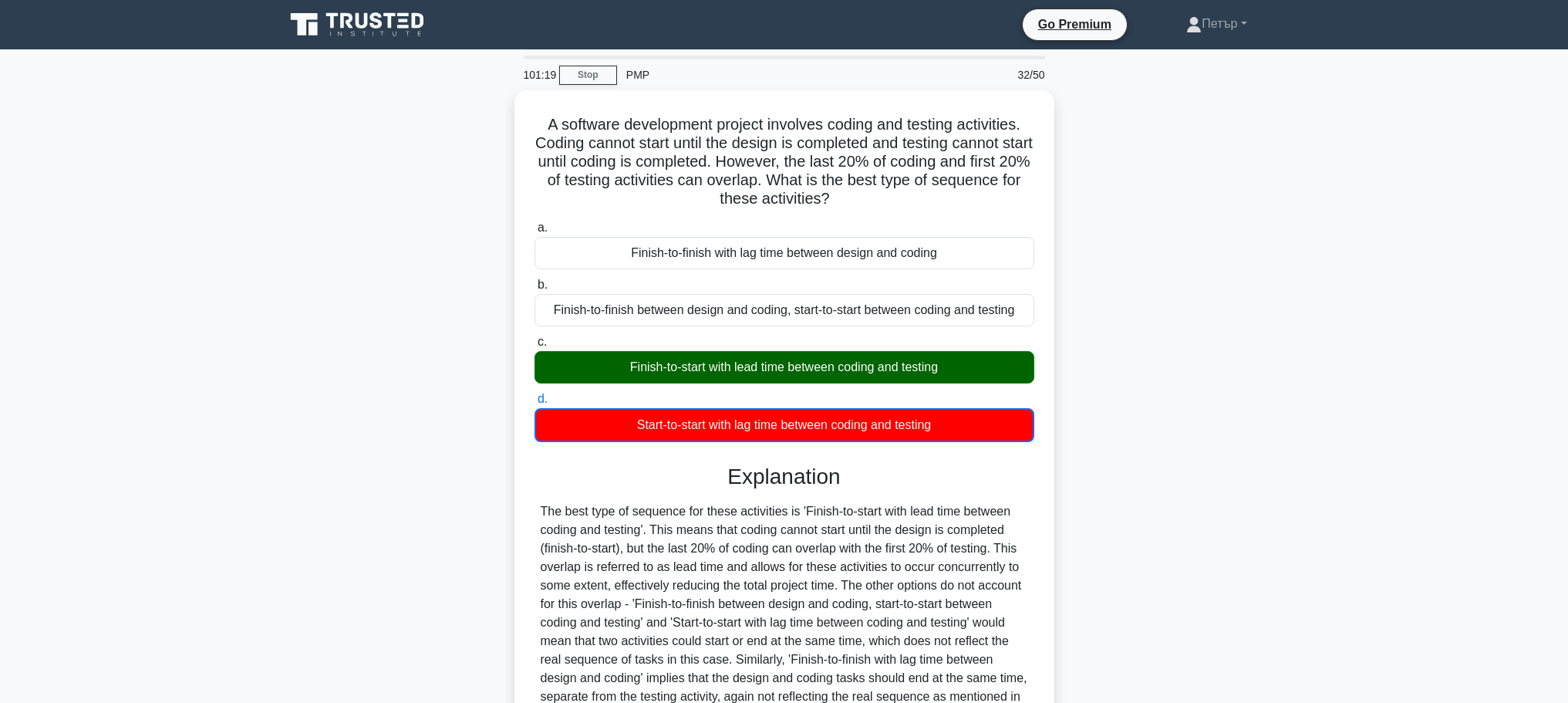
scroll to position [158, 0]
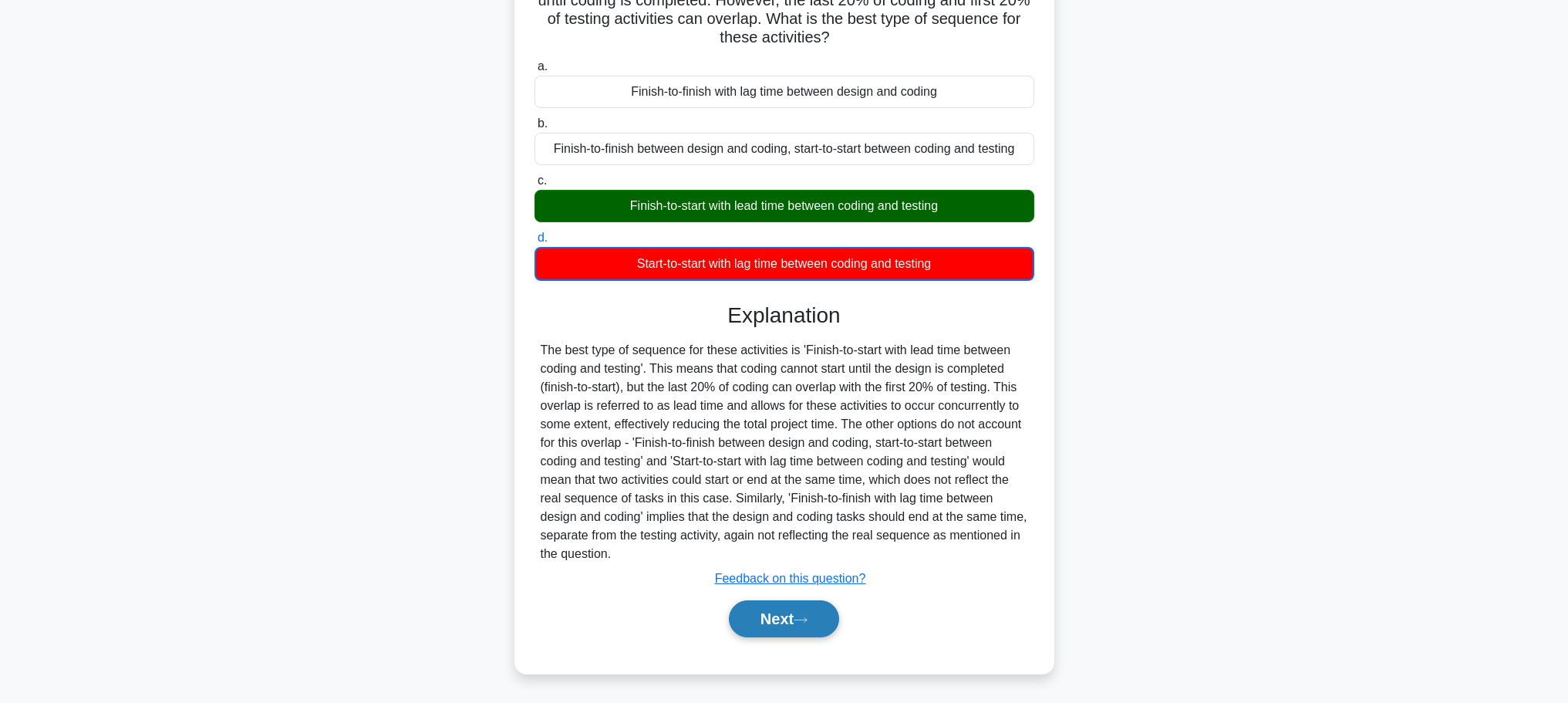
click at [806, 622] on icon at bounding box center [800, 619] width 12 height 5
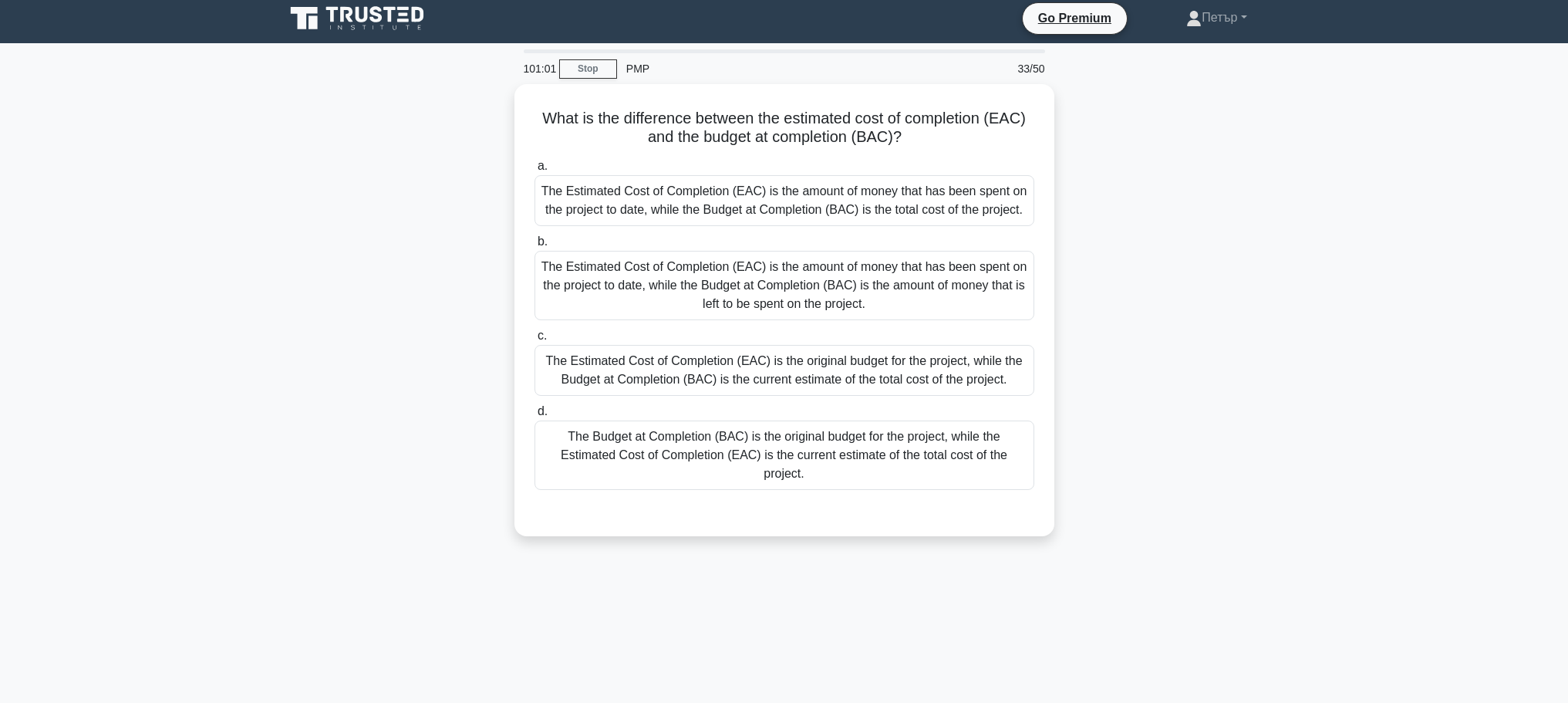
scroll to position [0, 0]
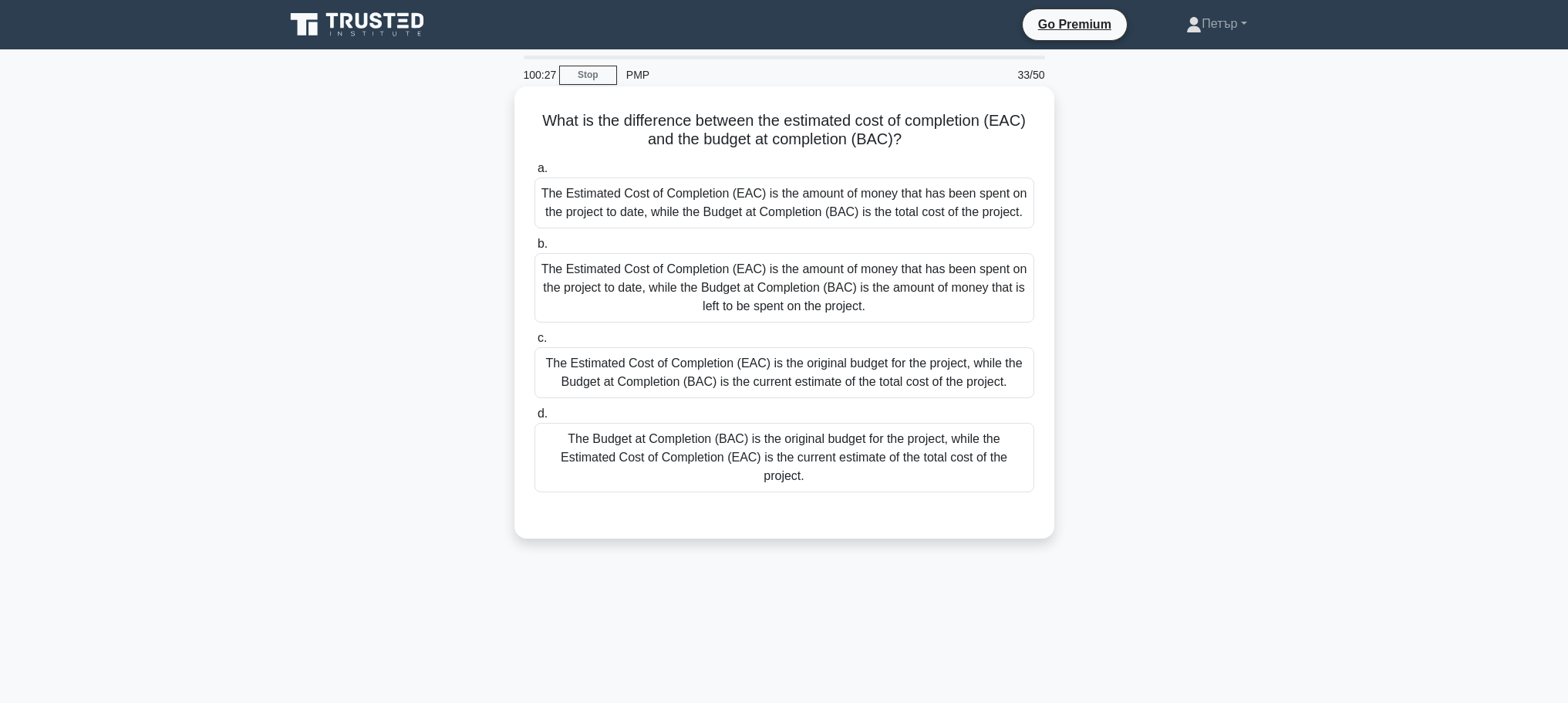
click at [945, 471] on div "The Budget at Completion (BAC) is the original budget for the project, while th…" at bounding box center [784, 457] width 500 height 69
click at [534, 419] on input "d. The Budget at Completion (BAC) is the original budget for the project, while…" at bounding box center [534, 413] width 0 height 10
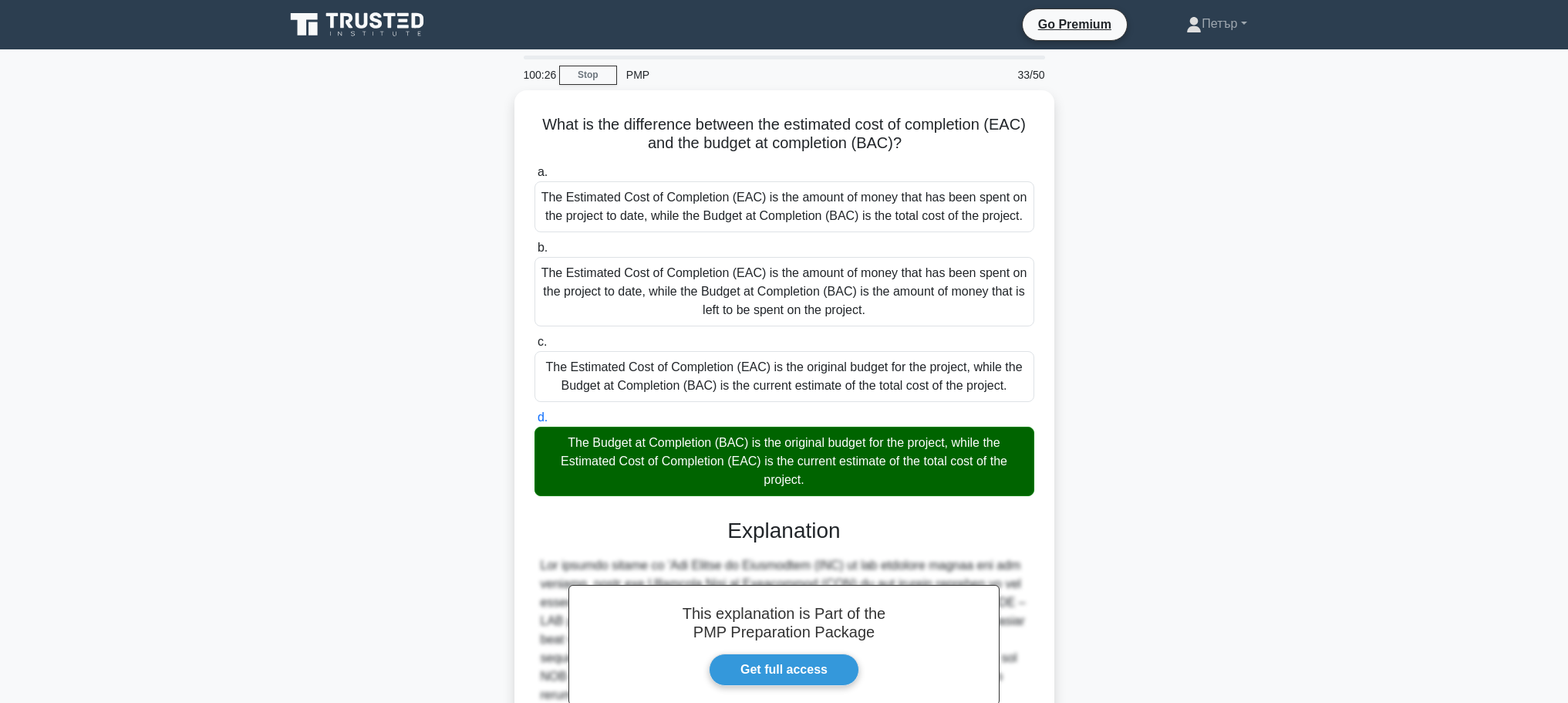
scroll to position [212, 0]
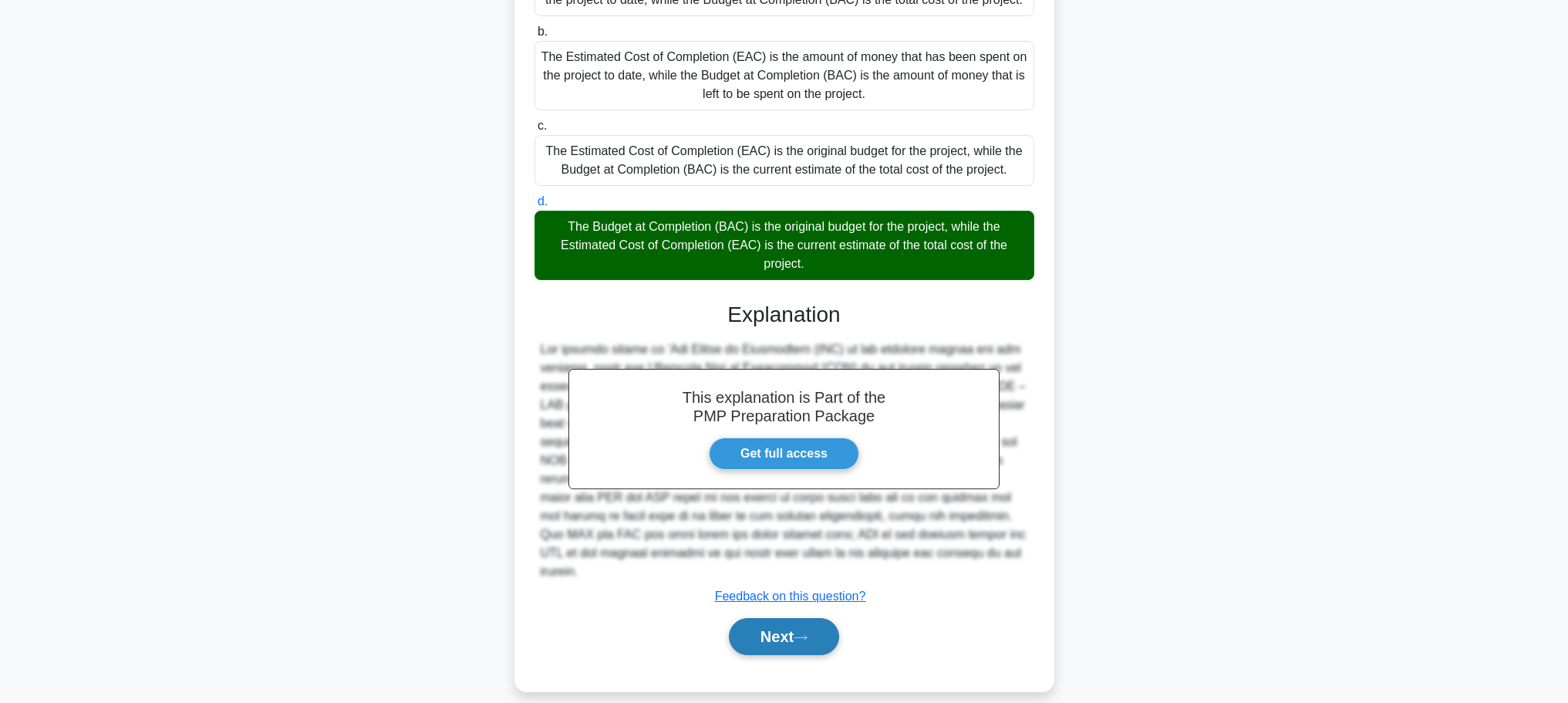
click at [778, 625] on button "Next" at bounding box center [784, 637] width 111 height 37
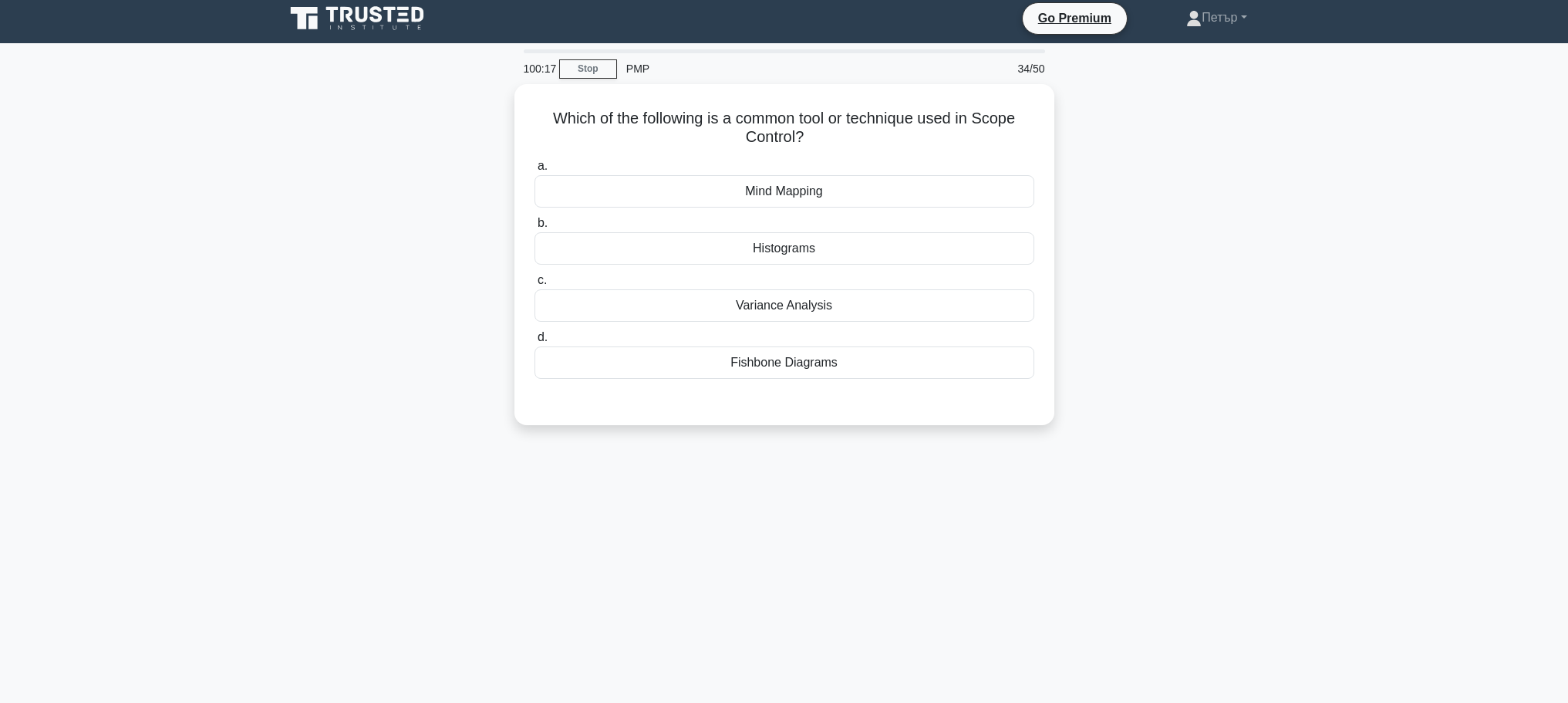
scroll to position [0, 0]
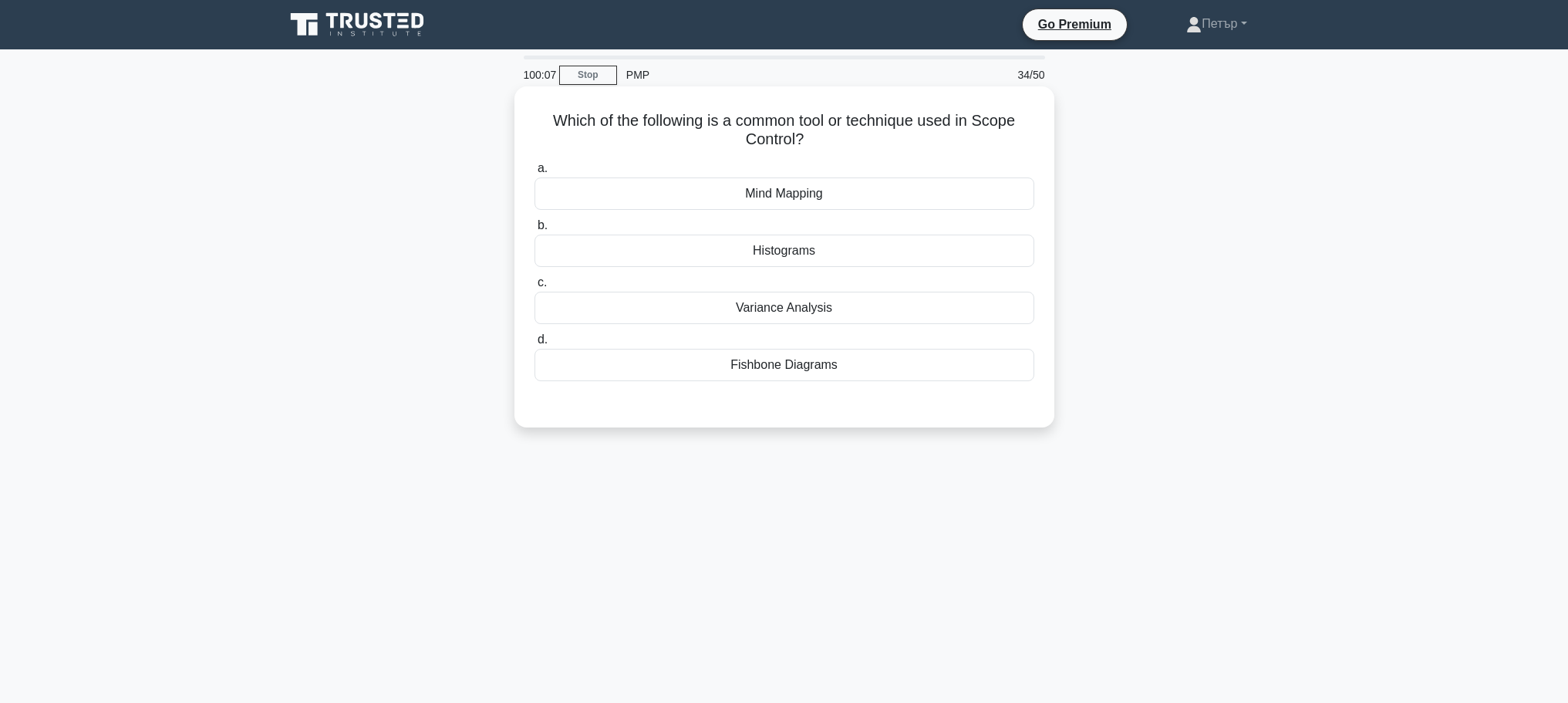
click at [918, 304] on div "Variance Analysis" at bounding box center [784, 307] width 500 height 32
click at [534, 288] on input "c. Variance Analysis" at bounding box center [534, 282] width 0 height 10
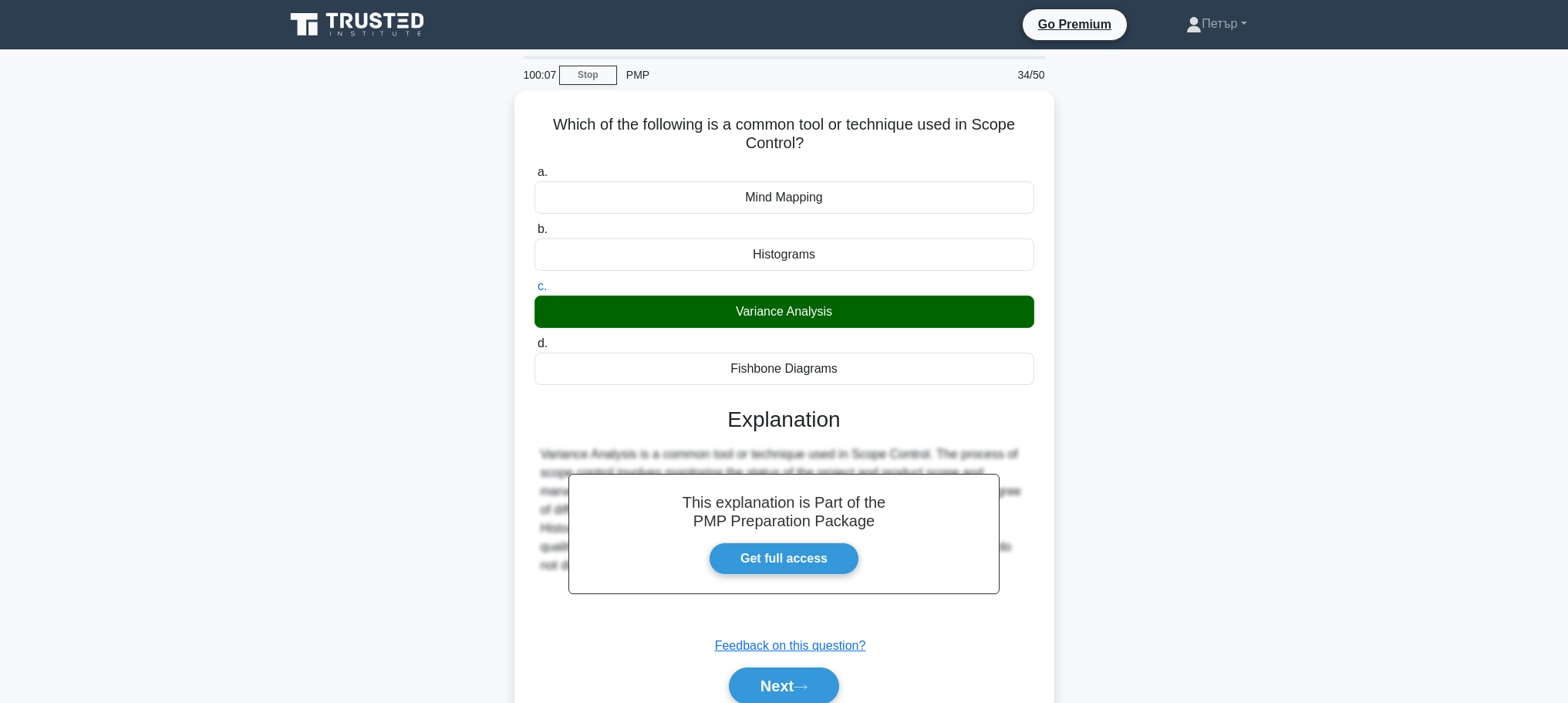
scroll to position [130, 0]
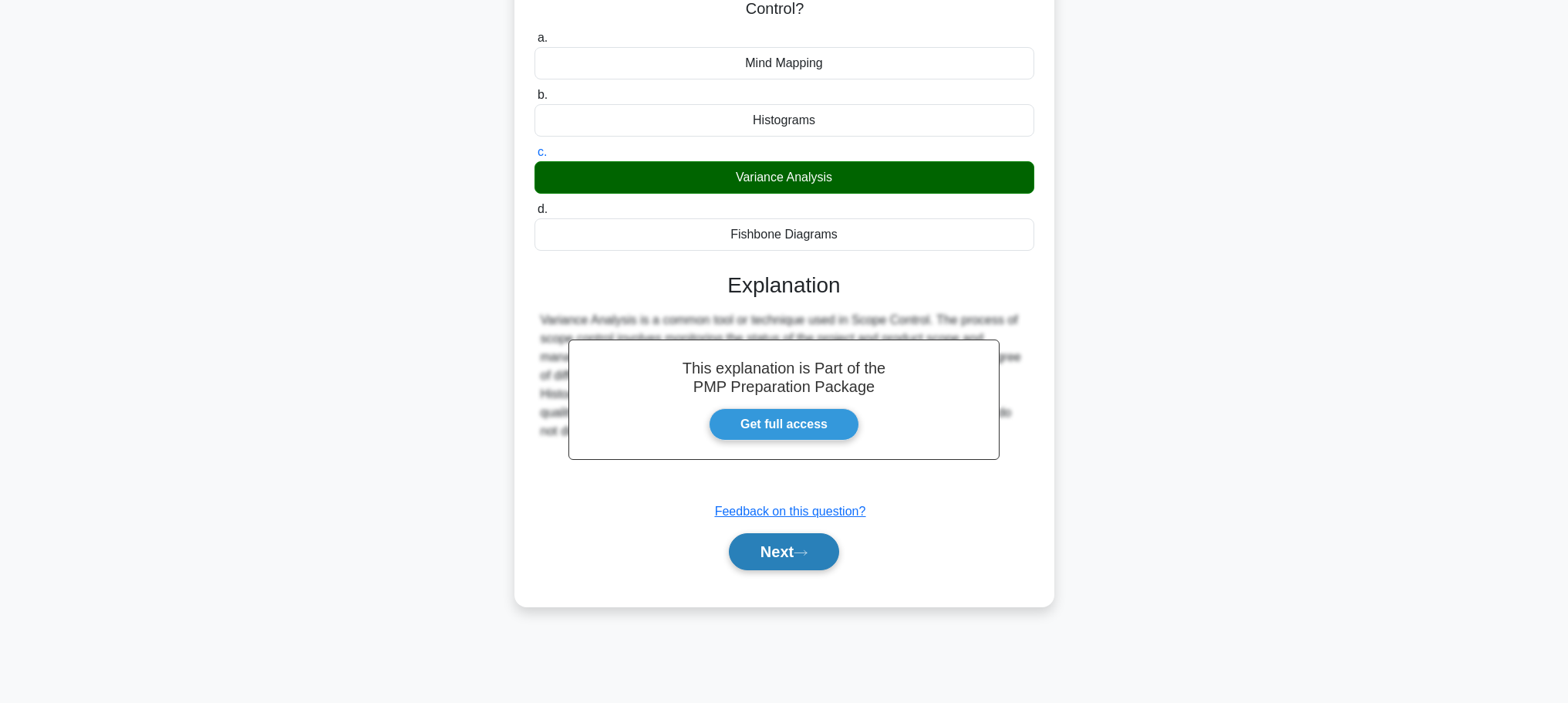
click at [810, 542] on button "Next" at bounding box center [784, 552] width 111 height 37
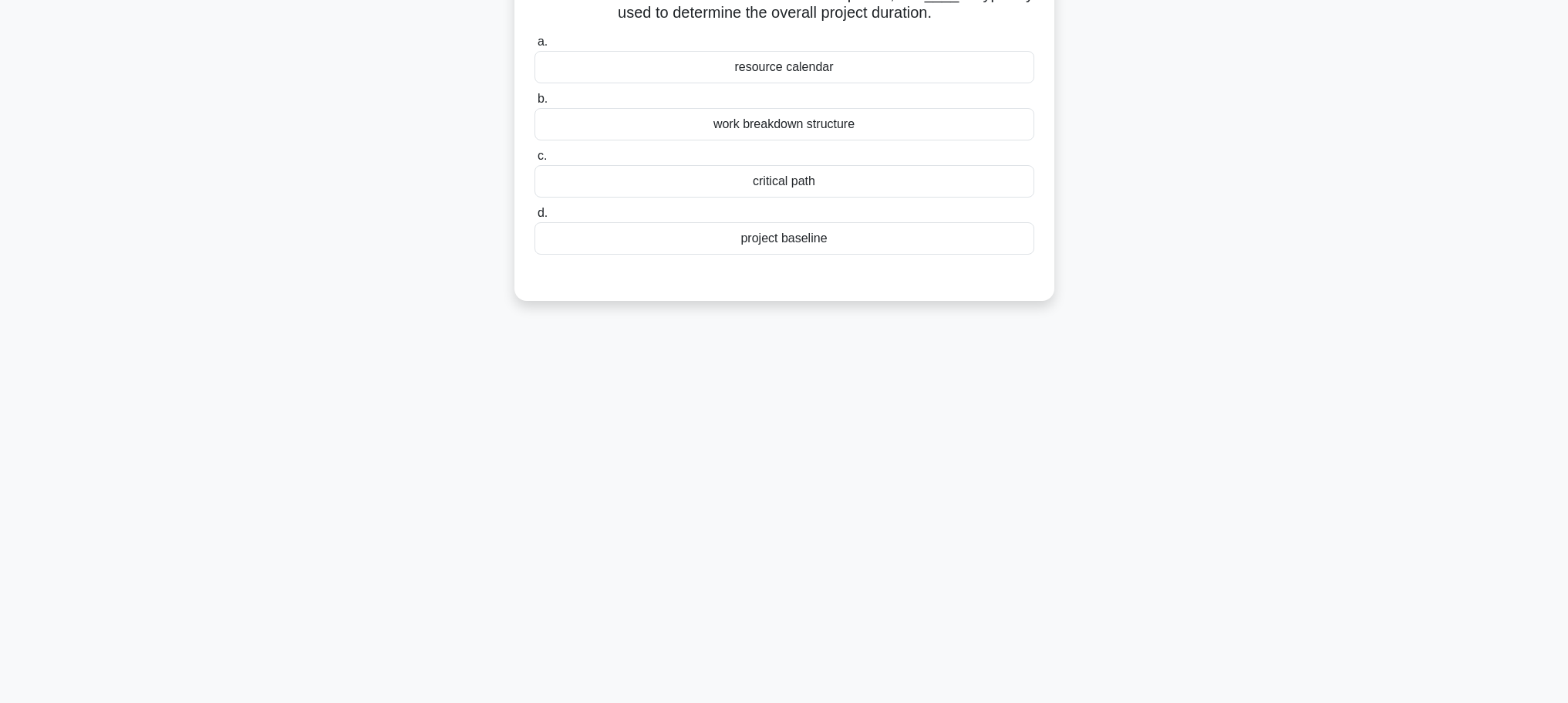
scroll to position [0, 0]
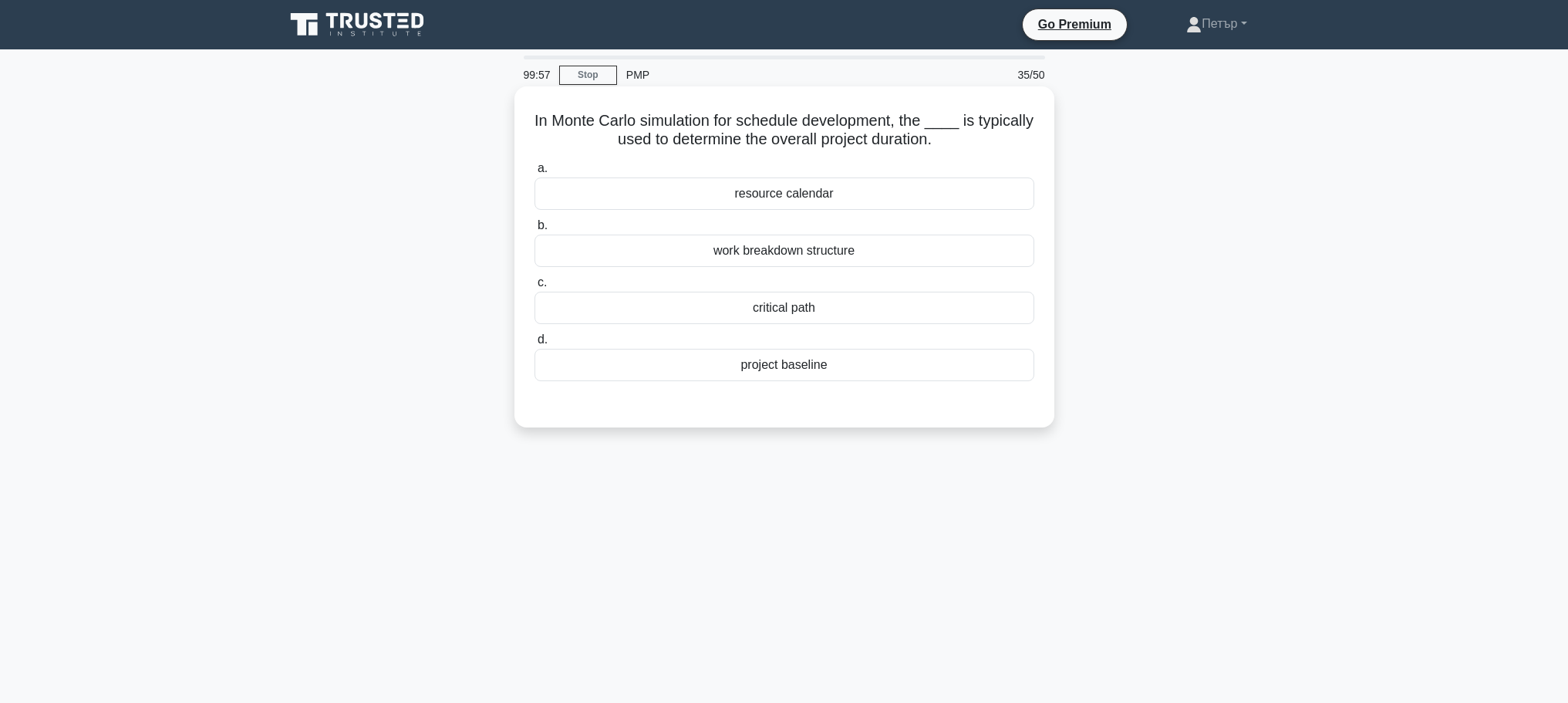
click at [950, 306] on div "critical path" at bounding box center [784, 307] width 500 height 32
click at [534, 288] on input "c. critical path" at bounding box center [534, 282] width 0 height 10
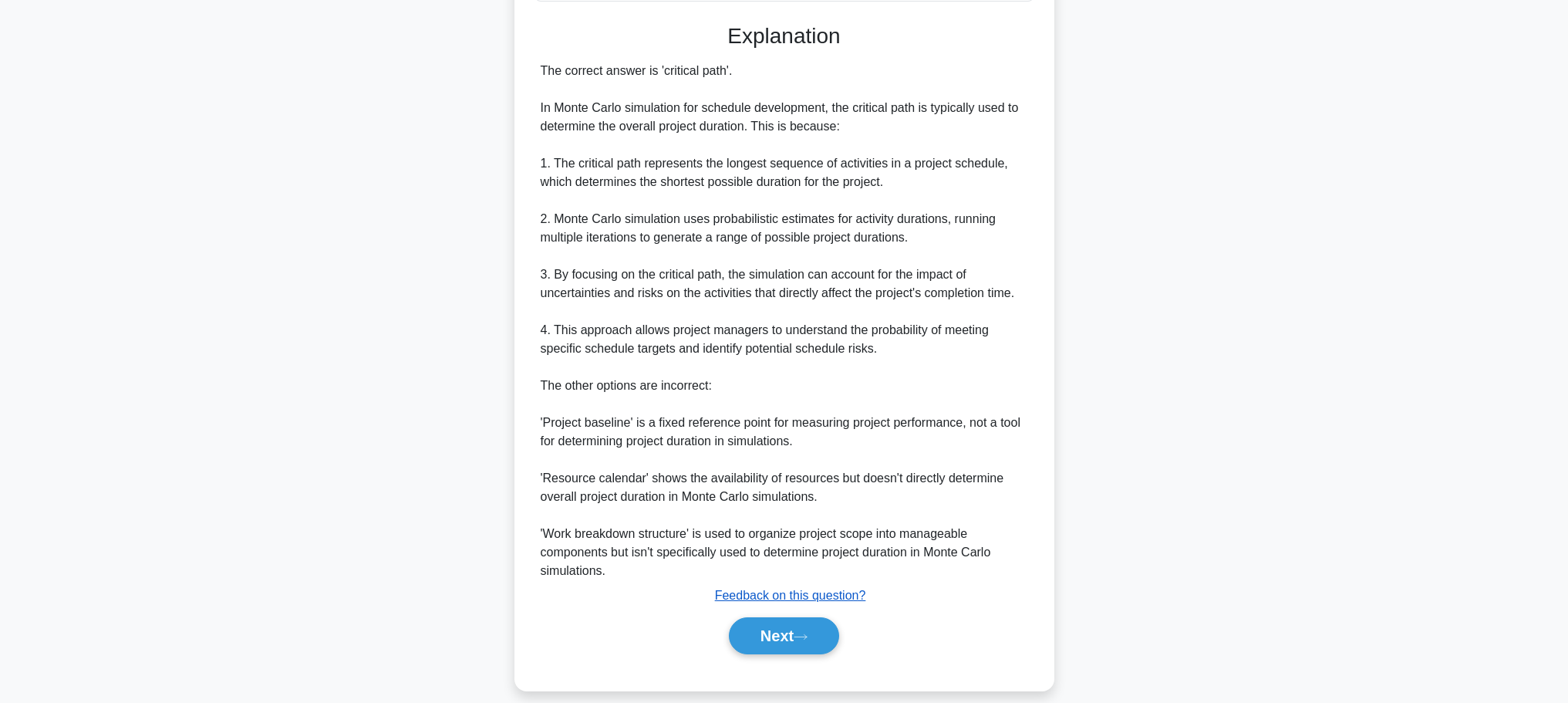
scroll to position [398, 0]
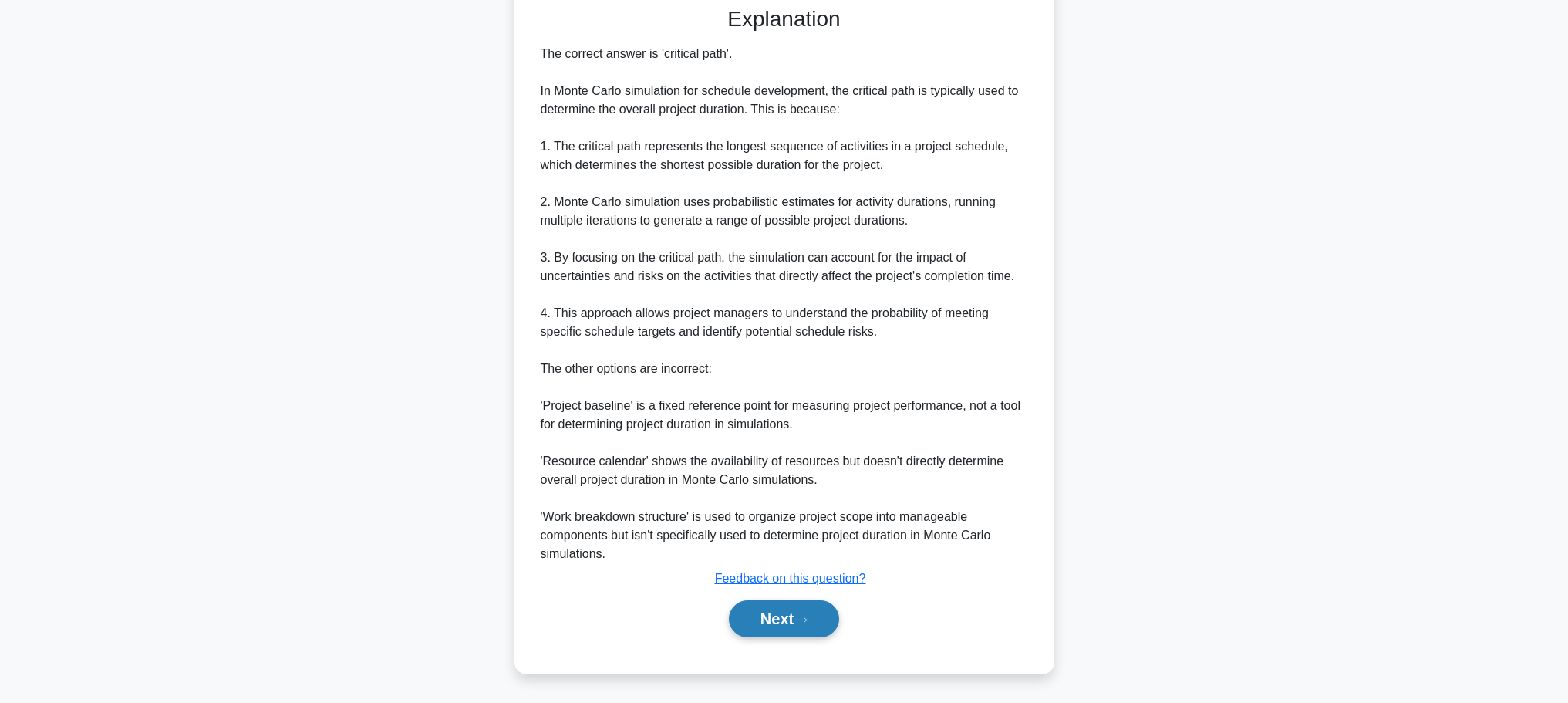
click at [812, 627] on button "Next" at bounding box center [784, 618] width 111 height 37
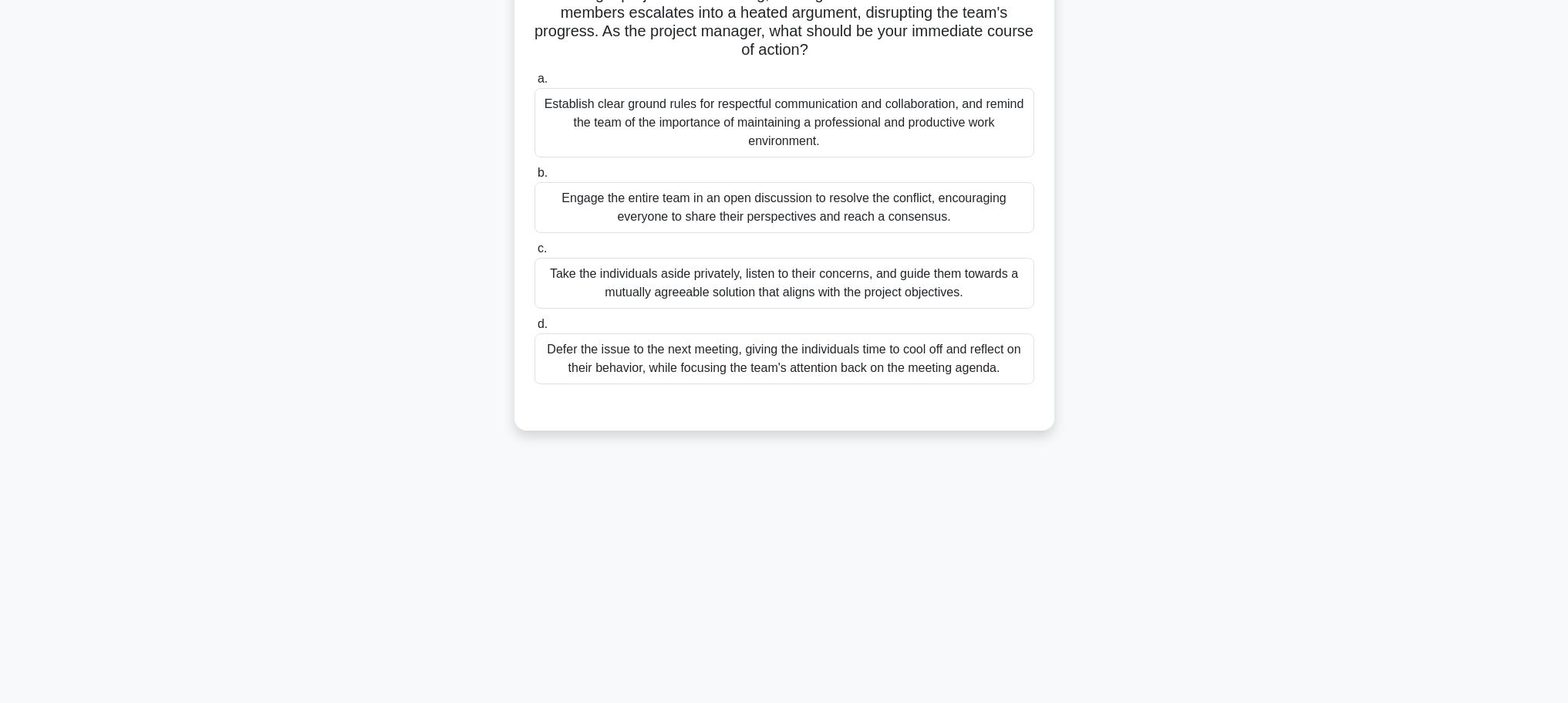
scroll to position [0, 0]
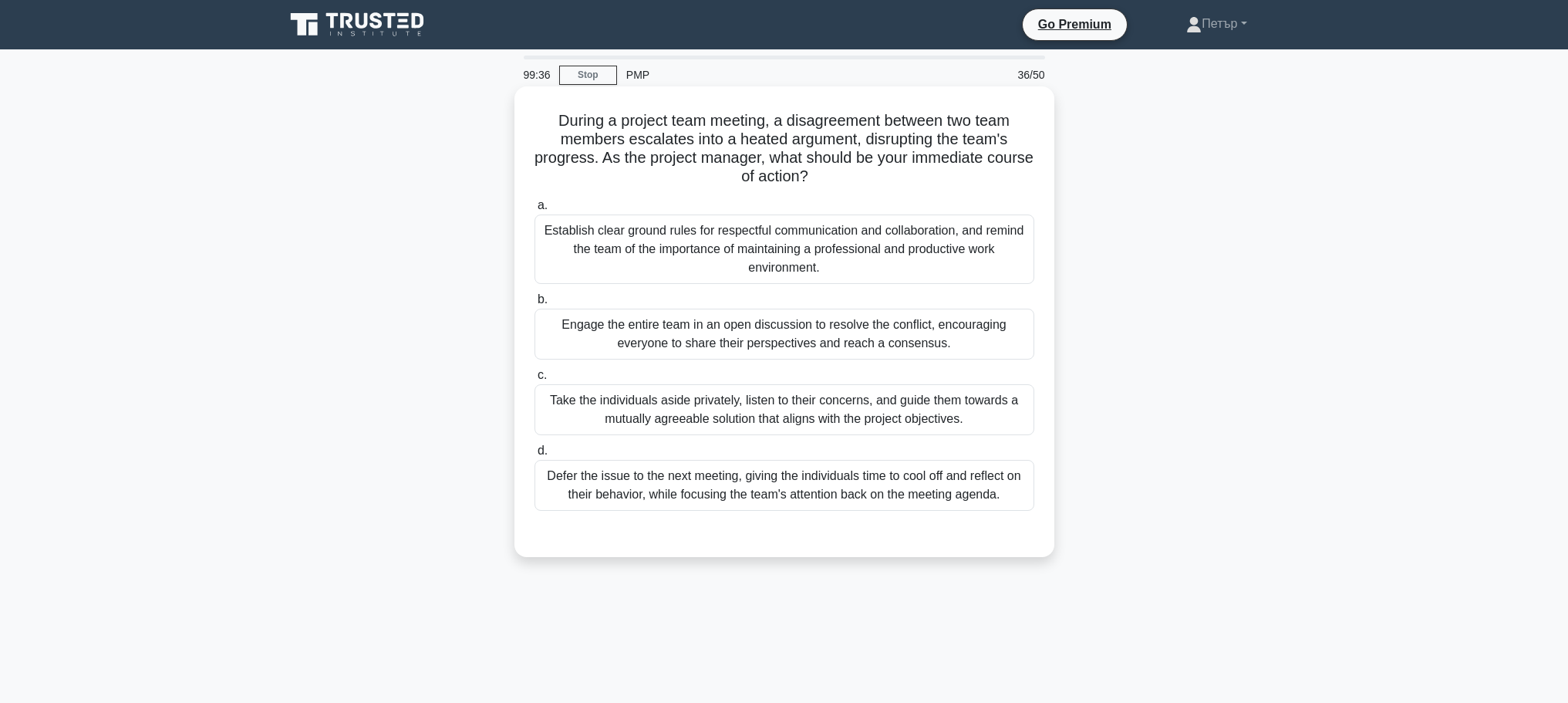
click at [942, 256] on div "Establish clear ground rules for respectful communication and collaboration, an…" at bounding box center [784, 248] width 500 height 69
click at [534, 210] on input "a. Establish clear ground rules for respectful communication and collaboration,…" at bounding box center [534, 205] width 0 height 10
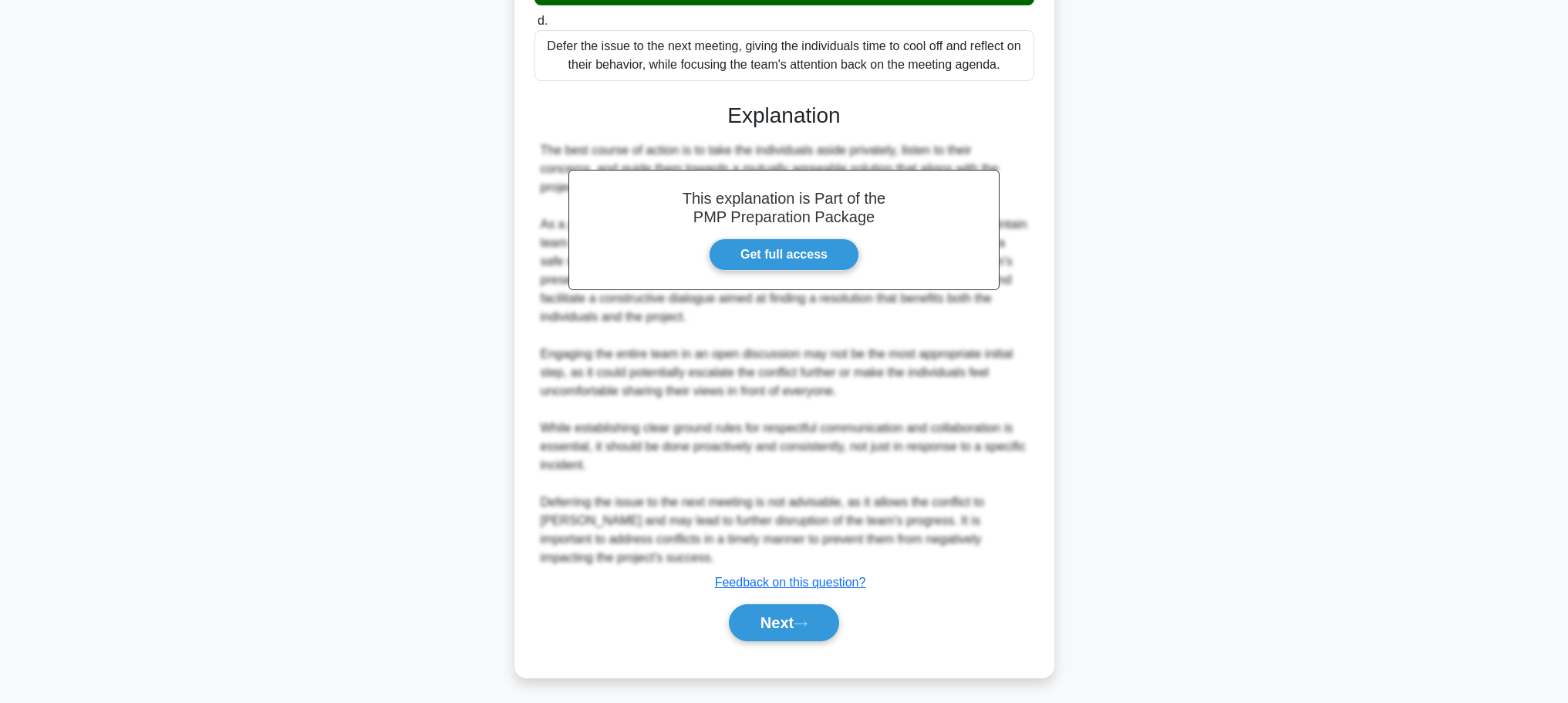
scroll to position [435, 0]
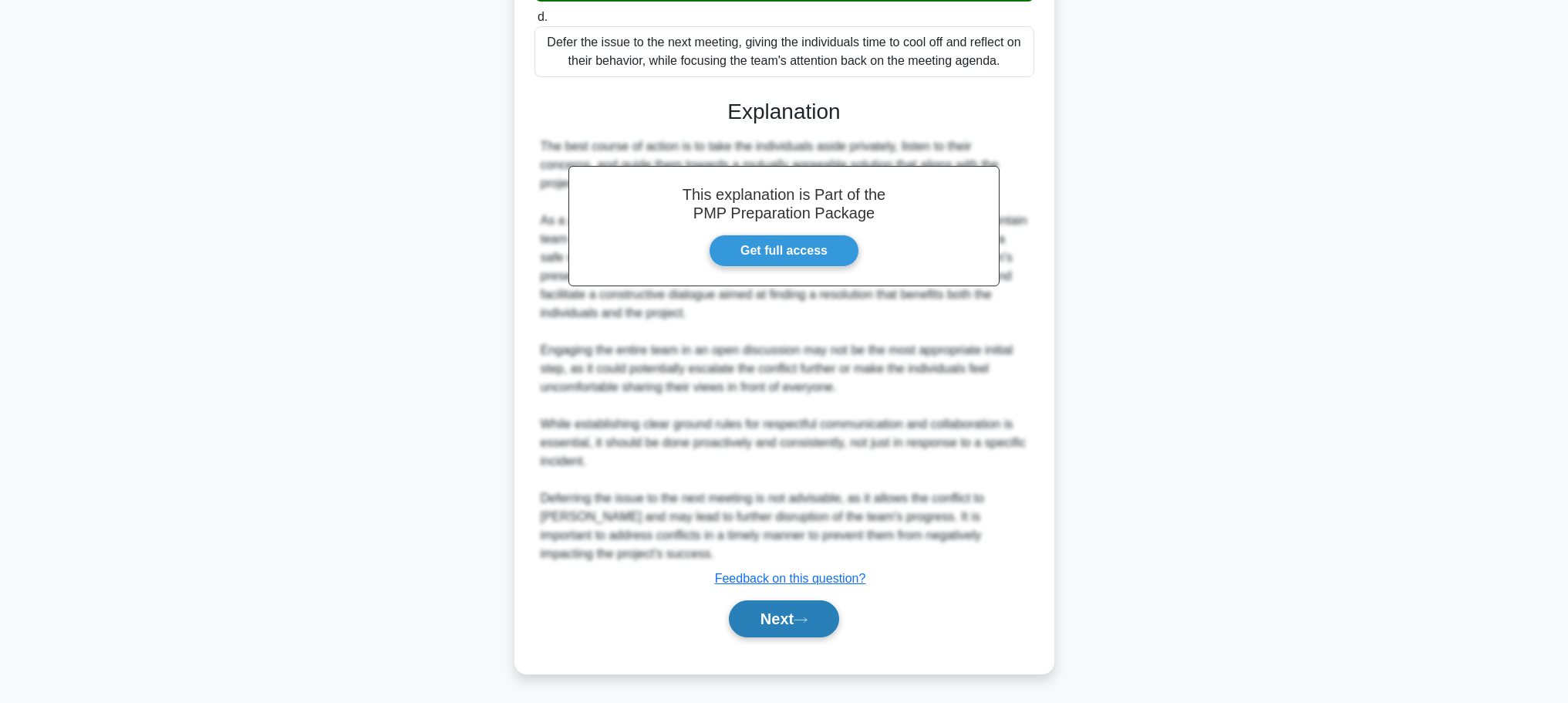
click at [752, 625] on button "Next" at bounding box center [784, 618] width 111 height 37
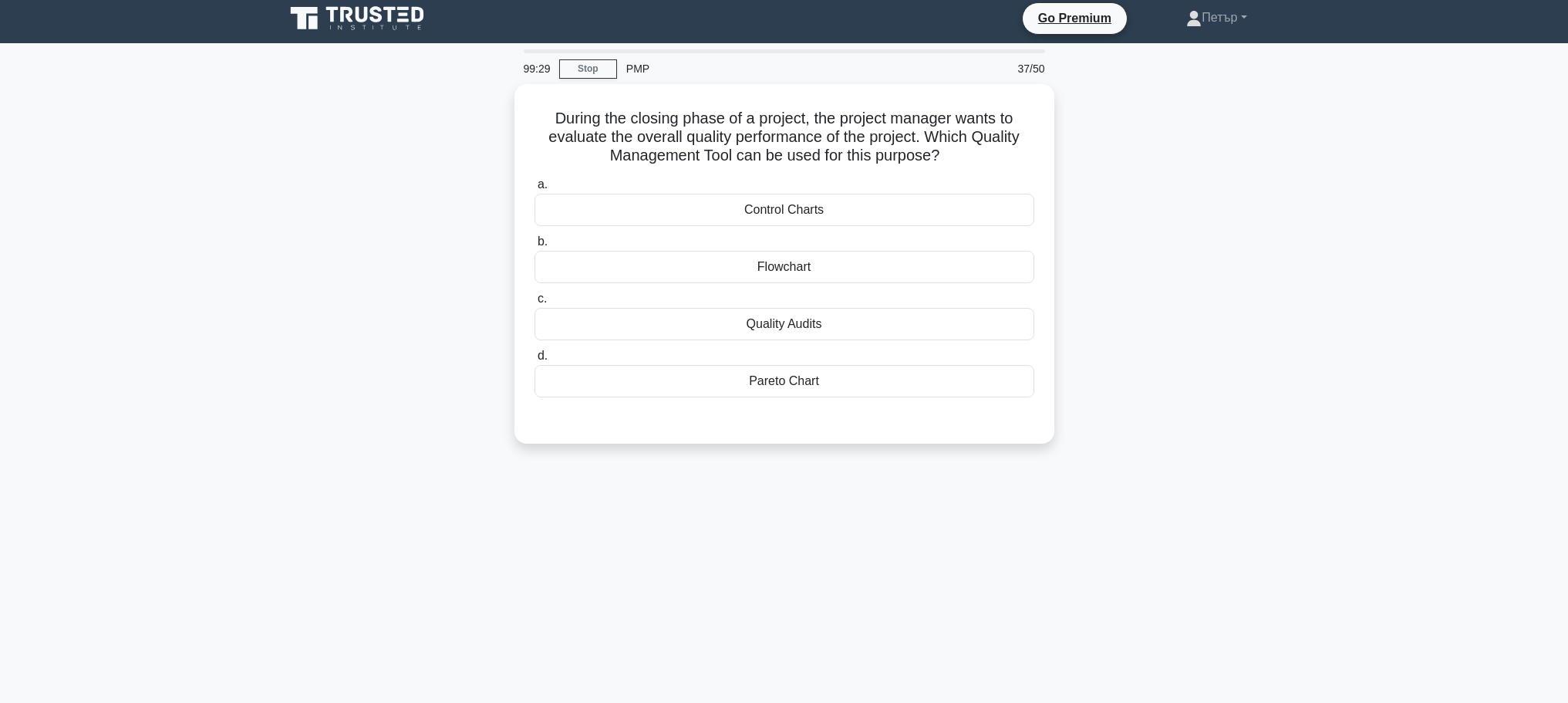
scroll to position [0, 0]
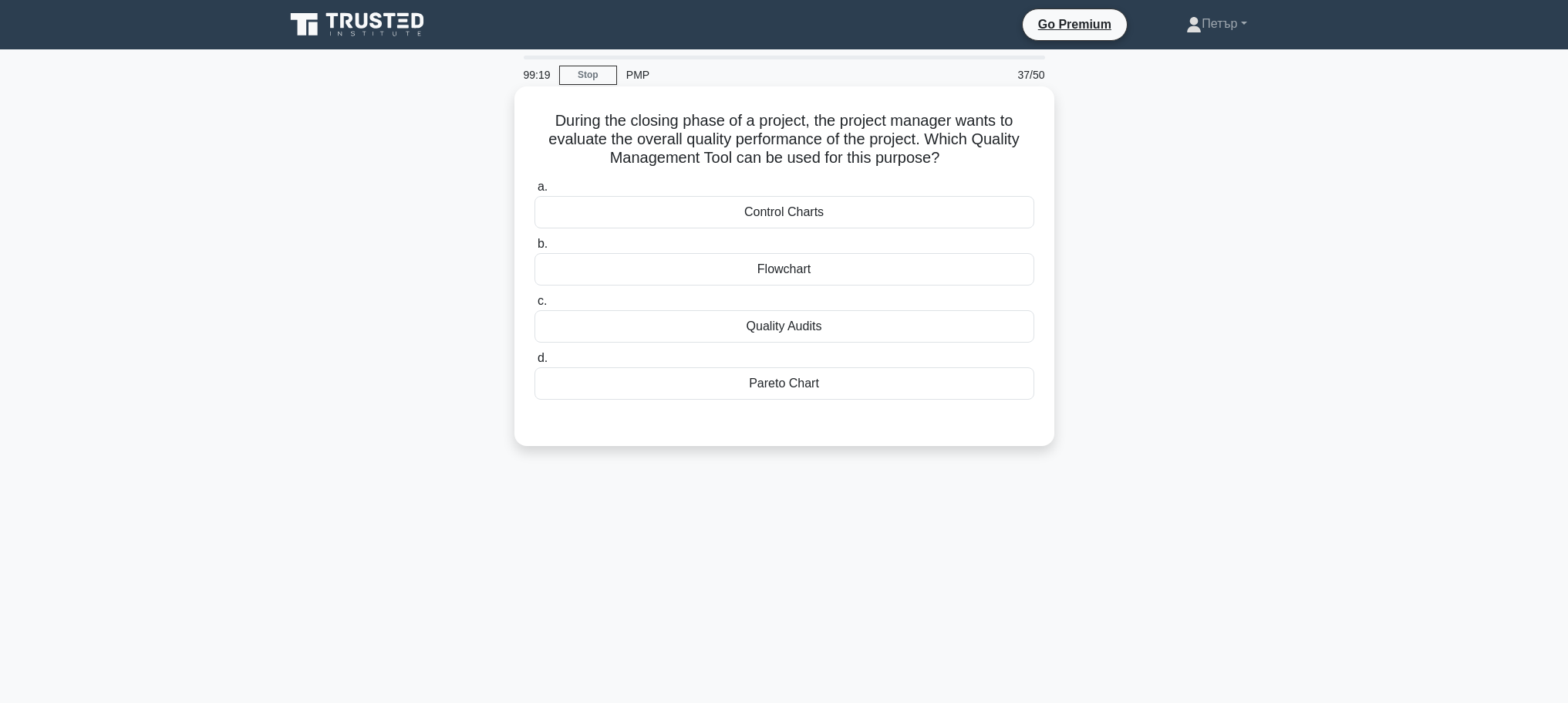
click at [903, 330] on div "Quality Audits" at bounding box center [784, 326] width 500 height 32
click at [534, 306] on input "c. Quality Audits" at bounding box center [534, 301] width 0 height 10
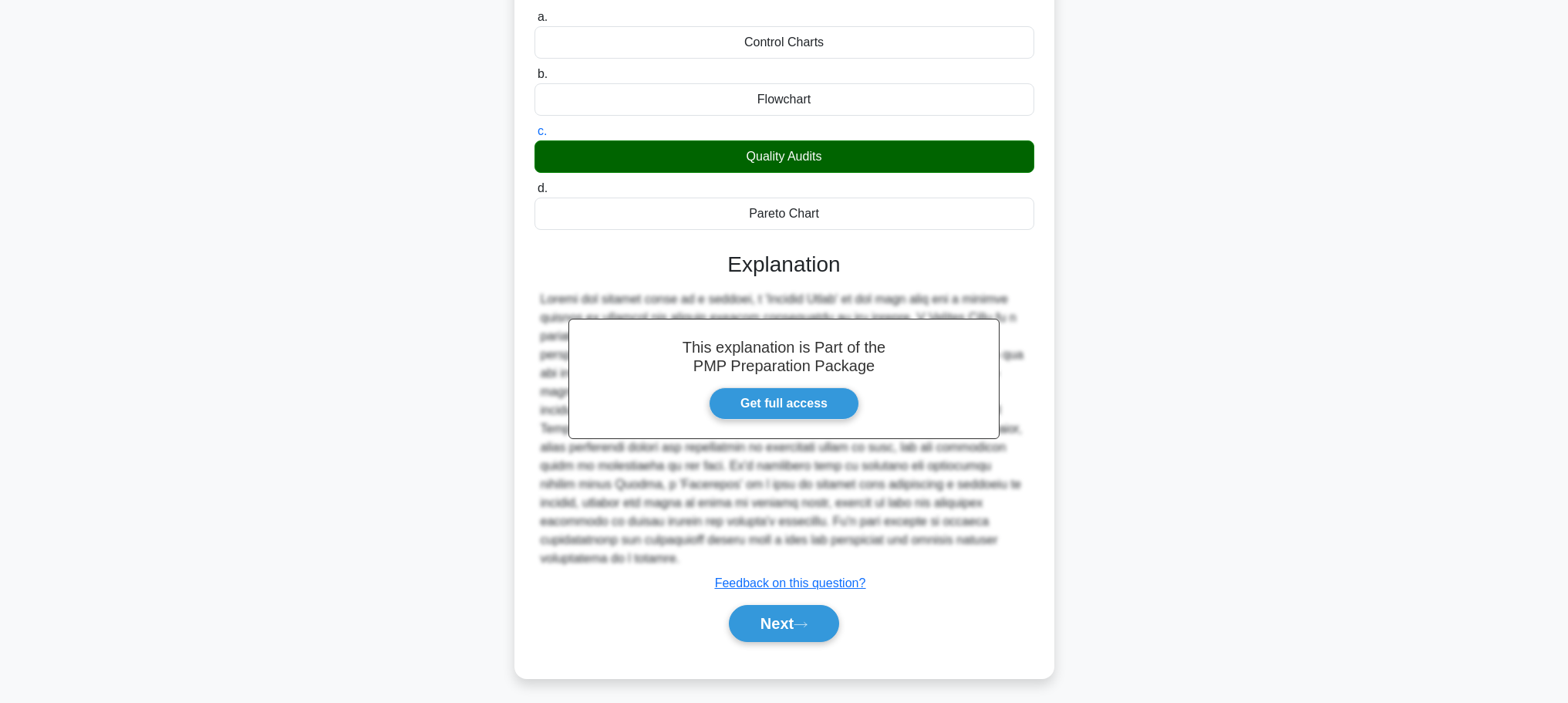
scroll to position [175, 0]
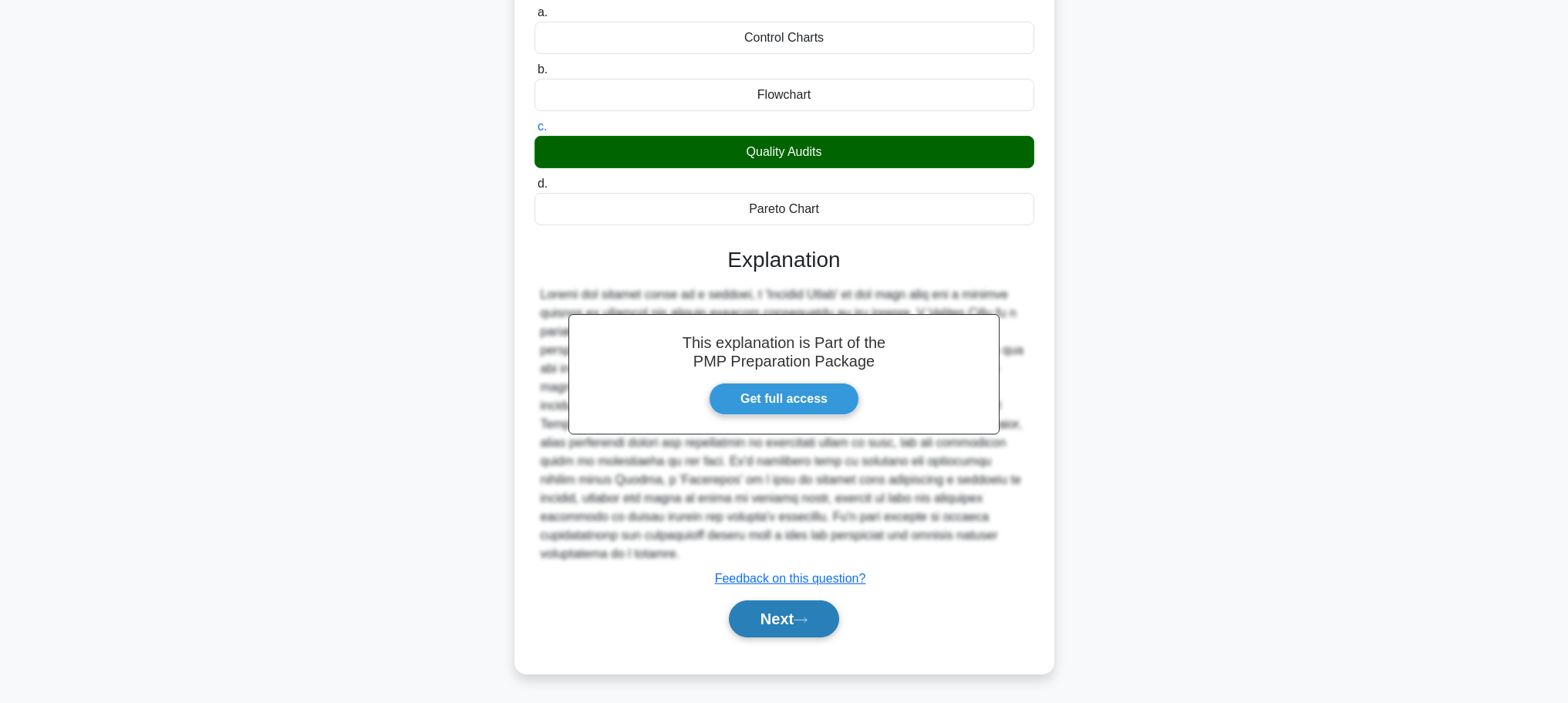
click at [796, 625] on button "Next" at bounding box center [784, 618] width 111 height 37
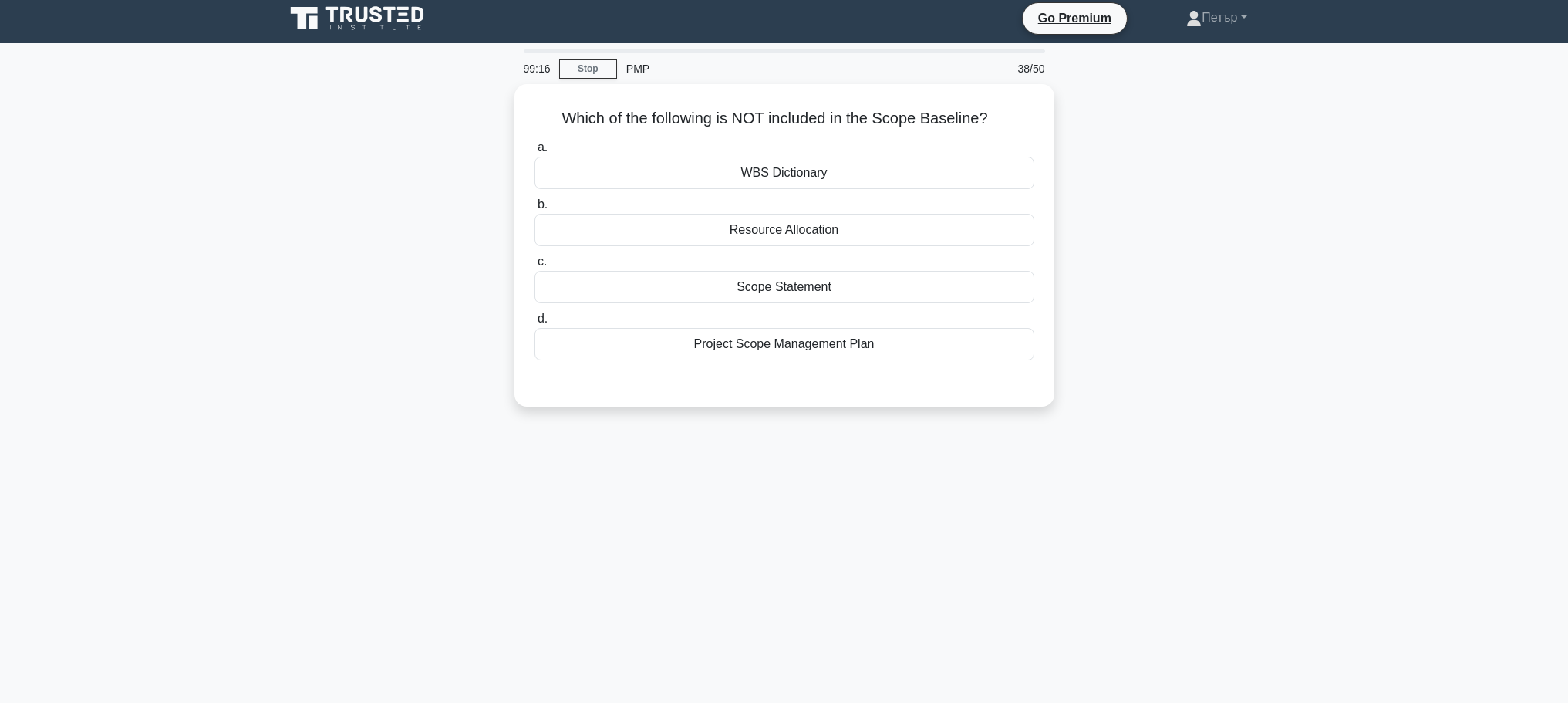
scroll to position [0, 0]
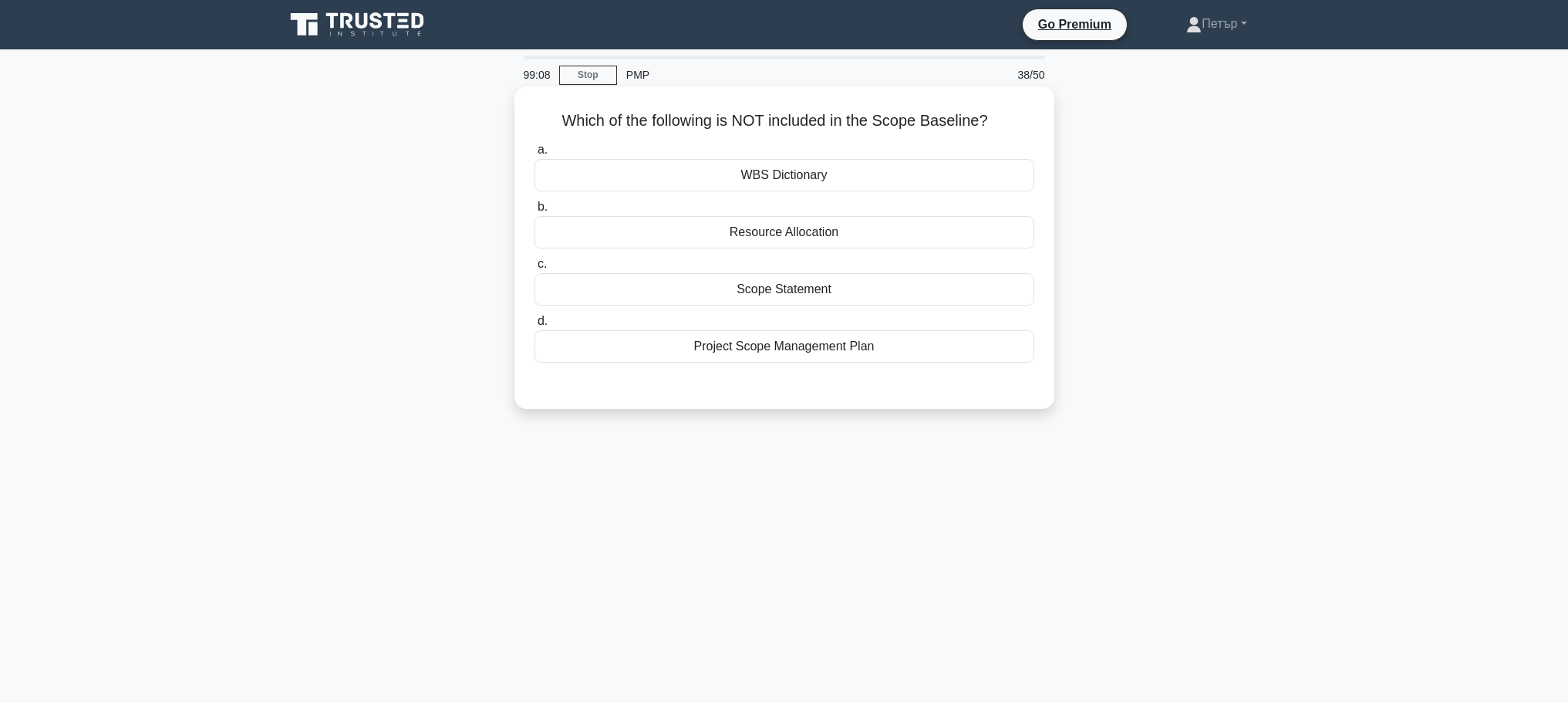
click at [982, 348] on div "Project Scope Management Plan" at bounding box center [784, 346] width 500 height 32
click at [534, 327] on input "d. Project Scope Management Plan" at bounding box center [534, 321] width 0 height 10
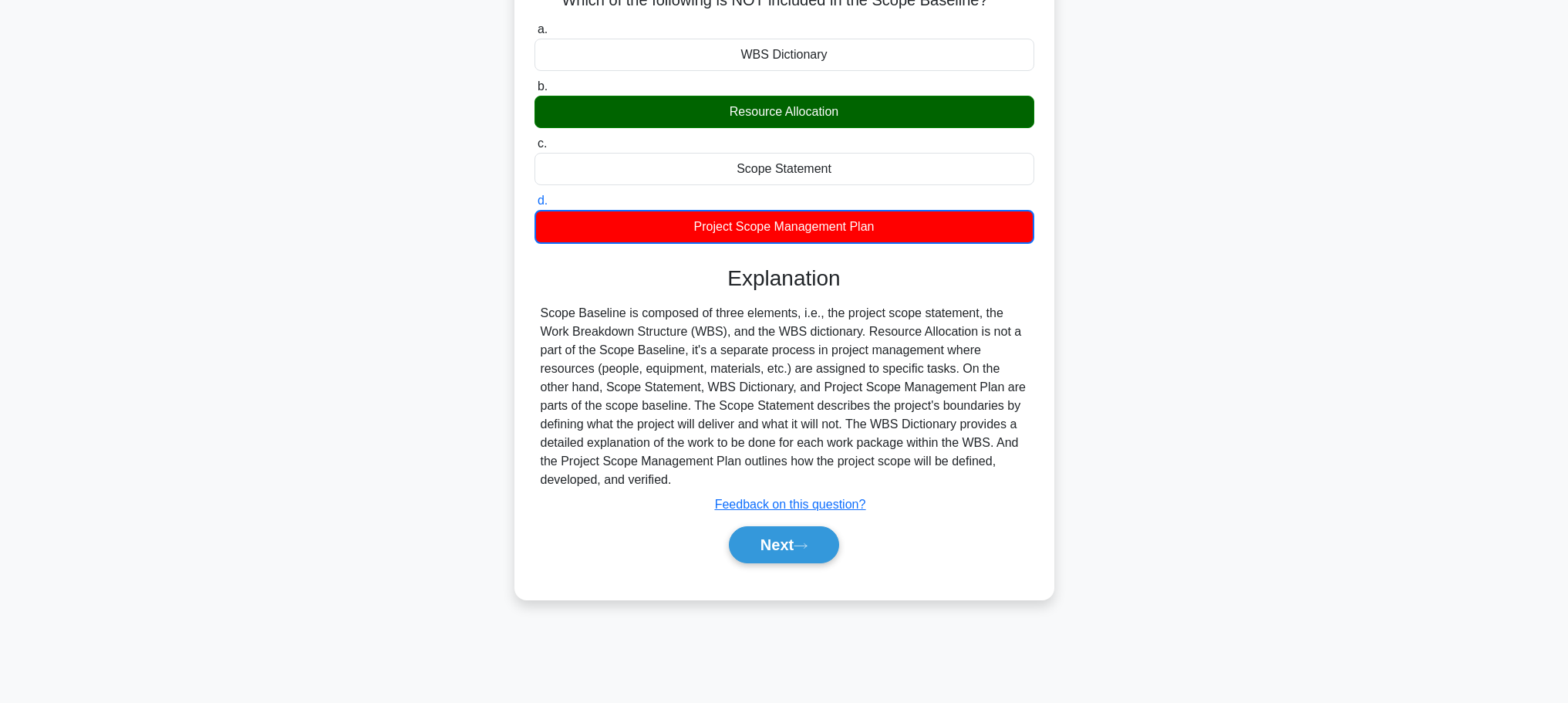
scroll to position [130, 0]
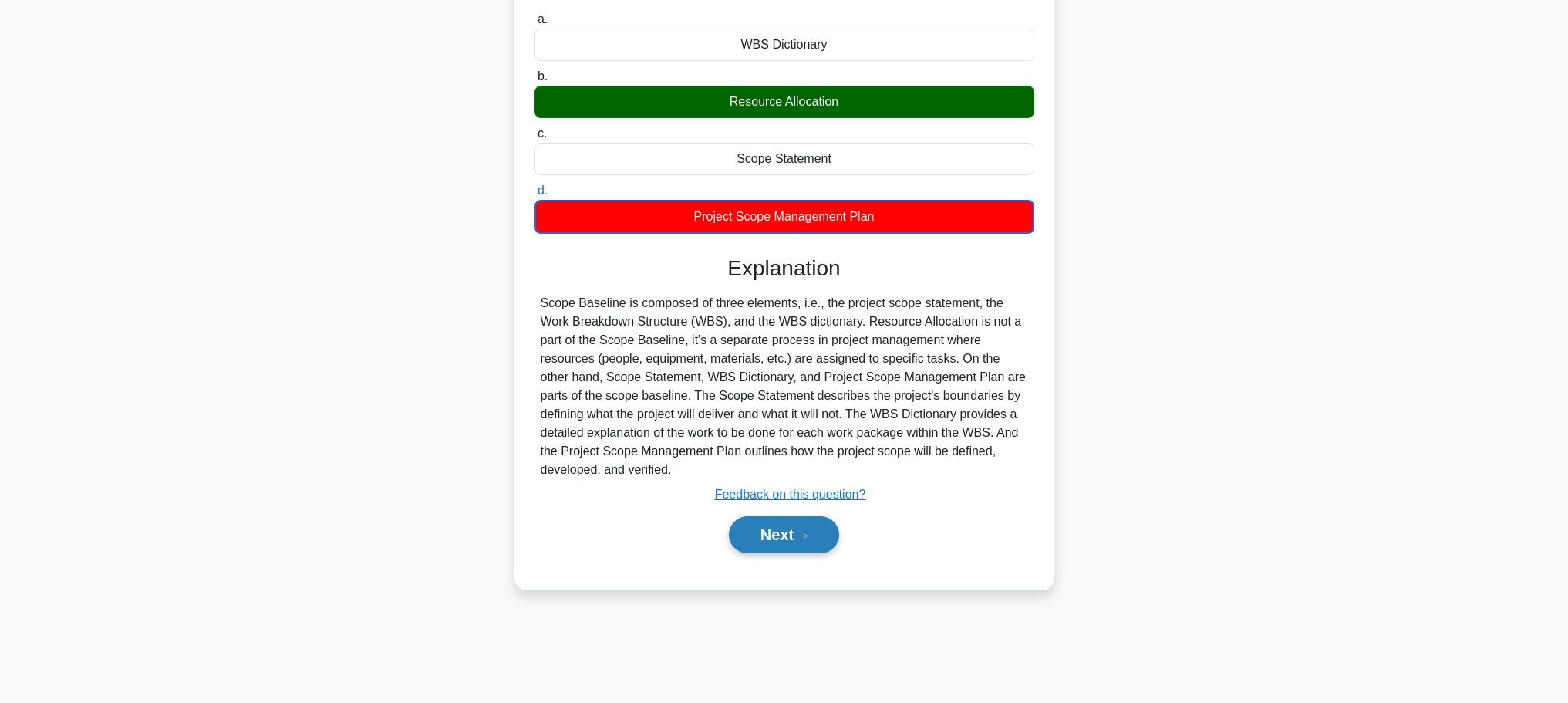
click at [800, 526] on button "Next" at bounding box center [784, 534] width 111 height 37
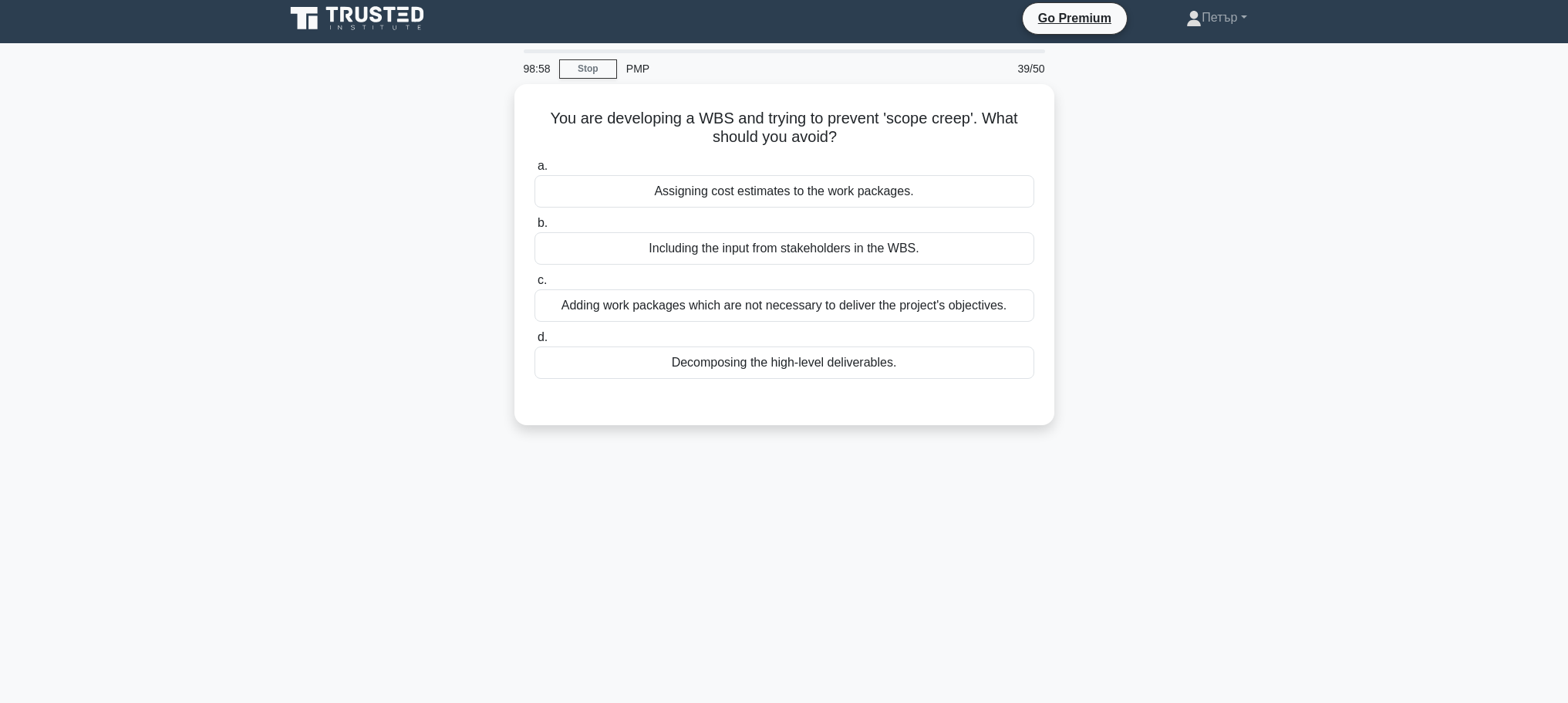
scroll to position [0, 0]
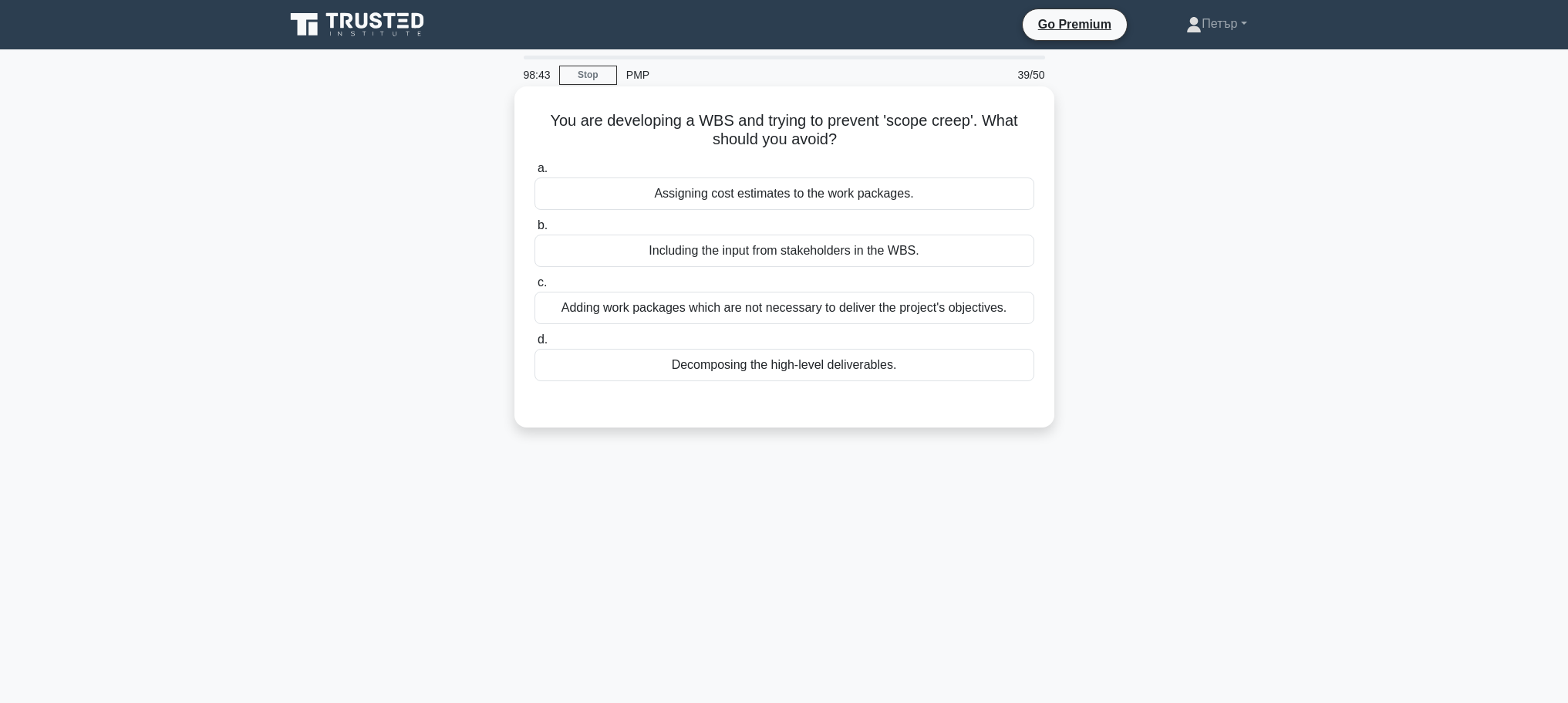
drag, startPoint x: 935, startPoint y: 368, endPoint x: 956, endPoint y: 366, distance: 21.1
click at [936, 368] on div "Decomposing the high-level deliverables." at bounding box center [784, 364] width 500 height 32
click at [534, 345] on input "d. Decomposing the high-level deliverables." at bounding box center [534, 340] width 0 height 10
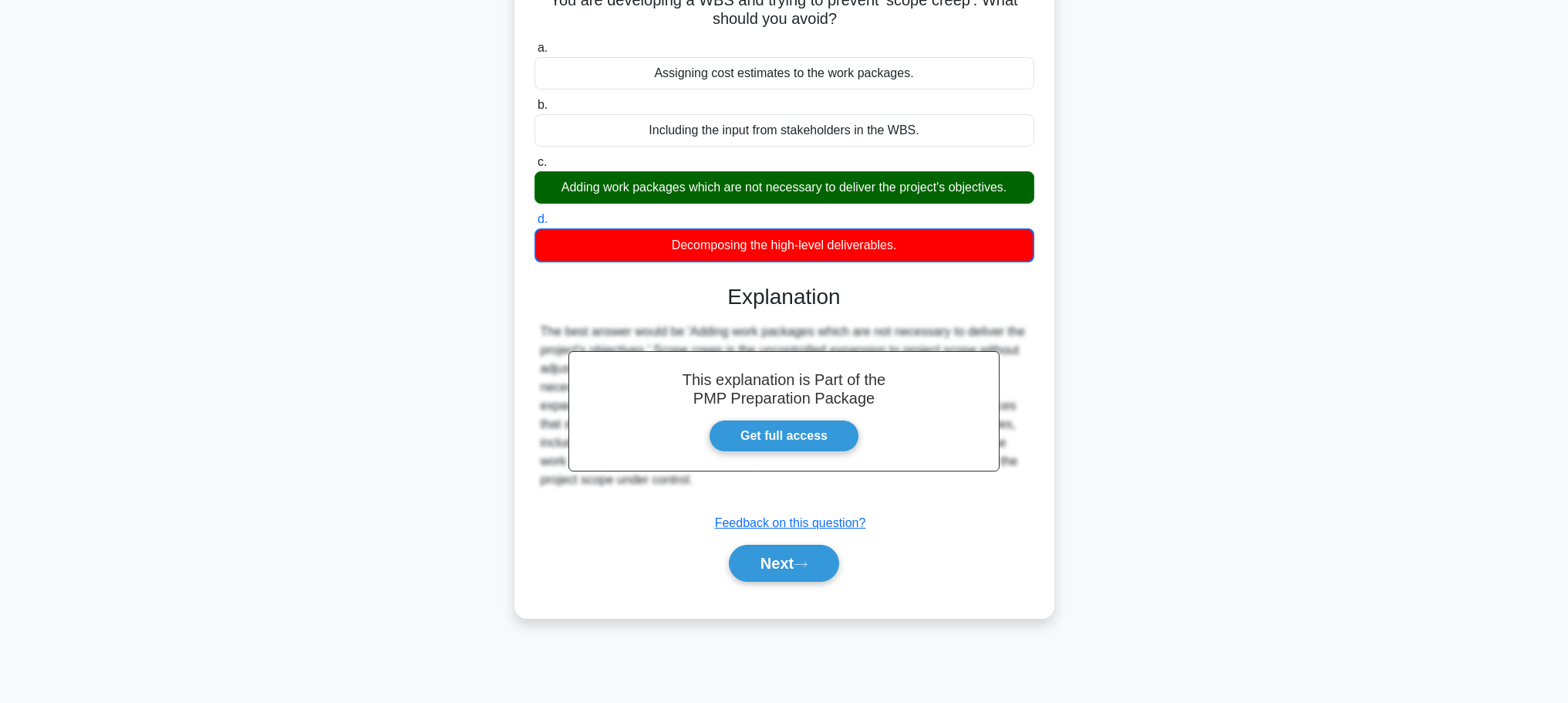
scroll to position [130, 0]
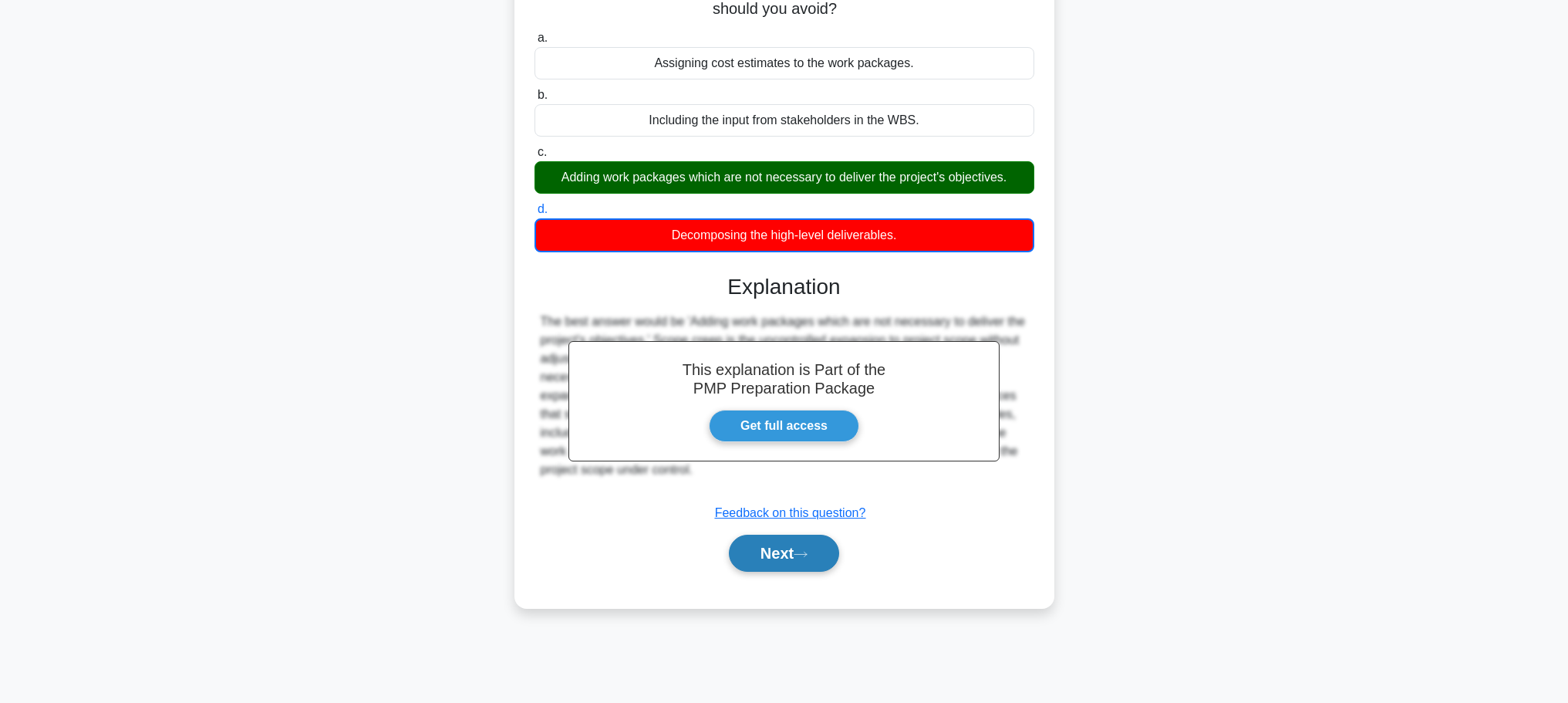
click at [802, 536] on button "Next" at bounding box center [784, 553] width 111 height 37
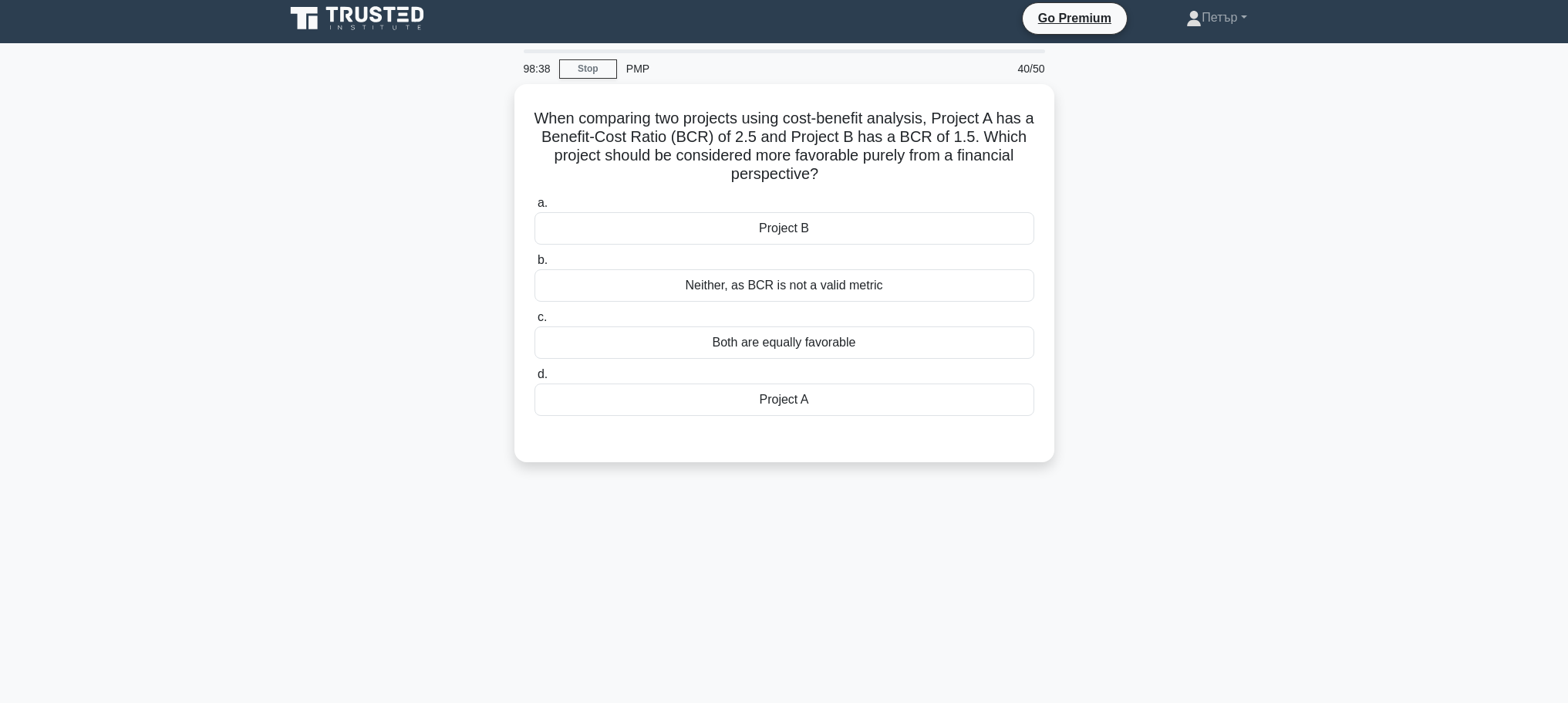
scroll to position [0, 0]
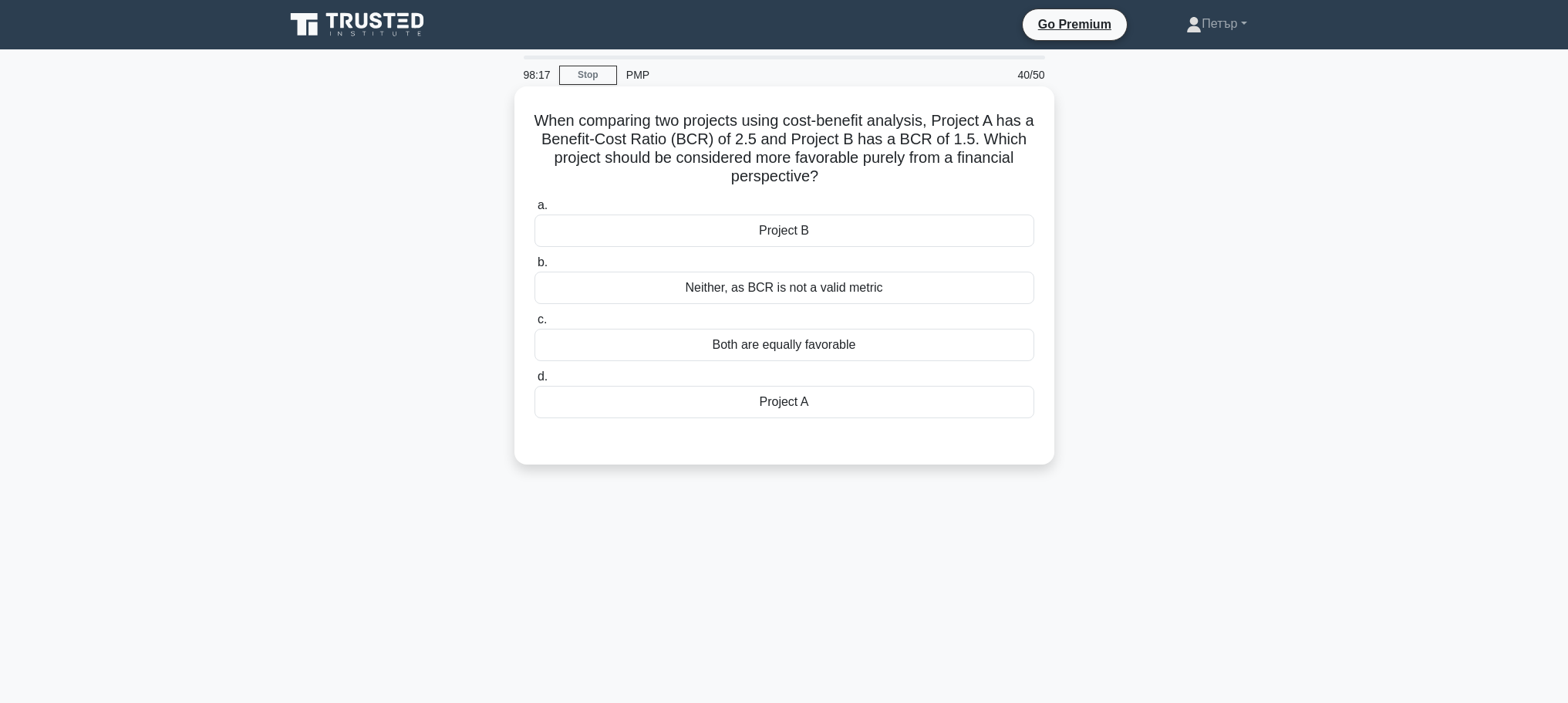
click at [916, 397] on div "Project A" at bounding box center [784, 401] width 500 height 32
click at [534, 382] on input "d. Project A" at bounding box center [534, 376] width 0 height 10
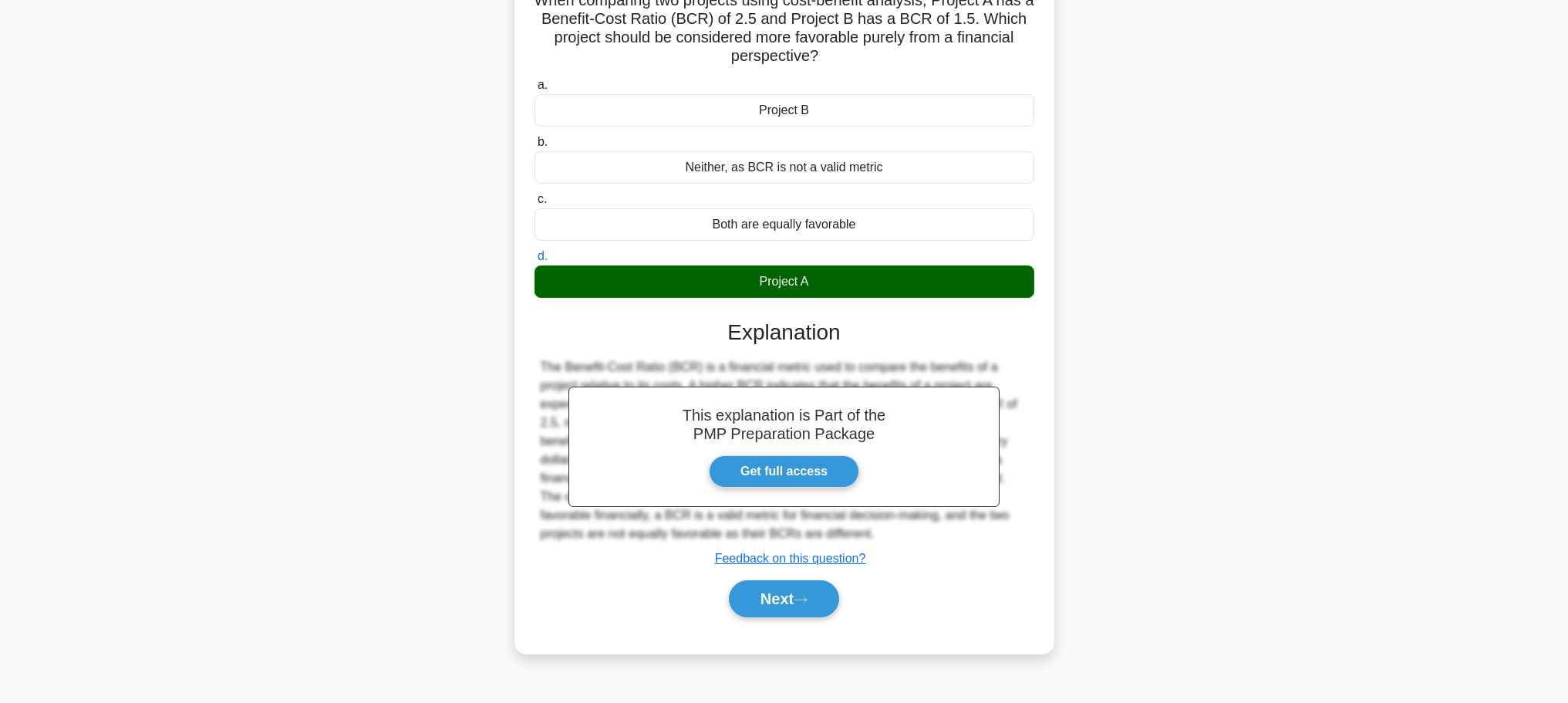
scroll to position [130, 0]
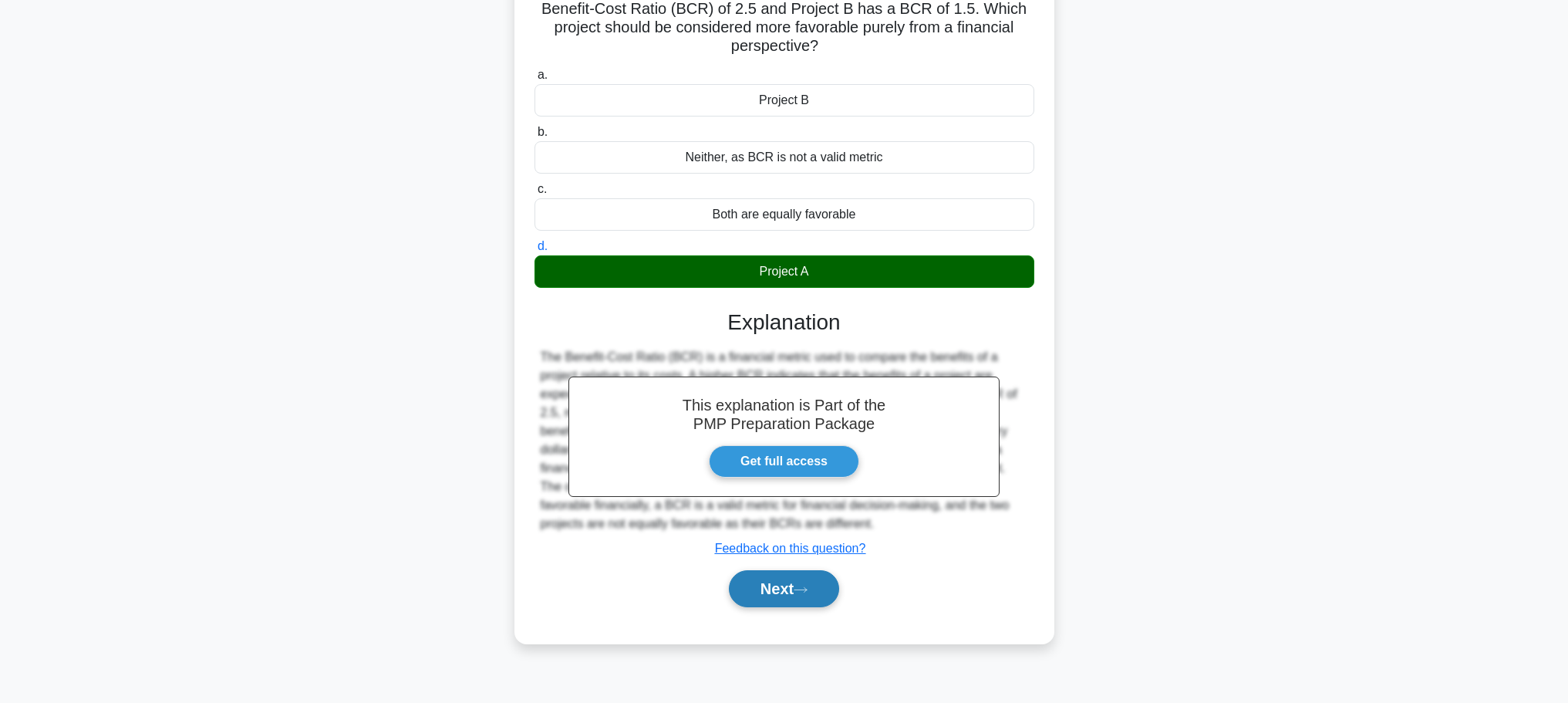
click at [826, 585] on button "Next" at bounding box center [784, 589] width 111 height 37
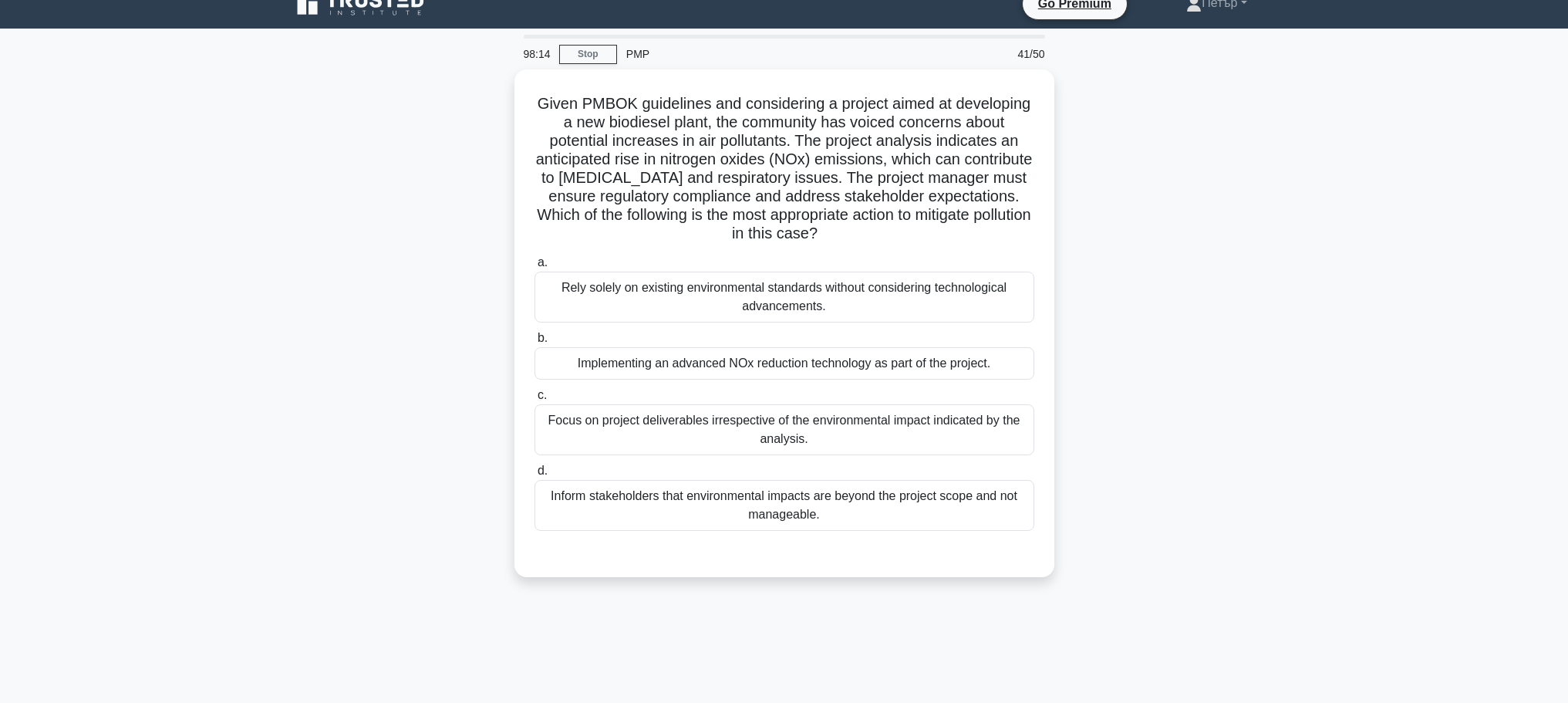
scroll to position [0, 0]
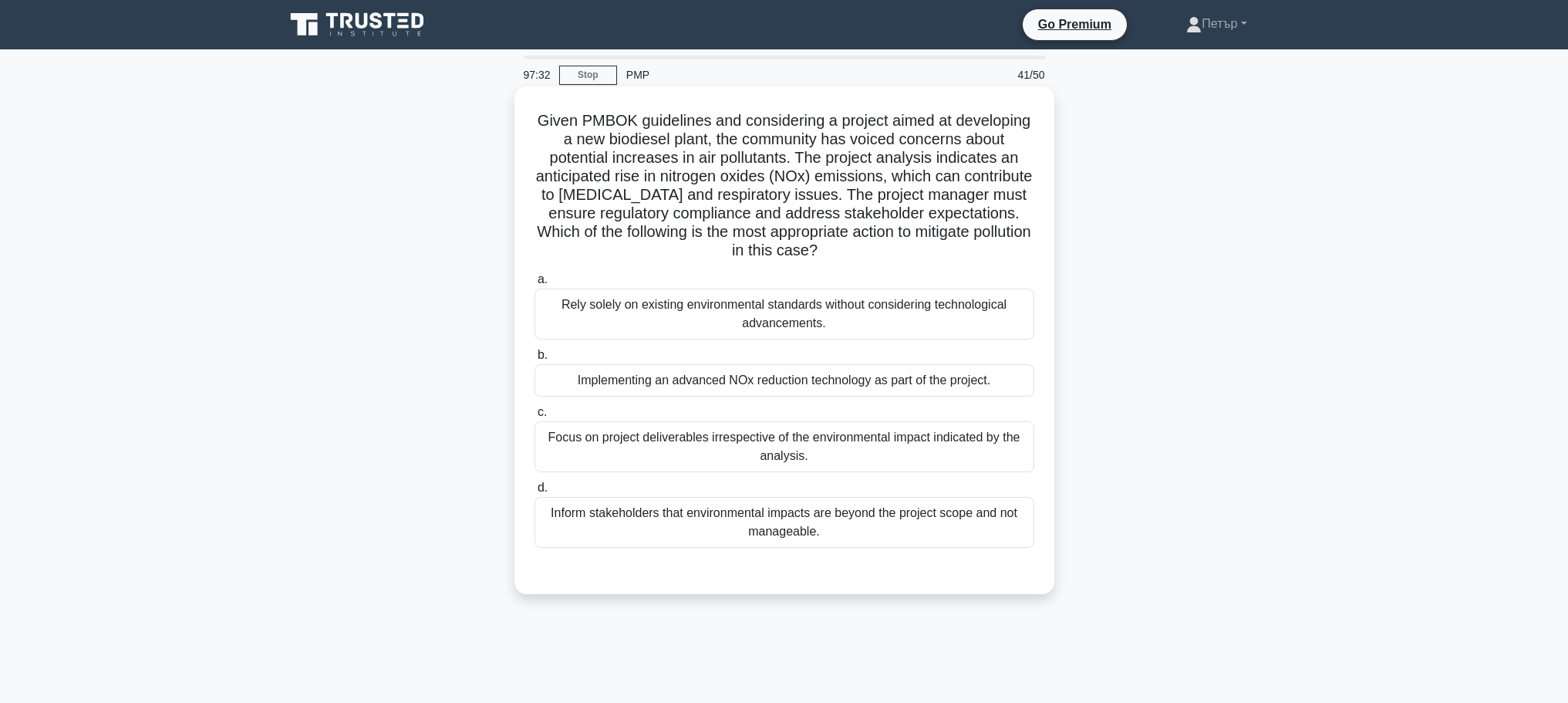
click at [938, 388] on div "Implementing an advanced NOx reduction technology as part of the project." at bounding box center [784, 380] width 500 height 32
click at [534, 360] on input "b. Implementing an advanced NOx reduction technology as part of the project." at bounding box center [534, 355] width 0 height 10
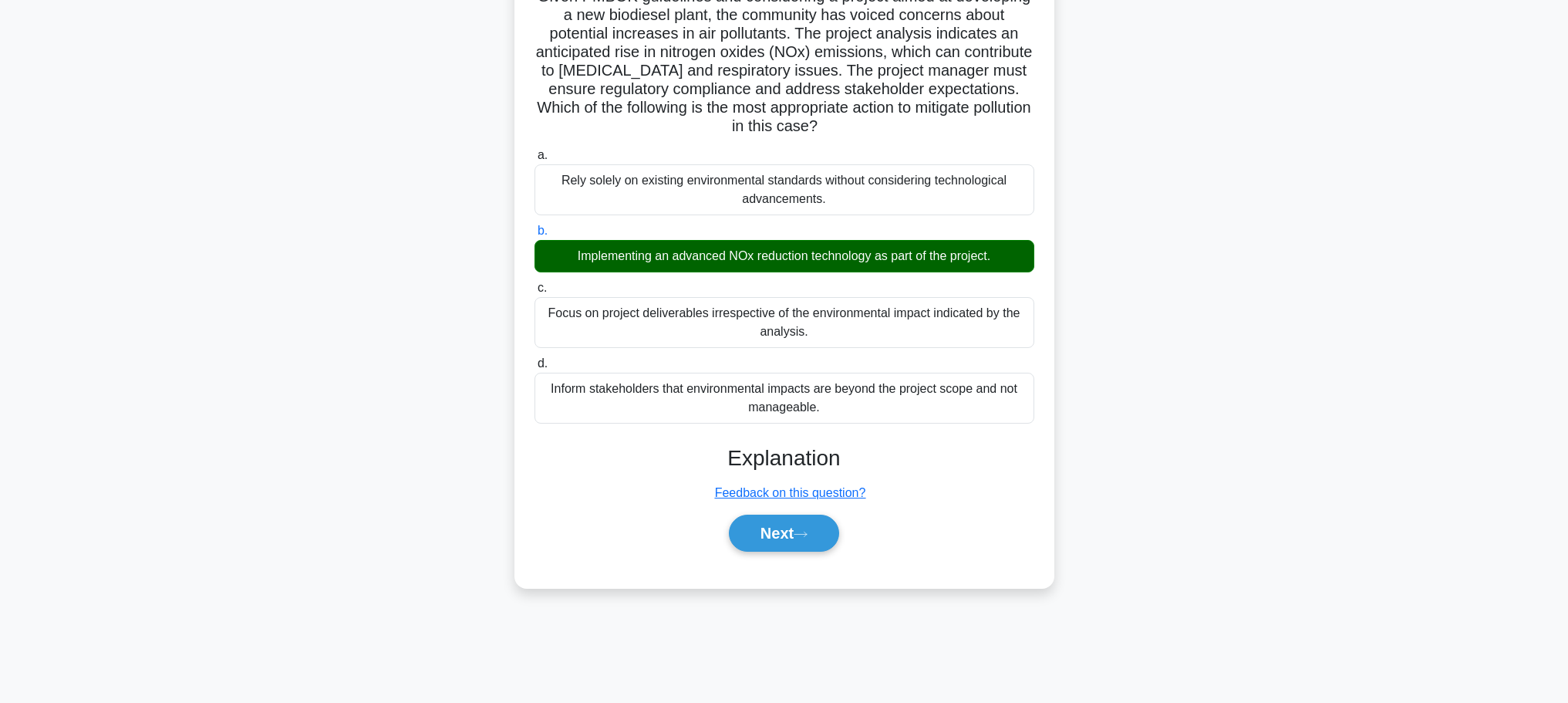
scroll to position [130, 0]
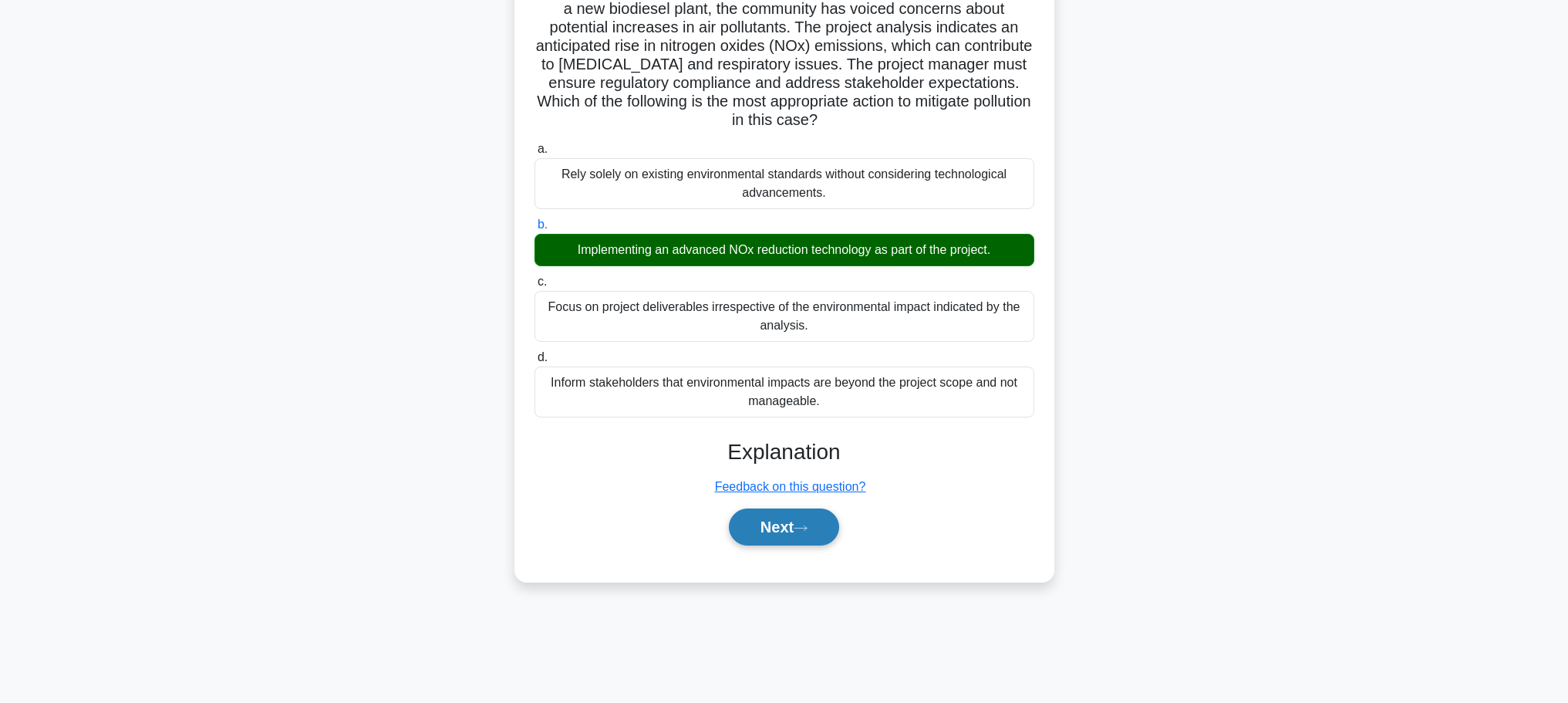
click at [814, 513] on button "Next" at bounding box center [784, 527] width 111 height 37
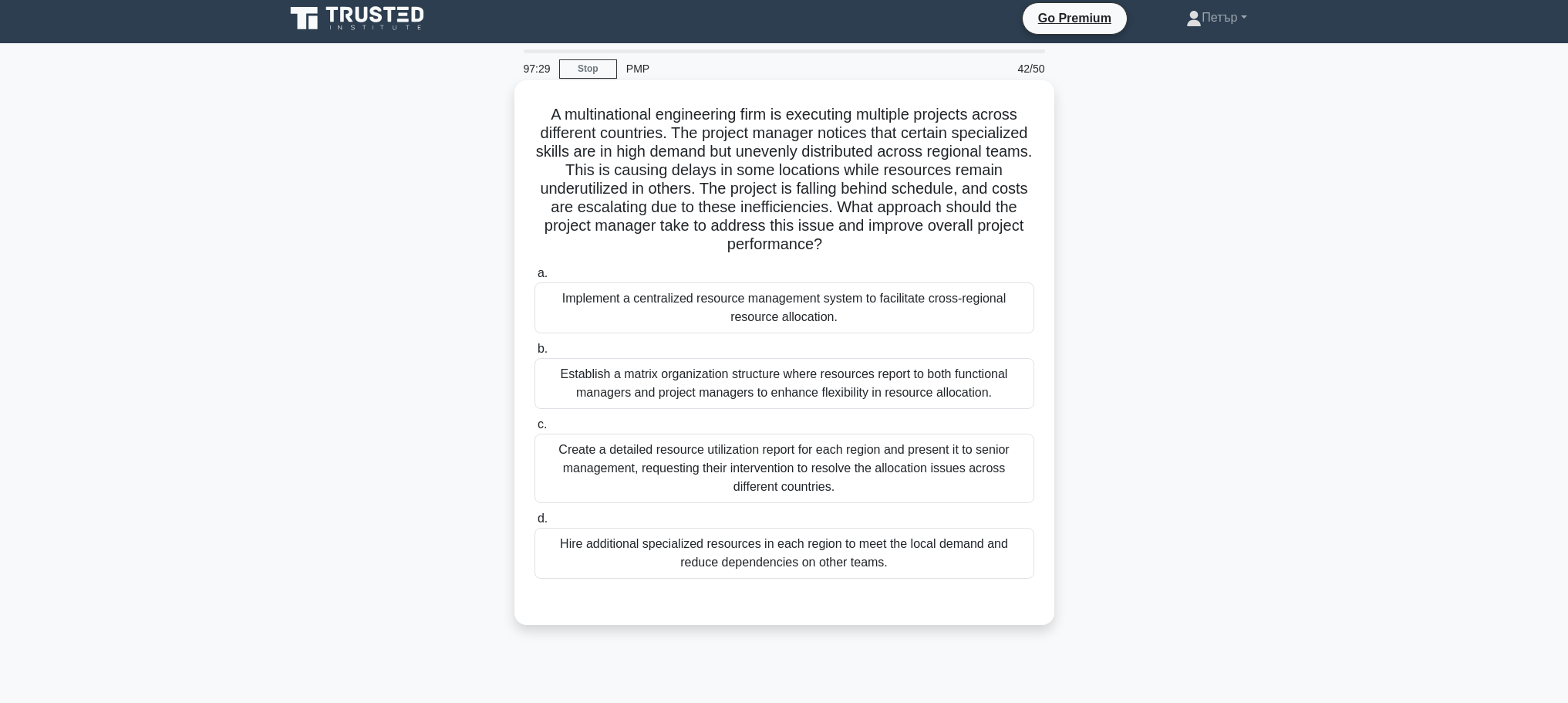
scroll to position [0, 0]
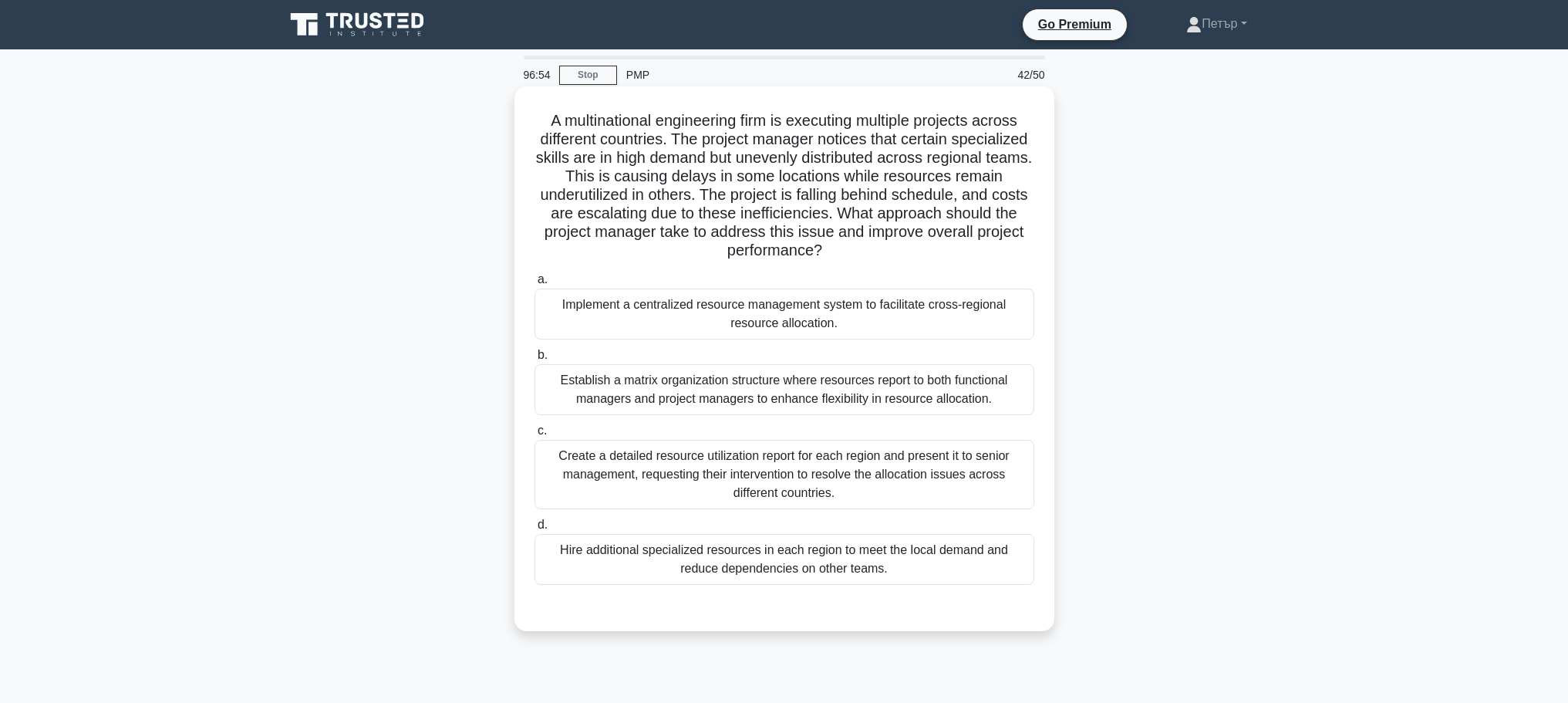
click at [971, 325] on div "Implement a centralized resource management system to facilitate cross-regional…" at bounding box center [784, 314] width 500 height 51
click at [534, 284] on input "a. Implement a centralized resource management system to facilitate cross-regio…" at bounding box center [534, 280] width 0 height 10
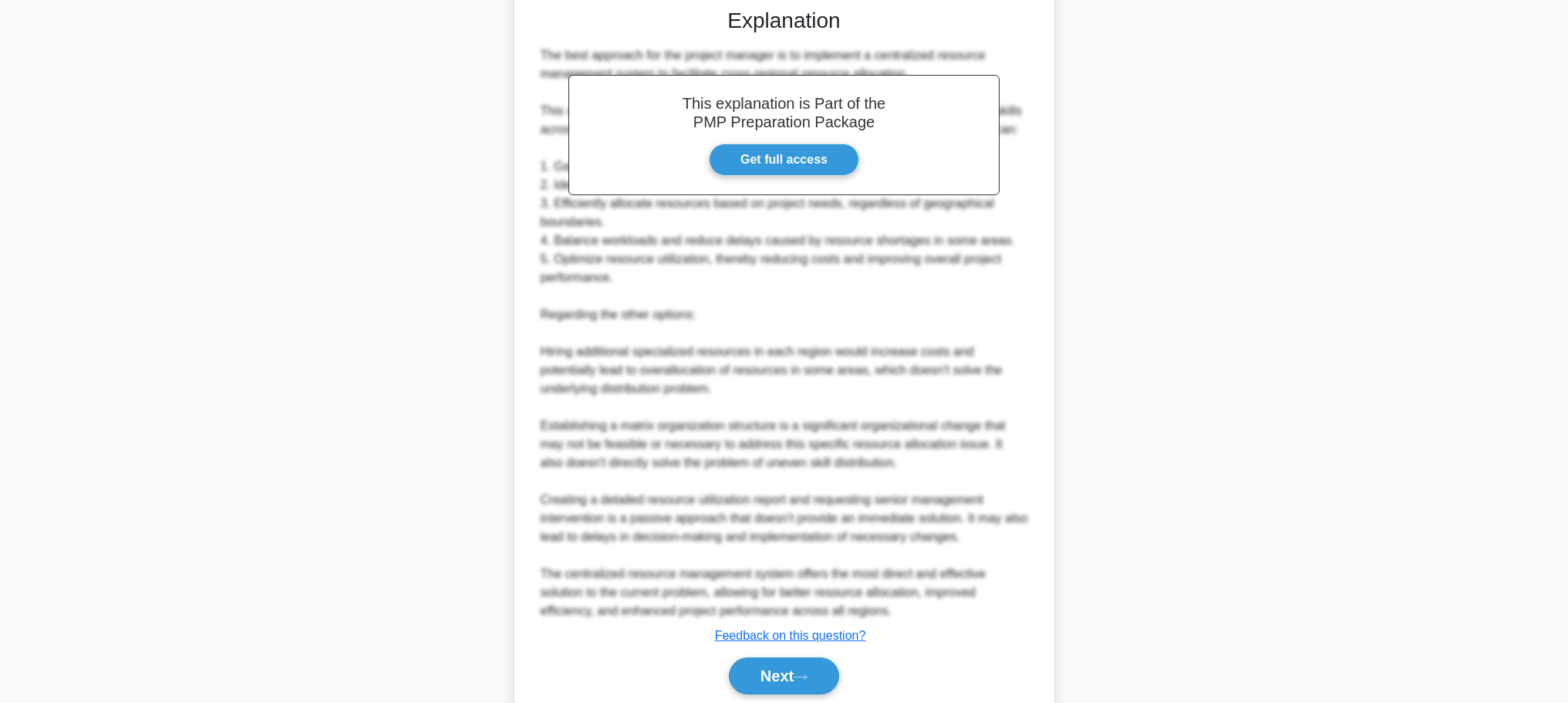
scroll to position [617, 0]
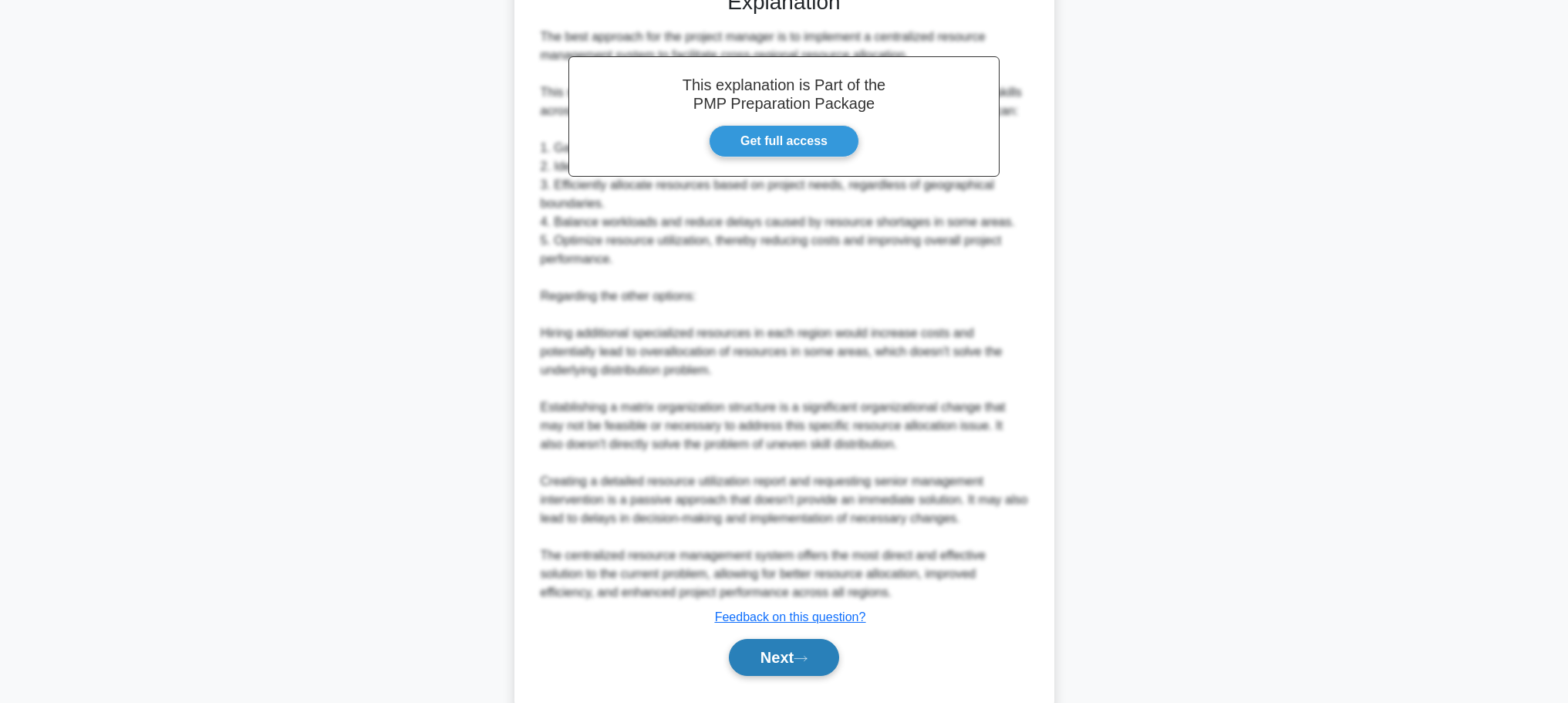
click at [769, 657] on button "Next" at bounding box center [784, 657] width 111 height 37
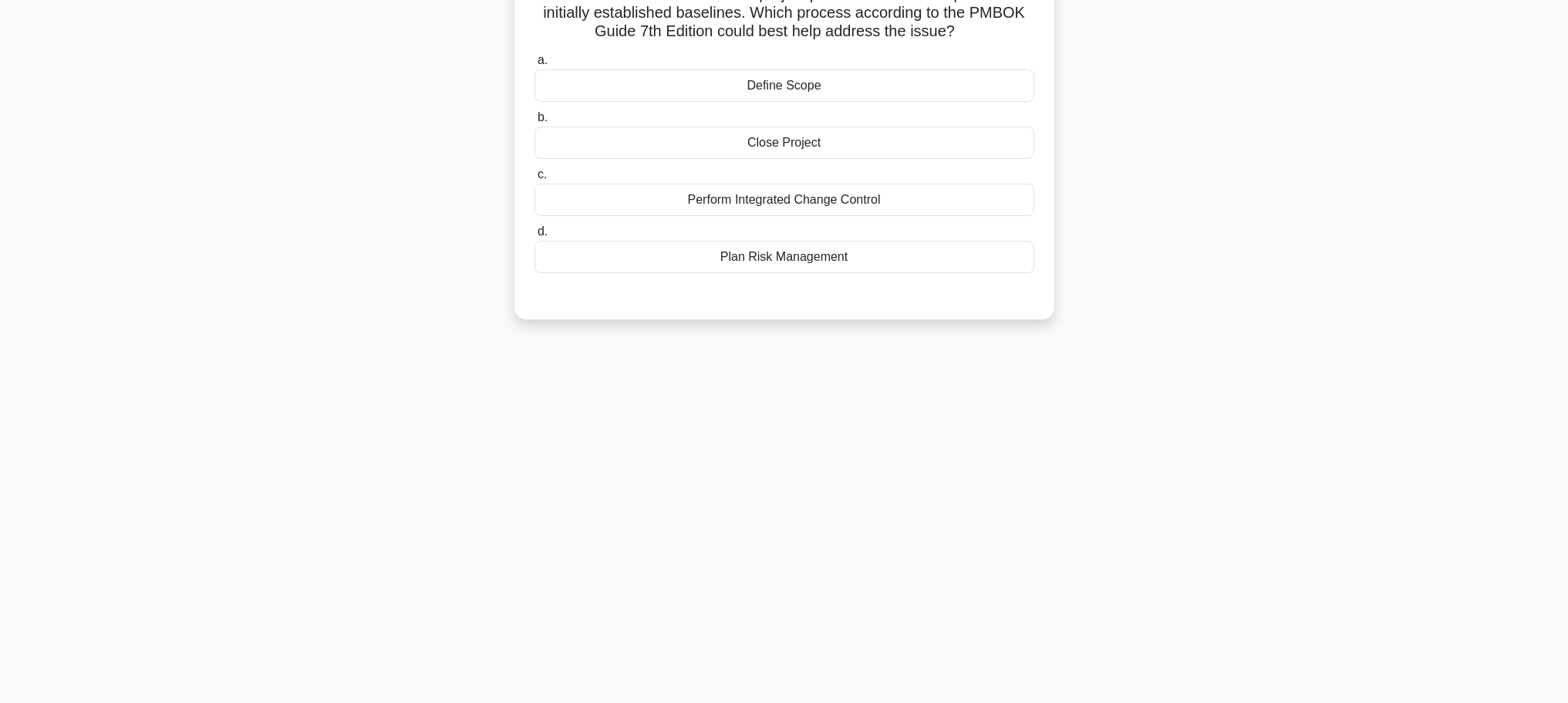
scroll to position [0, 0]
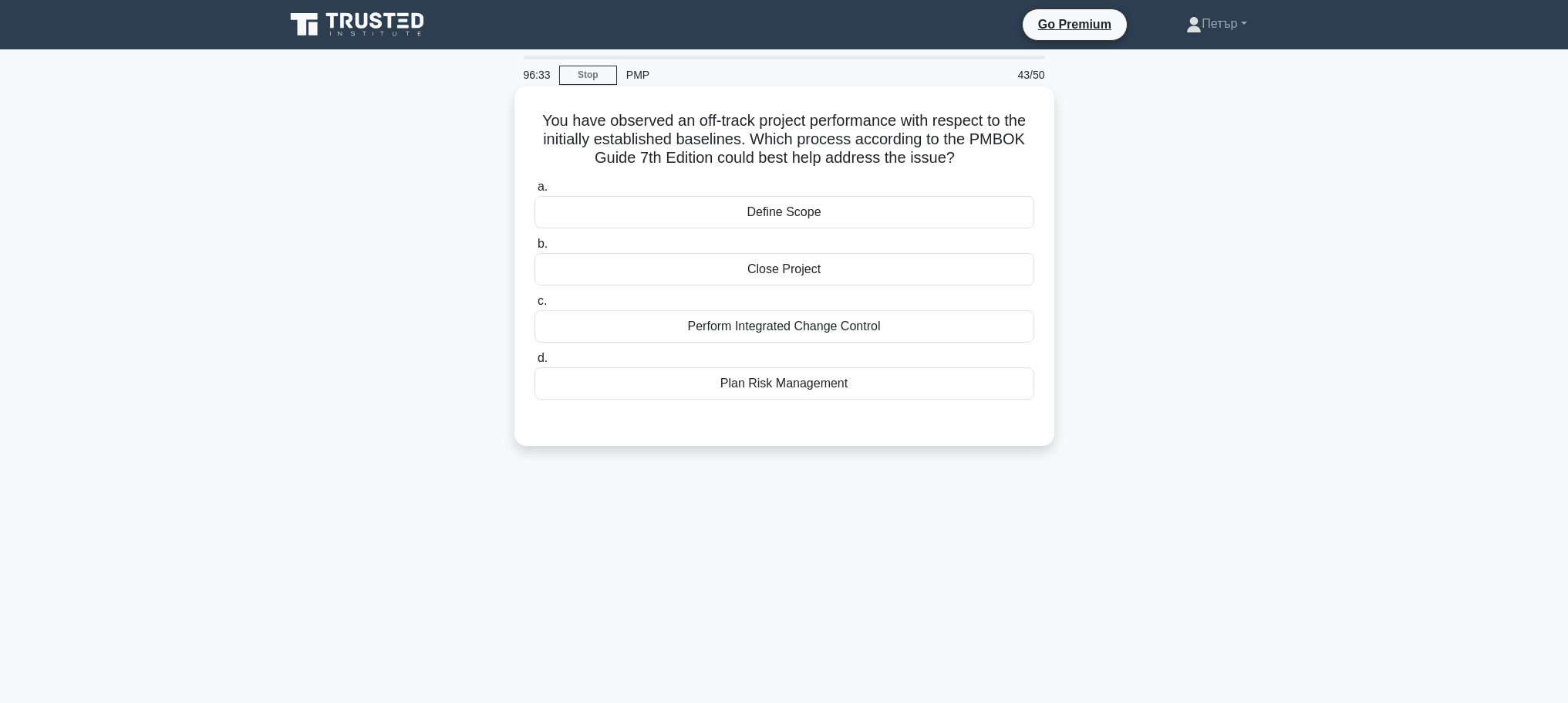
click at [952, 333] on div "Perform Integrated Change Control" at bounding box center [784, 326] width 500 height 32
click at [534, 306] on input "c. Perform Integrated Change Control" at bounding box center [534, 301] width 0 height 10
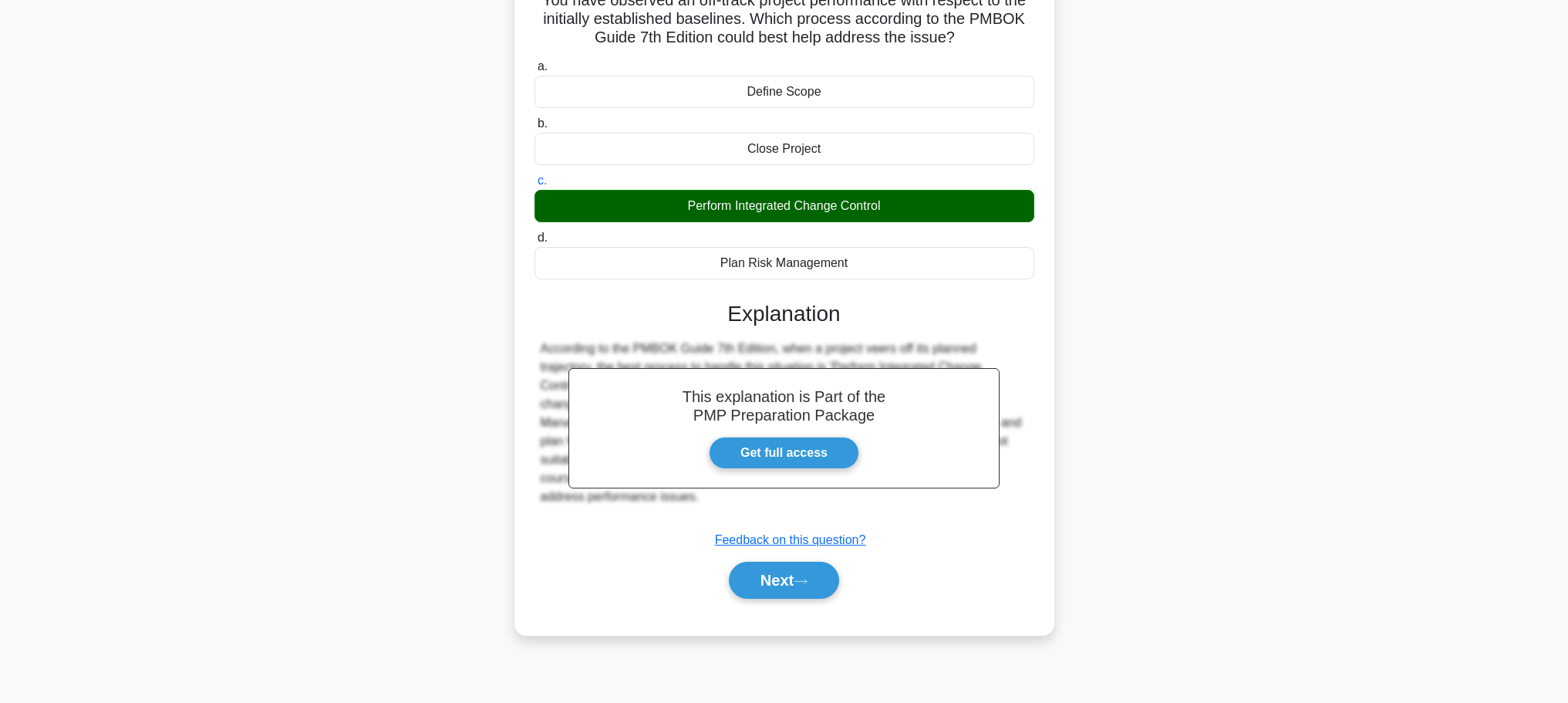
scroll to position [130, 0]
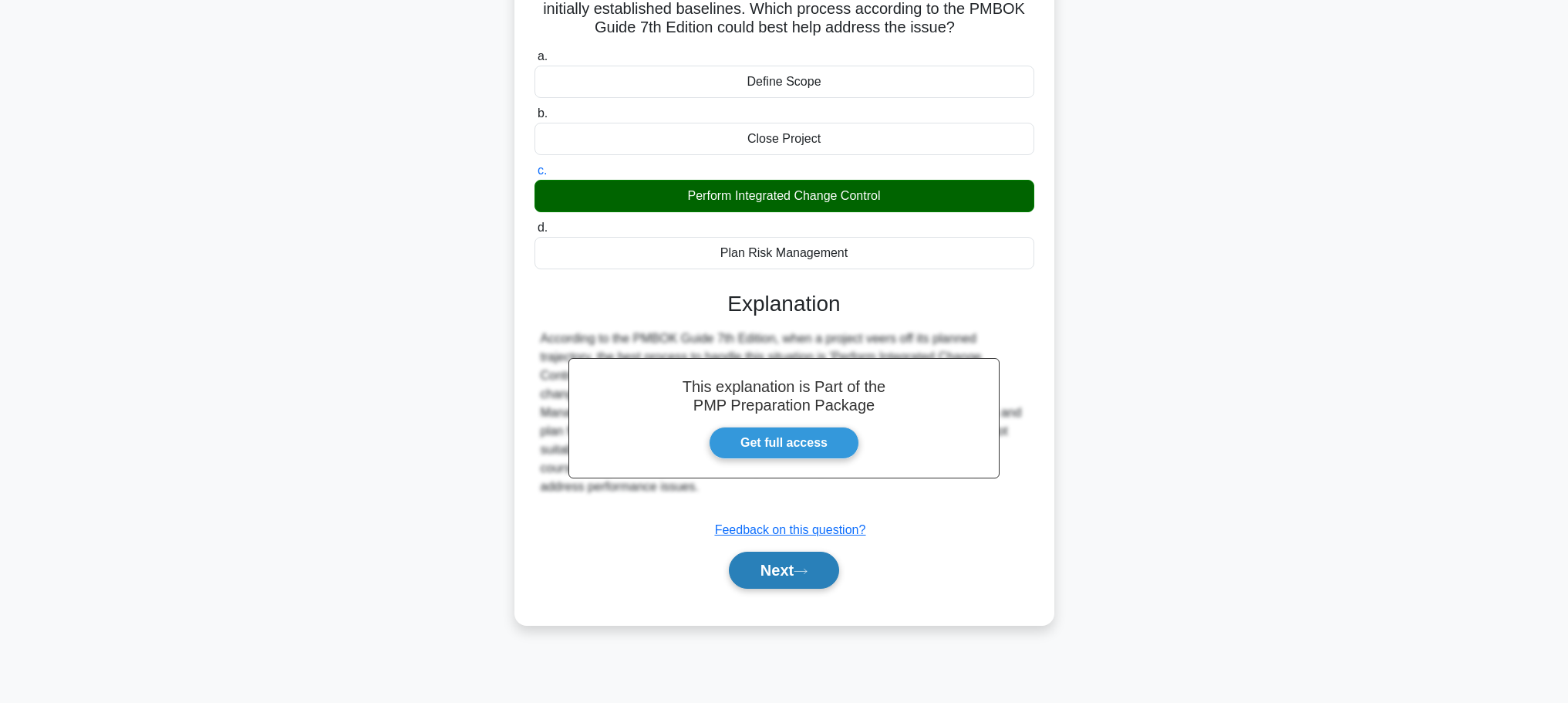
click at [817, 576] on button "Next" at bounding box center [784, 570] width 111 height 37
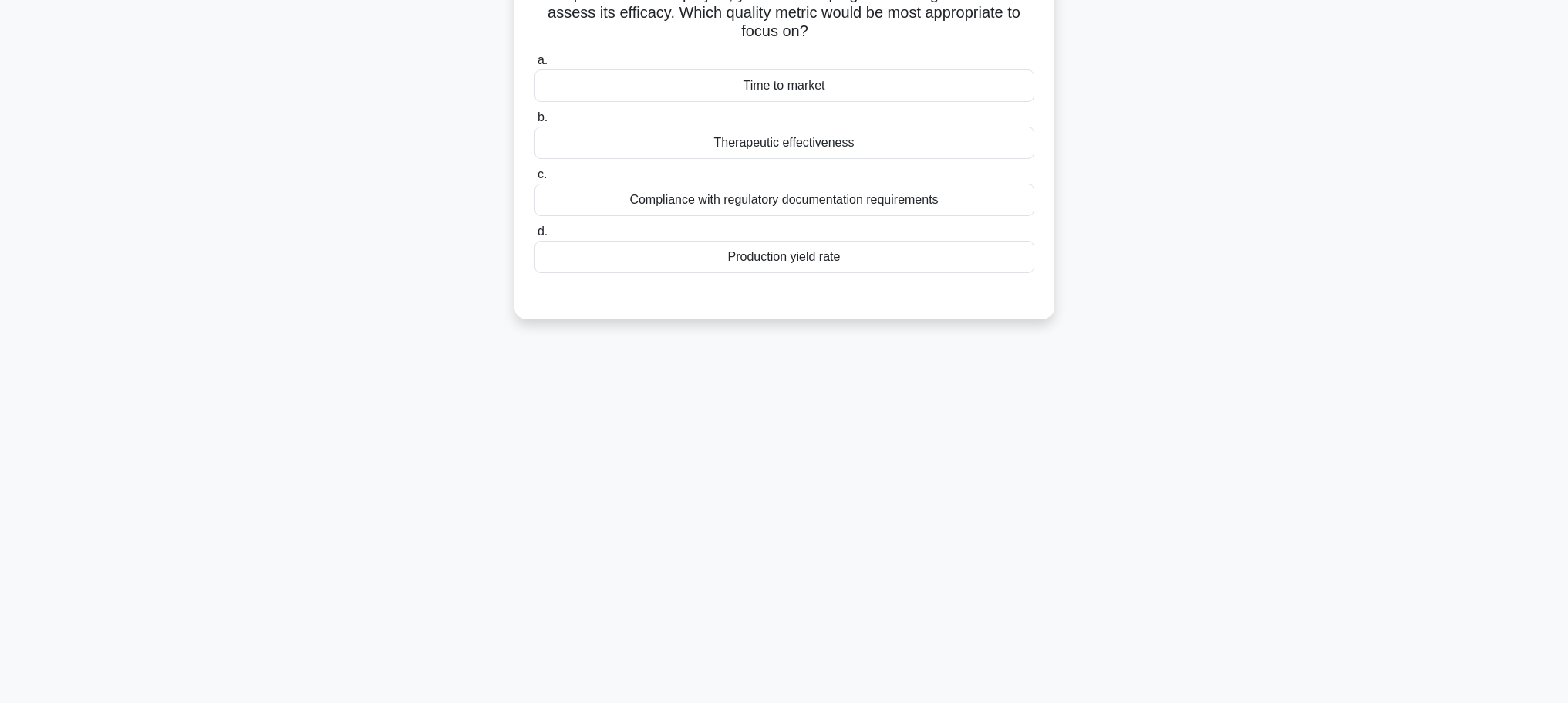
scroll to position [0, 0]
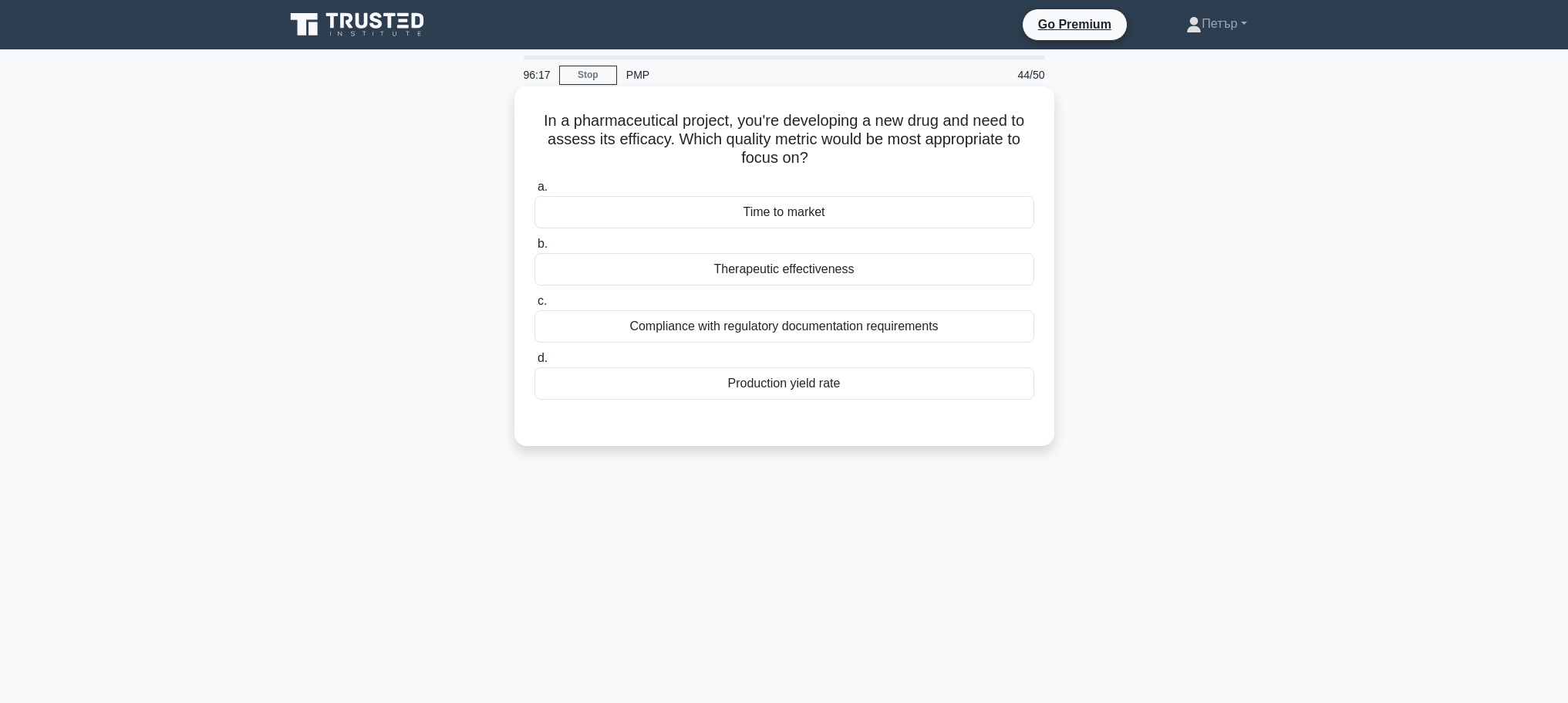
click at [1024, 270] on div "Therapeutic effectiveness" at bounding box center [784, 268] width 500 height 32
click at [534, 249] on input "b. Therapeutic effectiveness" at bounding box center [534, 244] width 0 height 10
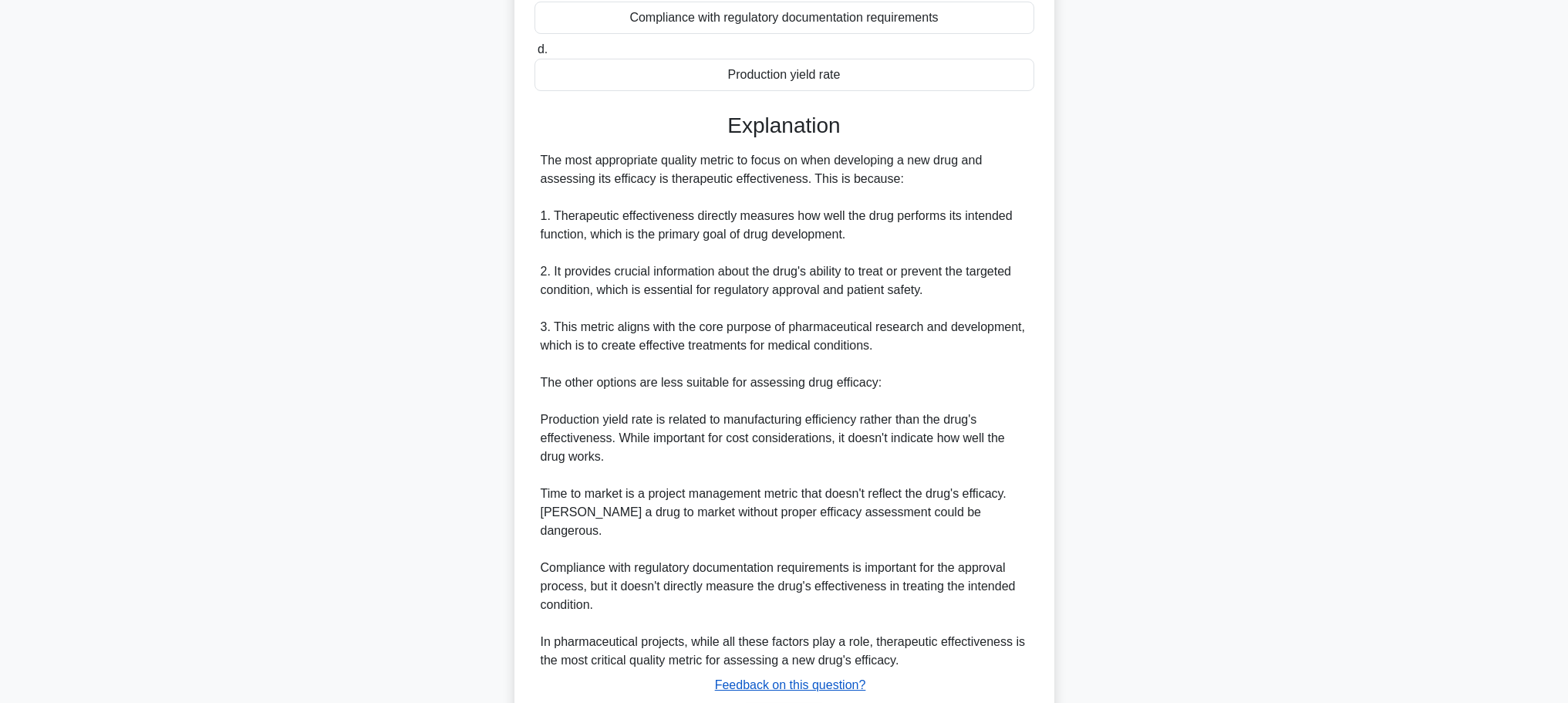
scroll to position [398, 0]
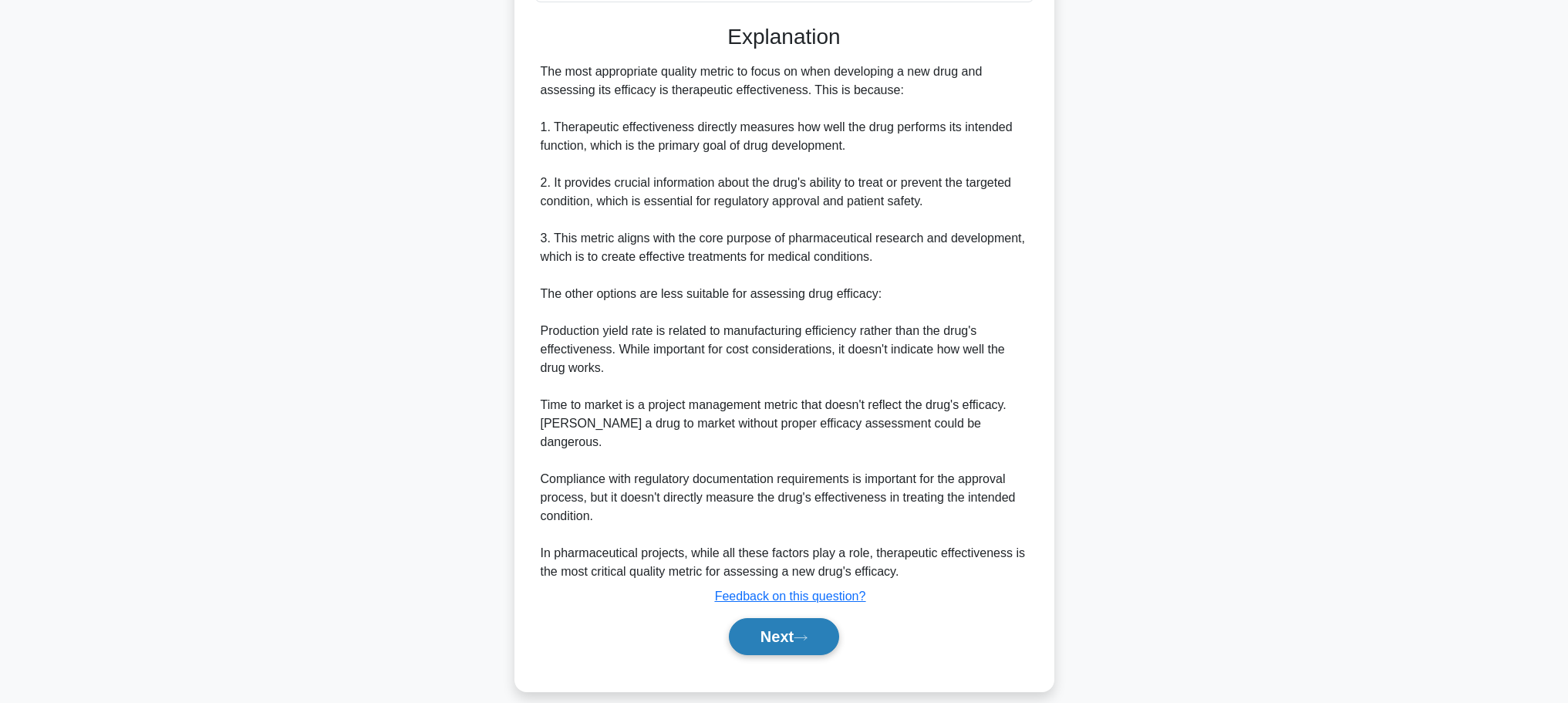
click at [826, 632] on button "Next" at bounding box center [784, 637] width 111 height 37
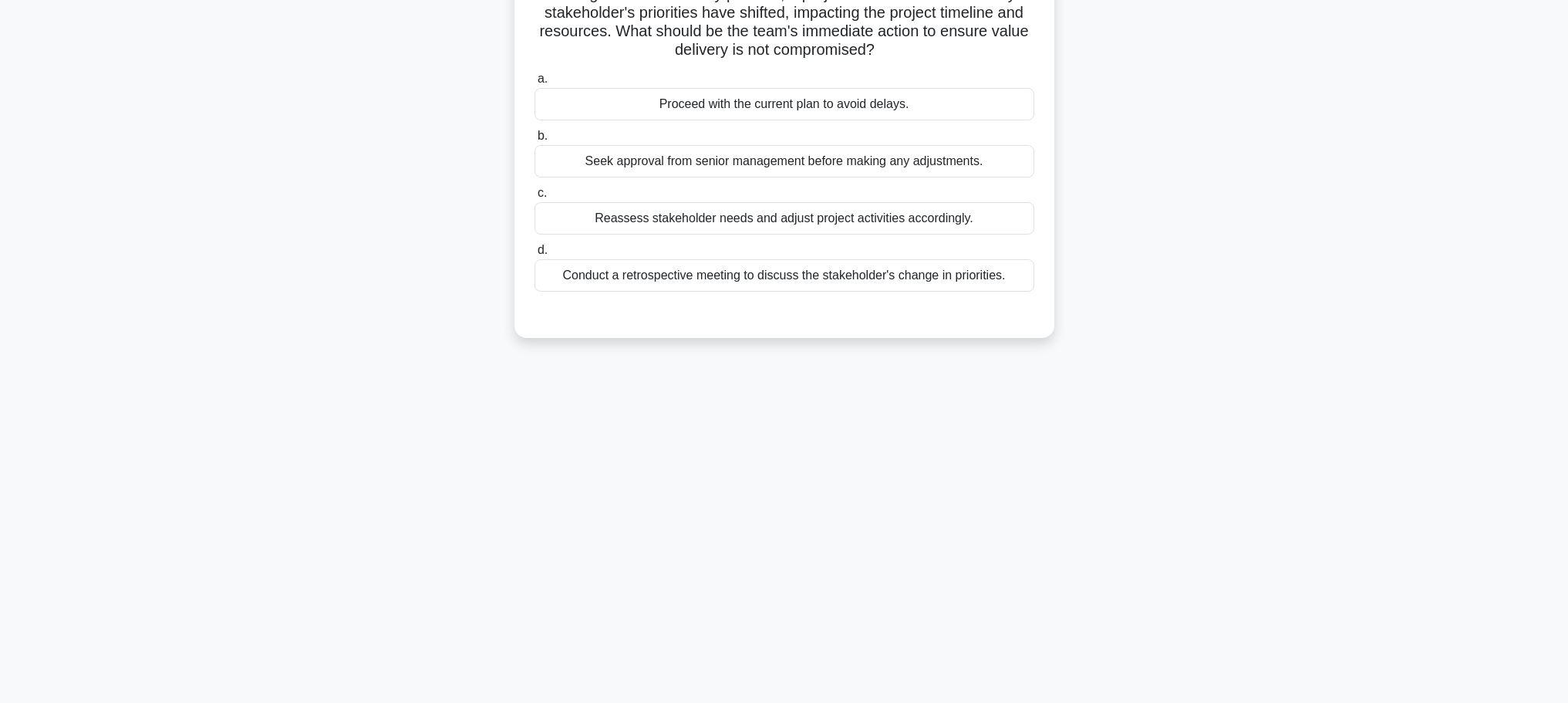
scroll to position [0, 0]
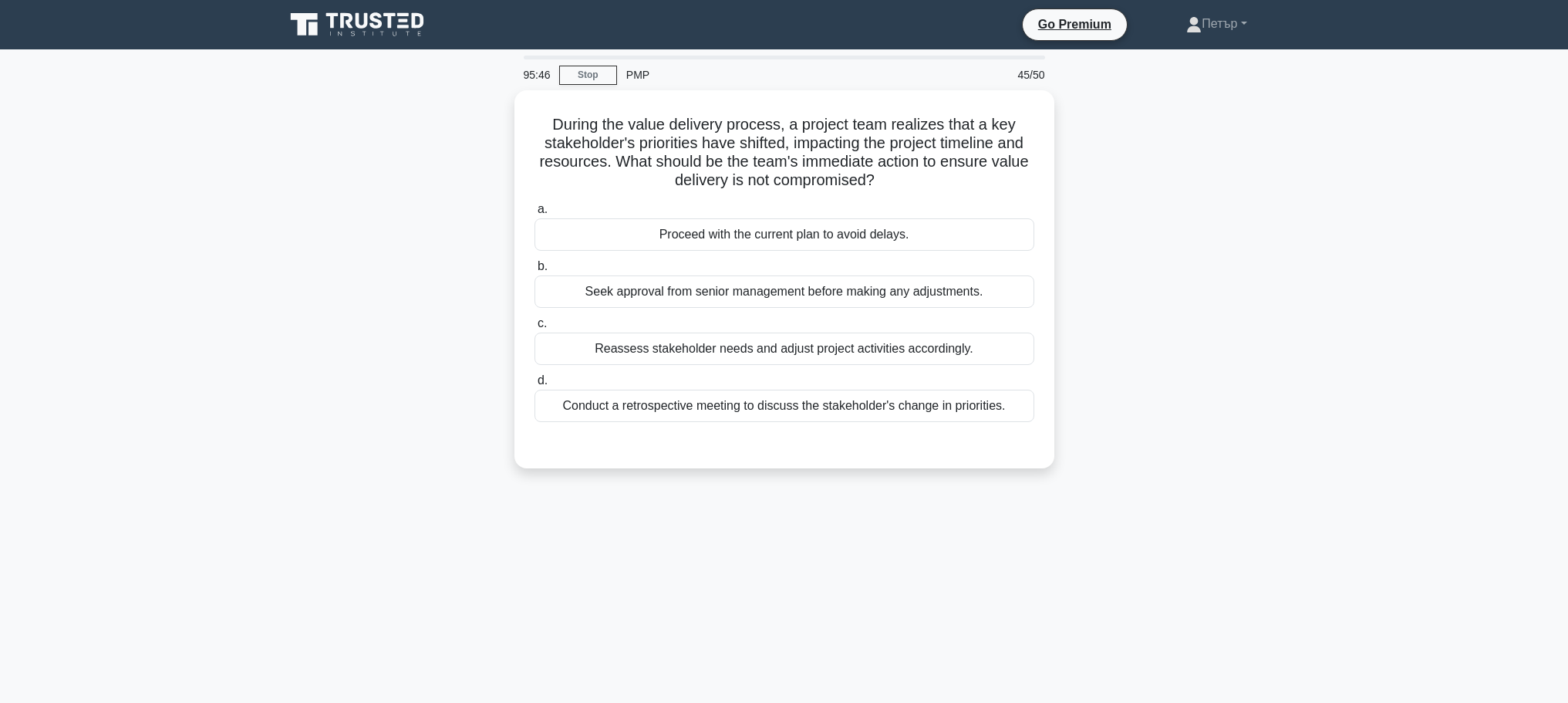
click at [1054, 351] on div "During the value delivery process, a project team realizes that a key stakehold…" at bounding box center [783, 289] width 1017 height 397
click at [1017, 344] on div "Reassess stakeholder needs and adjust project activities accordingly." at bounding box center [784, 344] width 500 height 32
click at [534, 325] on input "c. Reassess stakeholder needs and adjust project activities accordingly." at bounding box center [534, 319] width 0 height 10
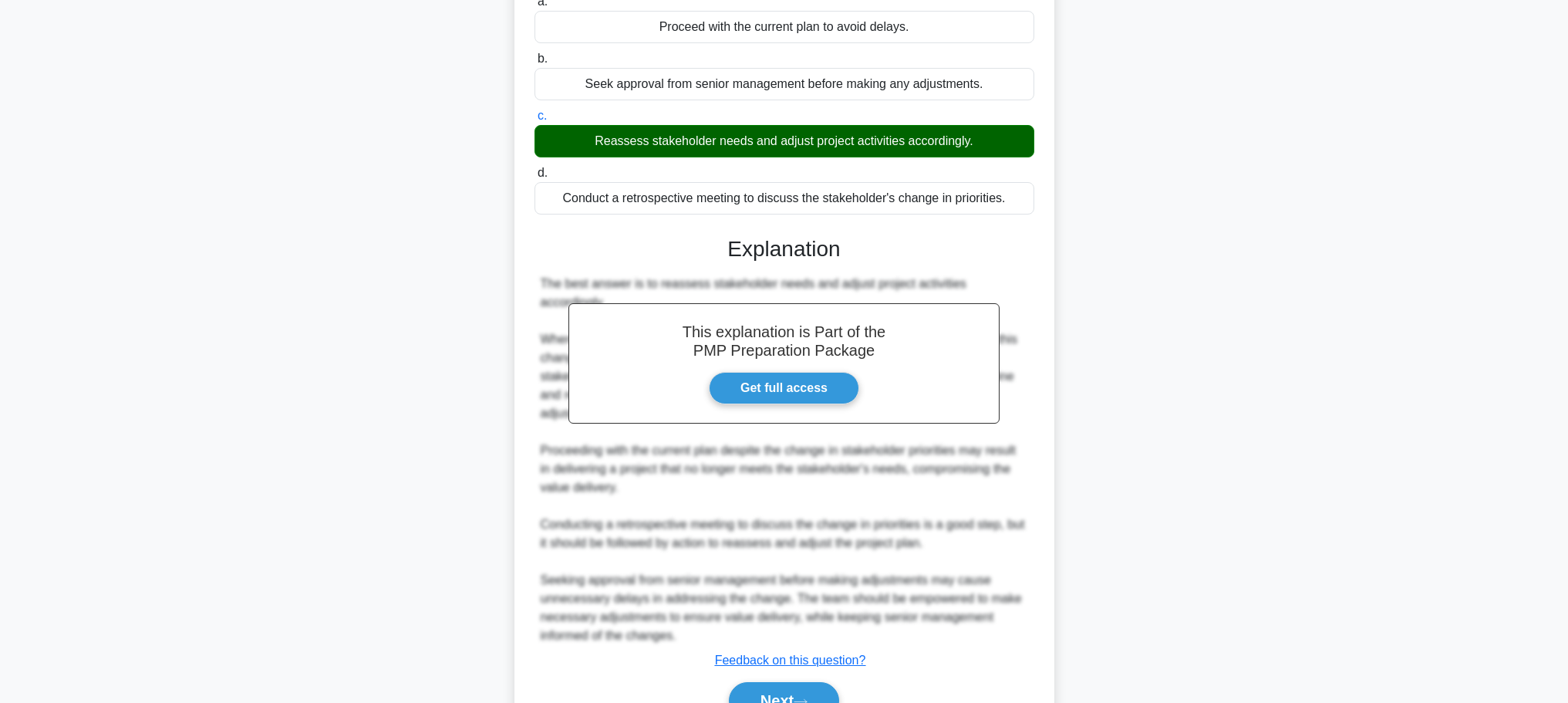
scroll to position [268, 0]
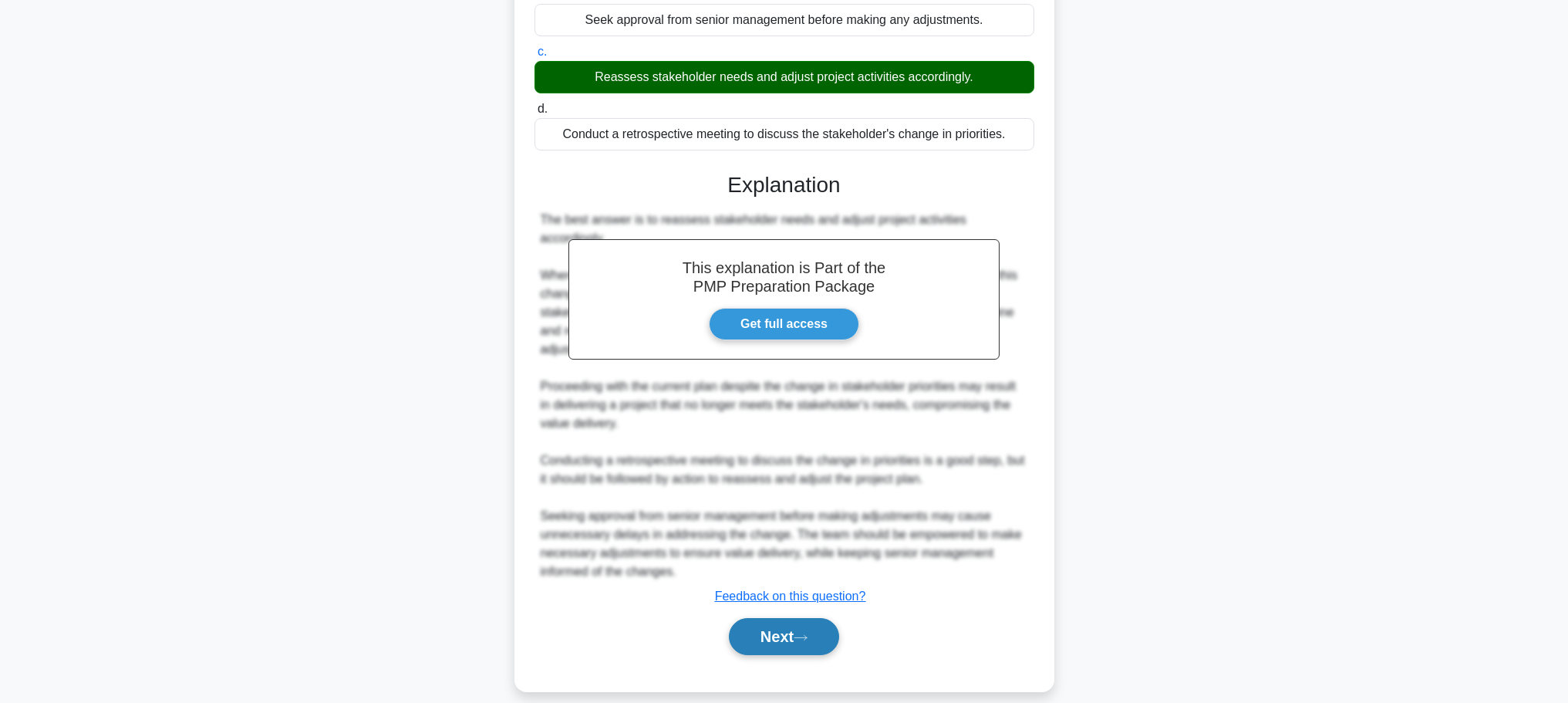
click at [773, 629] on button "Next" at bounding box center [784, 637] width 111 height 37
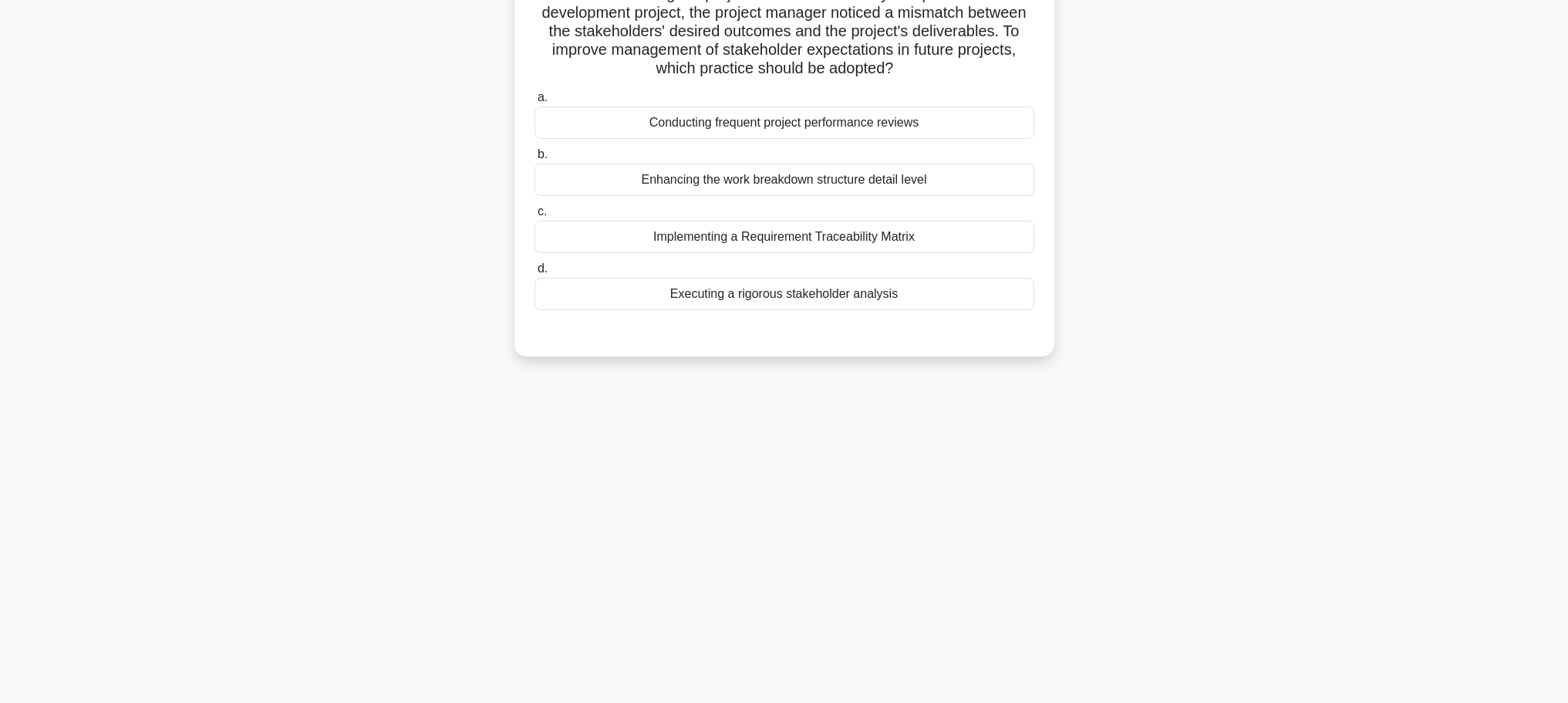
scroll to position [130, 0]
click at [1356, 185] on main "95:09 Stop PMP 46/50 When examining the project artifacts for a newly completed…" at bounding box center [784, 310] width 1568 height 783
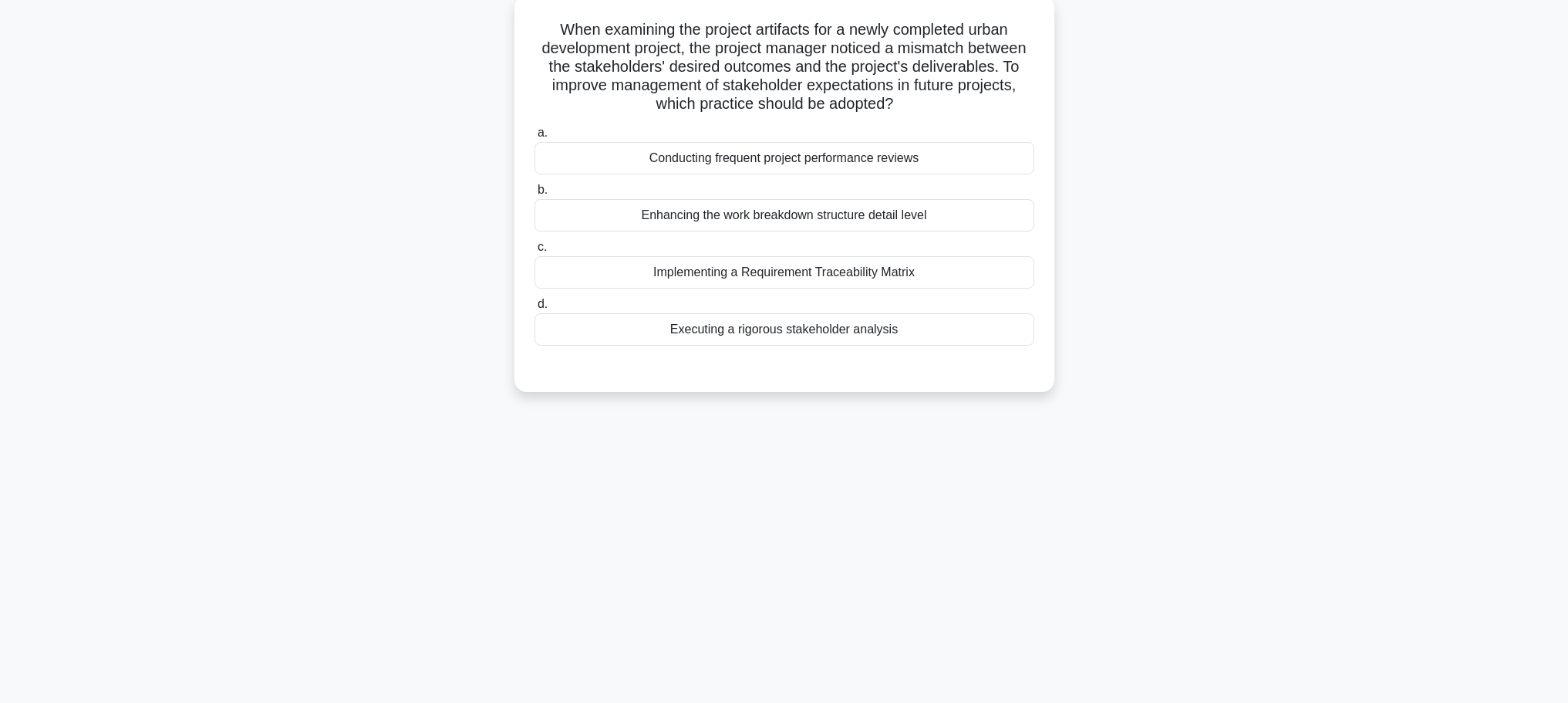
scroll to position [0, 0]
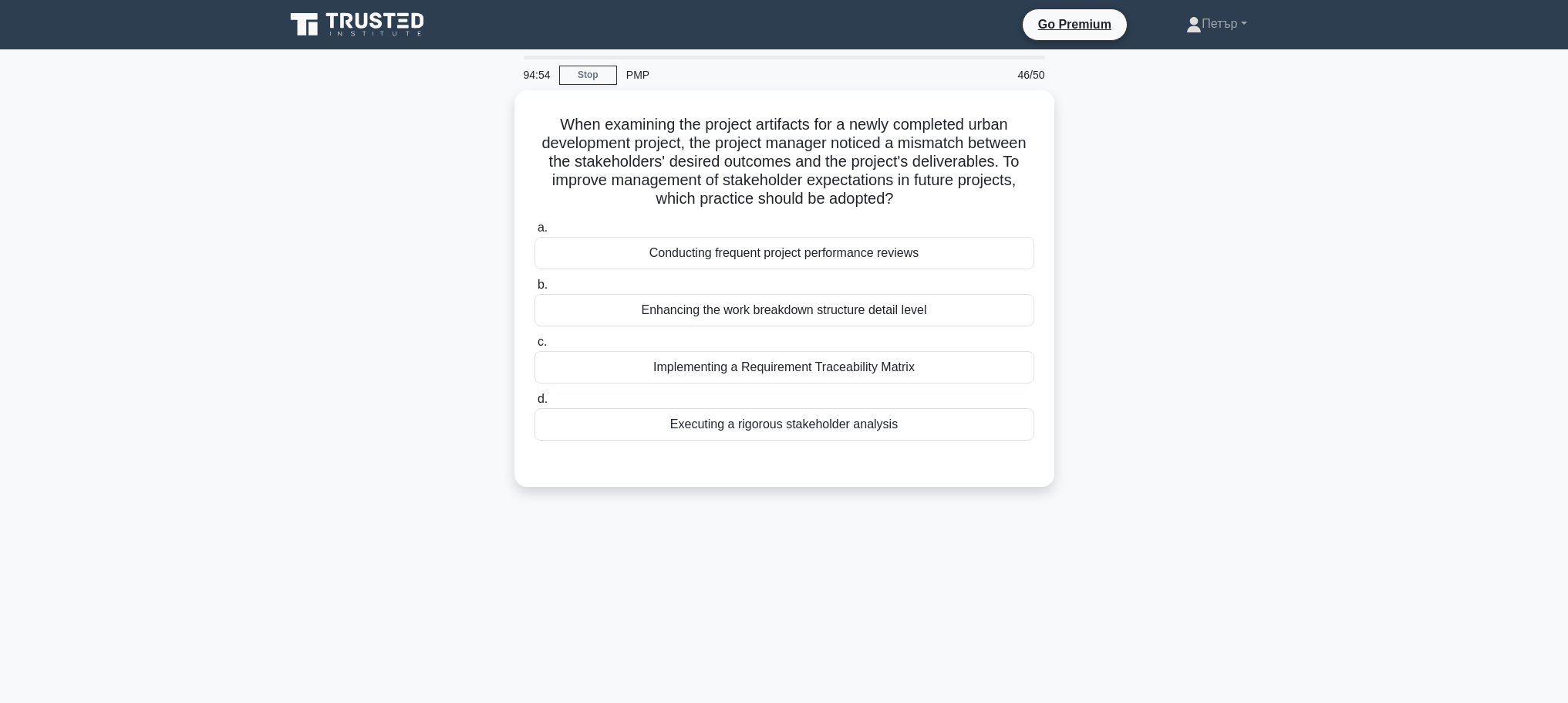
drag, startPoint x: 1333, startPoint y: 277, endPoint x: 1320, endPoint y: 207, distance: 71.2
click at [1320, 207] on main "94:54 Stop PMP 46/50 When examining the project artifacts for a newly completed…" at bounding box center [784, 441] width 1568 height 783
click at [992, 363] on div "Implementing a Requirement Traceability Matrix" at bounding box center [784, 363] width 500 height 32
click at [534, 343] on input "c. Implementing a Requirement Traceability Matrix" at bounding box center [534, 338] width 0 height 10
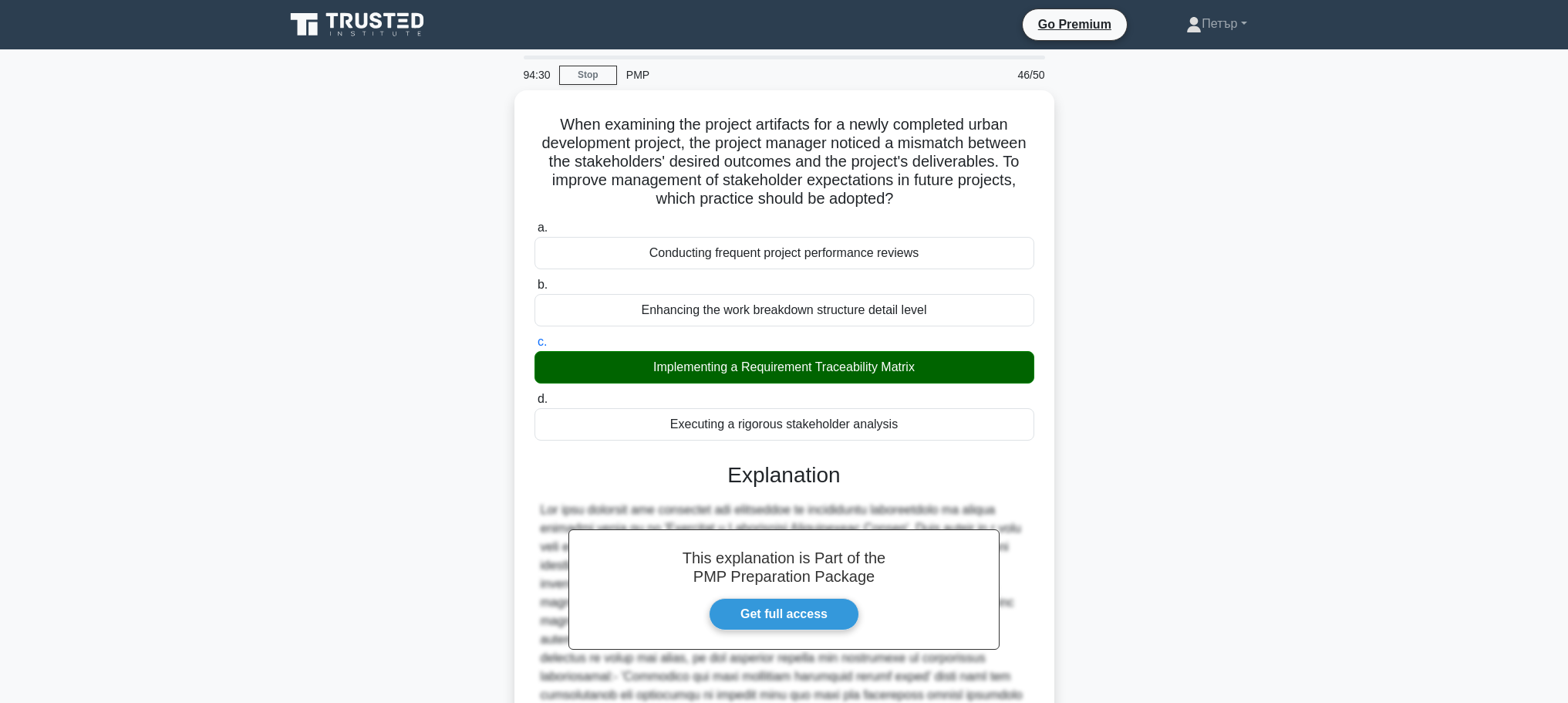
scroll to position [231, 0]
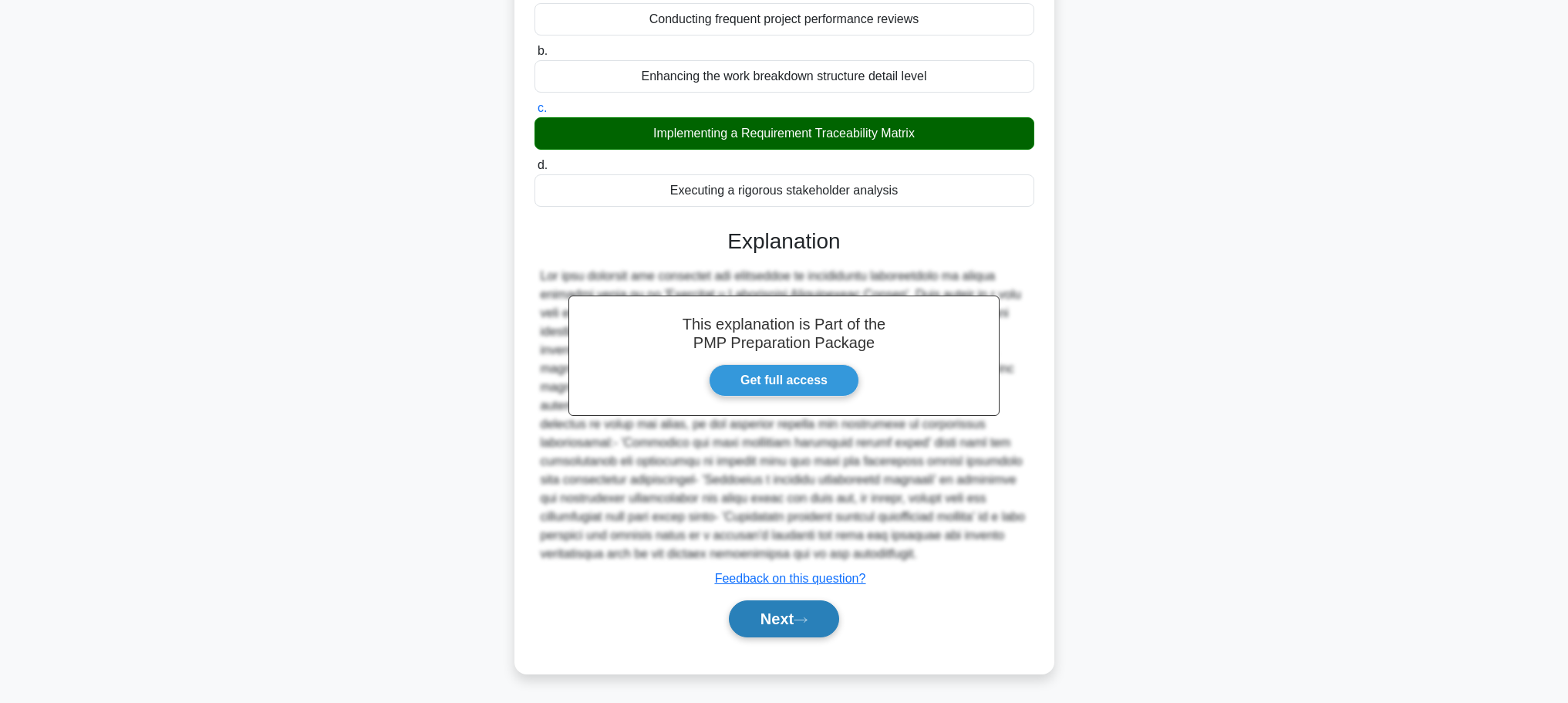
click at [784, 603] on button "Next" at bounding box center [784, 618] width 111 height 37
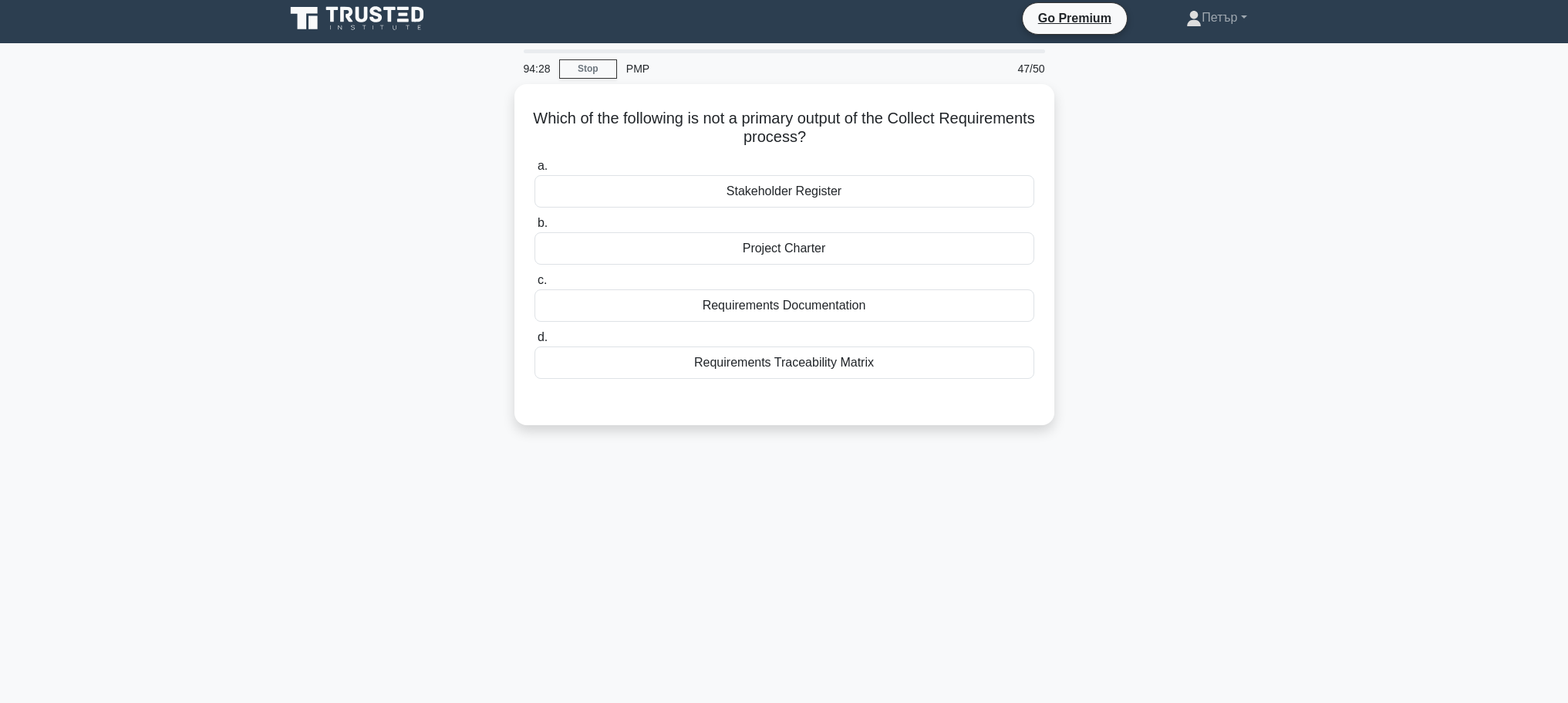
scroll to position [0, 0]
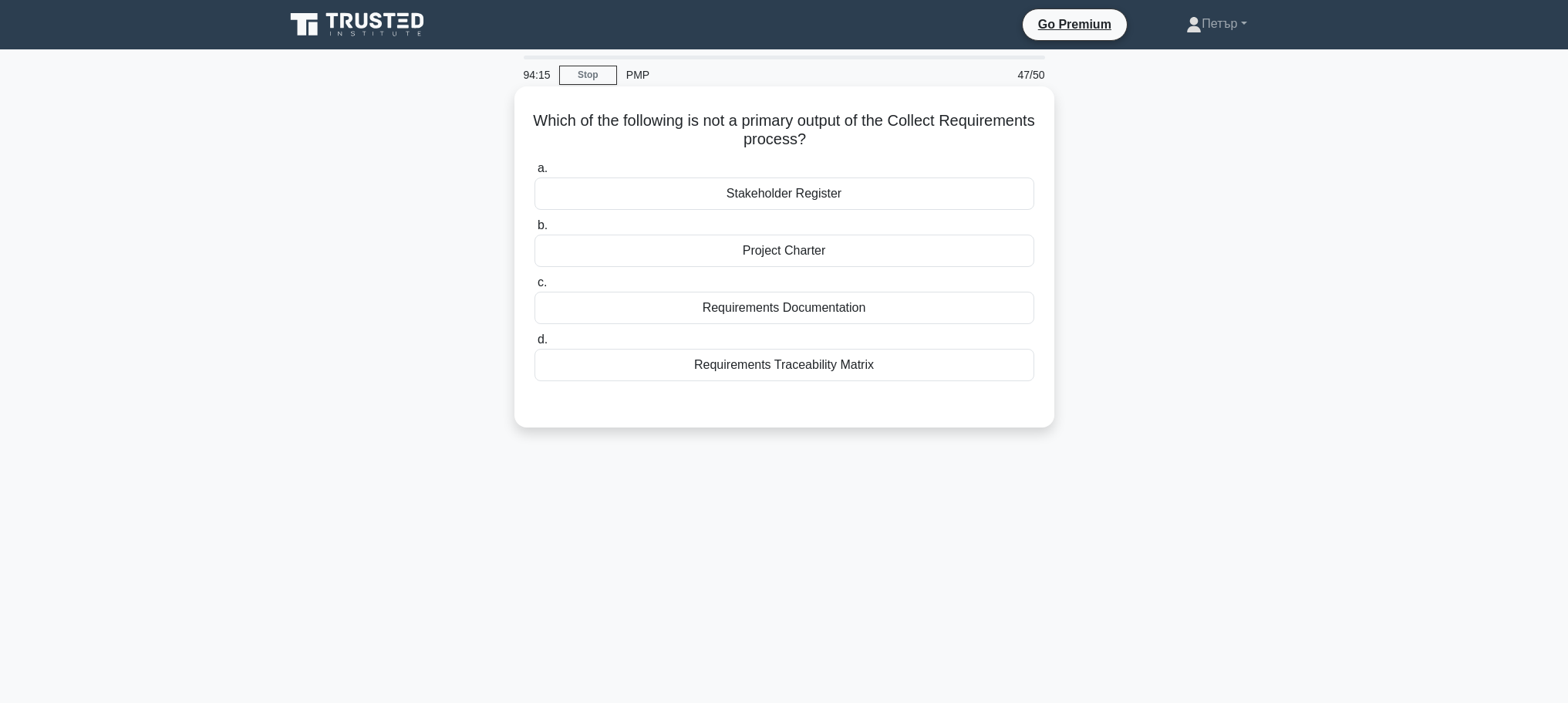
click at [977, 190] on div "Stakeholder Register" at bounding box center [784, 193] width 500 height 32
click at [534, 173] on input "a. Stakeholder Register" at bounding box center [534, 168] width 0 height 10
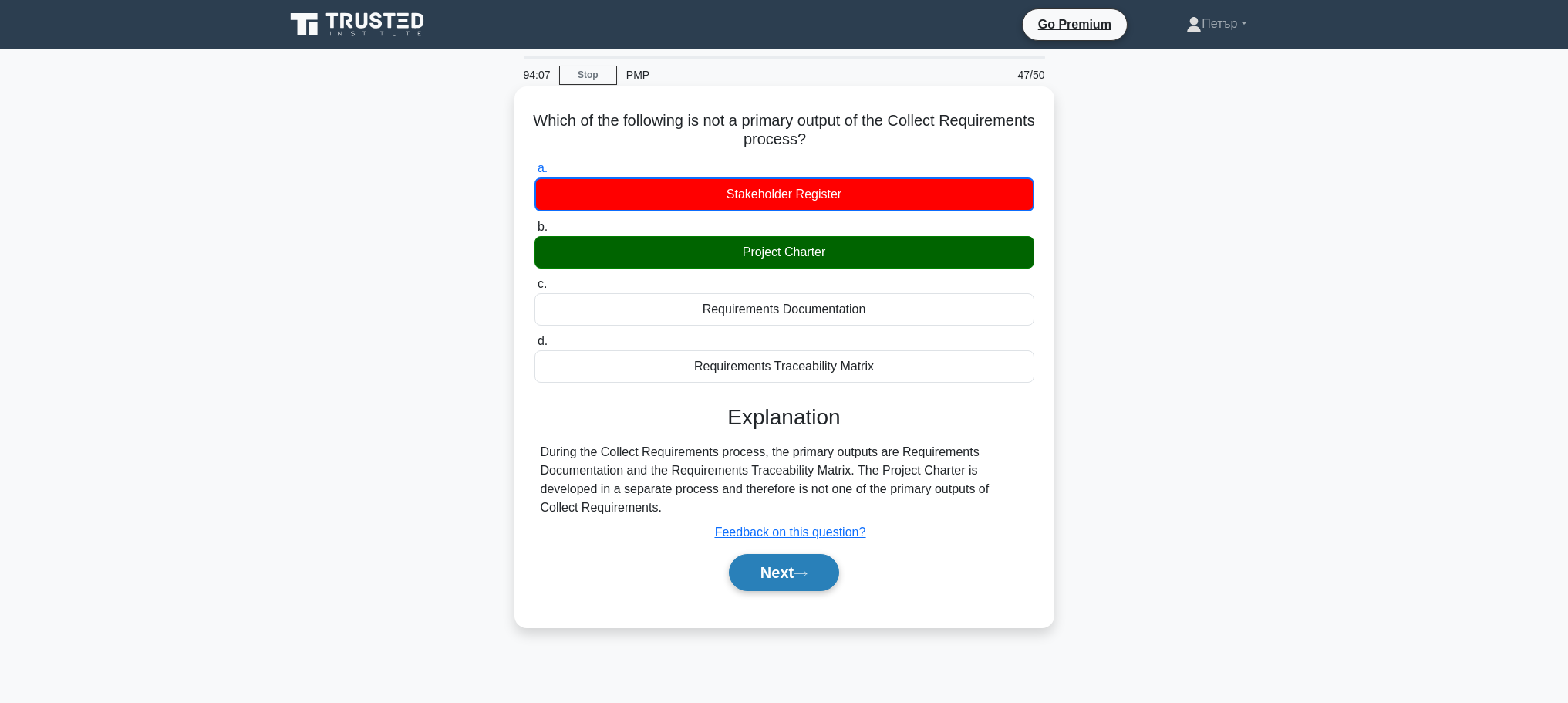
click at [807, 571] on icon at bounding box center [800, 573] width 14 height 8
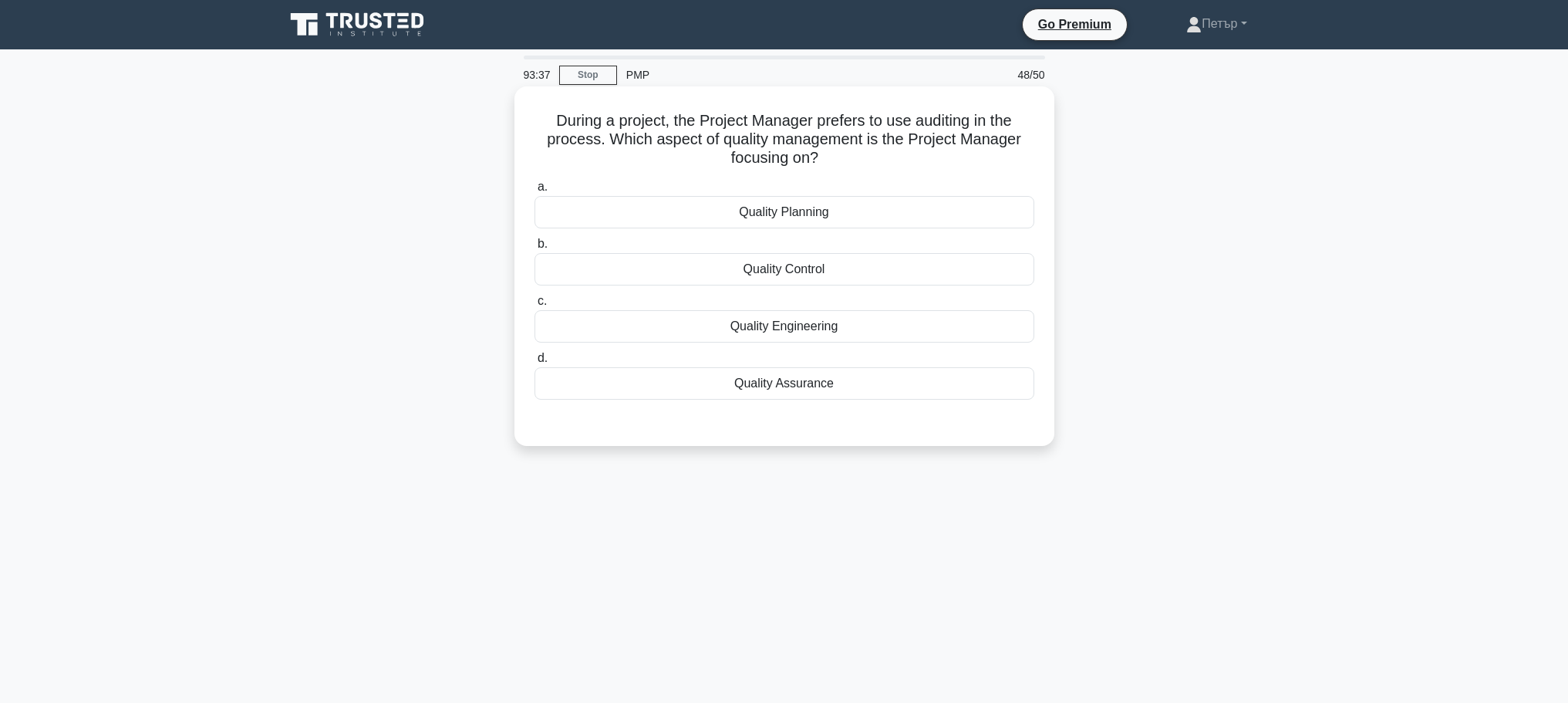
click at [952, 327] on div "Quality Engineering" at bounding box center [784, 326] width 500 height 32
click at [534, 306] on input "c. Quality Engineering" at bounding box center [534, 301] width 0 height 10
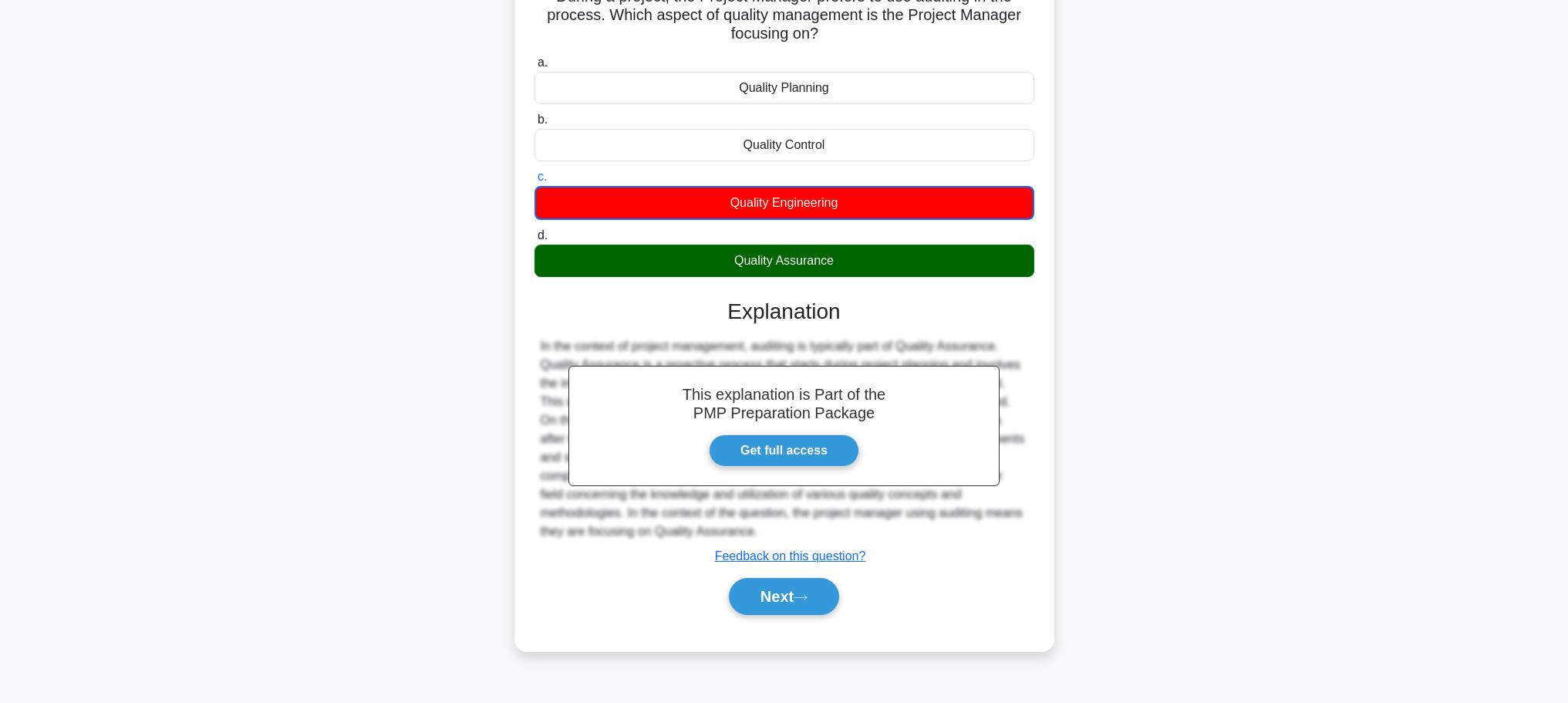
scroll to position [130, 0]
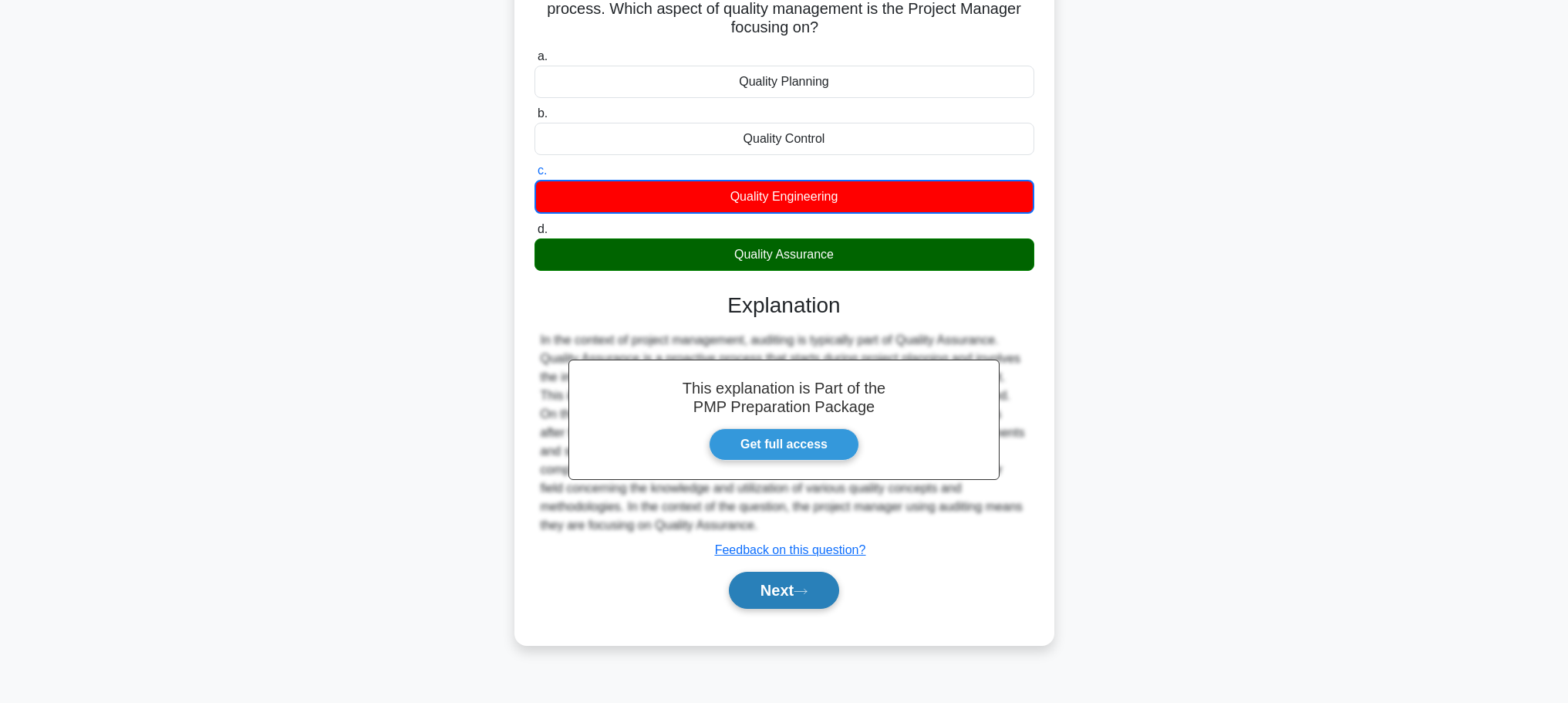
click at [784, 584] on button "Next" at bounding box center [784, 590] width 111 height 37
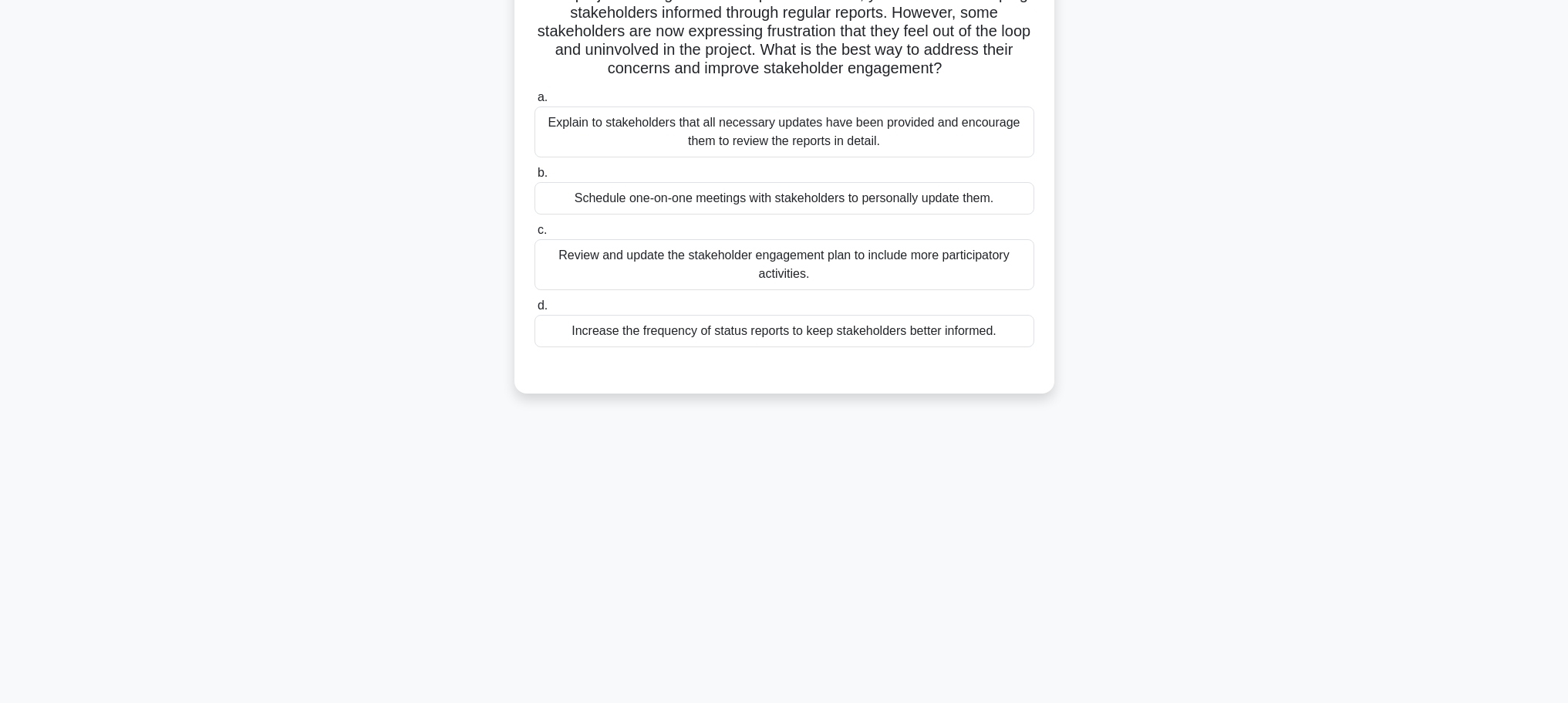
scroll to position [0, 0]
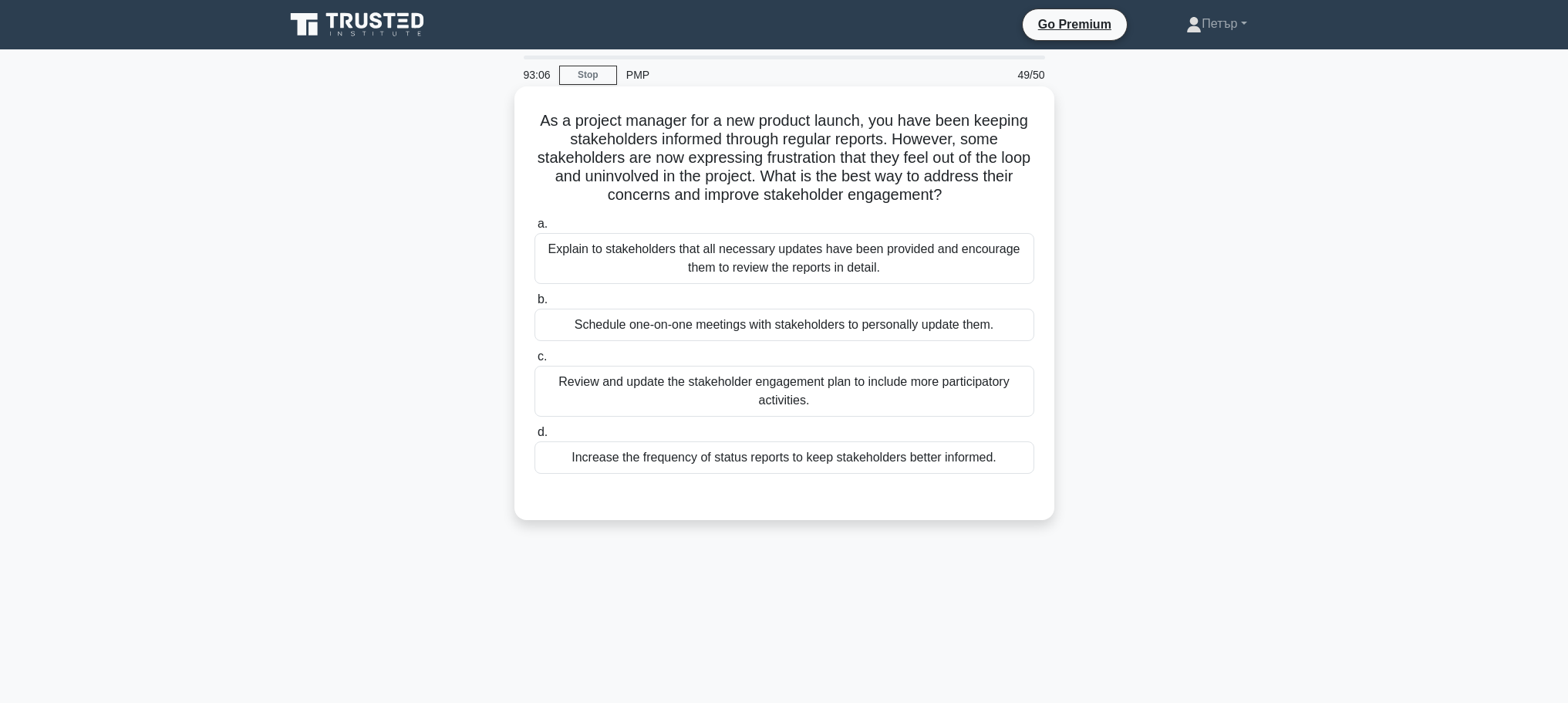
click at [1019, 325] on div "Schedule one-on-one meetings with stakeholders to personally update them." at bounding box center [784, 324] width 500 height 32
click at [534, 304] on input "b. Schedule one-on-one meetings with stakeholders to personally update them." at bounding box center [534, 299] width 0 height 10
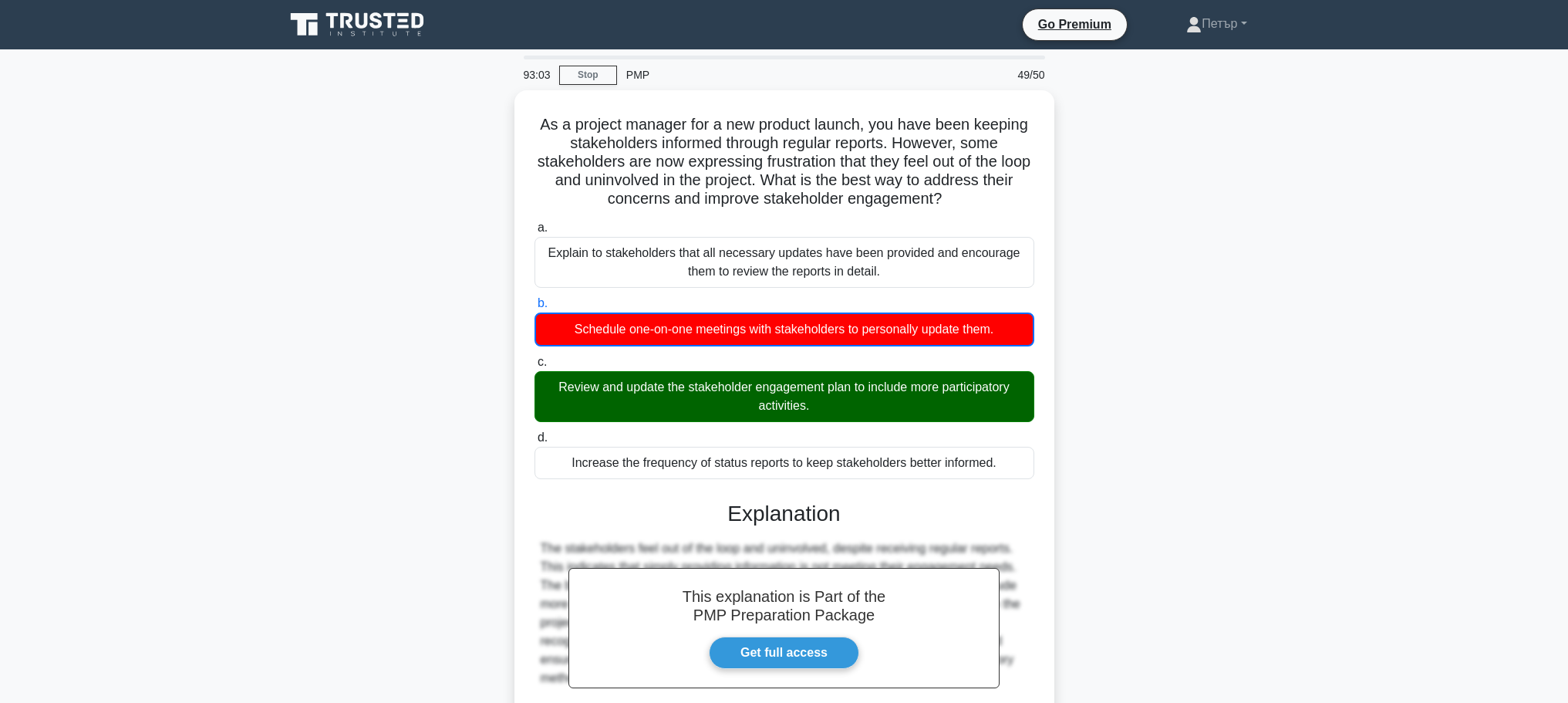
scroll to position [158, 0]
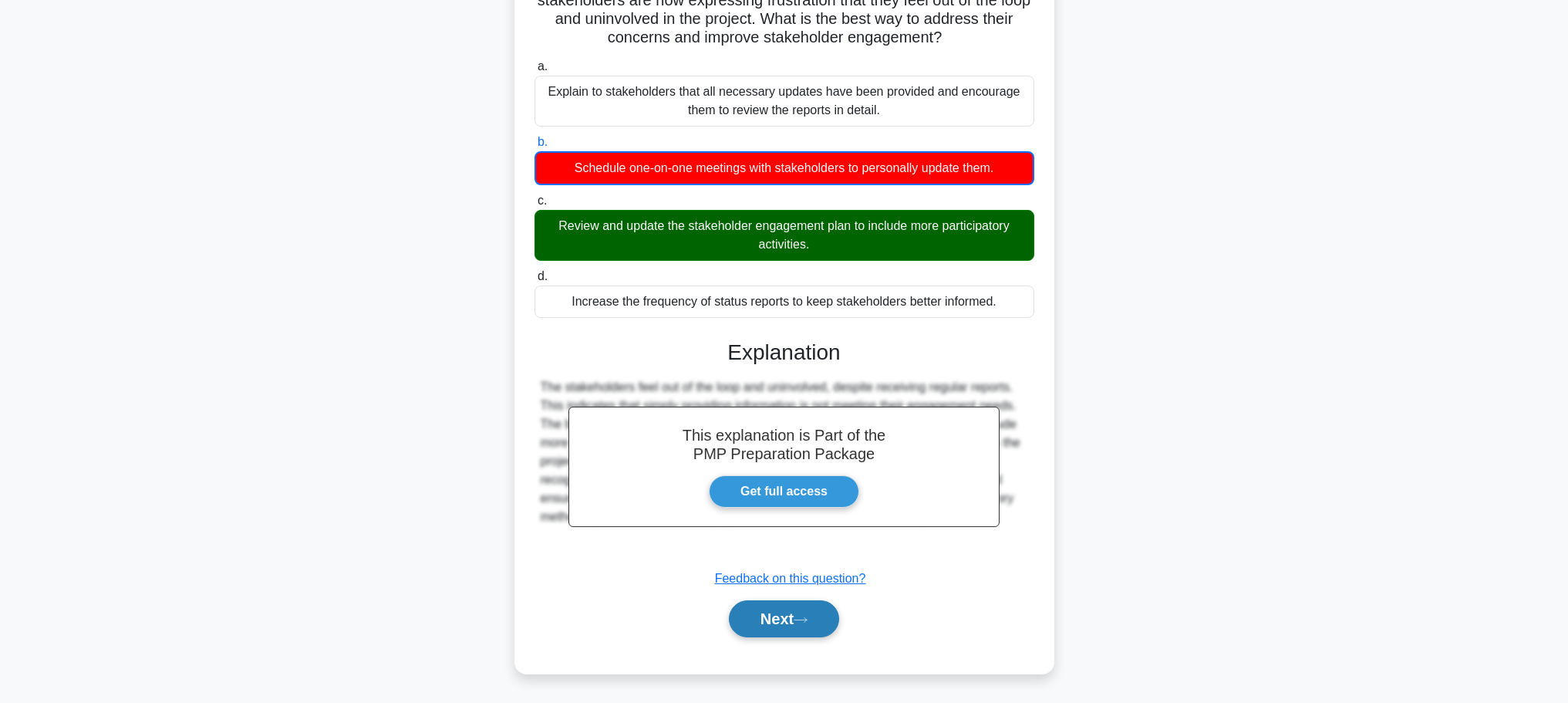
click at [804, 616] on icon at bounding box center [800, 619] width 14 height 8
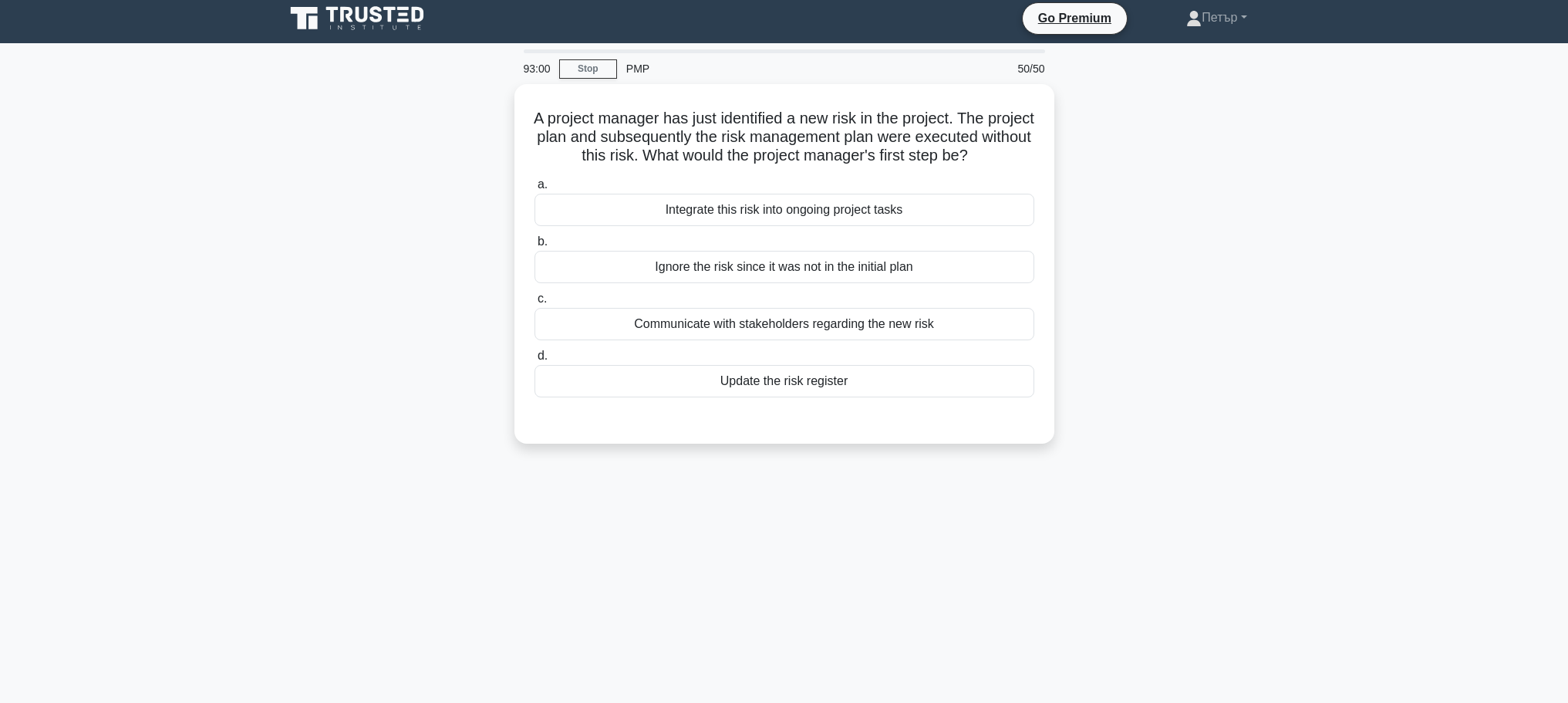
scroll to position [0, 0]
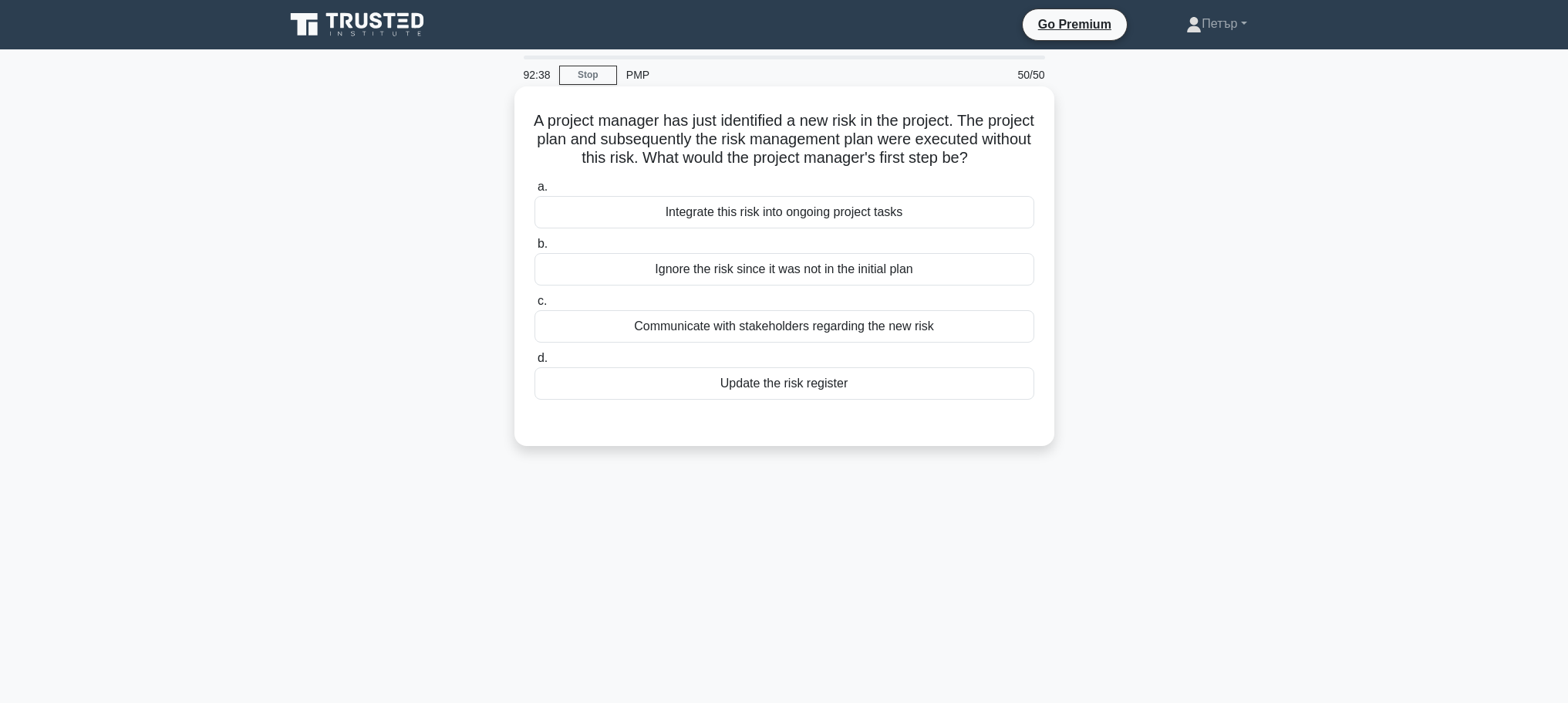
click at [1024, 399] on div "Update the risk register" at bounding box center [784, 383] width 500 height 32
click at [534, 363] on input "d. Update the risk register" at bounding box center [534, 358] width 0 height 10
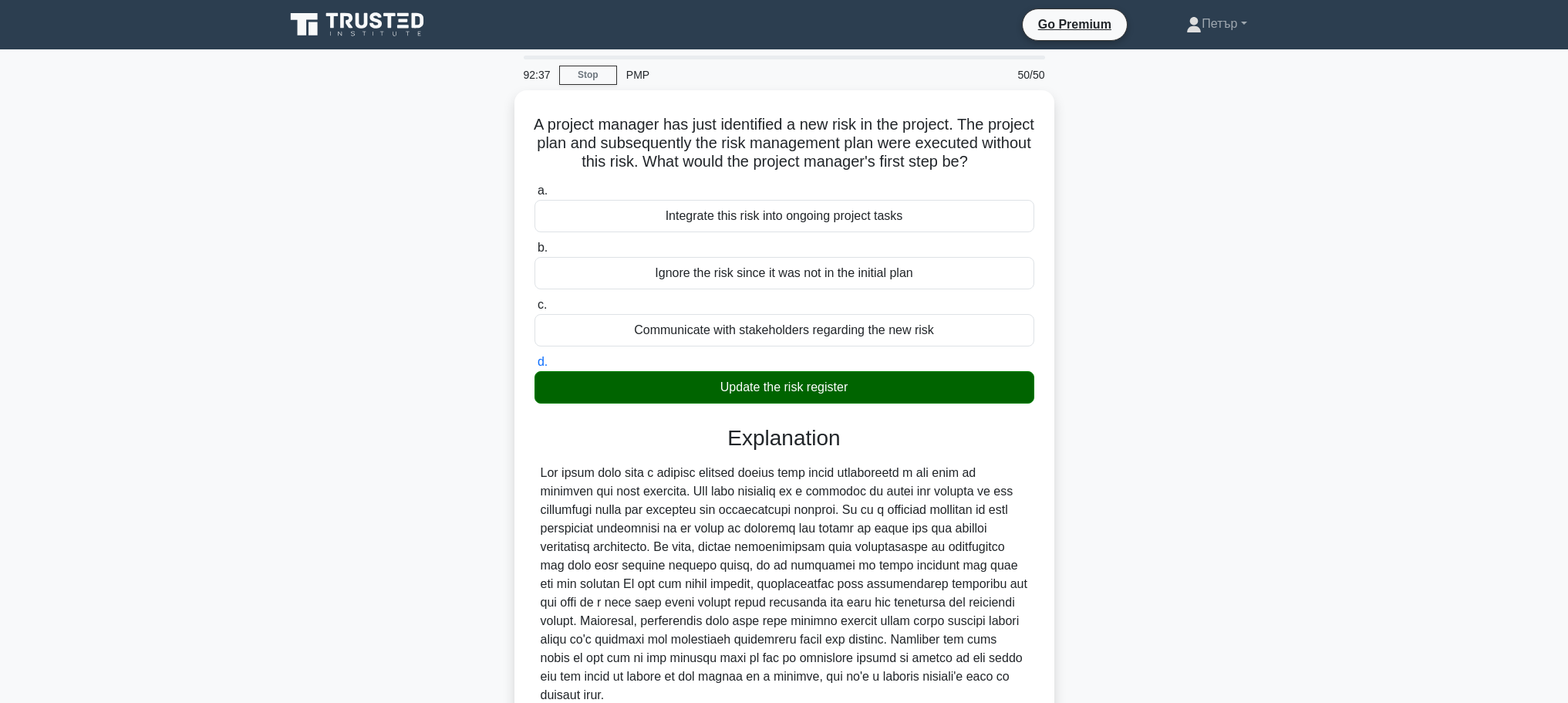
scroll to position [138, 0]
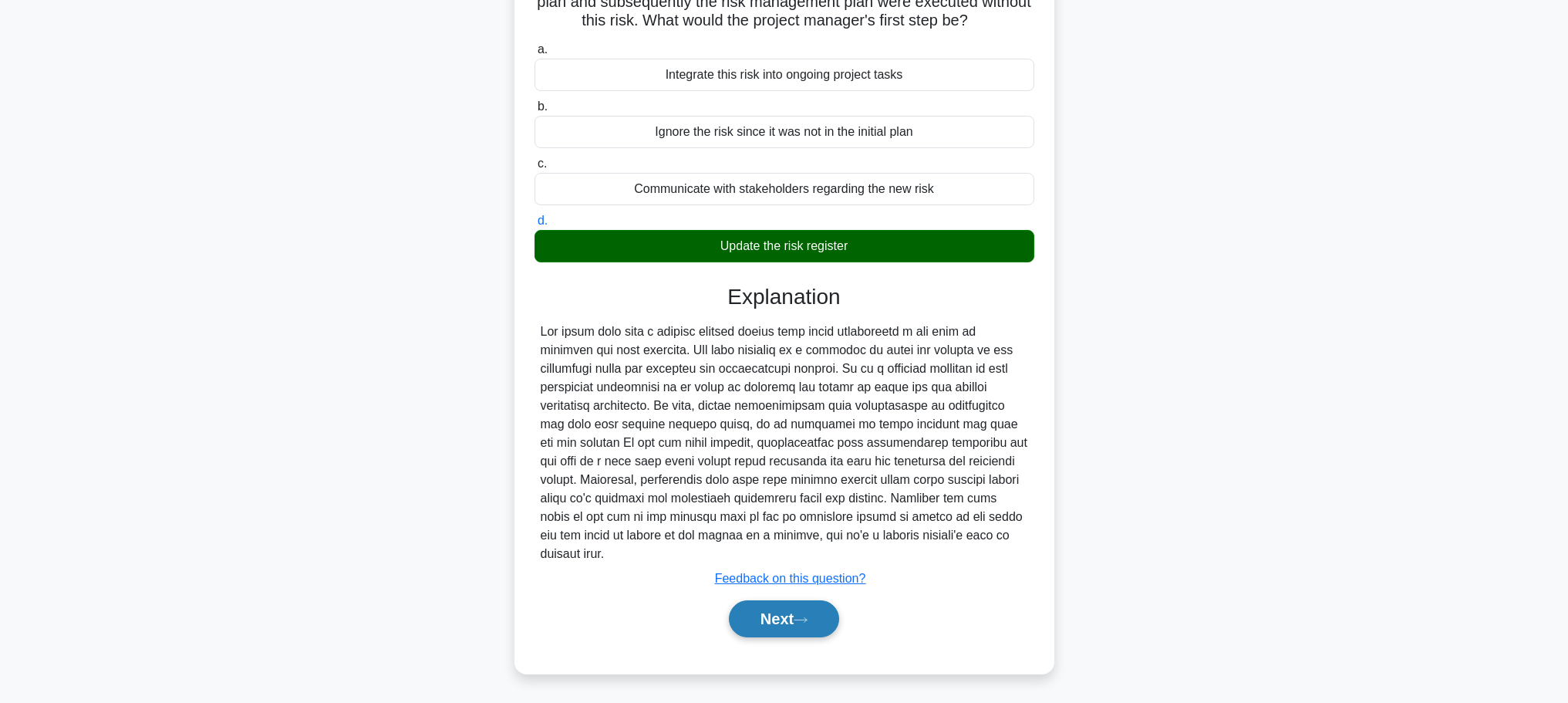
click at [804, 613] on button "Next" at bounding box center [784, 618] width 111 height 37
